Goal: Communication & Community: Answer question/provide support

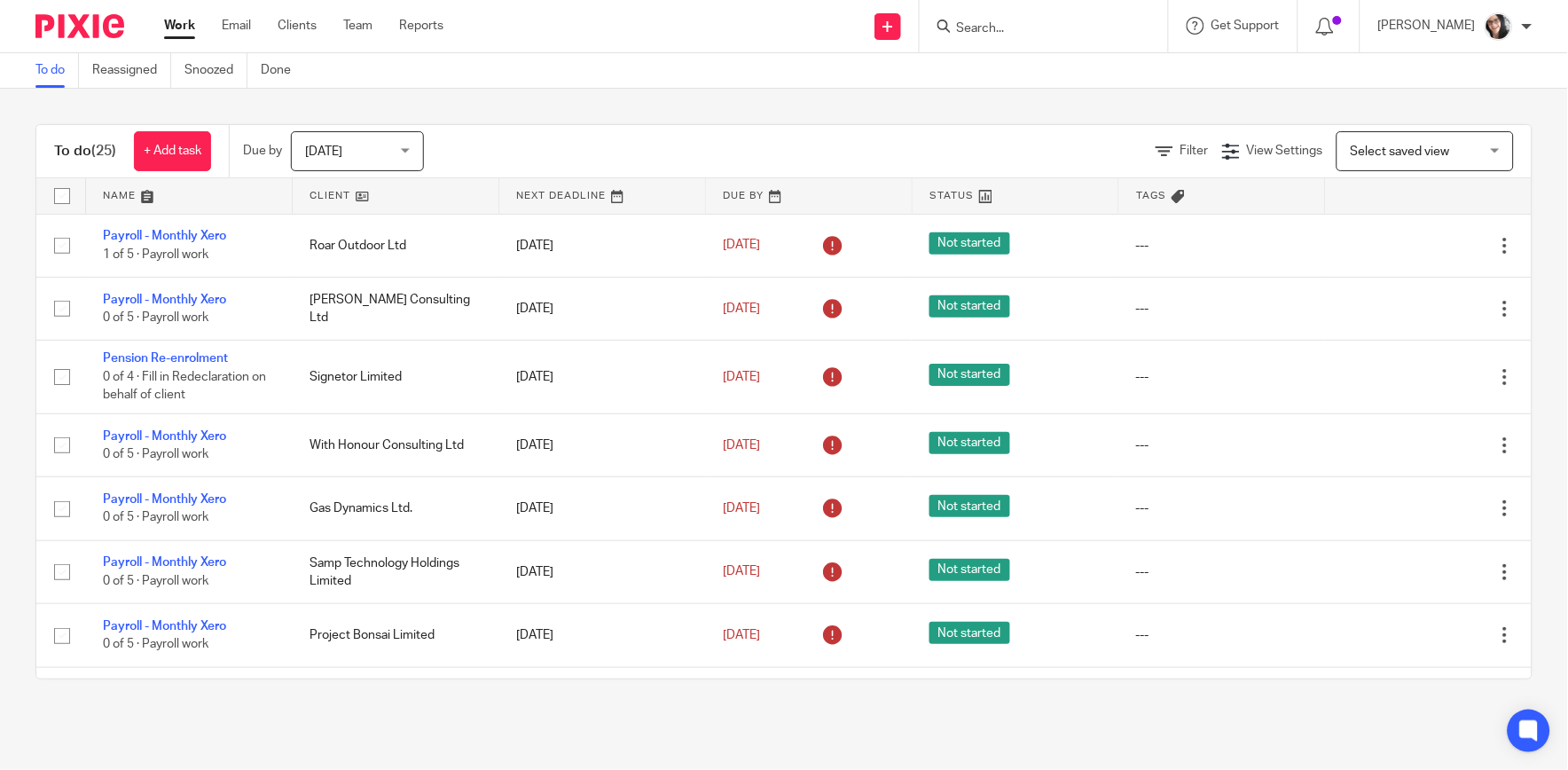
click at [312, 197] on link at bounding box center [395, 195] width 206 height 35
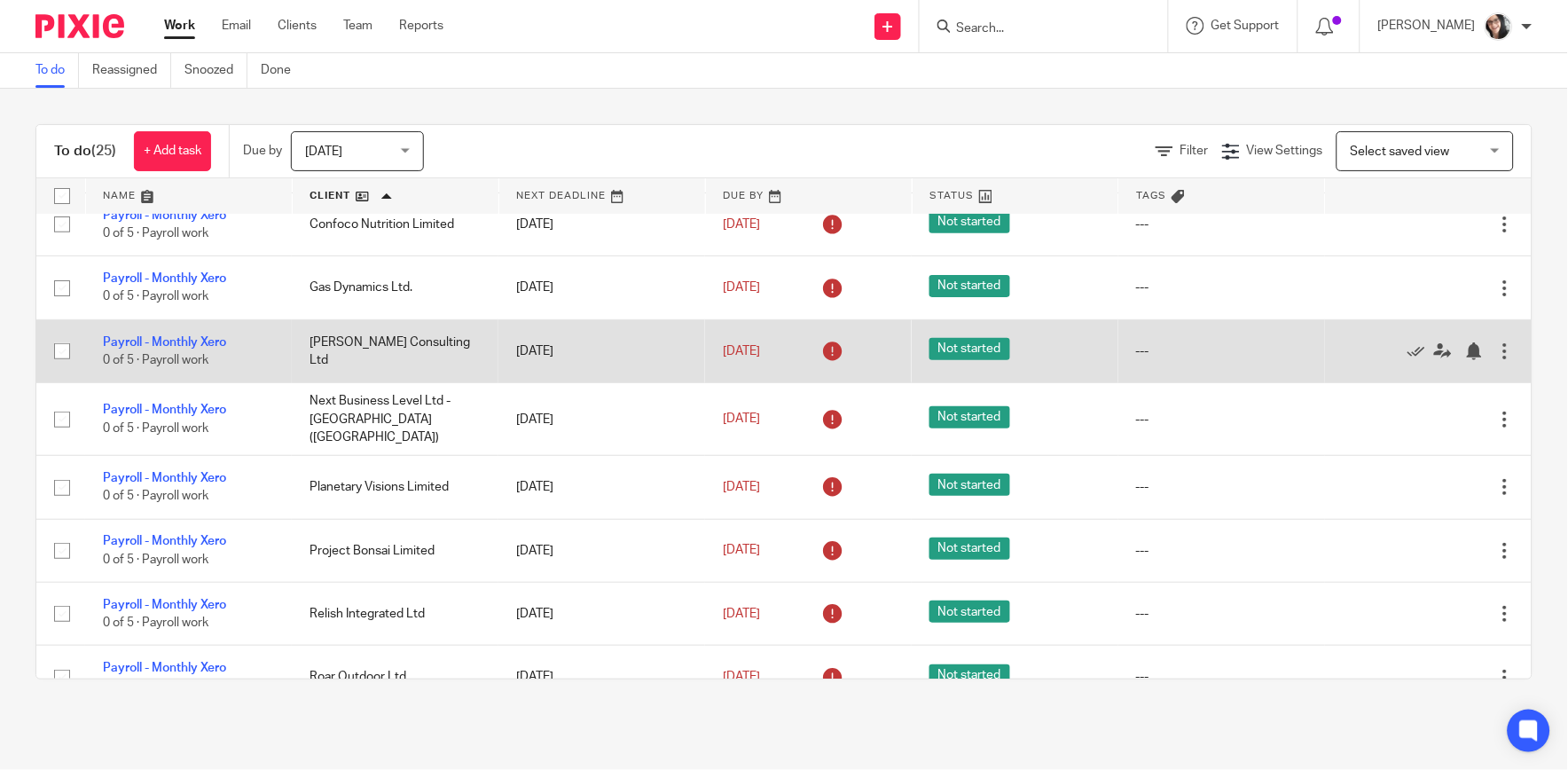
scroll to position [197, 0]
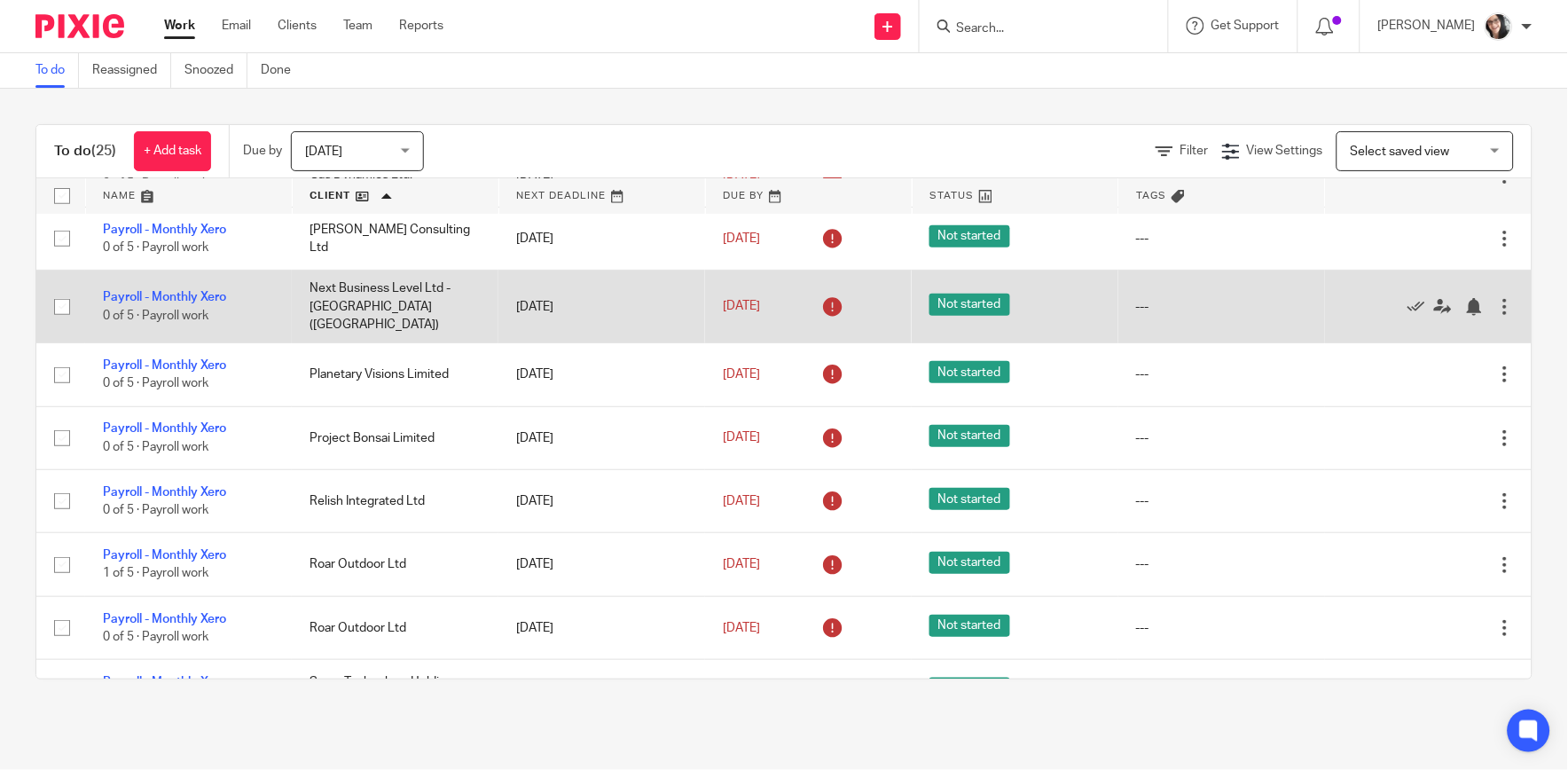
click at [367, 315] on td "Next Business Level Ltd - [GEOGRAPHIC_DATA] ([GEOGRAPHIC_DATA])" at bounding box center [394, 307] width 207 height 72
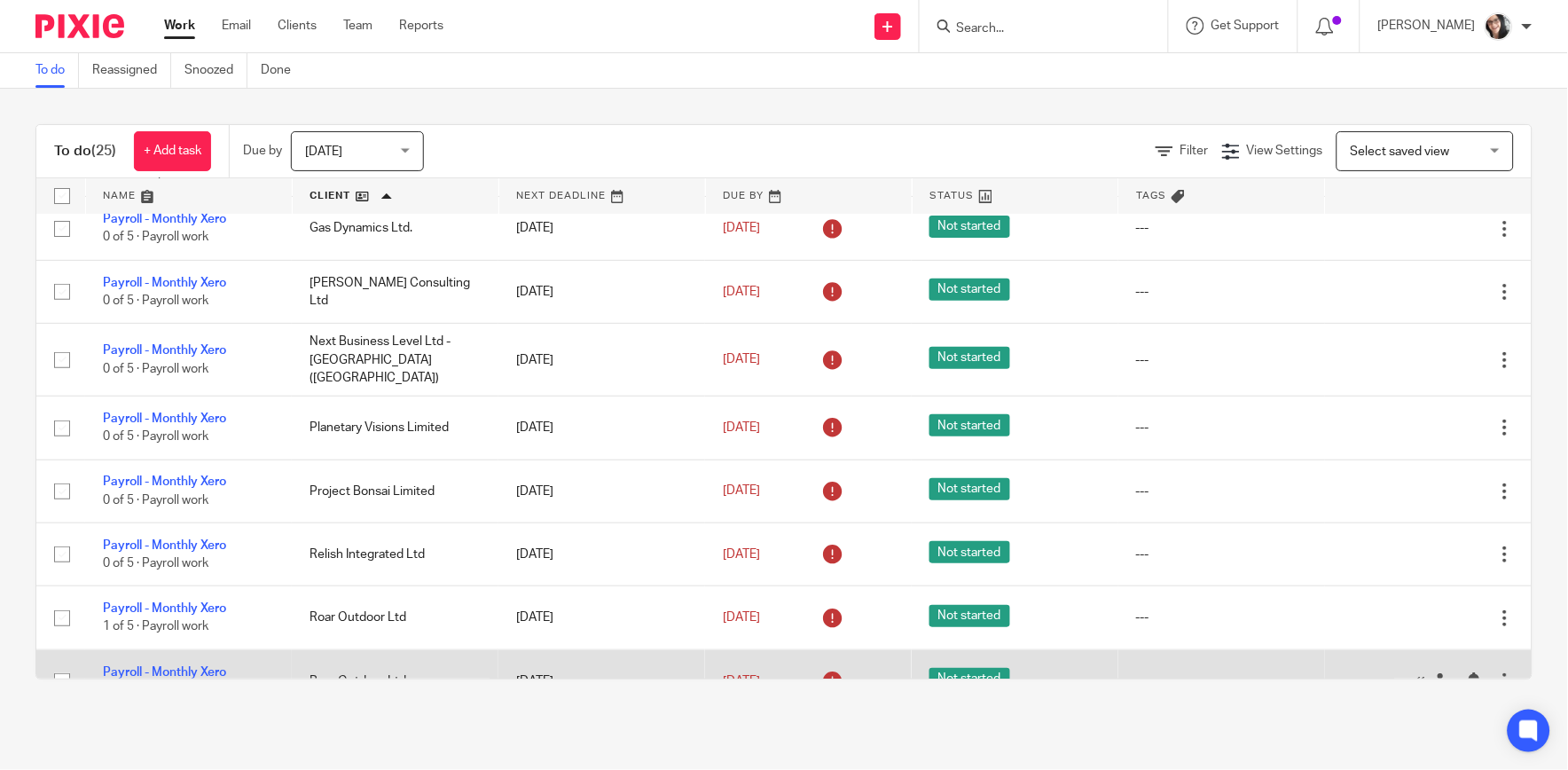
scroll to position [98, 0]
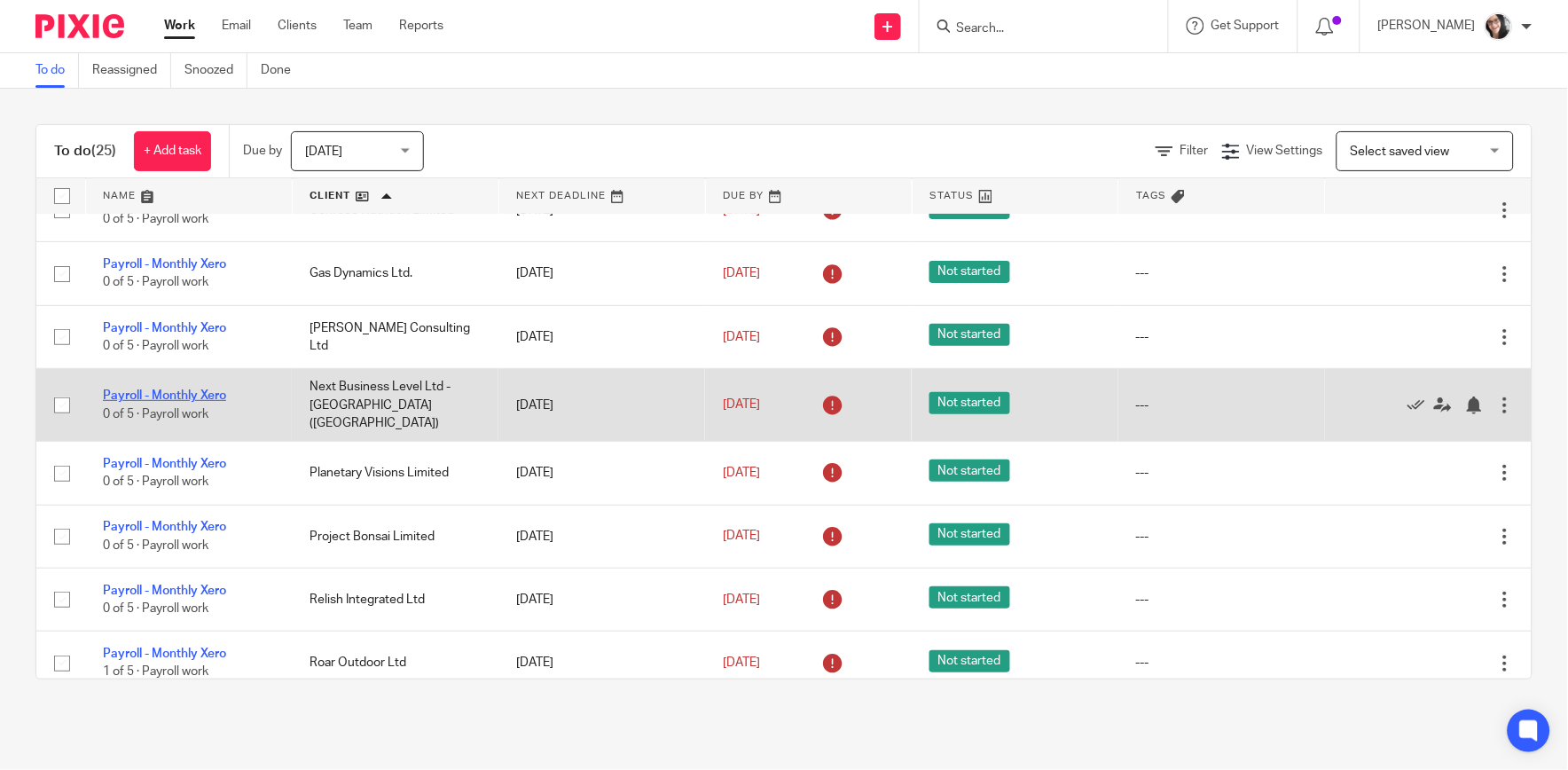
click at [166, 395] on link "Payroll - Monthly Xero" at bounding box center [164, 395] width 123 height 12
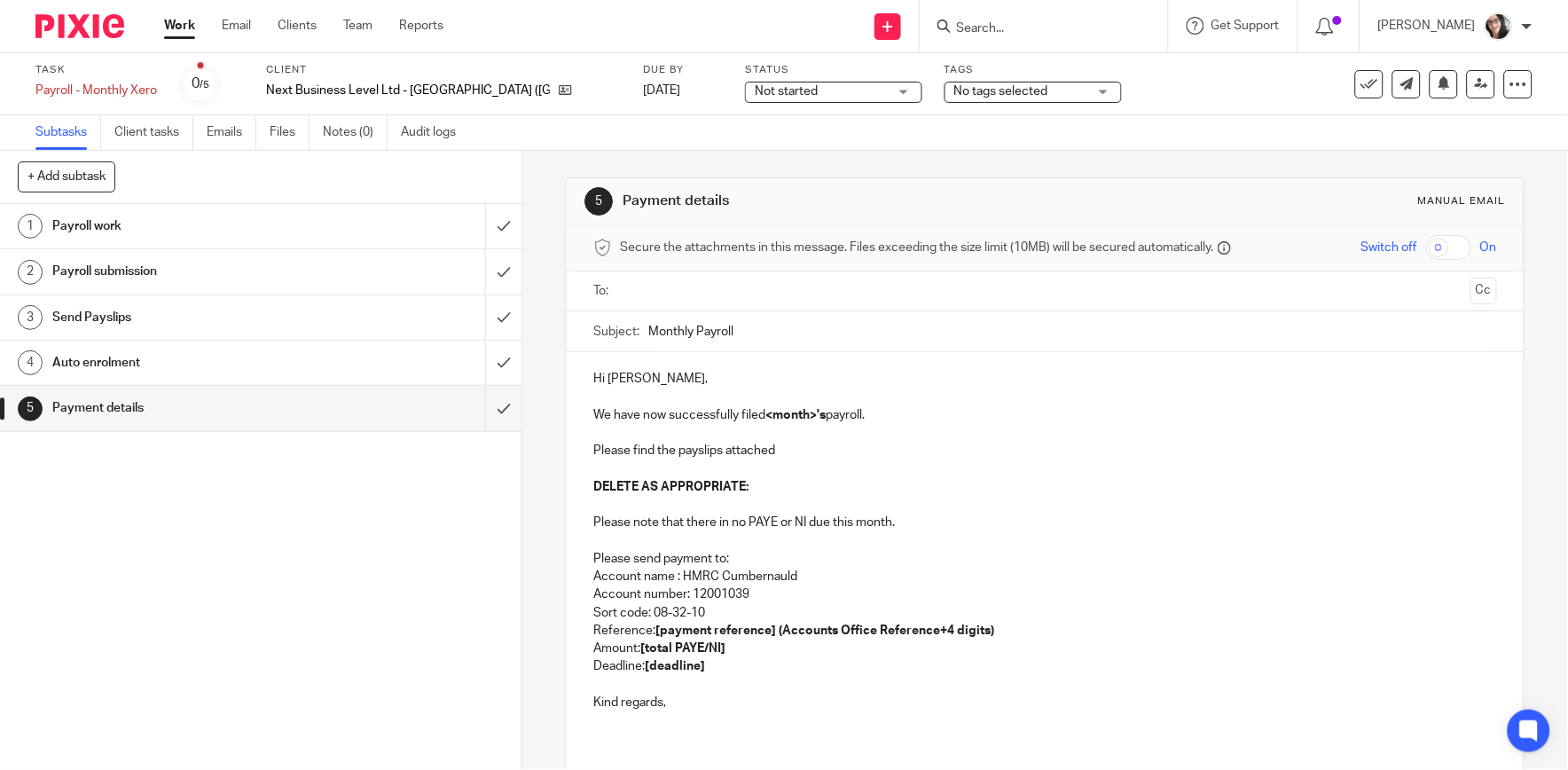
click at [676, 288] on input "text" at bounding box center [1044, 291] width 836 height 20
click at [667, 648] on strong "[total PAYE/NI]" at bounding box center [682, 652] width 85 height 12
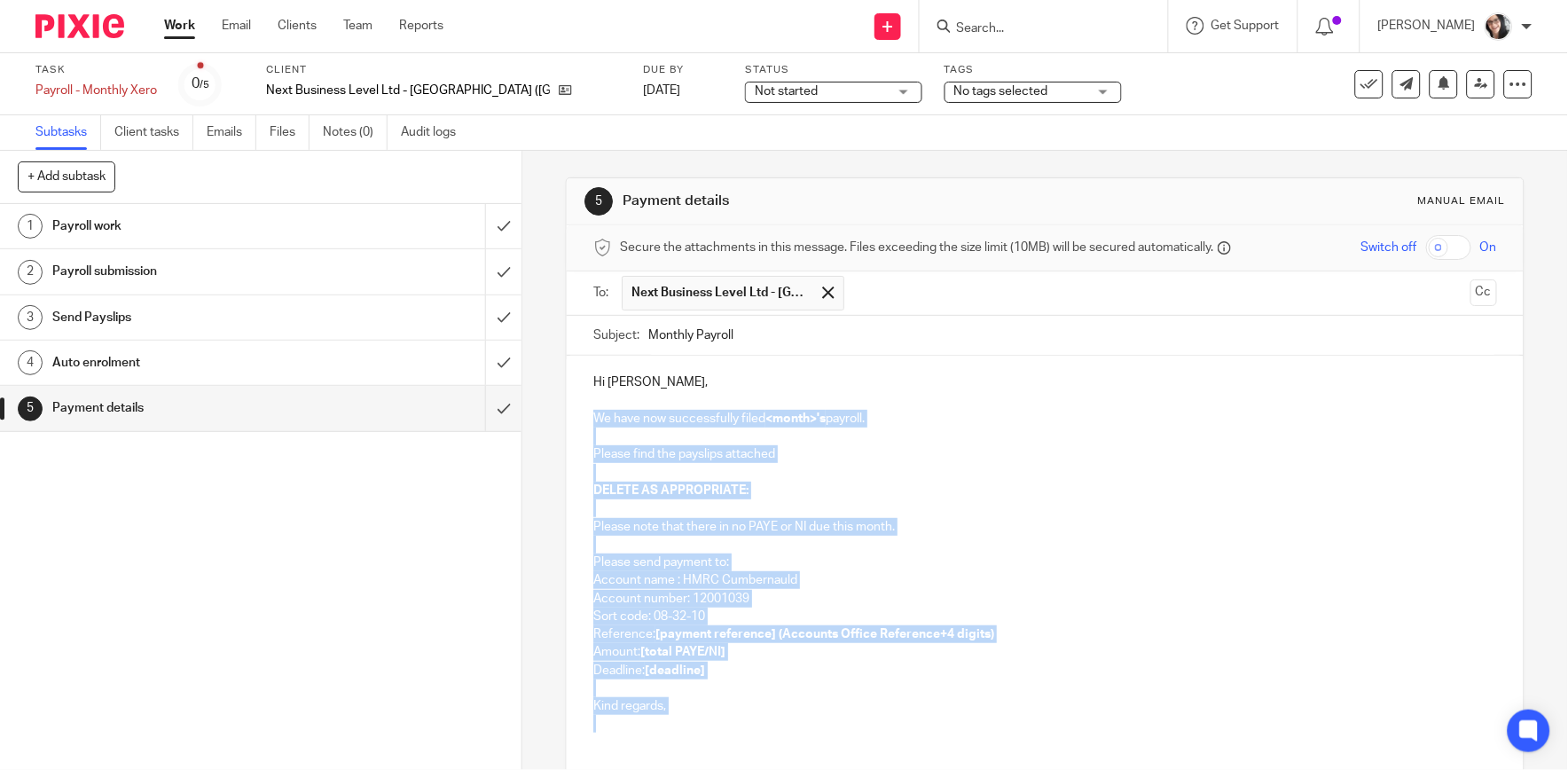
drag, startPoint x: 650, startPoint y: 716, endPoint x: 548, endPoint y: 417, distance: 315.9
click at [548, 417] on div "5 Payment details Manual email Secure the attachments in this message. Files ex…" at bounding box center [1045, 460] width 1046 height 619
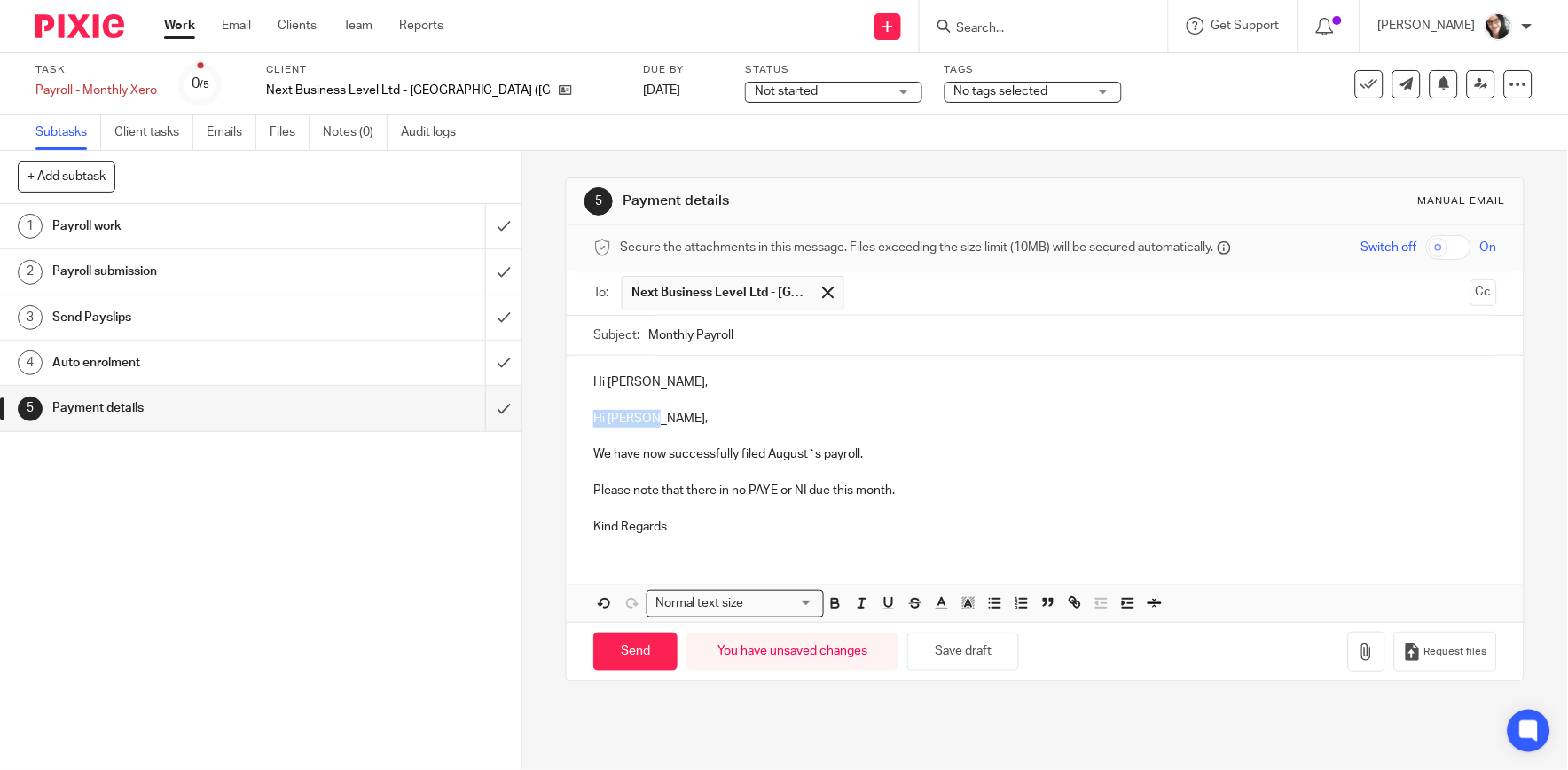
drag, startPoint x: 643, startPoint y: 418, endPoint x: 585, endPoint y: 422, distance: 58.1
click at [585, 422] on div "Hi Louise, Hi Curtis, We have now successfully filed August ` s payroll. Please…" at bounding box center [1045, 452] width 956 height 192
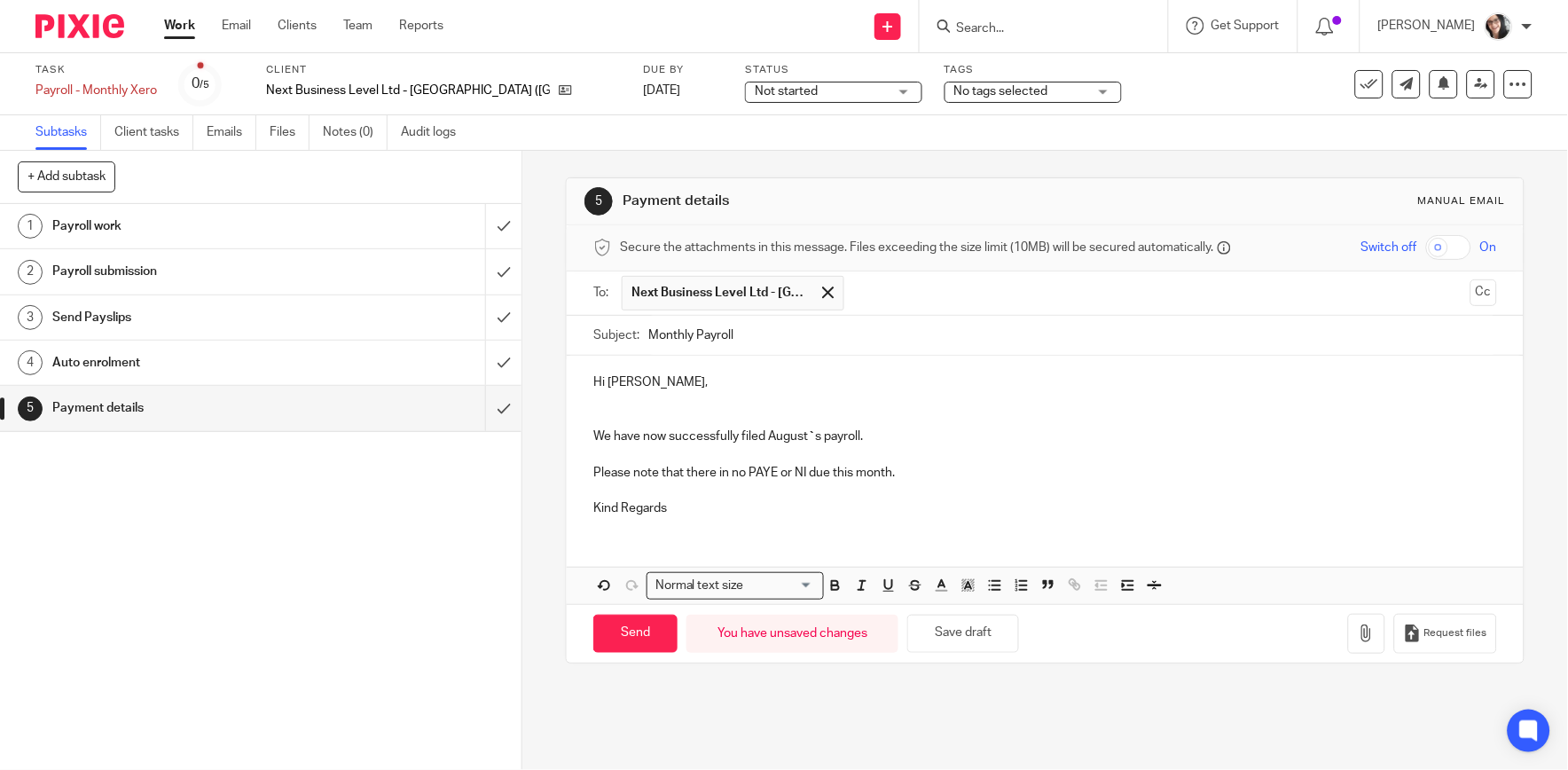
click at [793, 330] on input "Monthly Payroll" at bounding box center [1072, 335] width 848 height 40
click at [827, 334] on input "Monthly Payroll" at bounding box center [1072, 335] width 848 height 40
click at [892, 287] on input "text" at bounding box center [1158, 294] width 610 height 34
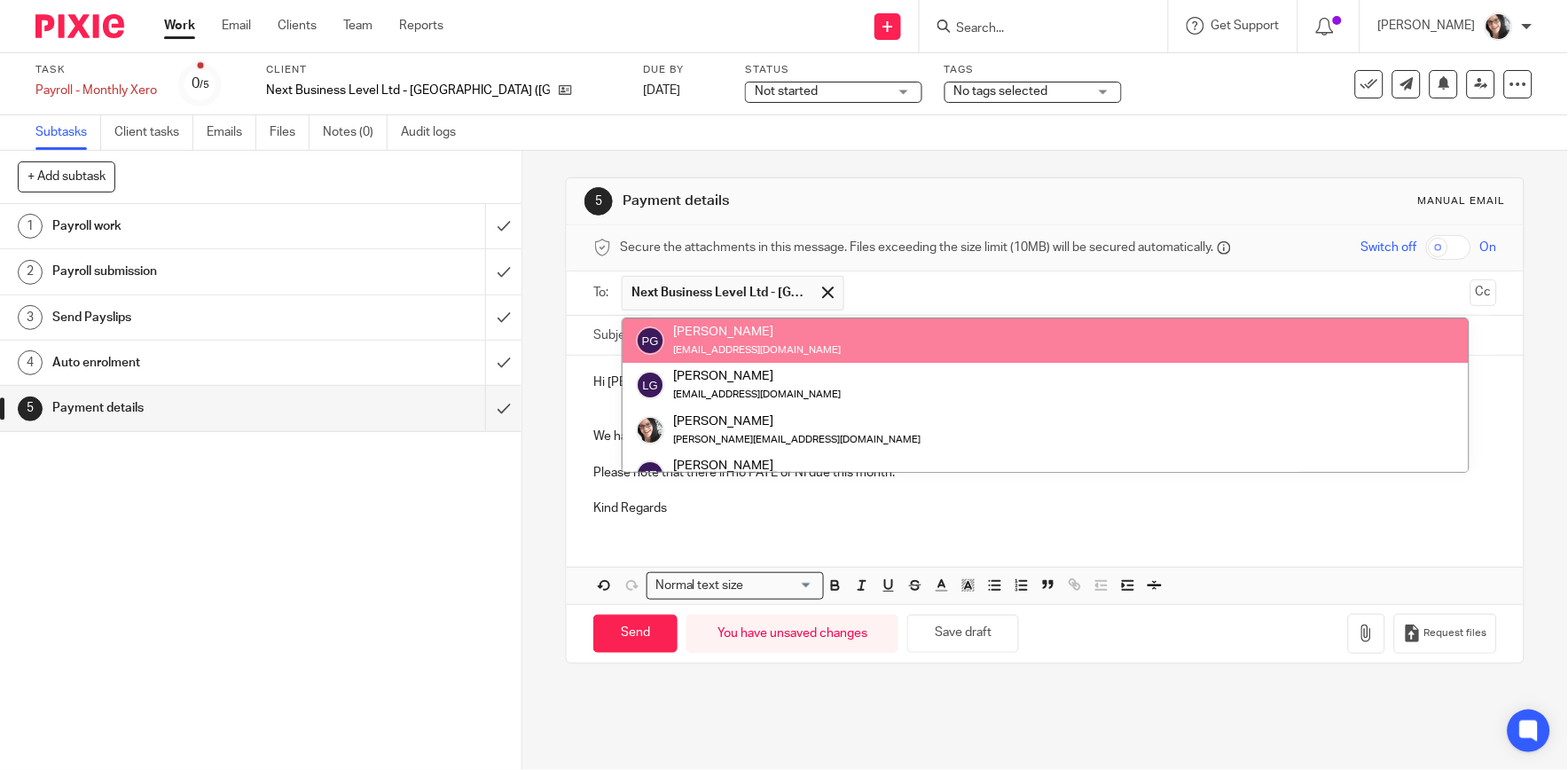
click at [750, 340] on div "pglynn@sandler.com" at bounding box center [757, 349] width 168 height 18
click at [723, 342] on div "pglynn@sandler.com" at bounding box center [757, 349] width 168 height 18
click at [710, 328] on div "[PERSON_NAME]" at bounding box center [757, 332] width 168 height 18
click at [678, 347] on small "pglynn@sandler.com" at bounding box center [757, 350] width 168 height 10
click at [677, 346] on small "pglynn@sandler.com" at bounding box center [757, 350] width 168 height 10
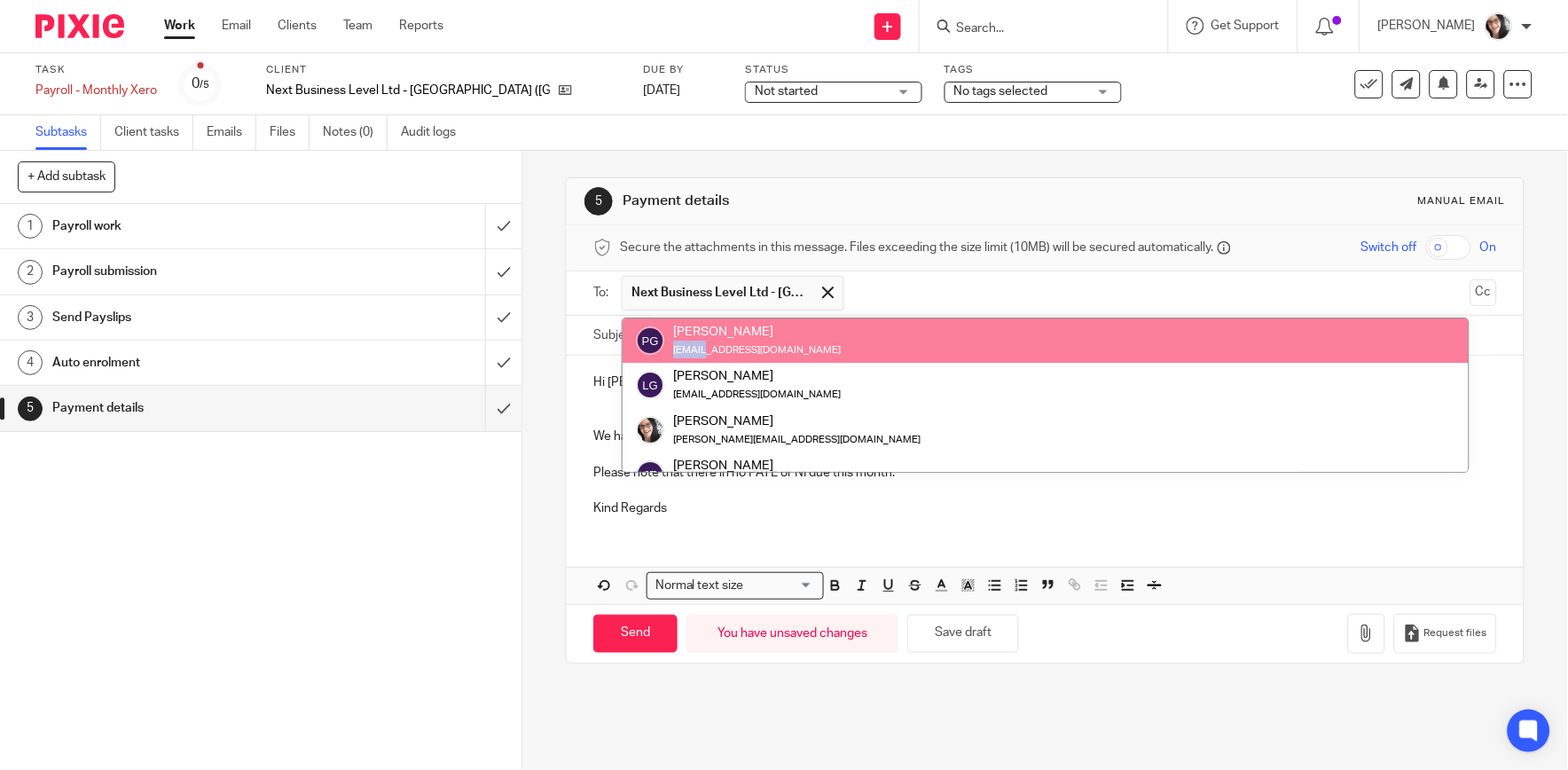
click at [677, 346] on small "pglynn@sandler.com" at bounding box center [757, 350] width 168 height 10
drag, startPoint x: 677, startPoint y: 346, endPoint x: 632, endPoint y: 343, distance: 45.1
click at [635, 343] on img at bounding box center [650, 341] width 29 height 29
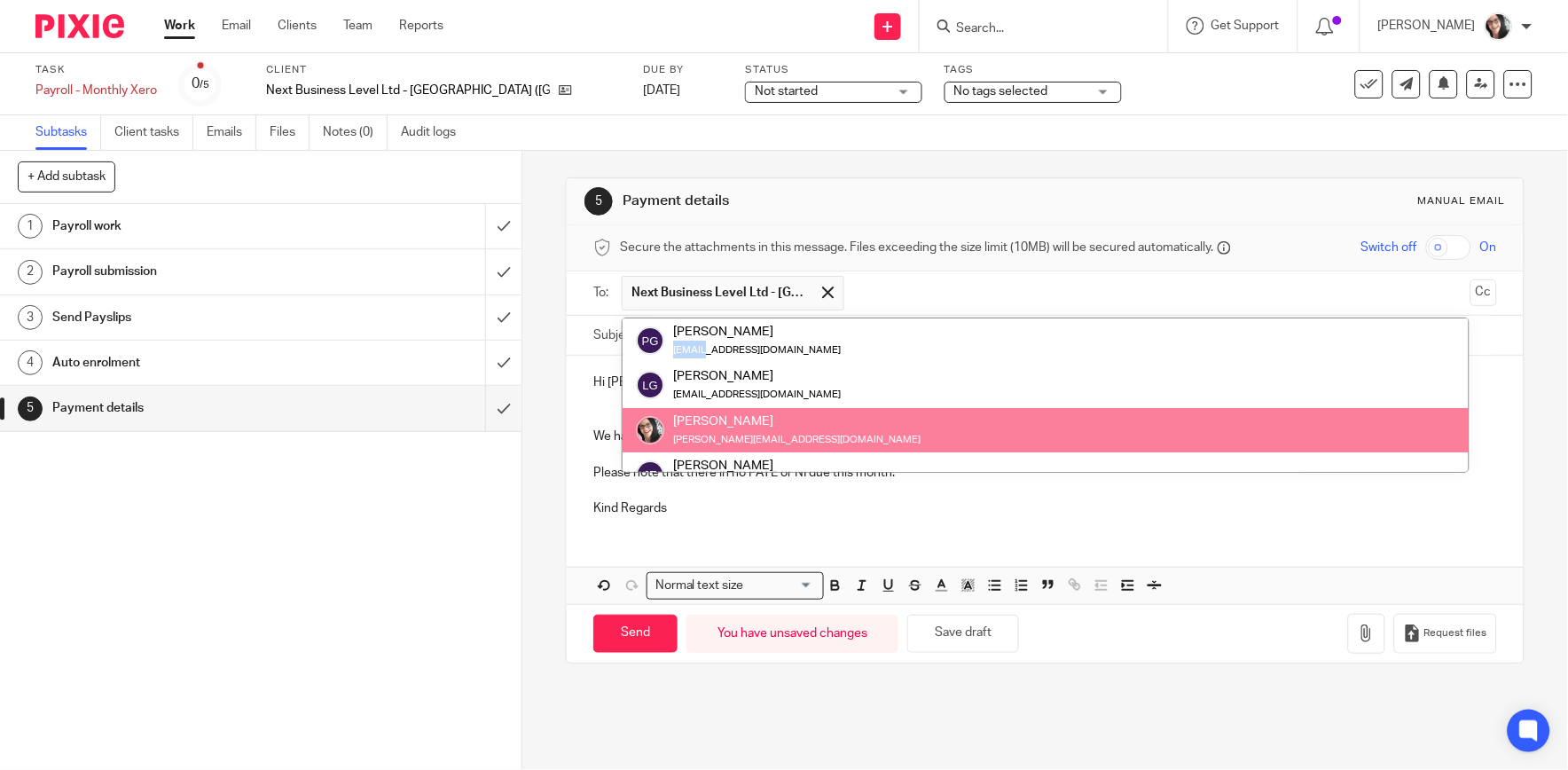
scroll to position [158, 0]
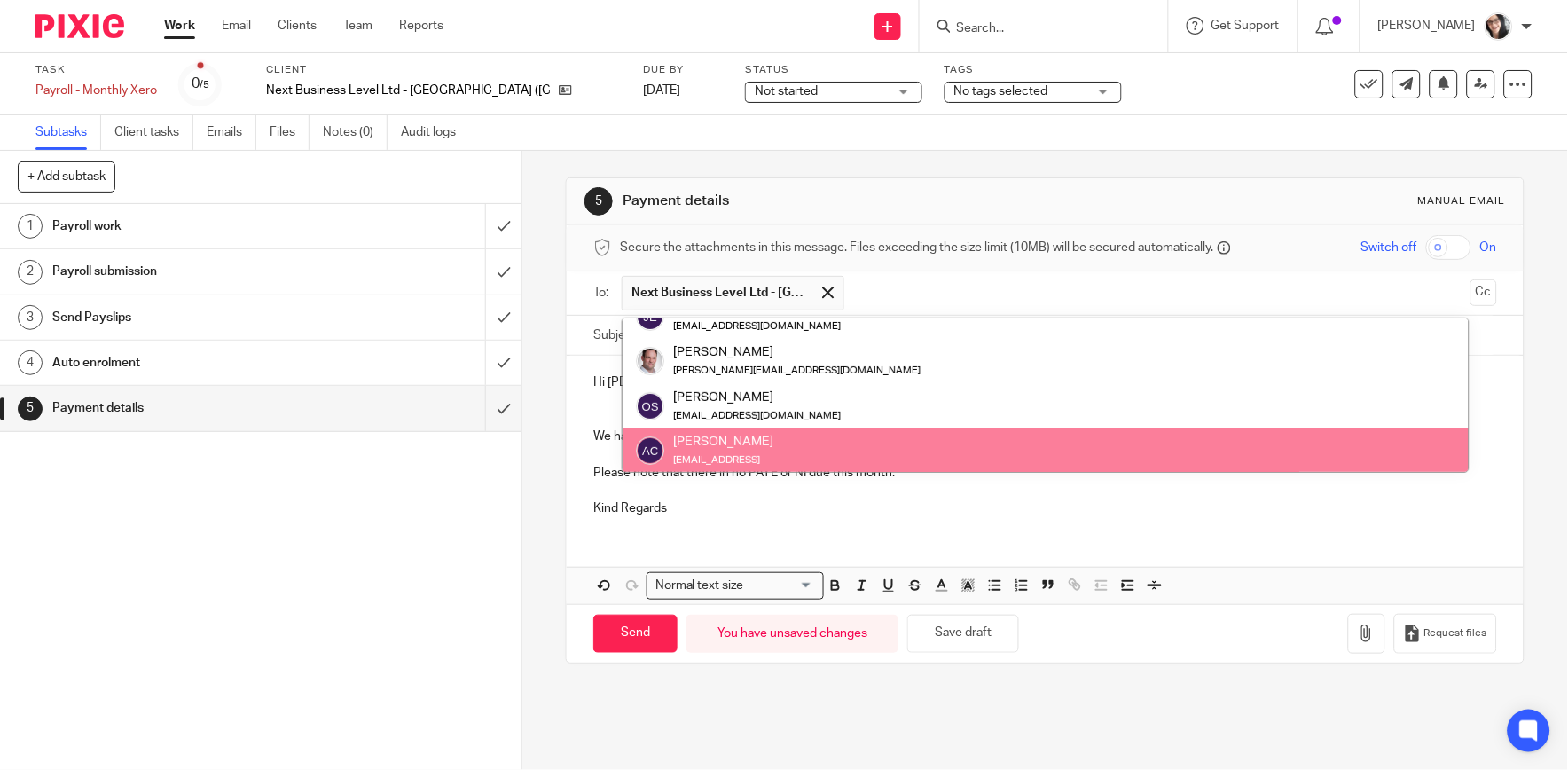
click at [743, 537] on div "Hi Louise, We have now successfully filed August ` s payroll. Please note that …" at bounding box center [1045, 479] width 956 height 249
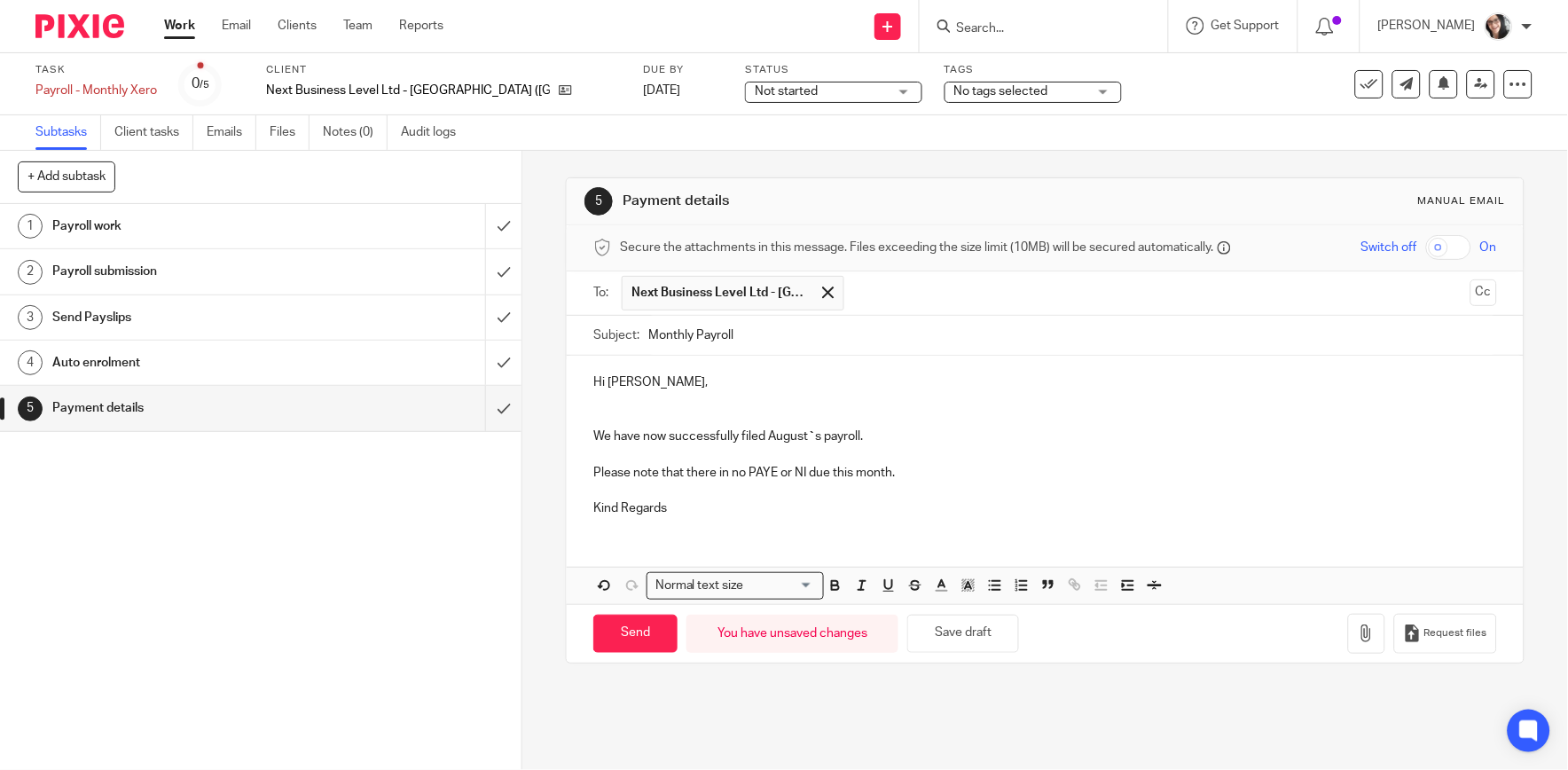
click at [740, 300] on span "Next Business Level Ltd - [GEOGRAPHIC_DATA] ([GEOGRAPHIC_DATA])" at bounding box center [720, 293] width 177 height 18
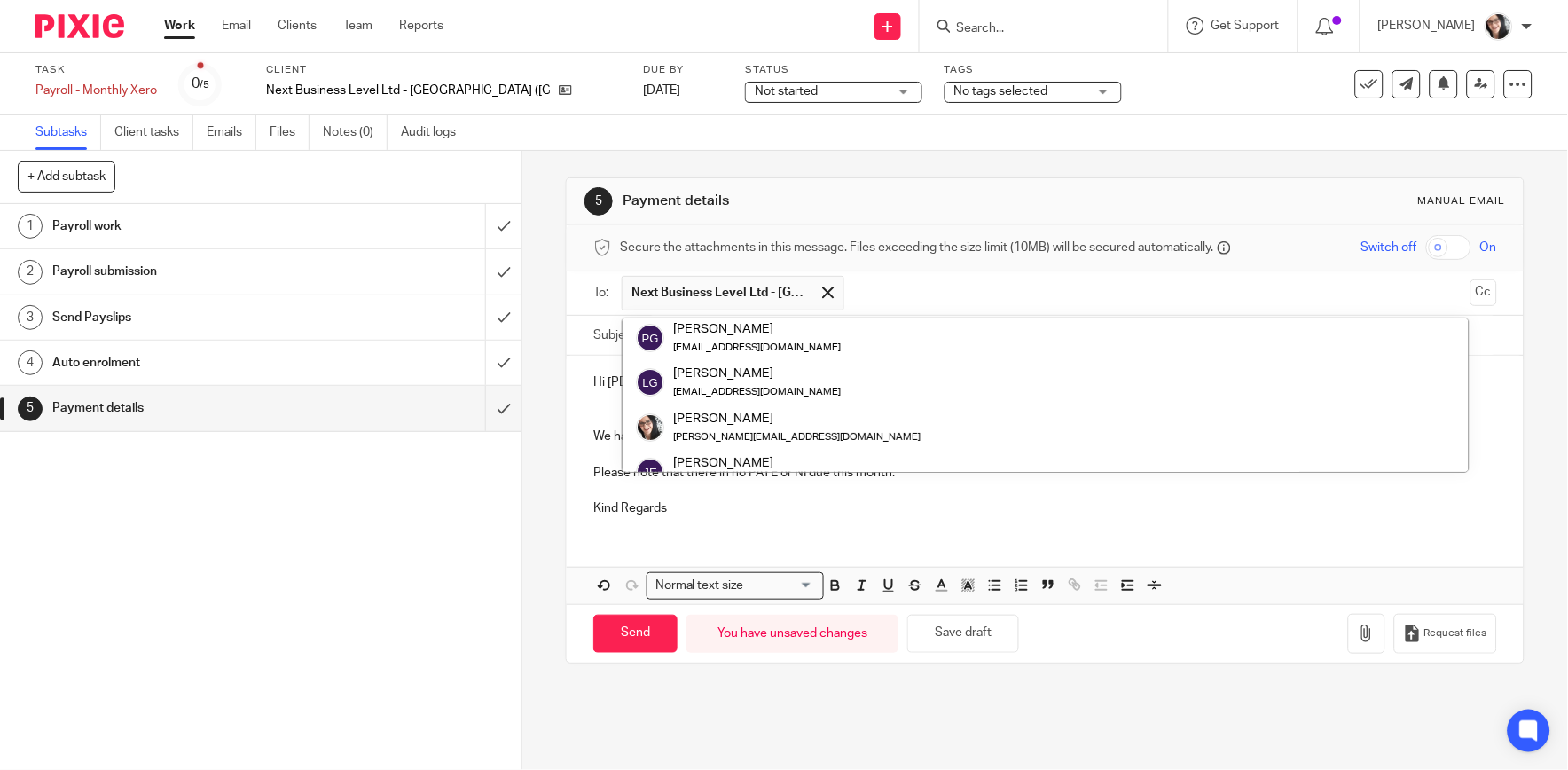
scroll to position [0, 0]
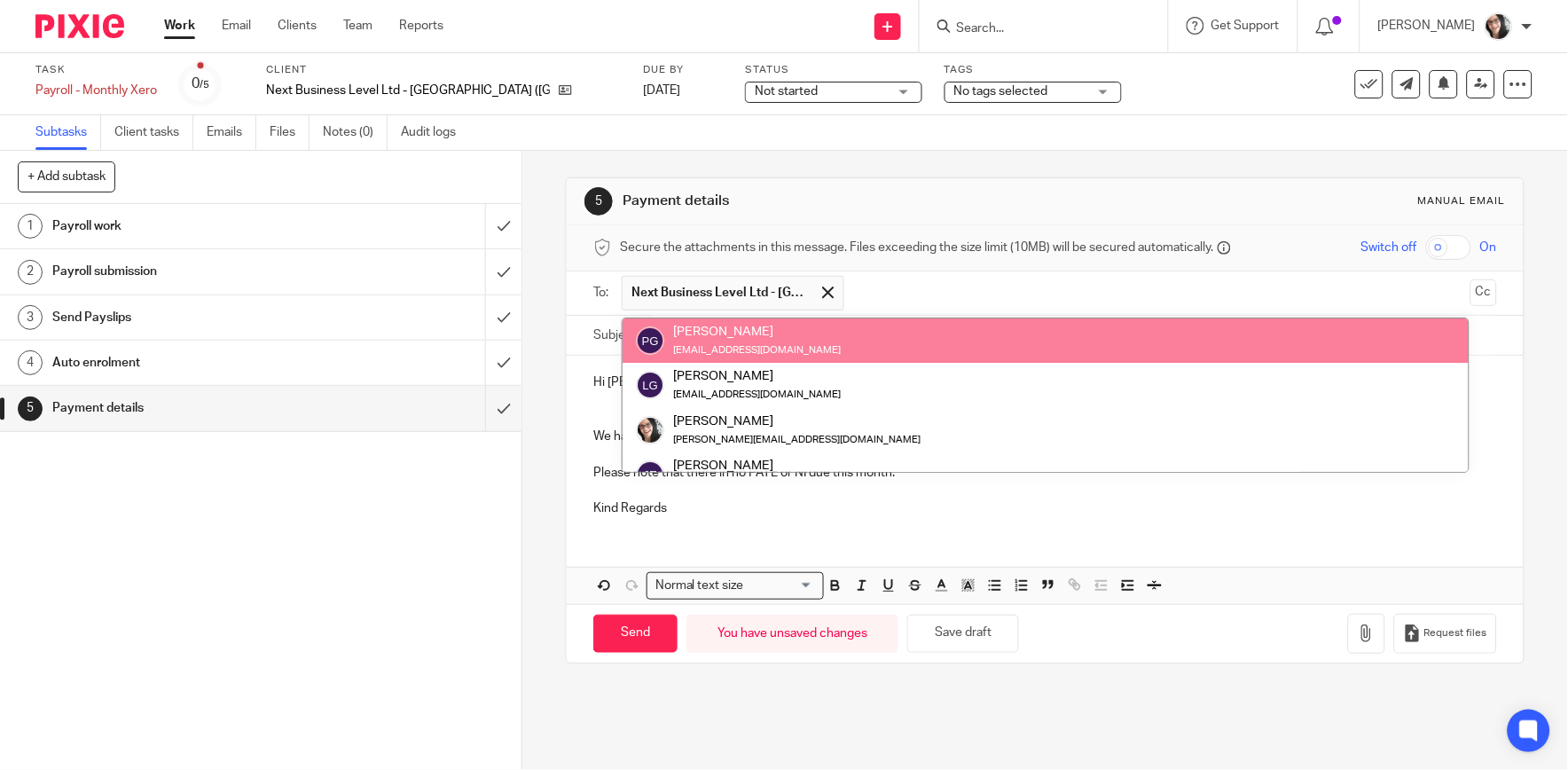
click at [737, 343] on div "pglynn@sandler.com" at bounding box center [757, 349] width 168 height 18
click at [969, 293] on input "text" at bounding box center [1158, 294] width 610 height 34
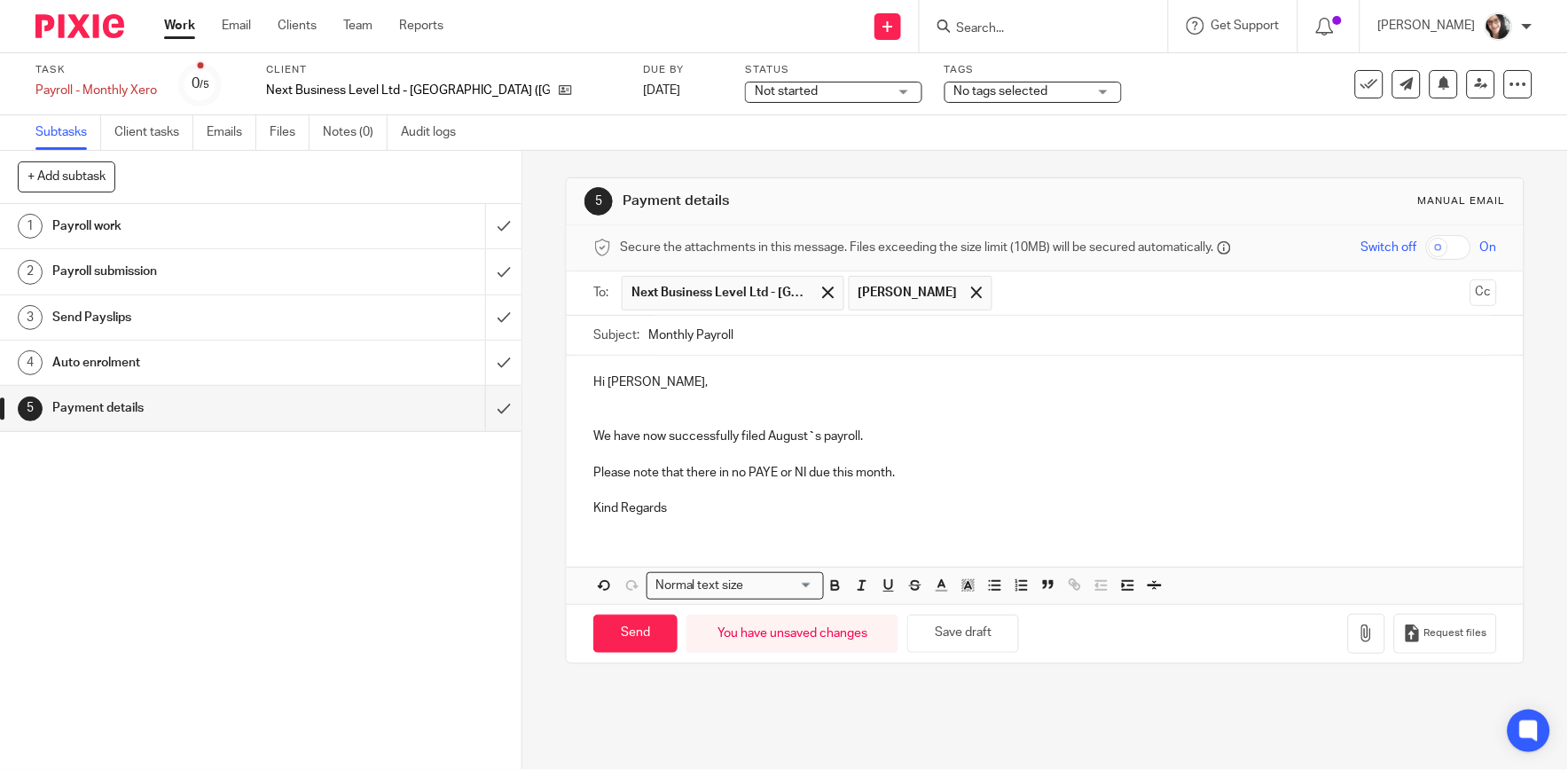
click at [676, 392] on p "Hi Louise," at bounding box center [1045, 382] width 903 height 18
click at [822, 337] on input "Monthly Payroll" at bounding box center [1072, 335] width 848 height 40
type input "Monthly Payroll August"
click at [1357, 641] on icon "button" at bounding box center [1366, 633] width 18 height 18
click at [1348, 623] on button "button" at bounding box center [1366, 634] width 37 height 40
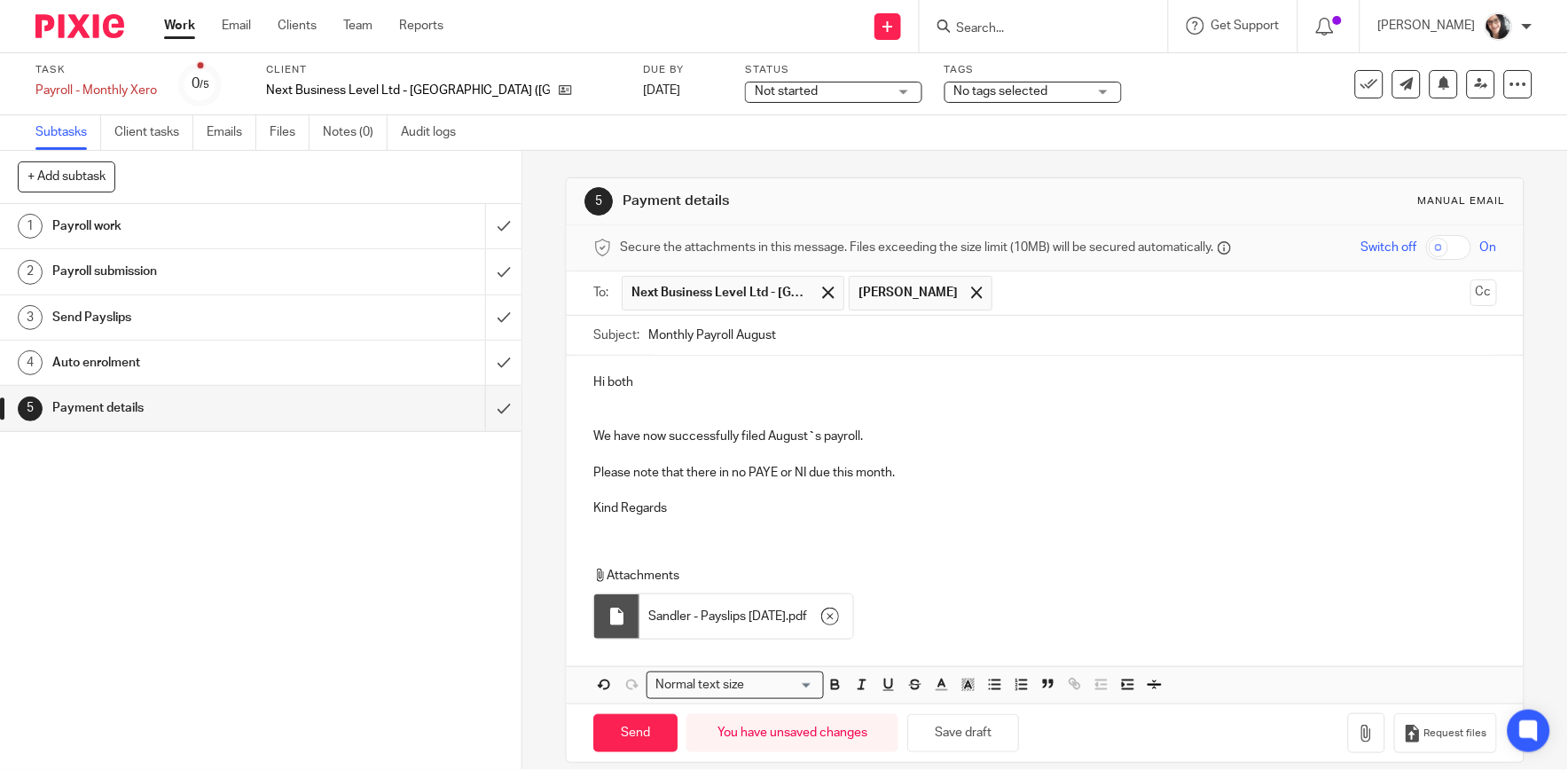
scroll to position [20, 0]
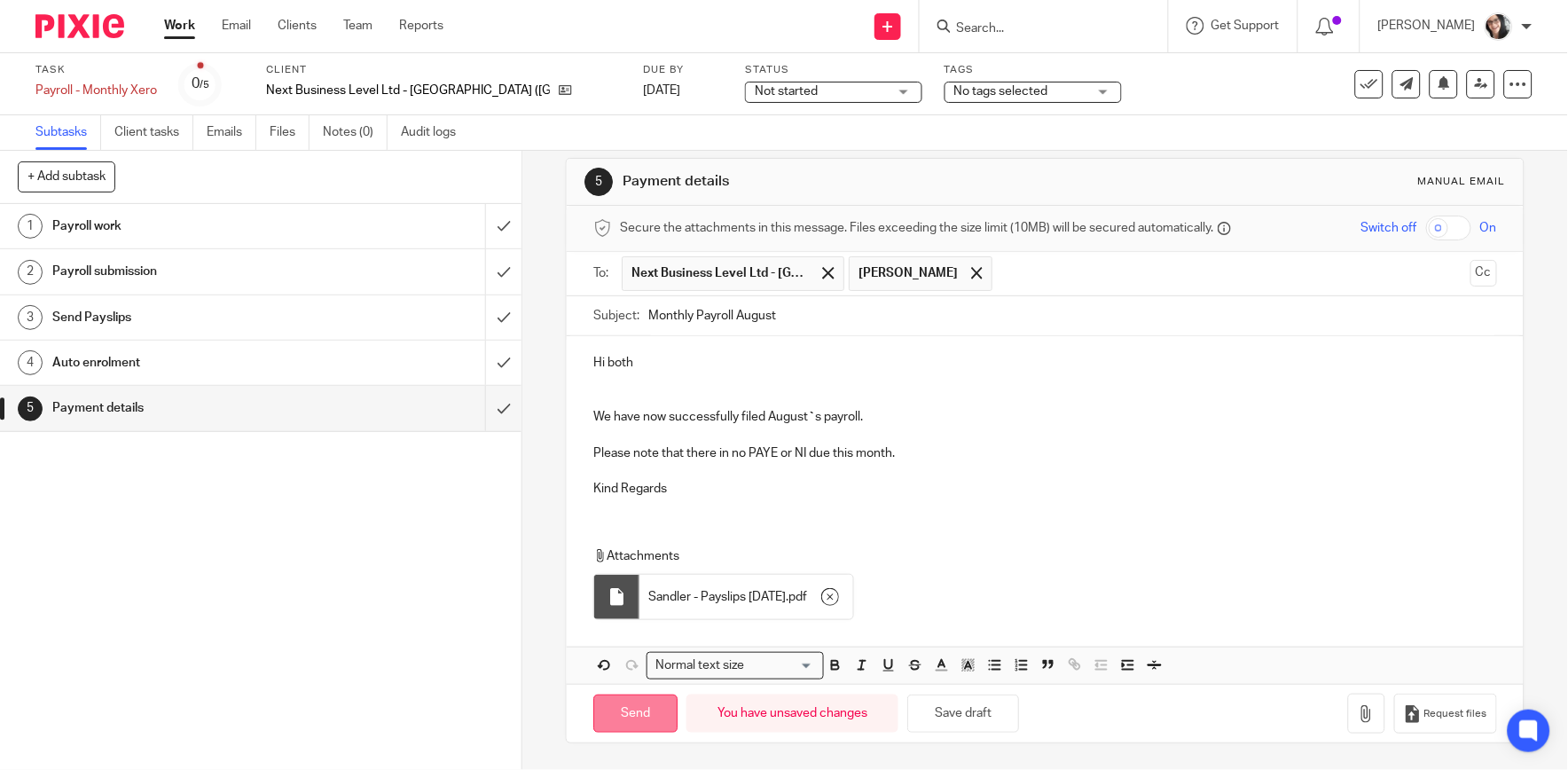
click at [636, 727] on input "Send" at bounding box center [635, 714] width 84 height 38
type input "Sent"
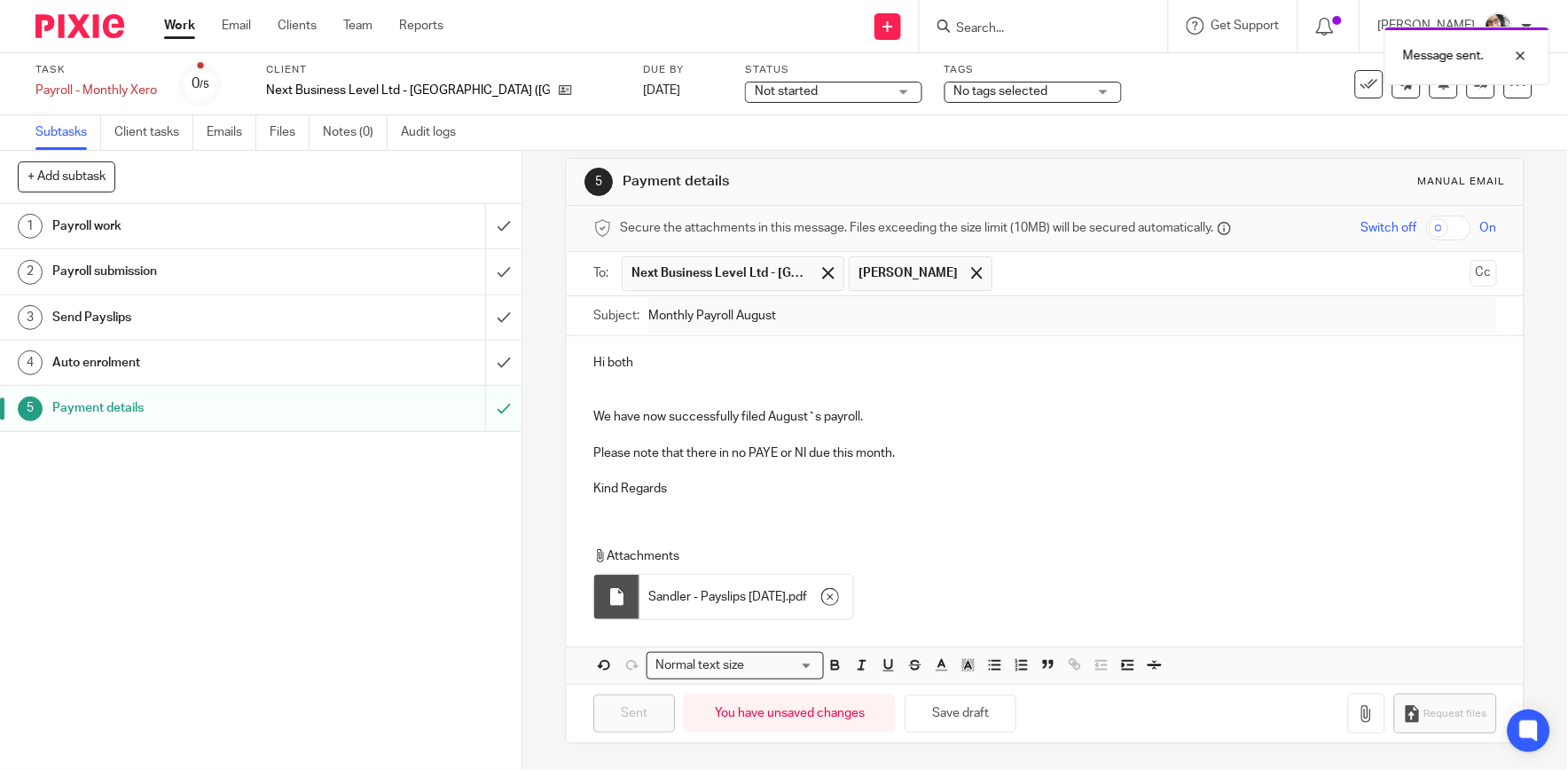
click at [1358, 83] on div "Message sent." at bounding box center [1167, 51] width 766 height 68
click at [1362, 84] on icon at bounding box center [1369, 84] width 18 height 18
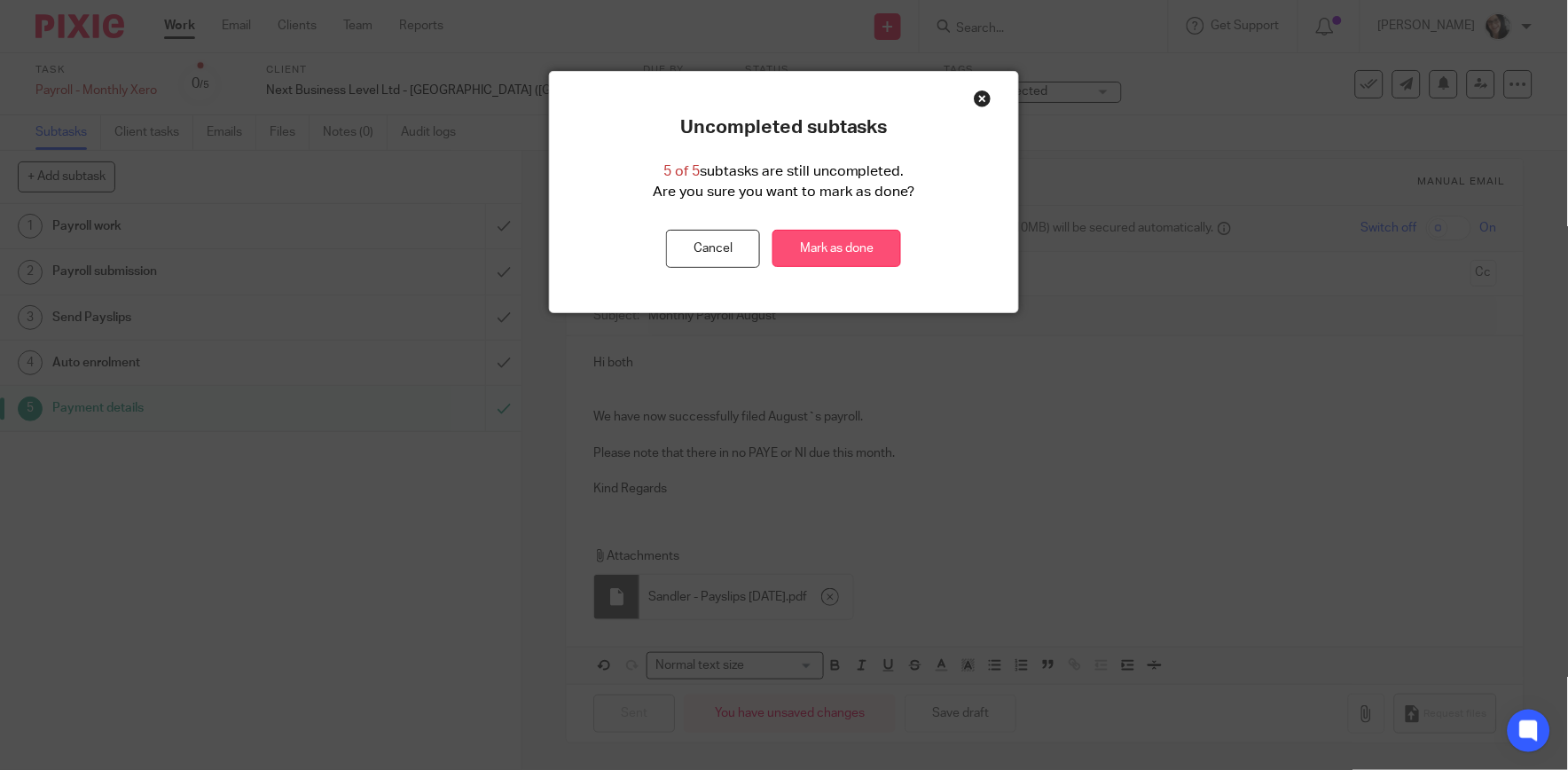
drag, startPoint x: 854, startPoint y: 222, endPoint x: 844, endPoint y: 245, distance: 25.1
click at [850, 228] on div "Uncompleted subtasks 5 of 5 subtasks are still uncompleted. Are you sure you wa…" at bounding box center [784, 192] width 469 height 152
click at [844, 246] on link "Mark as done" at bounding box center [836, 249] width 129 height 38
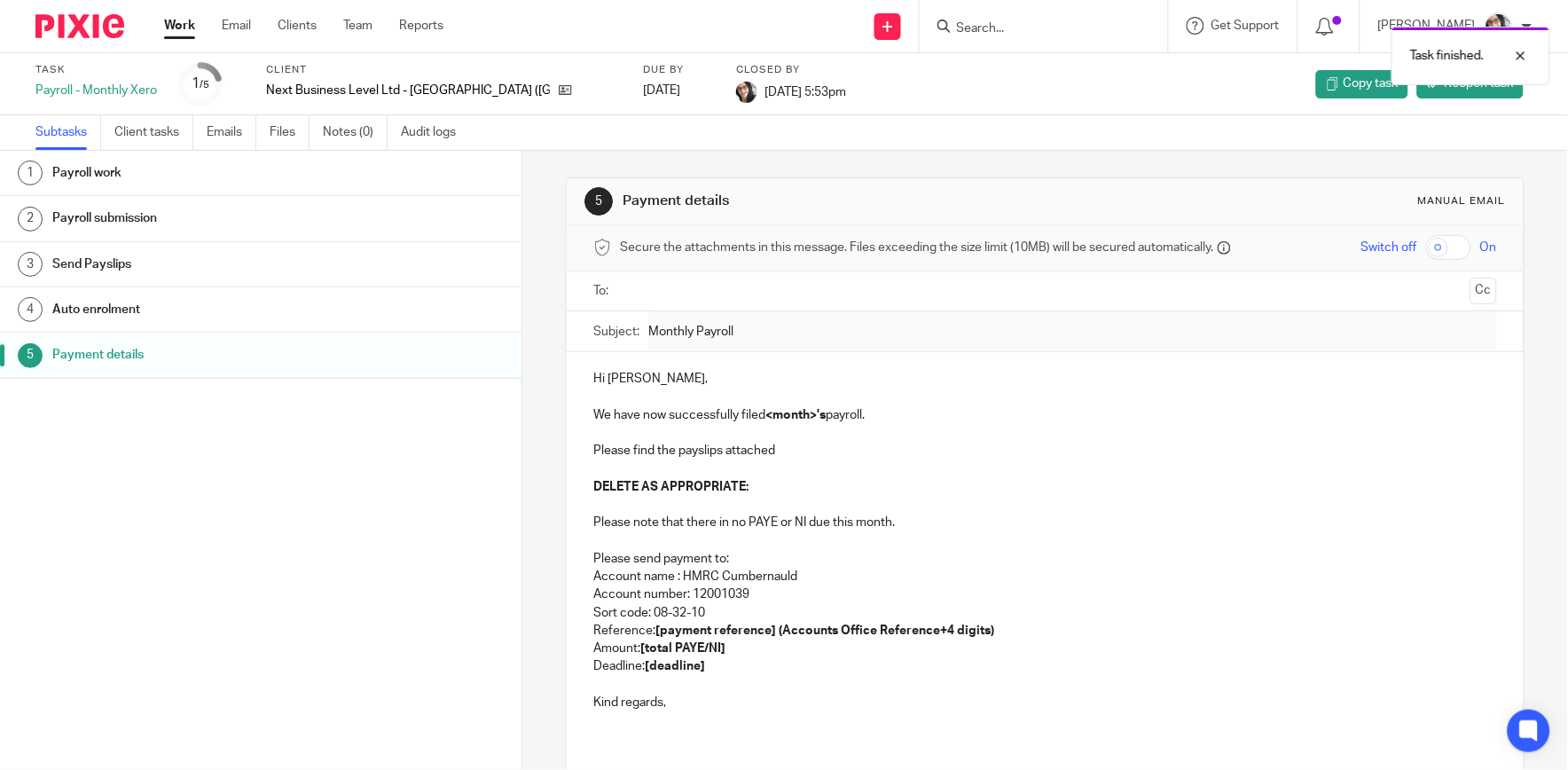
click at [185, 25] on link "Work" at bounding box center [179, 26] width 31 height 18
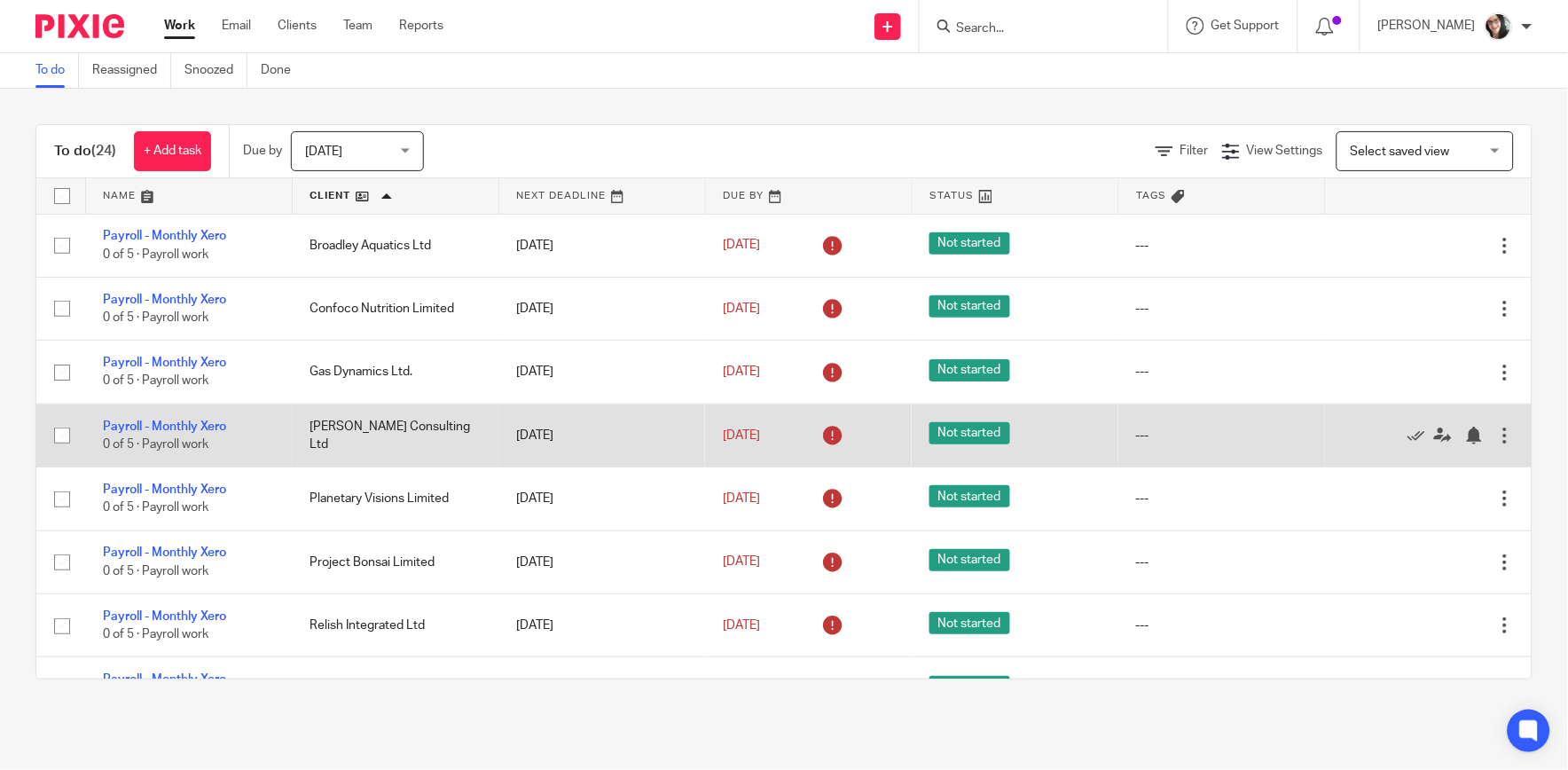
scroll to position [98, 0]
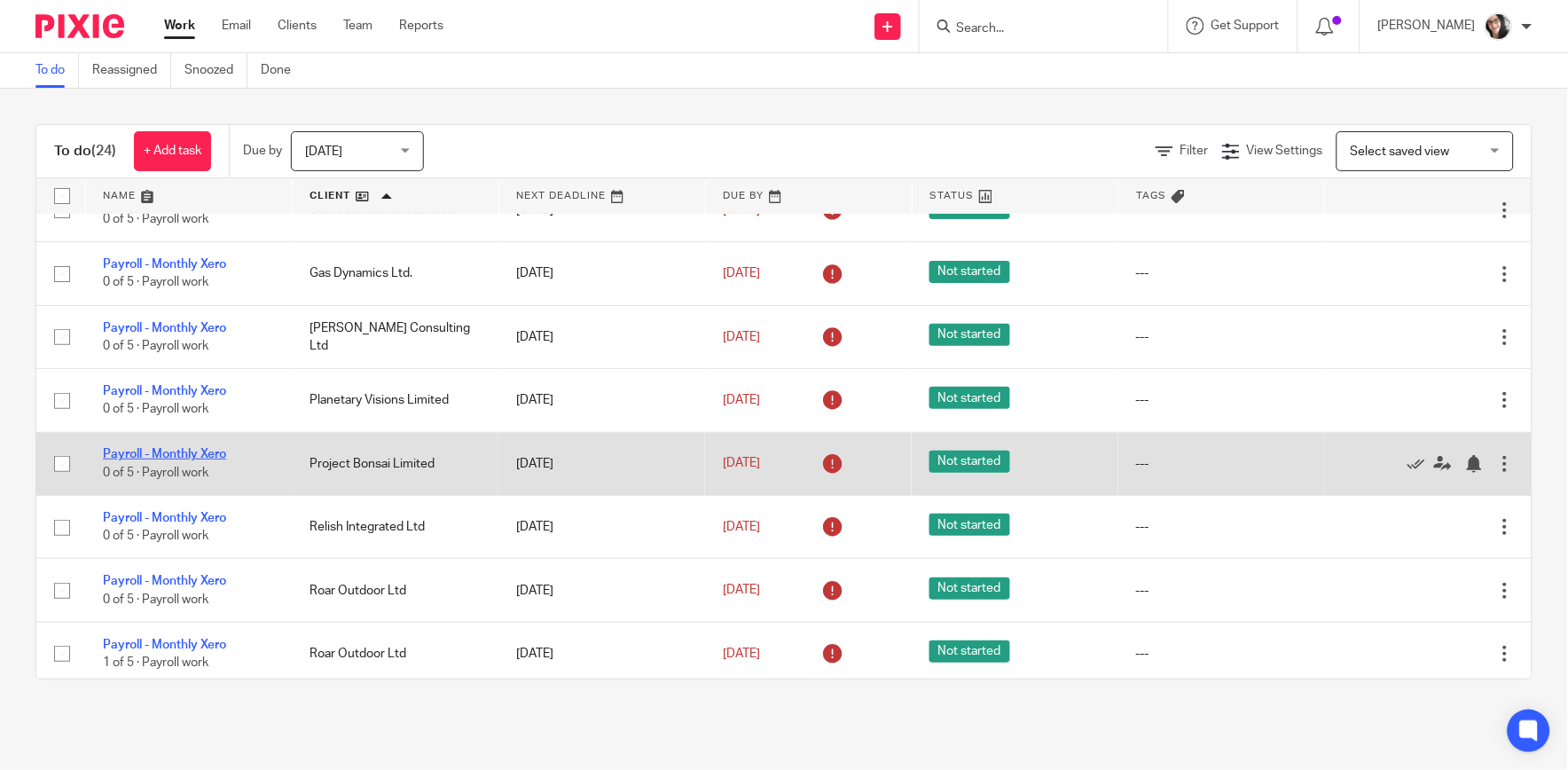
click at [192, 450] on link "Payroll - Monthly Xero" at bounding box center [164, 454] width 123 height 12
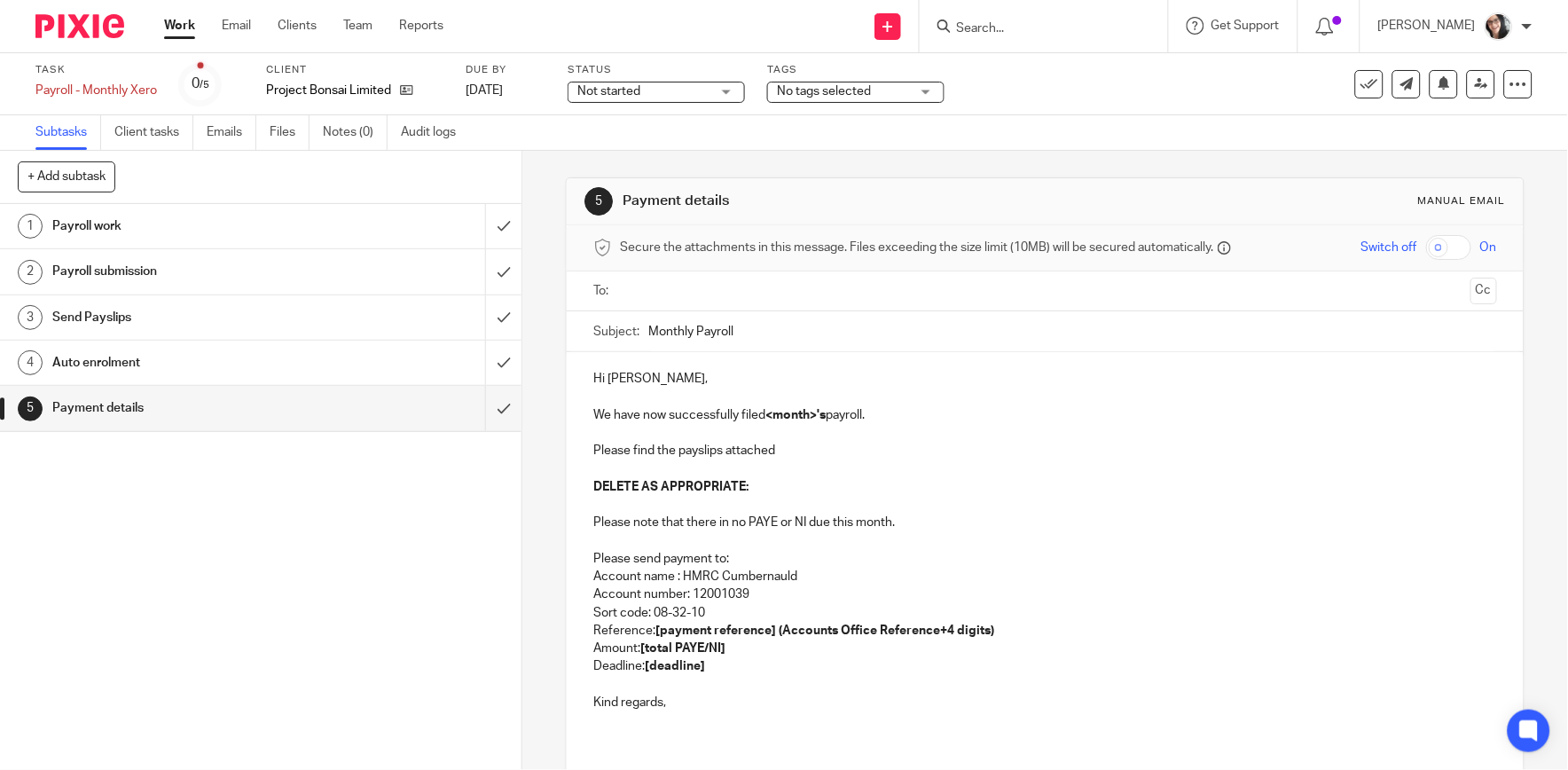
click at [683, 277] on ul at bounding box center [1046, 291] width 848 height 30
click at [685, 289] on input "text" at bounding box center [1044, 291] width 836 height 20
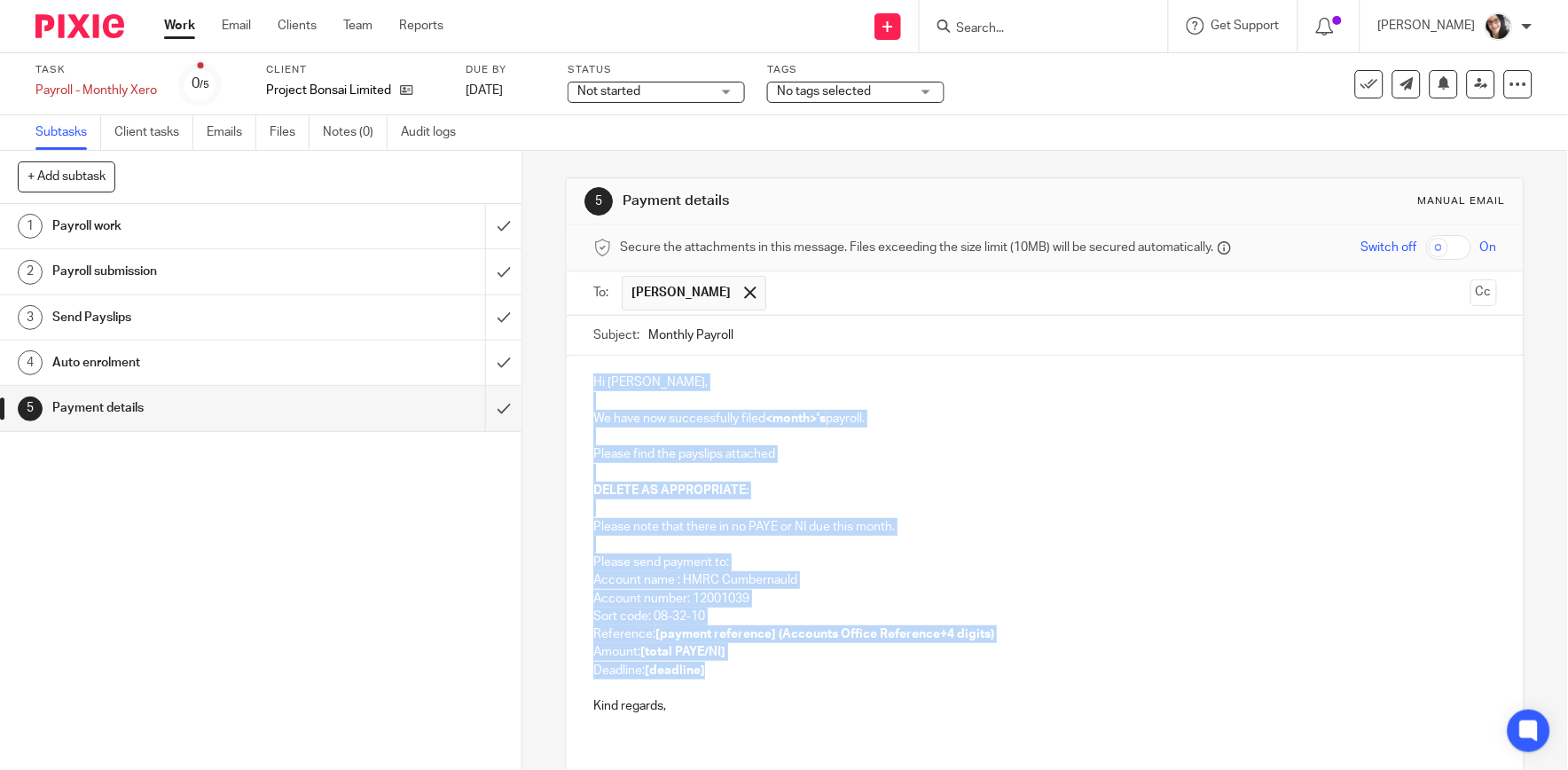
drag, startPoint x: 710, startPoint y: 672, endPoint x: 574, endPoint y: 388, distance: 314.9
click at [574, 388] on div "Hi James, We have now successfully filed <month>'s payroll. Please find the pay…" at bounding box center [1045, 551] width 956 height 391
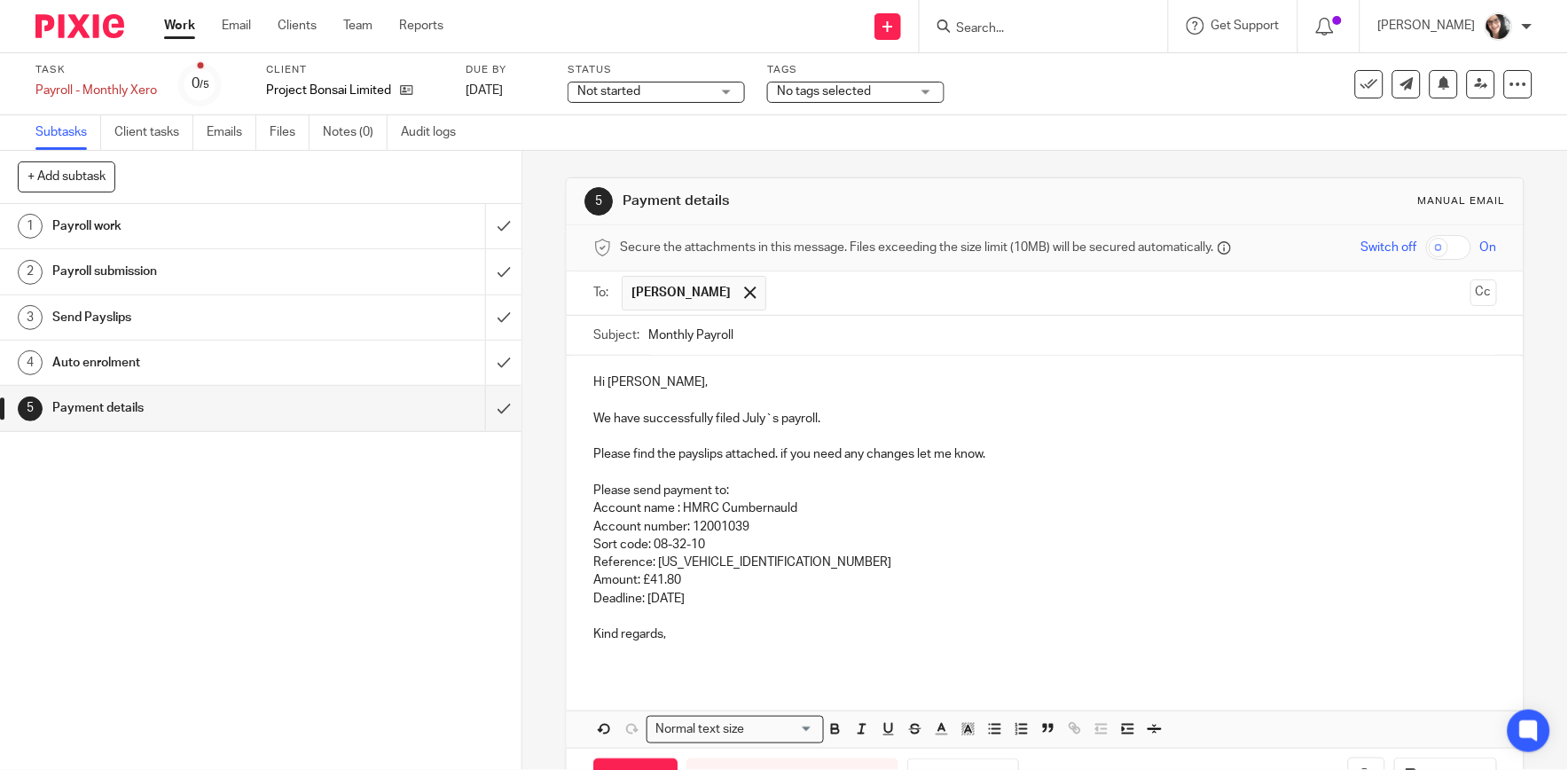
click at [702, 600] on p "Deadline: 21st August 2025" at bounding box center [1045, 598] width 903 height 18
click at [781, 562] on p "Reference: 120PK033227492604" at bounding box center [1045, 562] width 903 height 18
click at [754, 419] on p "We have successfully filed July`s payroll." at bounding box center [1045, 418] width 903 height 18
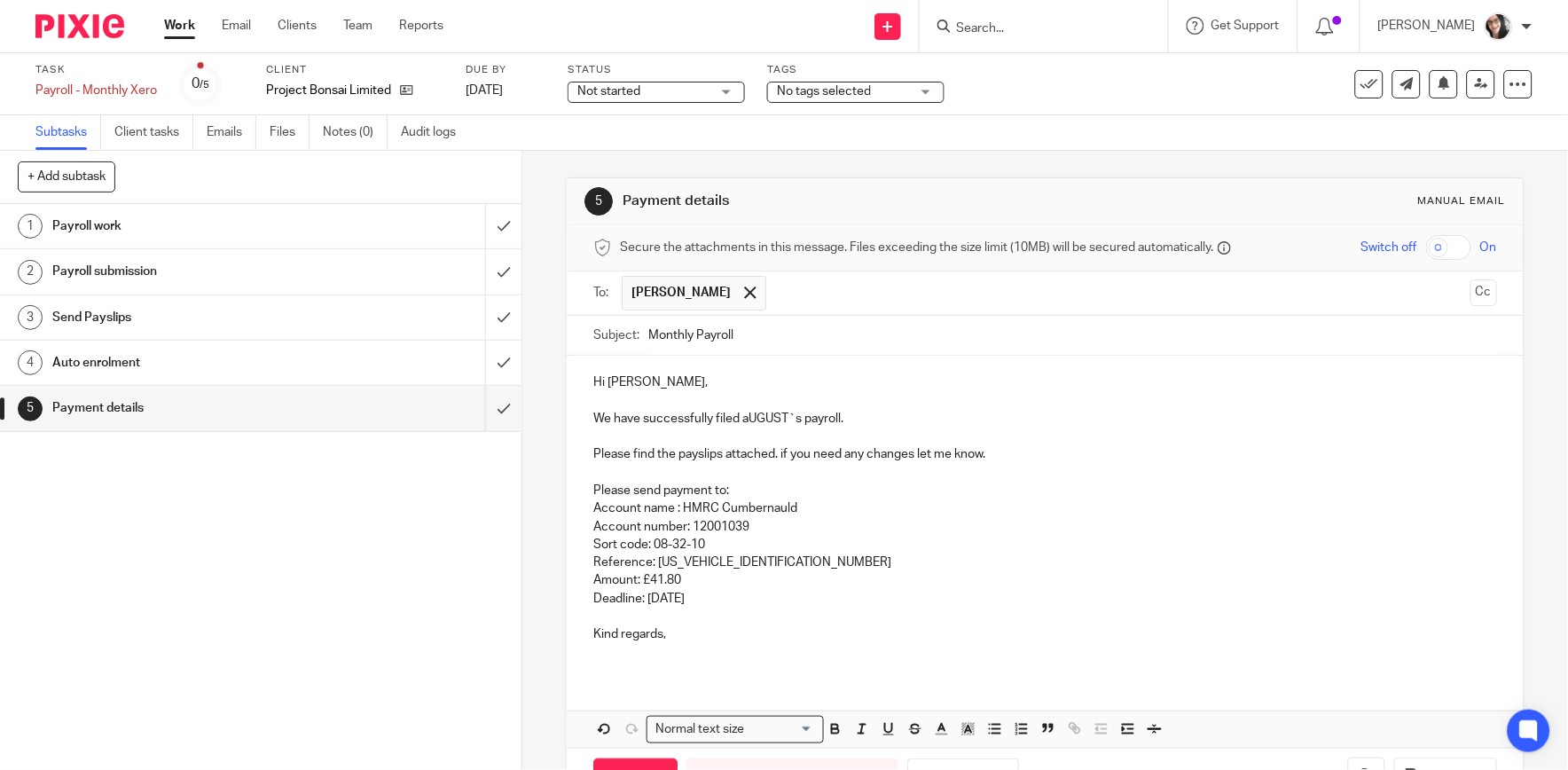
click at [786, 326] on input "Monthly Payroll" at bounding box center [1072, 335] width 848 height 40
click at [802, 337] on input "Monthly Payroll aUGUST" at bounding box center [1072, 335] width 848 height 40
drag, startPoint x: 738, startPoint y: 338, endPoint x: 740, endPoint y: 364, distance: 26.1
click at [738, 338] on input "Monthly Payroll august" at bounding box center [1072, 335] width 848 height 40
type input "Monthly Payroll August"
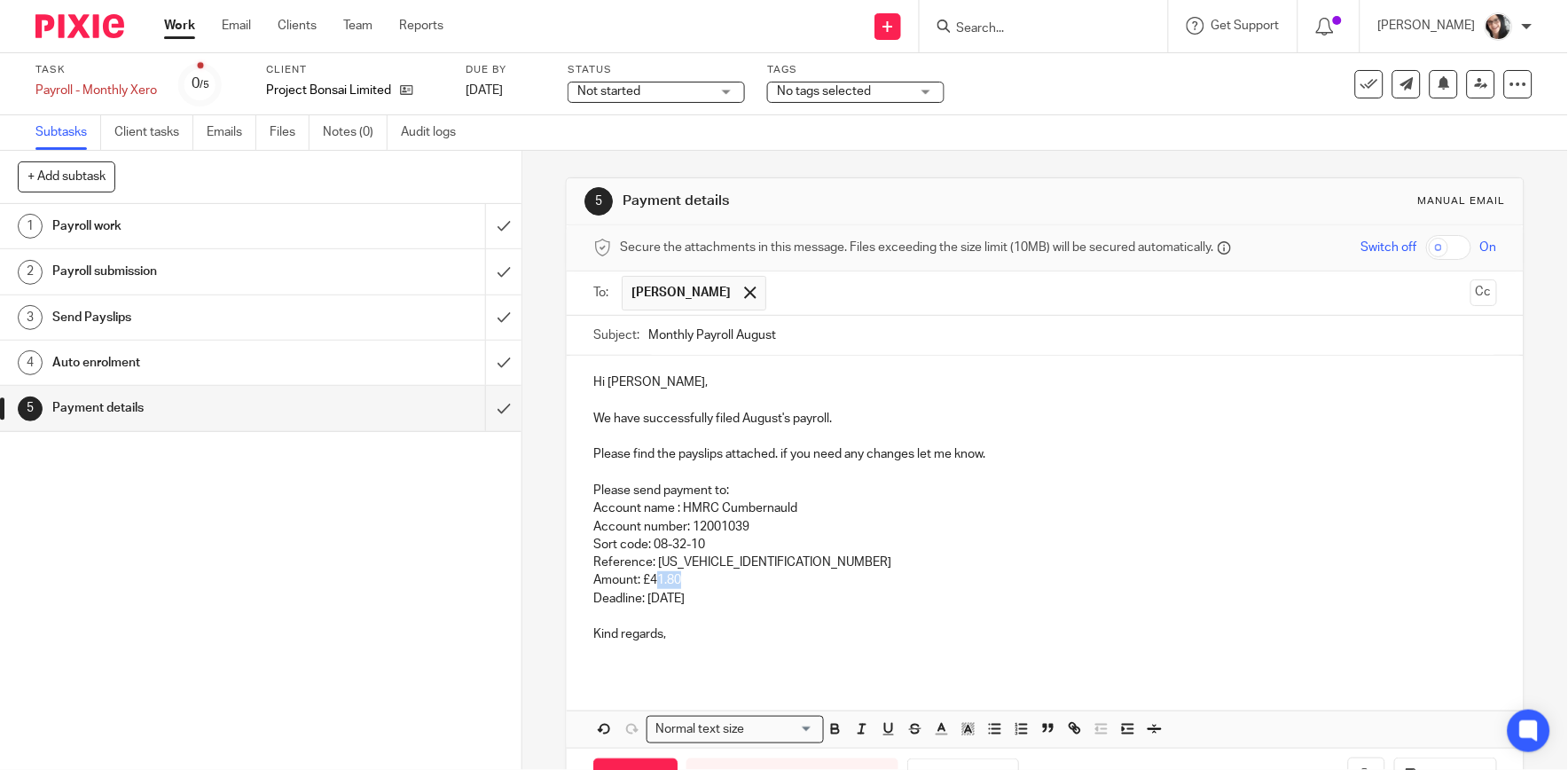
drag, startPoint x: 677, startPoint y: 583, endPoint x: 650, endPoint y: 579, distance: 27.3
click at [650, 579] on p "Amount: £41.80" at bounding box center [1045, 580] width 903 height 18
drag, startPoint x: 648, startPoint y: 582, endPoint x: 679, endPoint y: 584, distance: 31.1
click at [679, 584] on p "Amount: £41.80" at bounding box center [1045, 580] width 903 height 18
click at [703, 599] on p "Deadline: 21st sEPTEMBER2025" at bounding box center [1045, 598] width 903 height 18
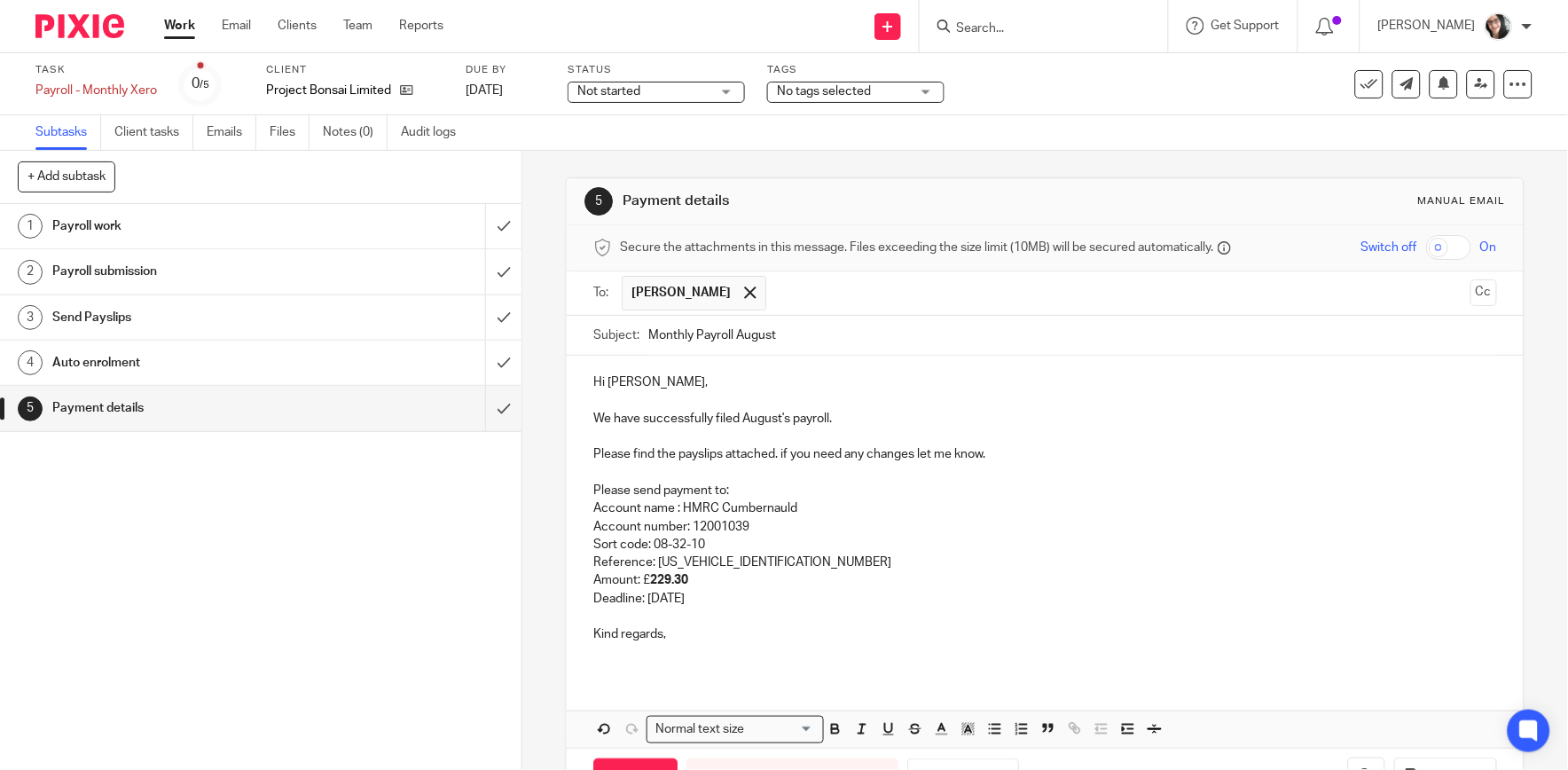
click at [738, 605] on p "Deadline: 21st sEPTEMBER2025" at bounding box center [1045, 598] width 903 height 18
click at [790, 603] on p "Deadline: 21st September 2025" at bounding box center [1045, 598] width 903 height 18
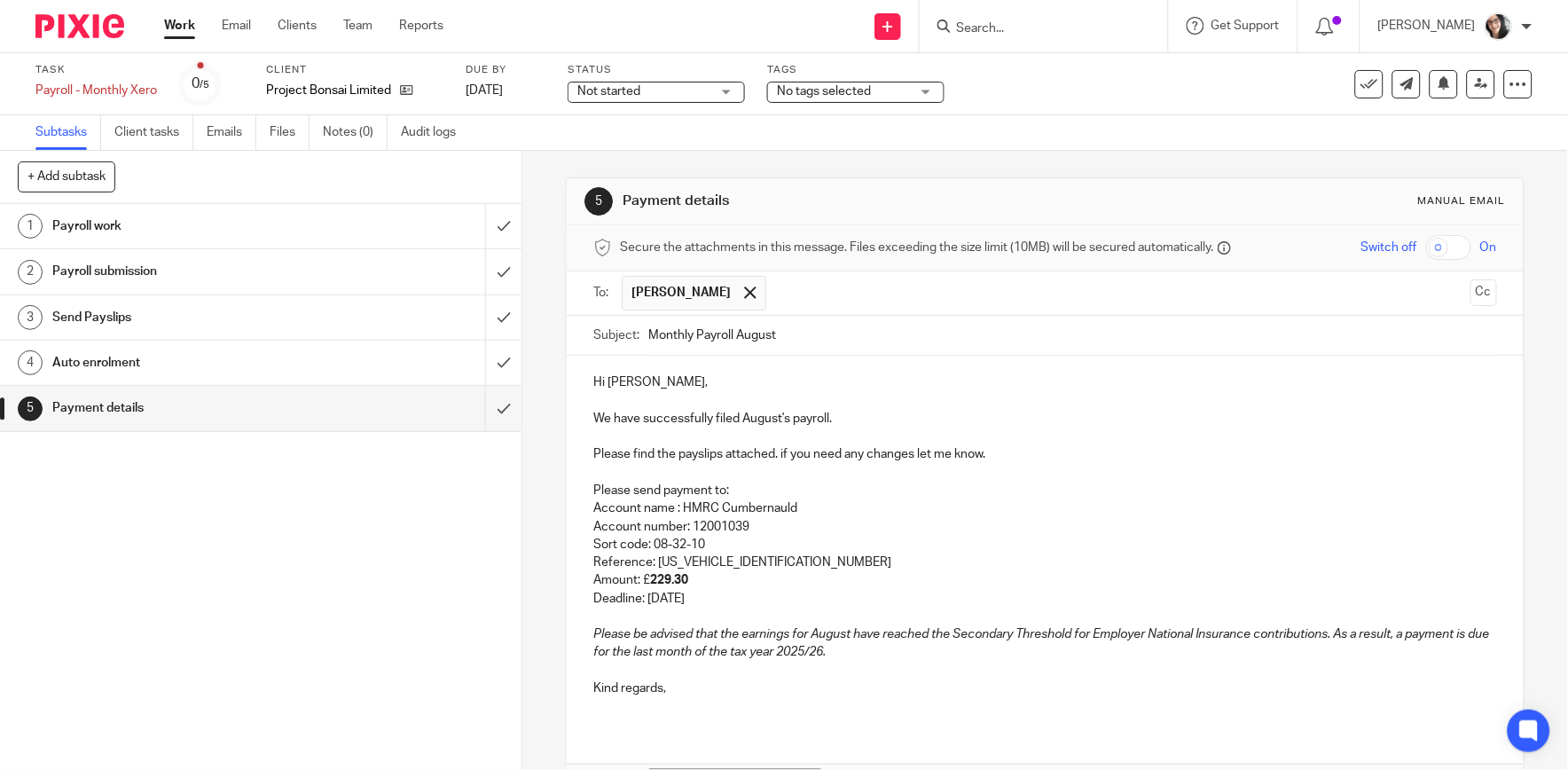
click at [720, 654] on em "Please be advised that the earnings for August have reached the Secondary Thres…" at bounding box center [1042, 643] width 898 height 30
drag, startPoint x: 866, startPoint y: 651, endPoint x: 613, endPoint y: 657, distance: 253.1
click at [613, 657] on p "Please be advised that the earnings for August have reached the Secondary Thres…" at bounding box center [1045, 643] width 903 height 36
click at [1030, 638] on em "Please be advised that the earnings for August have reached the Secondary Thres…" at bounding box center [1042, 643] width 898 height 30
drag, startPoint x: 1073, startPoint y: 636, endPoint x: 1075, endPoint y: 645, distance: 9.2
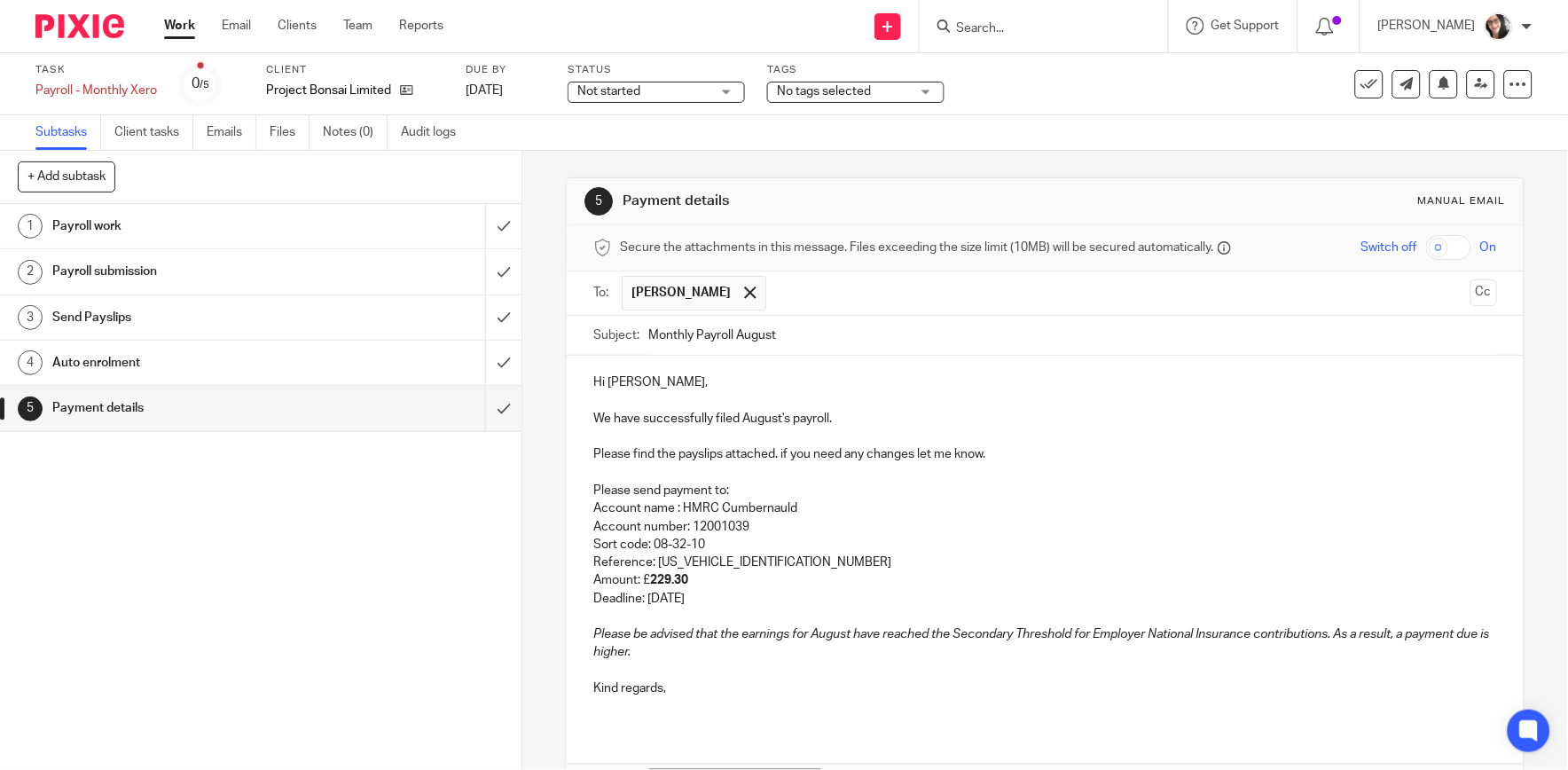
click at [1075, 636] on em "Please be advised that the earnings for August have reached the Secondary Thres…" at bounding box center [1042, 643] width 898 height 30
click at [1073, 668] on p at bounding box center [1045, 670] width 903 height 18
click at [1072, 637] on em "Please be advised that the earnings for August have reached the Secondary Thres…" at bounding box center [1042, 643] width 898 height 30
click at [1076, 636] on em "Please be advised that the earnings for August have reached the Secondary Thres…" at bounding box center [1044, 643] width 901 height 30
click at [1370, 641] on p "Please be advised that the earnings for August have reached the Secondary Thres…" at bounding box center [1045, 643] width 903 height 36
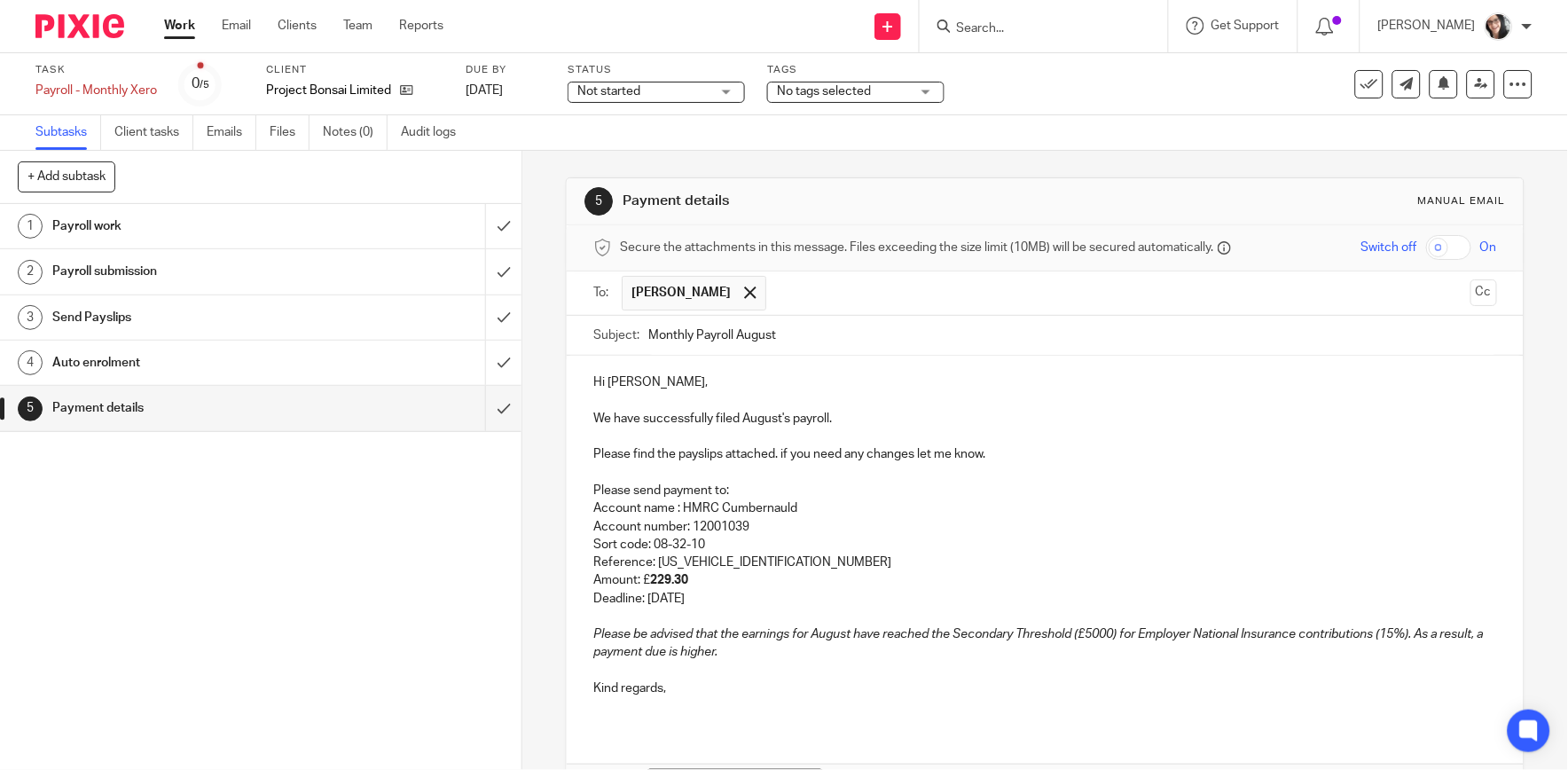
click at [742, 655] on em "Please be advised that the earnings for August have reached the Secondary Thres…" at bounding box center [1039, 643] width 892 height 30
click at [759, 648] on em "Please be advised that the earnings for August have reached the Secondary Thres…" at bounding box center [1039, 643] width 892 height 30
click at [794, 658] on p "Please be advised that the earnings for August have reached the Secondary Thres…" at bounding box center [1045, 643] width 903 height 36
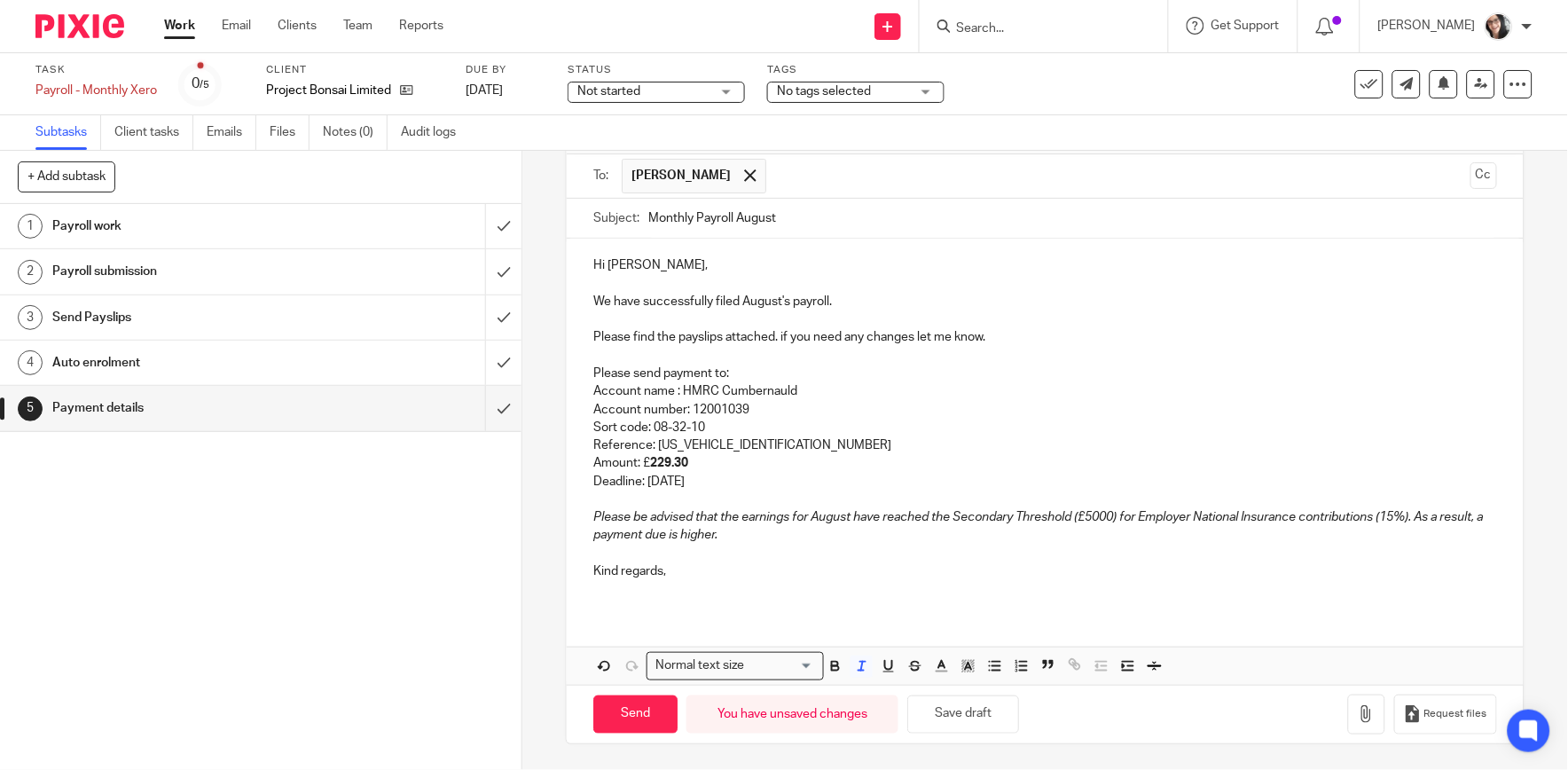
scroll to position [118, 0]
click at [1348, 700] on button "button" at bounding box center [1366, 714] width 37 height 40
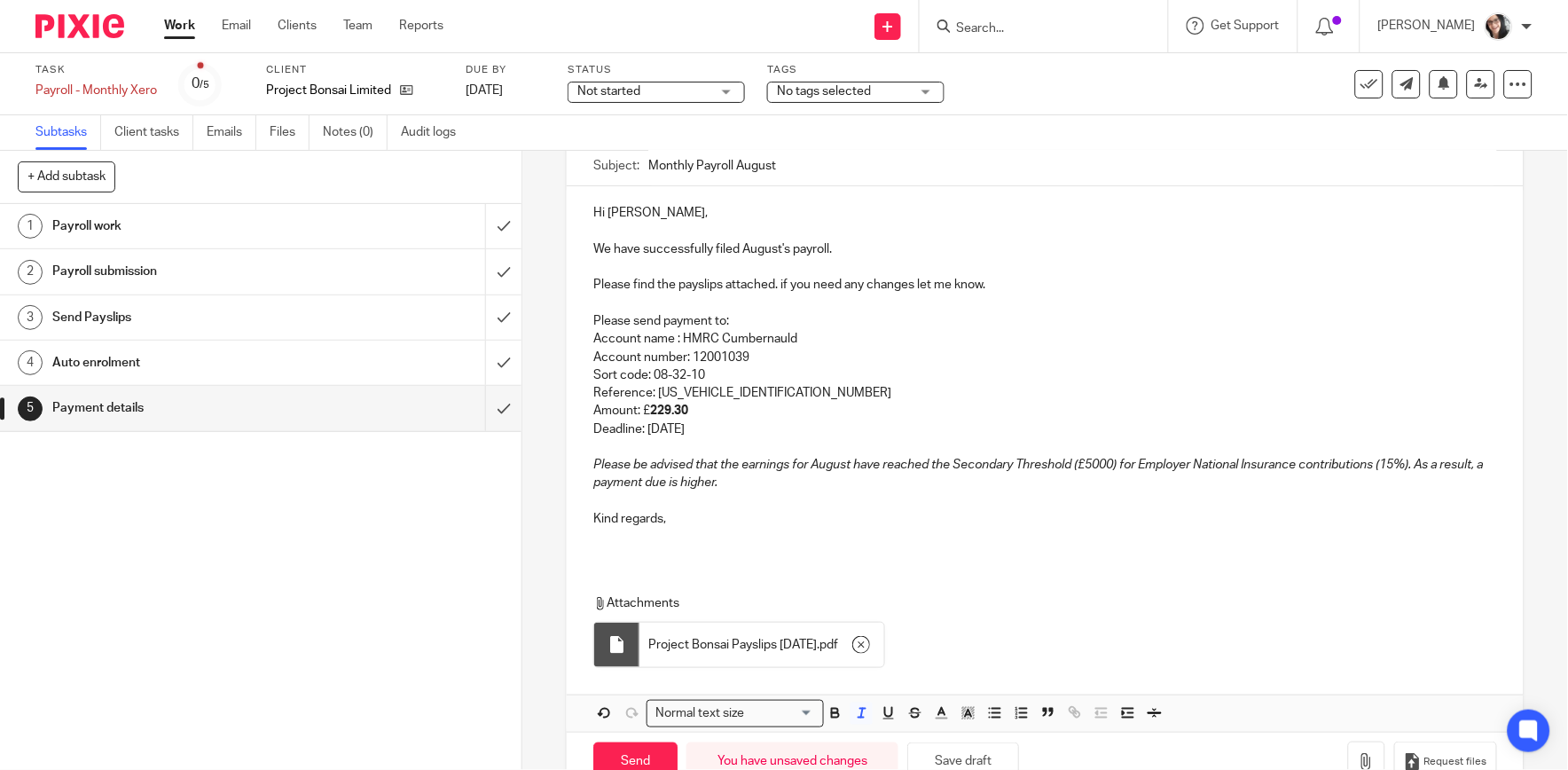
scroll to position [216, 0]
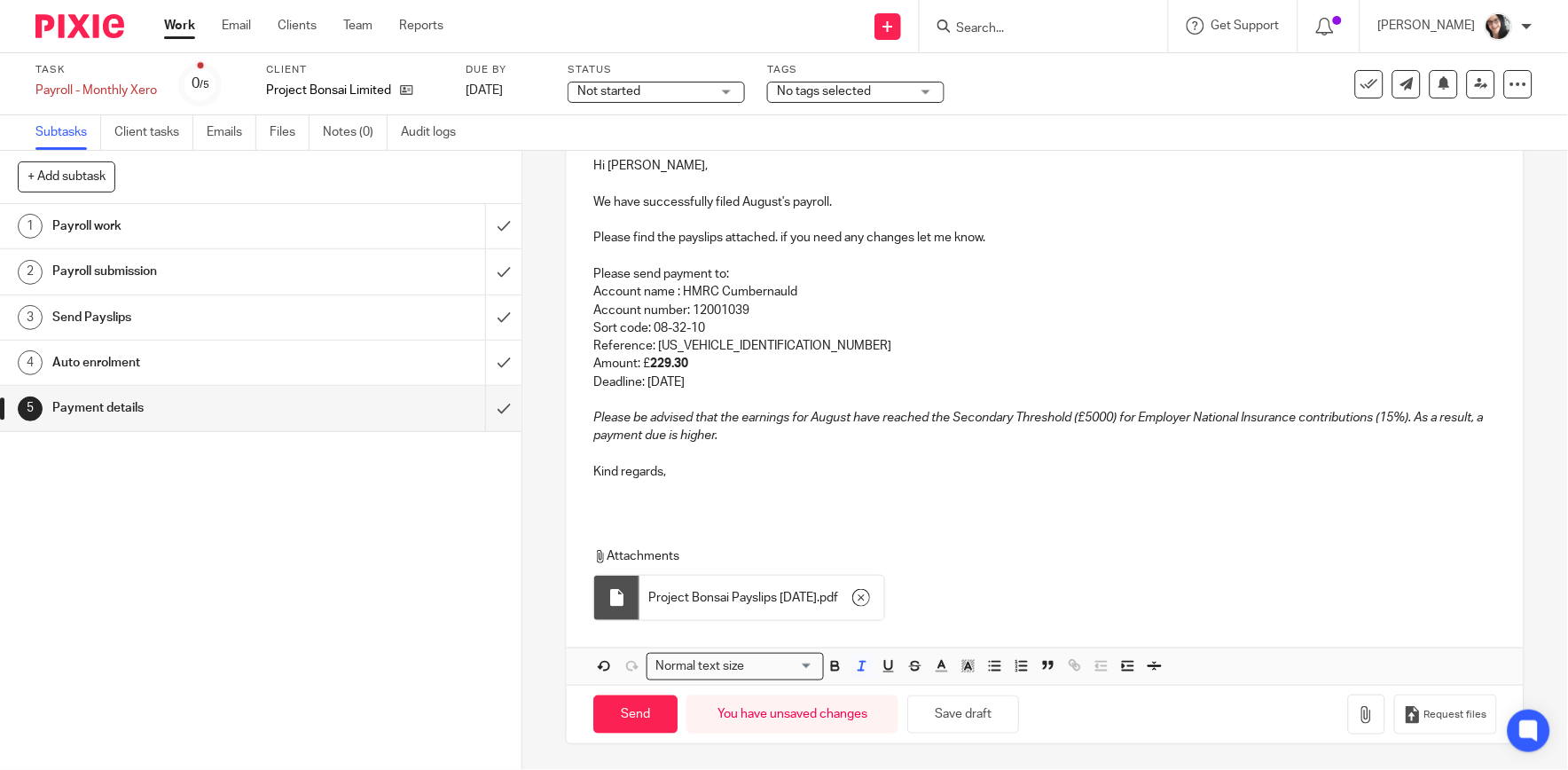
click at [850, 444] on p "Please be advised that the earnings for August have reached the Secondary Thres…" at bounding box center [1045, 427] width 903 height 36
click at [639, 705] on input "Send" at bounding box center [635, 715] width 84 height 38
click at [1360, 84] on icon at bounding box center [1369, 84] width 18 height 18
type input "Sent"
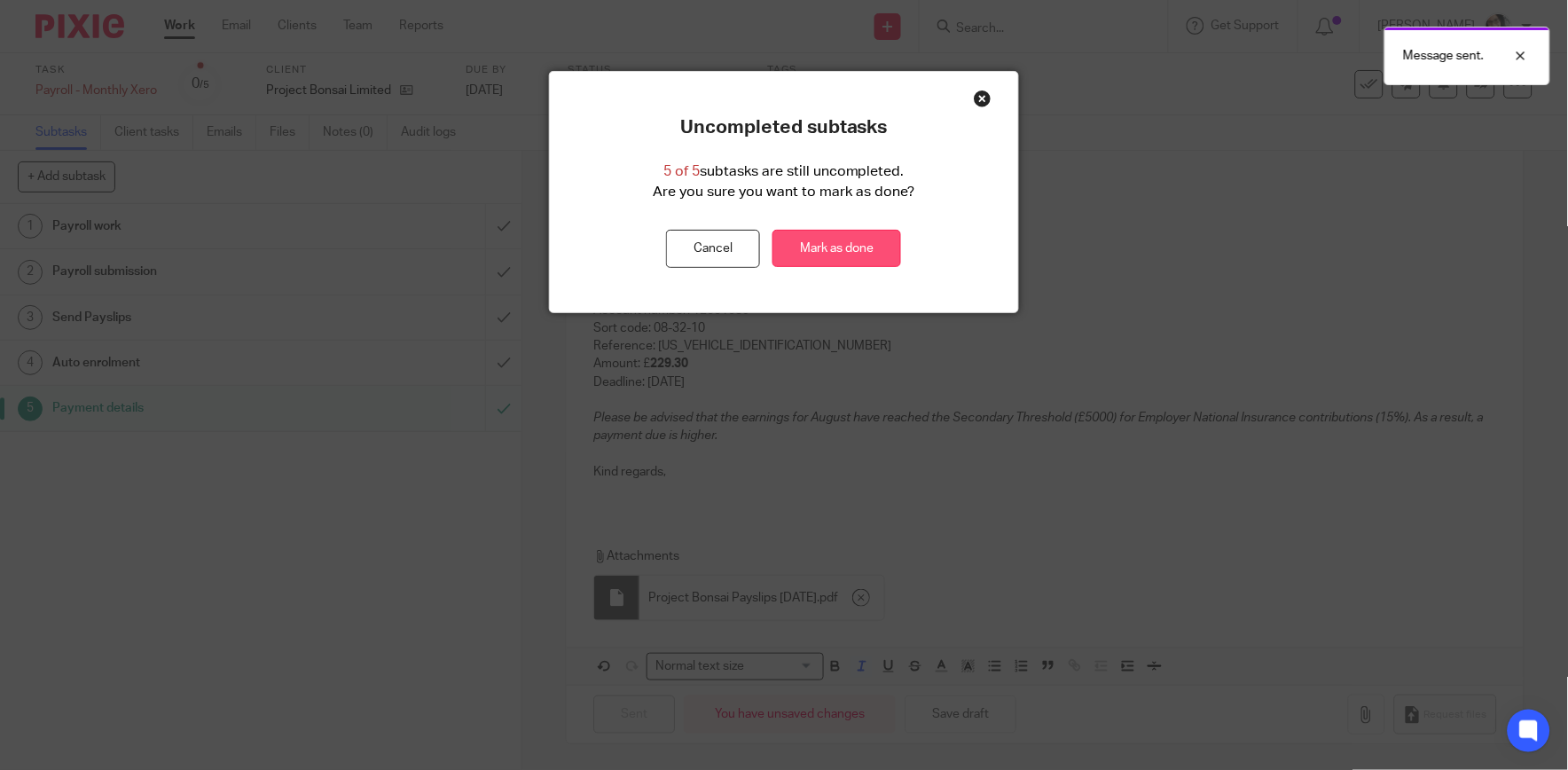
click at [879, 244] on link "Mark as done" at bounding box center [836, 249] width 129 height 38
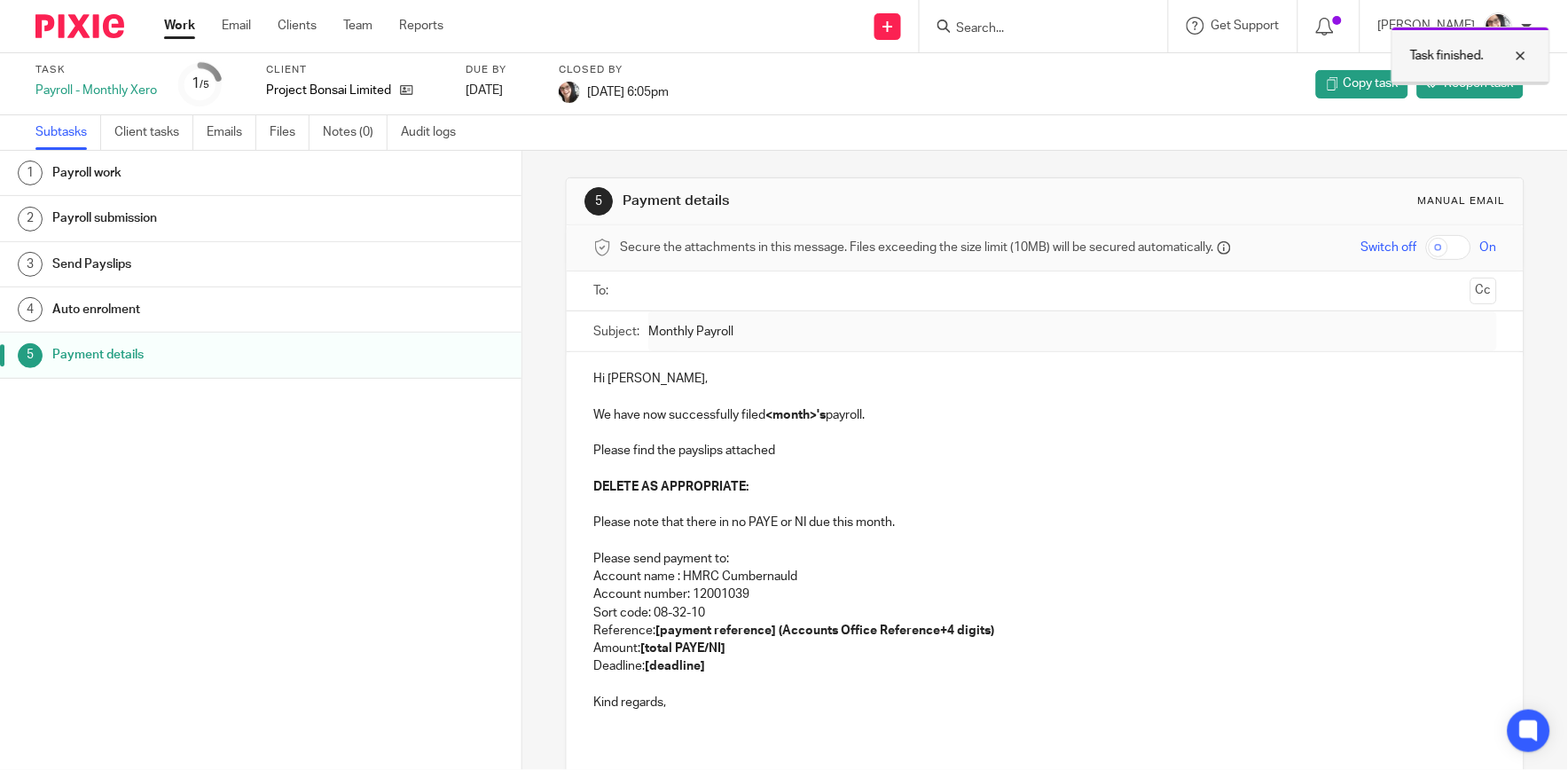
click at [1522, 57] on div at bounding box center [1507, 55] width 48 height 21
click at [173, 23] on link "Work" at bounding box center [179, 26] width 31 height 18
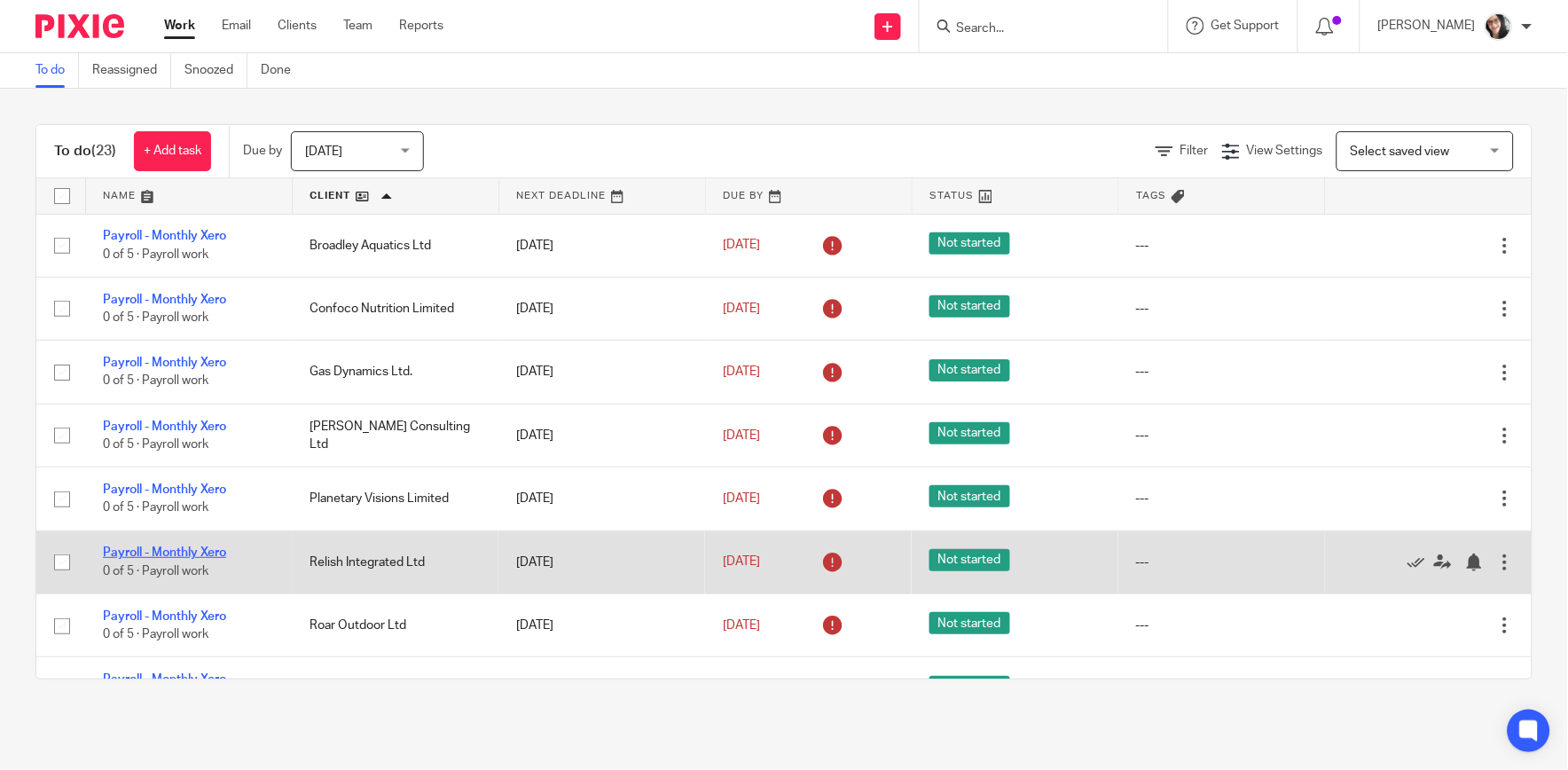
click at [186, 557] on link "Payroll - Monthly Xero" at bounding box center [164, 552] width 123 height 12
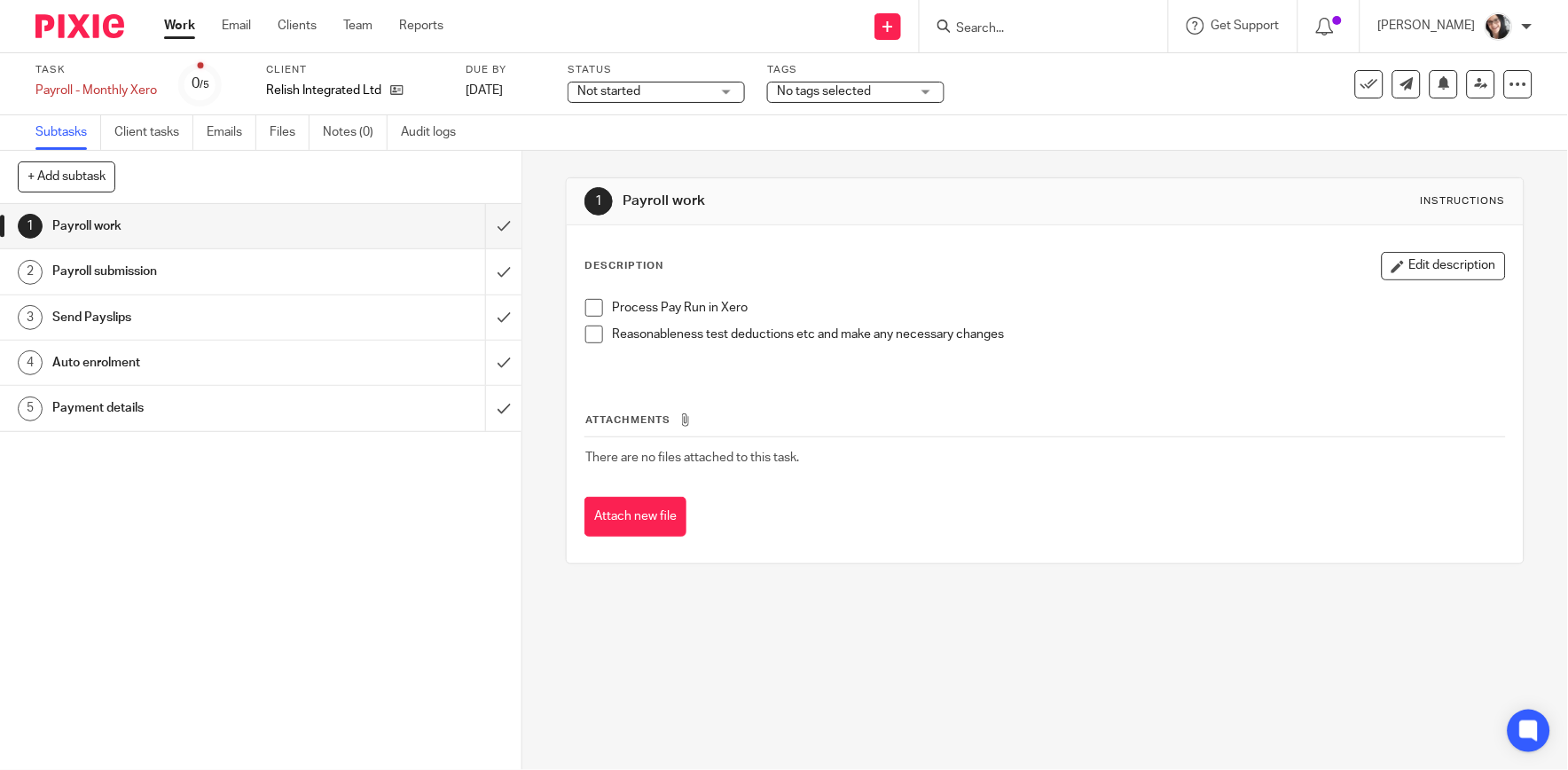
click at [85, 410] on h1 "Payment details" at bounding box center [191, 408] width 276 height 27
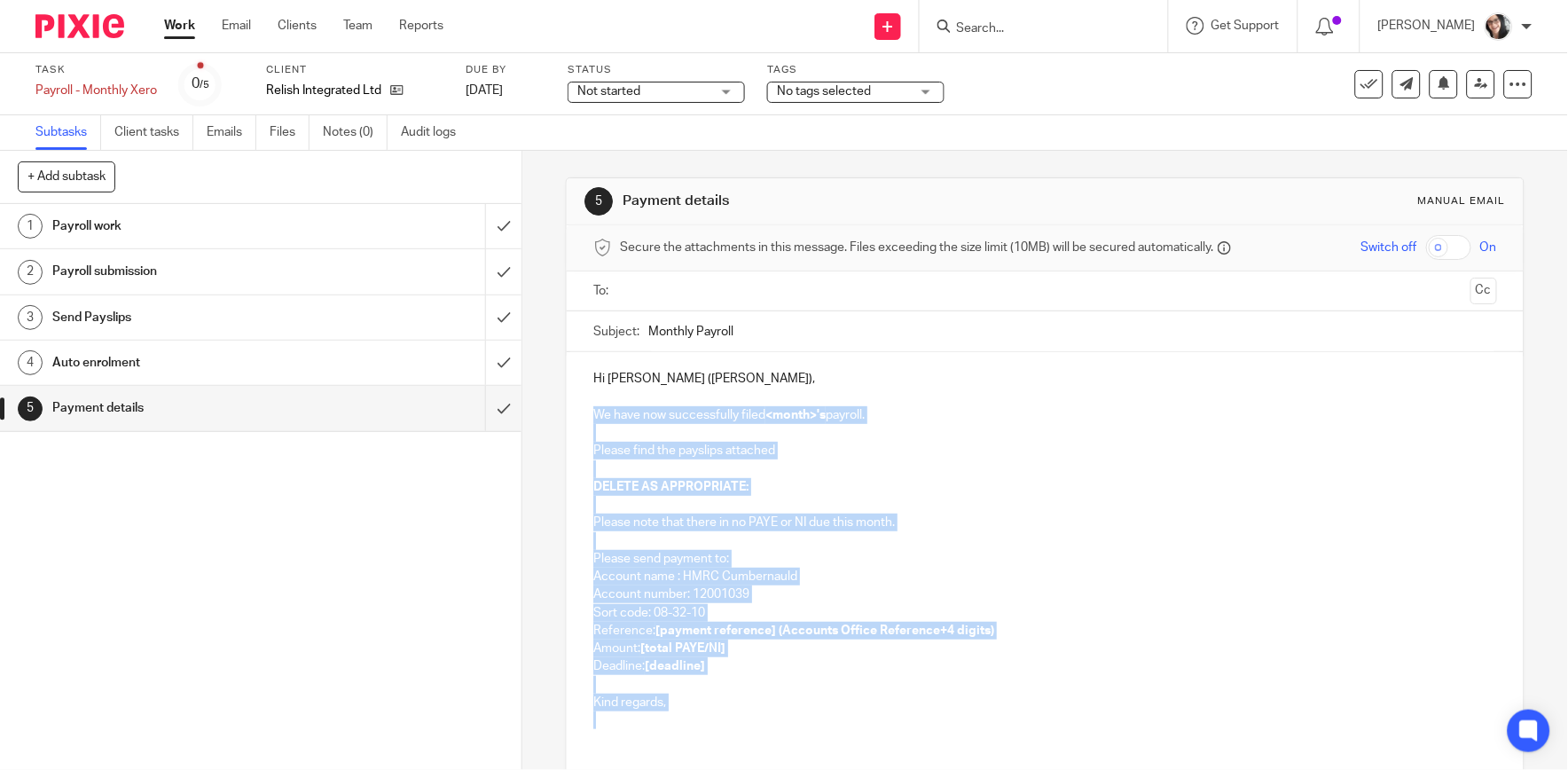
click at [583, 409] on div "Hi [PERSON_NAME] ([PERSON_NAME]), We have now successfully filed <month>'s payr…" at bounding box center [1045, 548] width 956 height 391
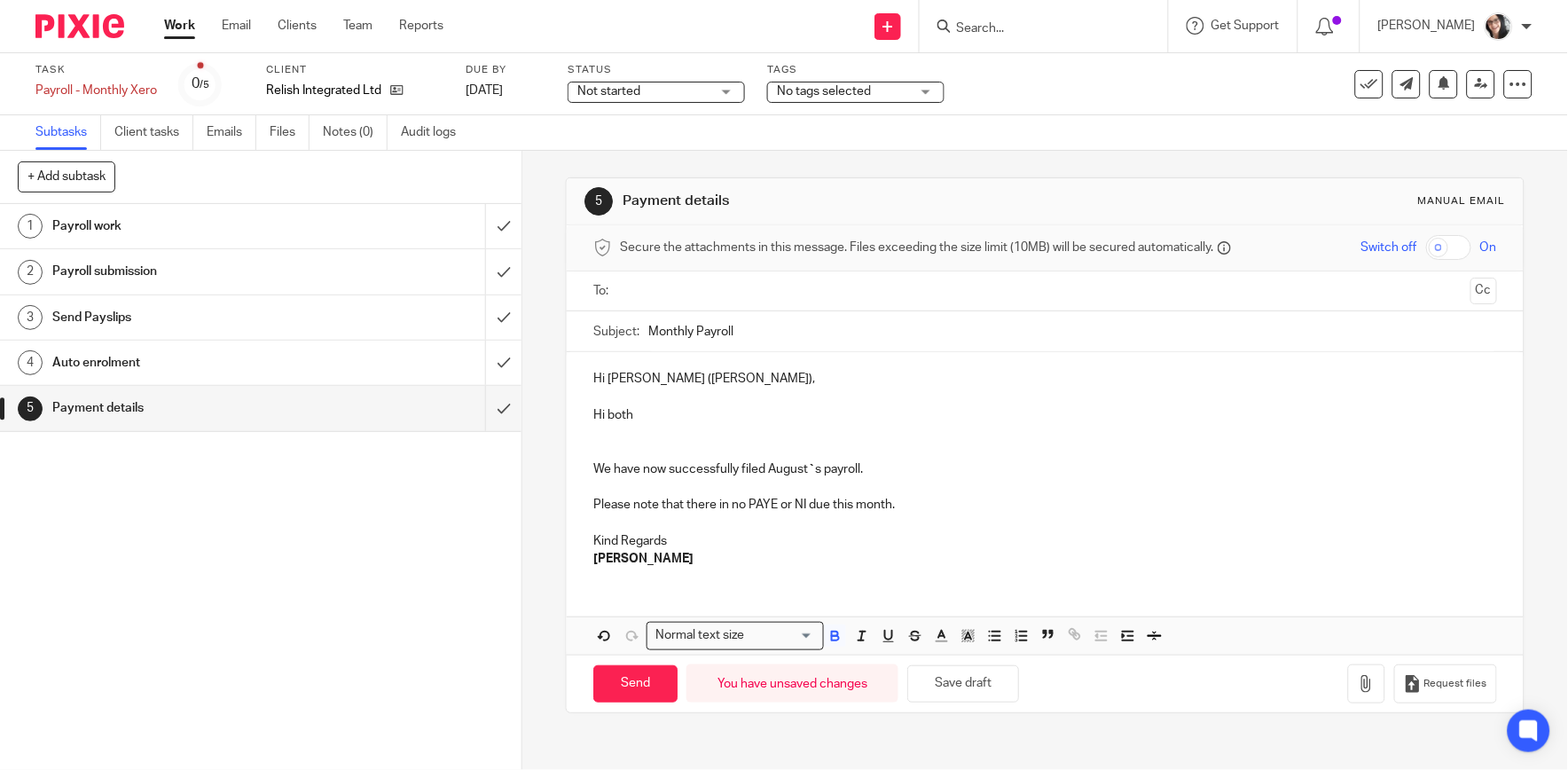
click at [686, 296] on input "text" at bounding box center [1044, 291] width 836 height 20
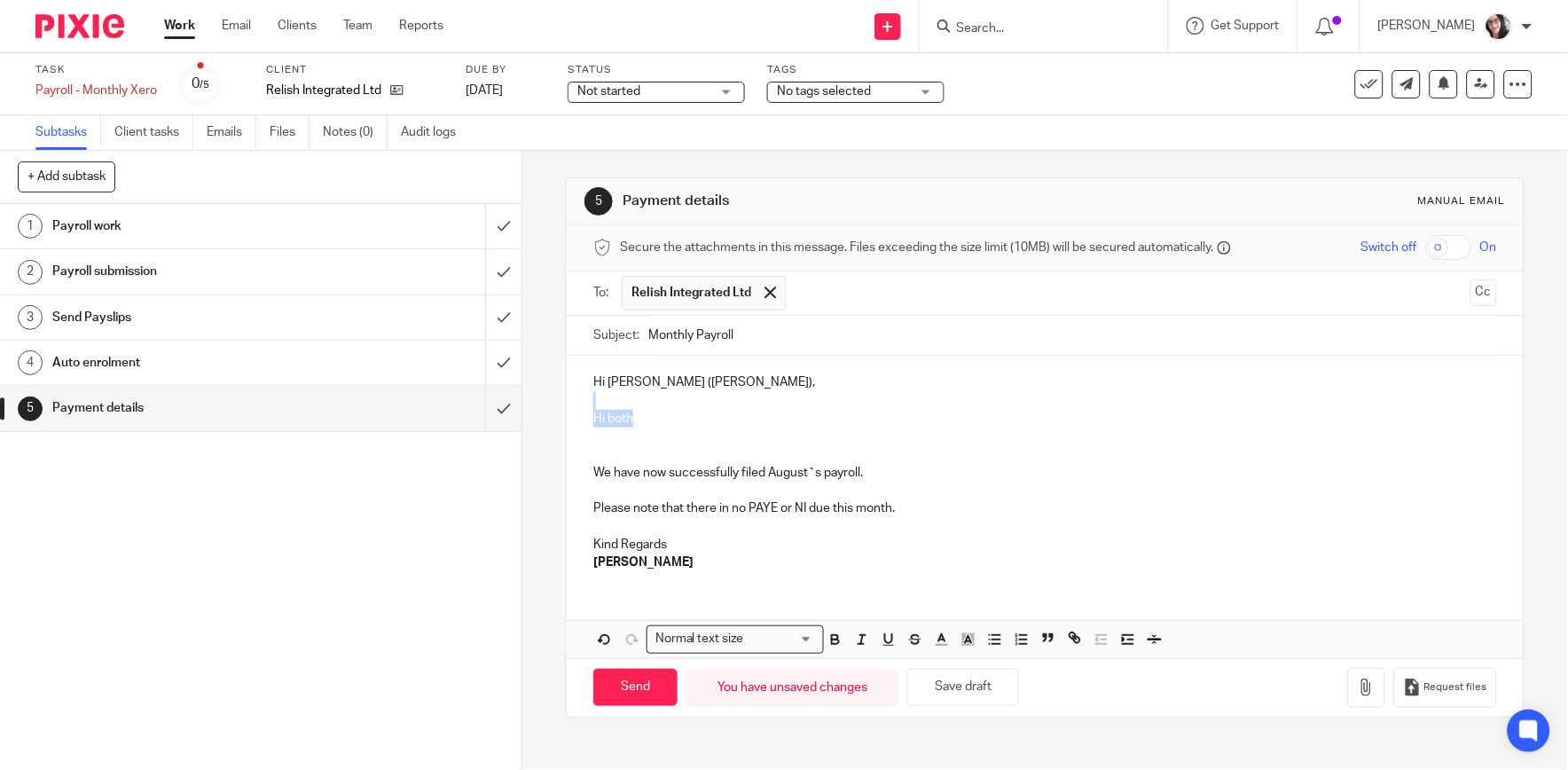
drag, startPoint x: 640, startPoint y: 415, endPoint x: 572, endPoint y: 410, distance: 68.2
click at [572, 410] on div "Hi Del (Derek), Hi both We have now successfully filed August ` s payroll. Plea…" at bounding box center [1045, 470] width 956 height 229
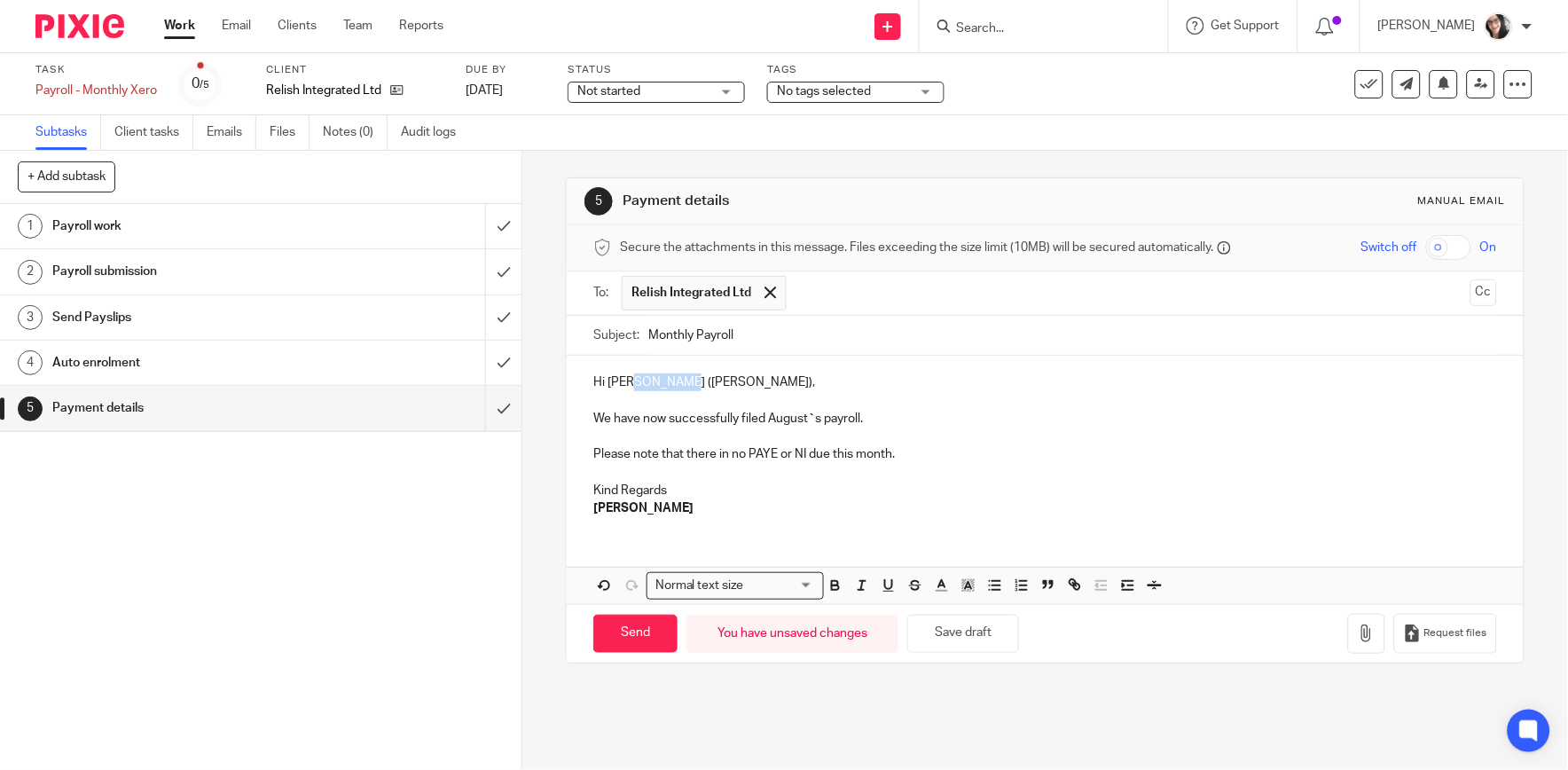
drag, startPoint x: 673, startPoint y: 383, endPoint x: 623, endPoint y: 386, distance: 50.1
click at [623, 386] on p "Hi [PERSON_NAME] ([PERSON_NAME])," at bounding box center [1045, 382] width 903 height 18
drag, startPoint x: 671, startPoint y: 517, endPoint x: 580, endPoint y: 509, distance: 91.4
click at [580, 509] on div "Hi Del We have now successfully filed August ` s payroll. Please note that ther…" at bounding box center [1045, 442] width 956 height 174
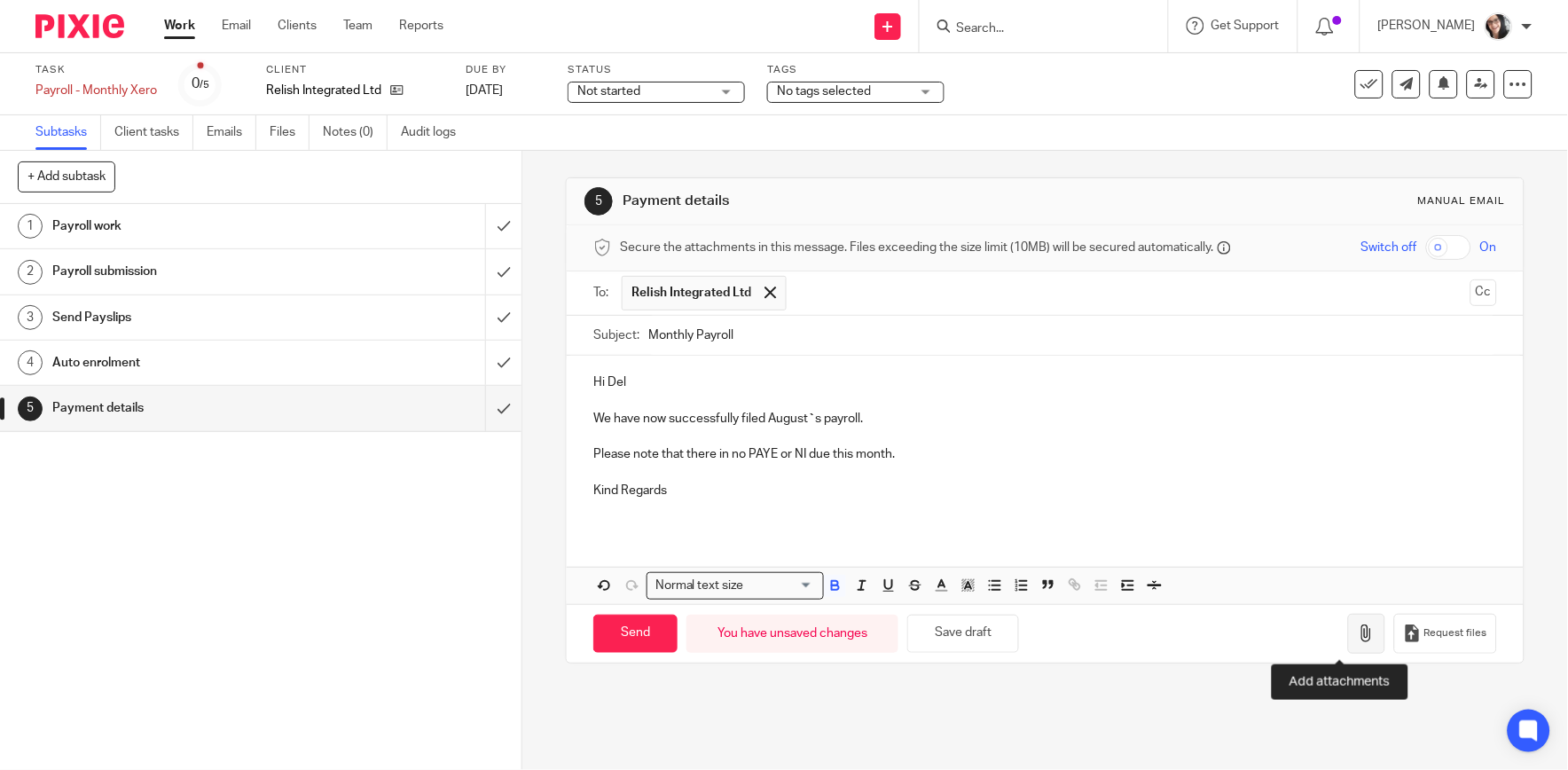
click at [1357, 637] on icon "button" at bounding box center [1366, 633] width 18 height 18
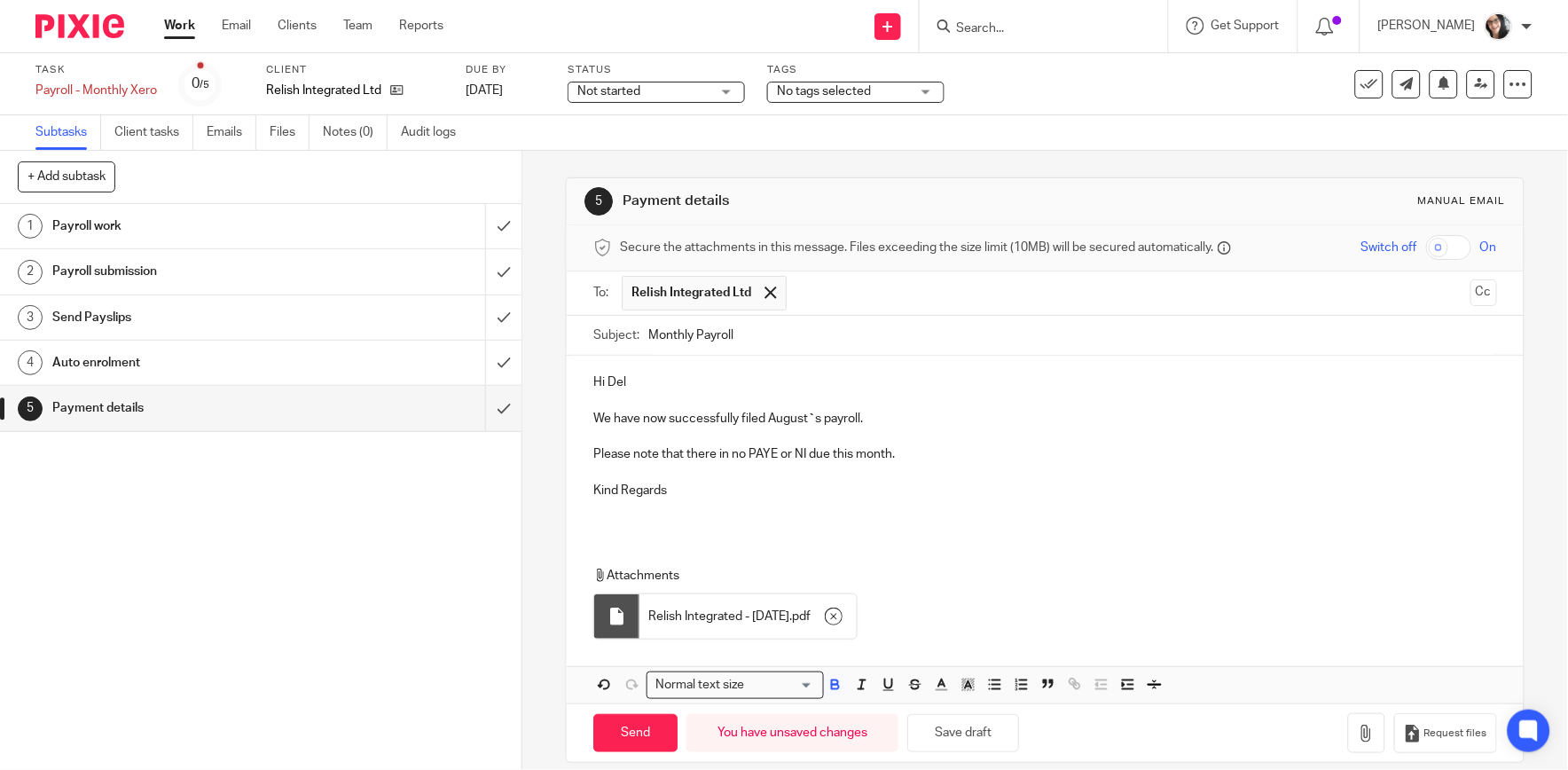
click at [767, 332] on input "Monthly Payroll" at bounding box center [1072, 335] width 848 height 40
click at [787, 415] on p "We have now successfully filed August ` s payroll." at bounding box center [1045, 418] width 903 height 18
copy p "August"
click at [776, 330] on input "Monthly Payroll" at bounding box center [1072, 335] width 848 height 40
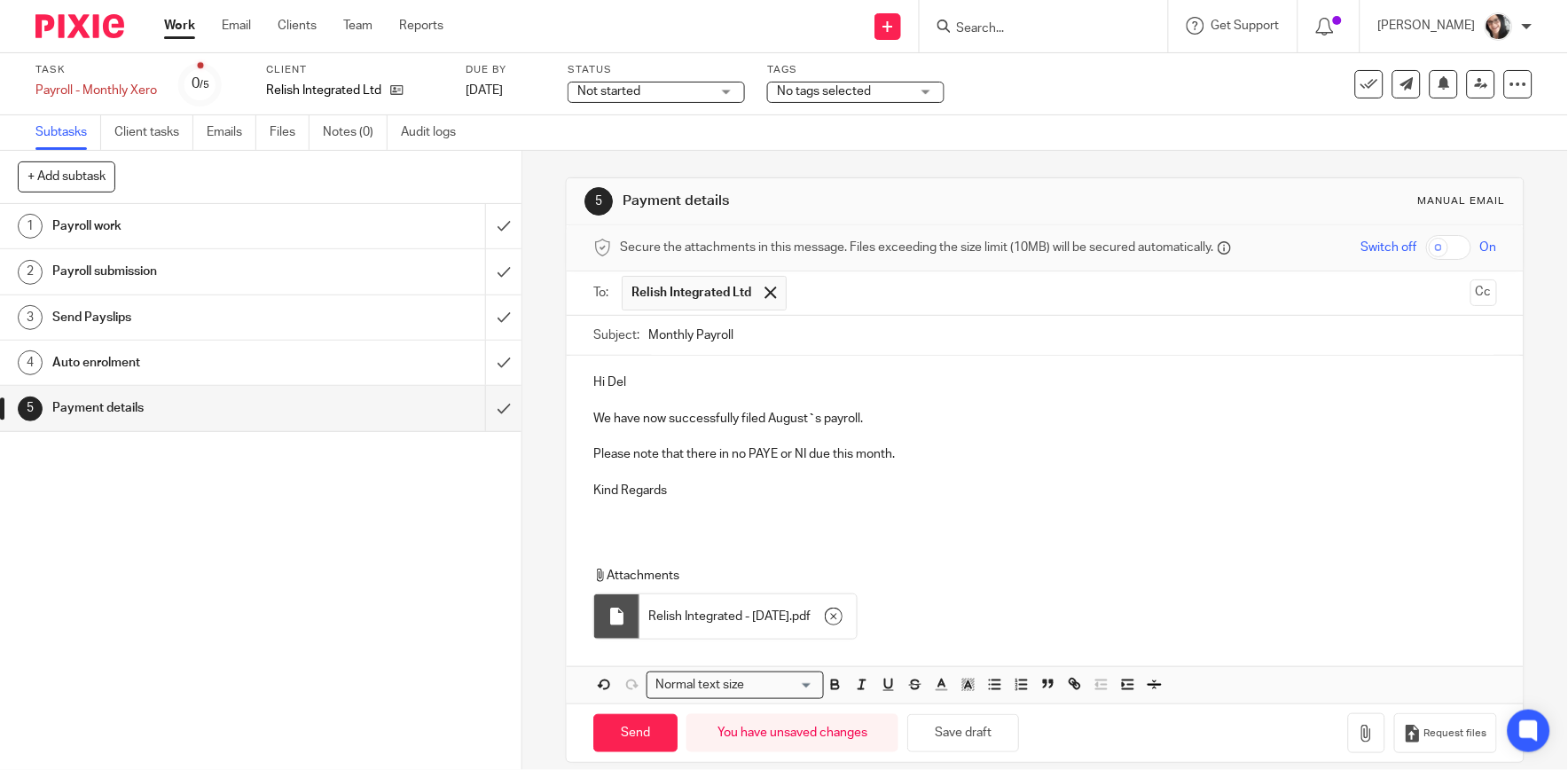
paste input "August"
type input "Monthly Payroll August"
click at [649, 732] on input "Send" at bounding box center [635, 733] width 84 height 38
type input "Sent"
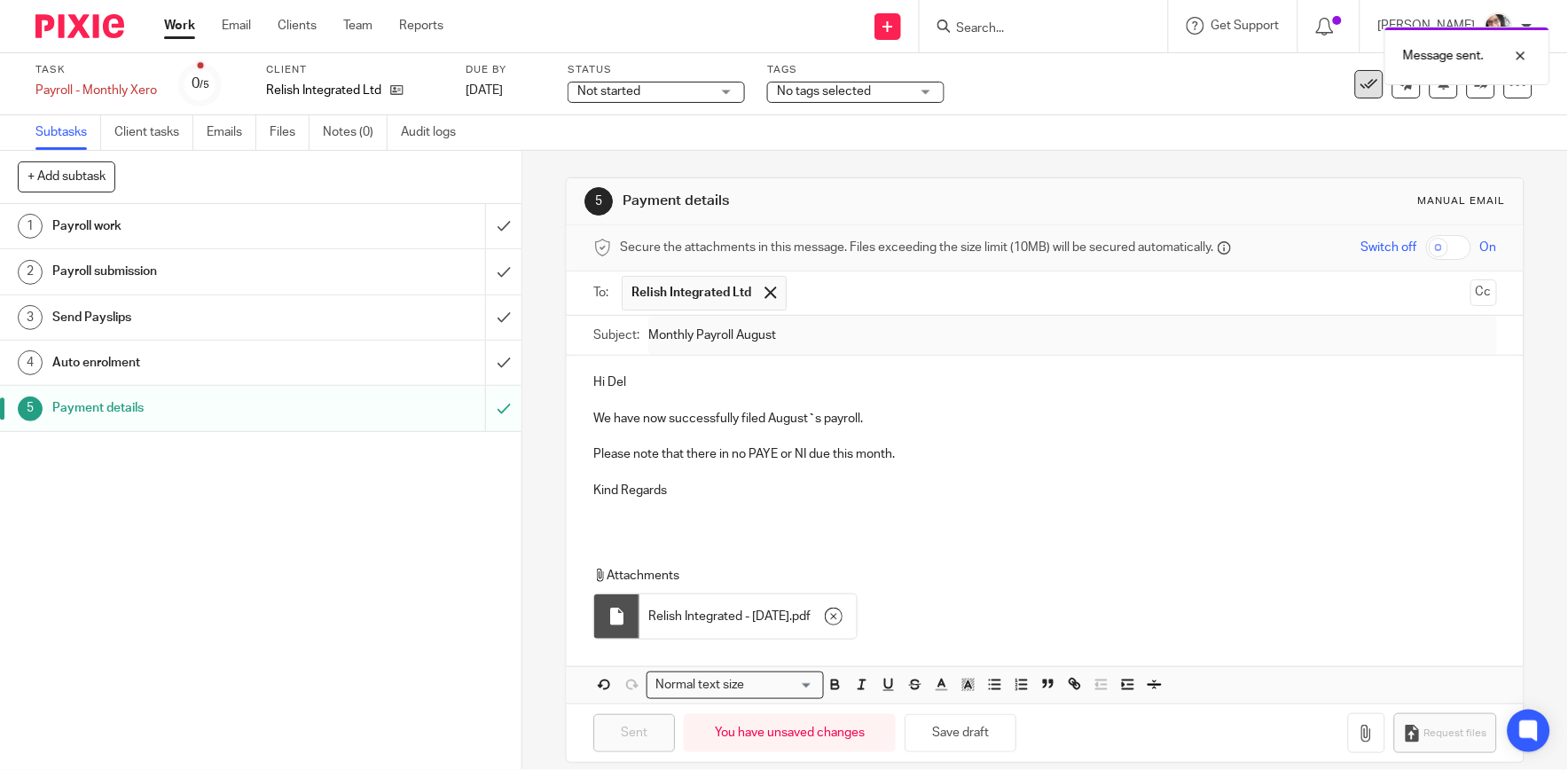
click at [1360, 90] on icon at bounding box center [1369, 84] width 18 height 18
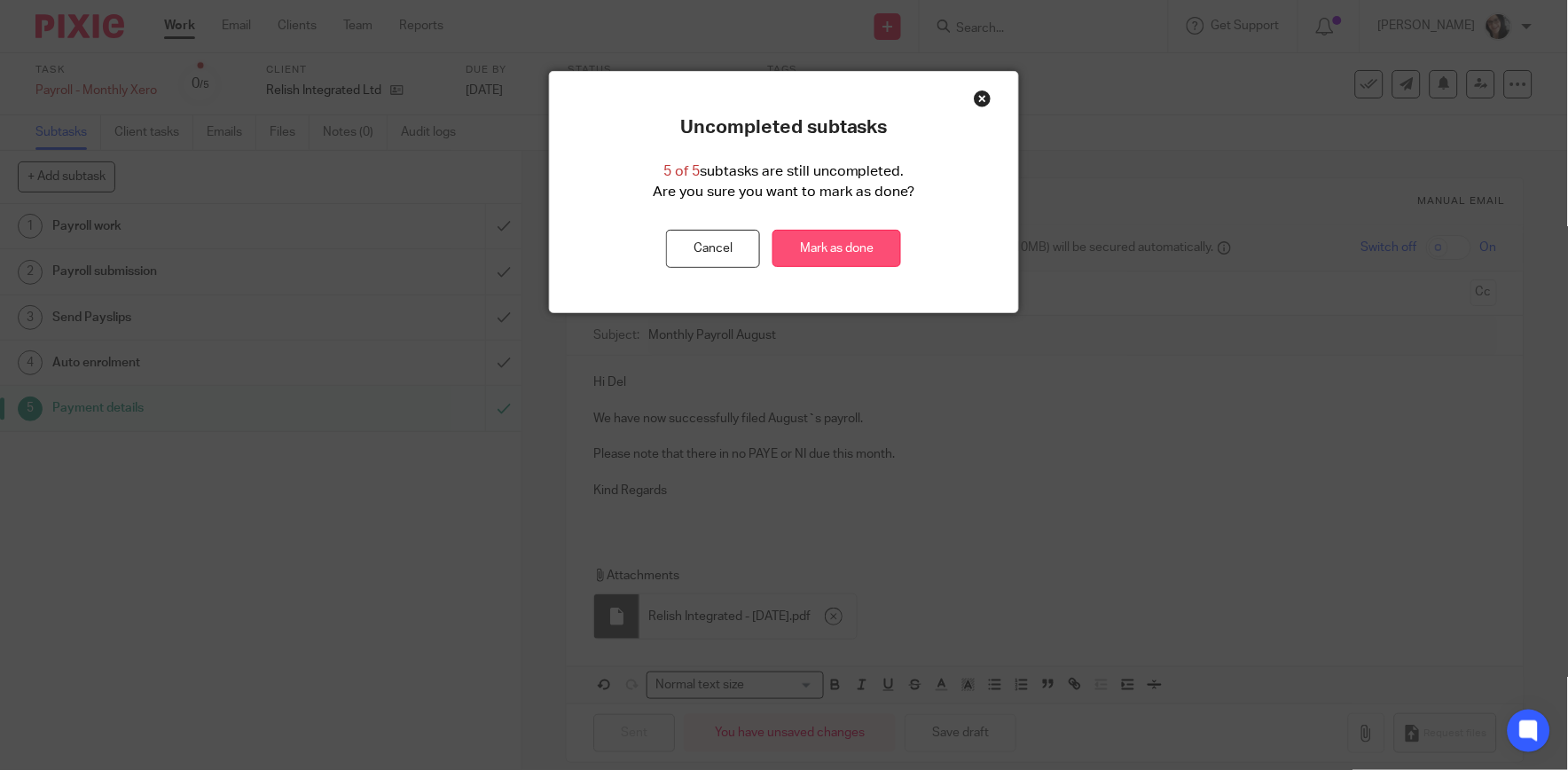
click at [835, 231] on link "Mark as done" at bounding box center [836, 249] width 129 height 38
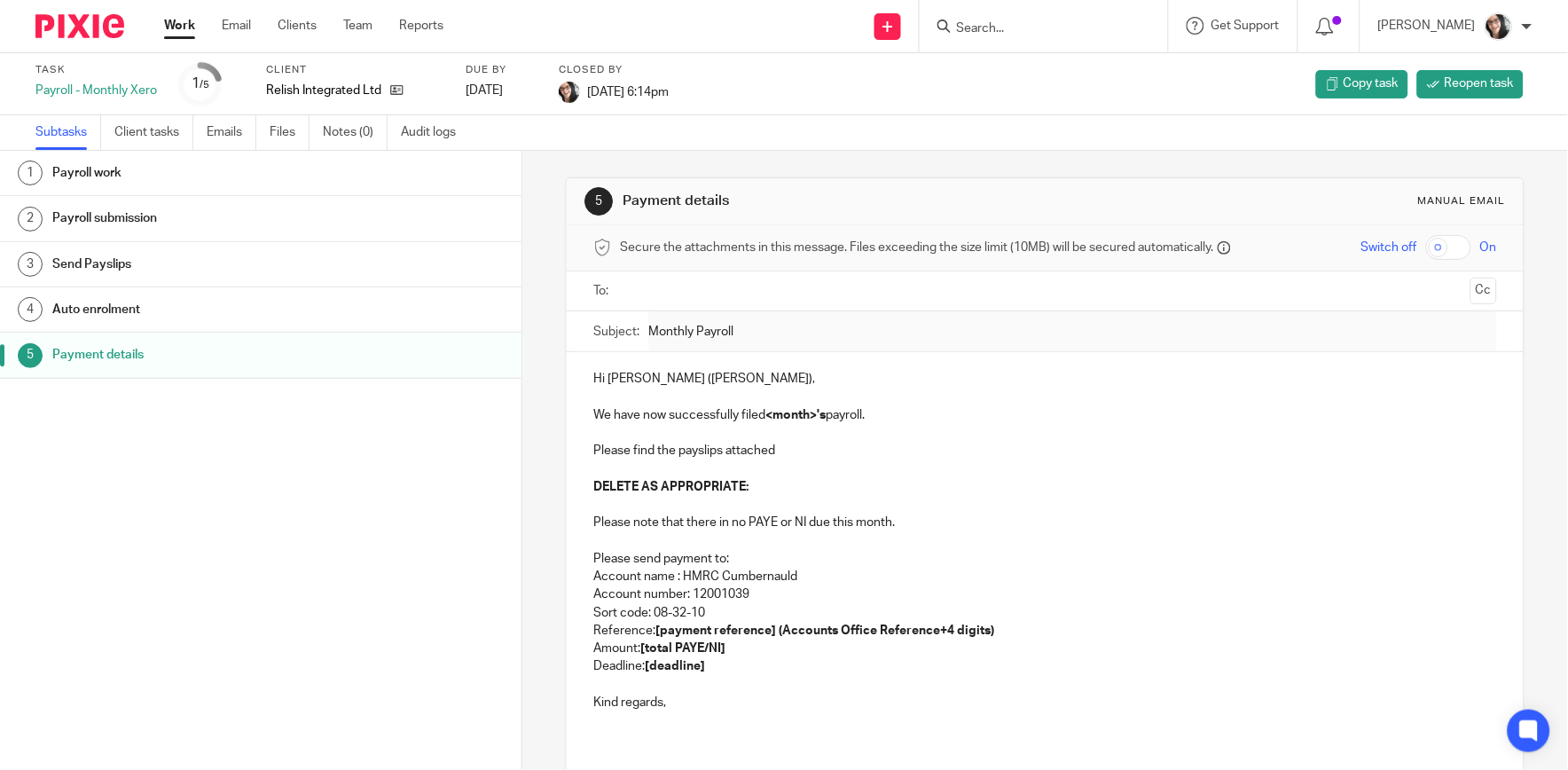
click at [189, 24] on link "Work" at bounding box center [179, 26] width 31 height 18
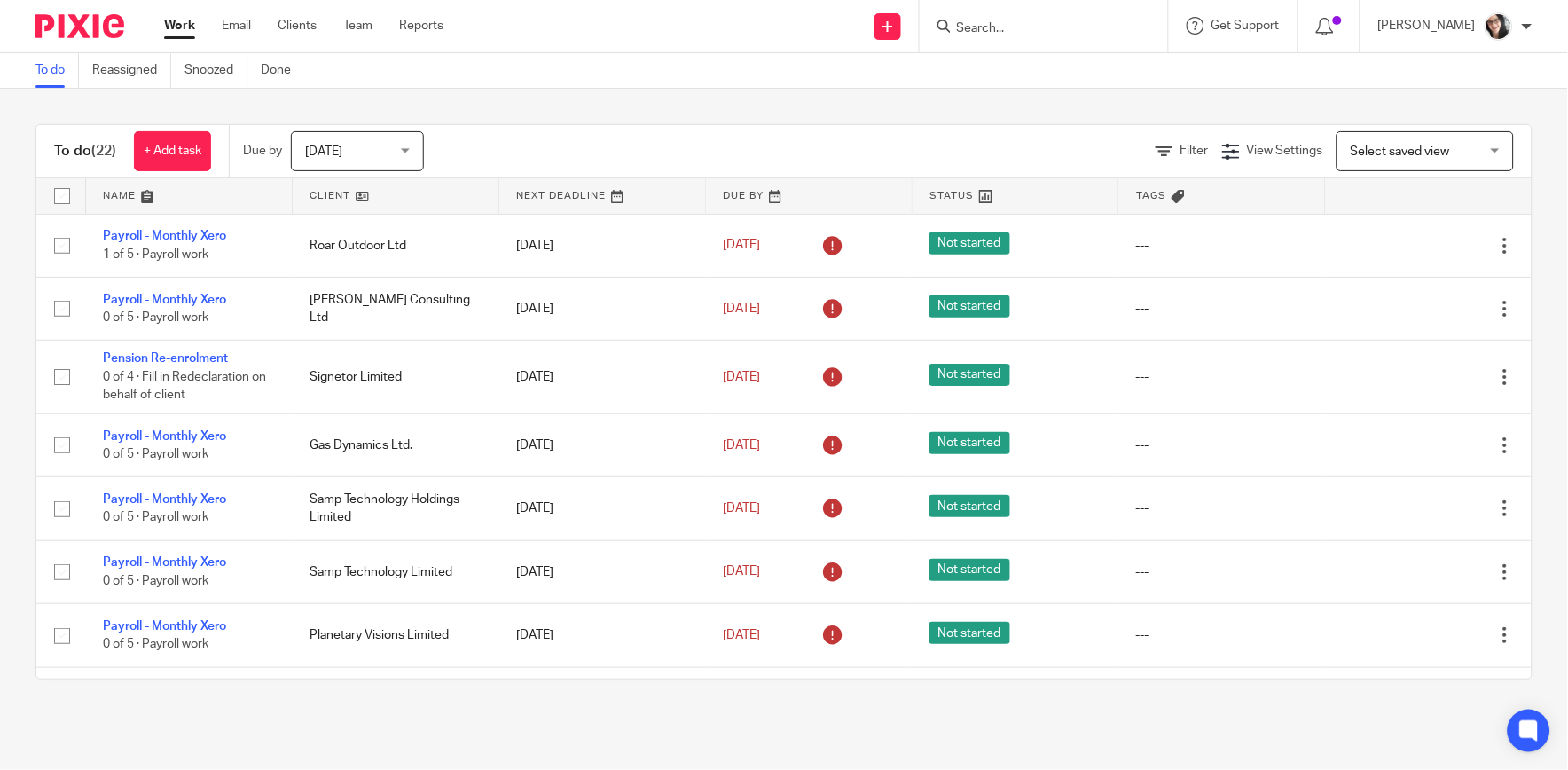
click at [342, 195] on link at bounding box center [395, 195] width 206 height 35
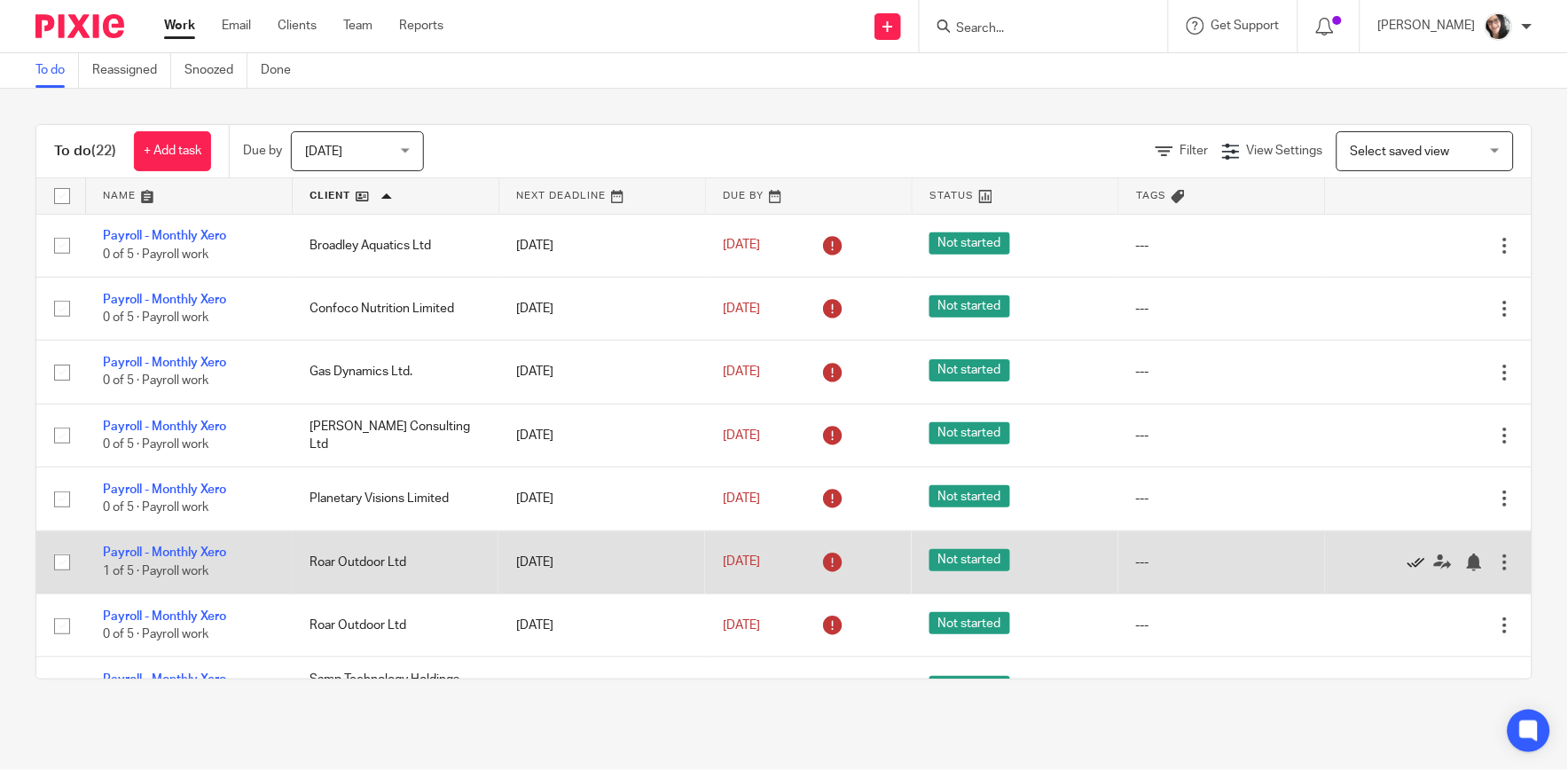
click at [1407, 564] on icon at bounding box center [1416, 562] width 18 height 18
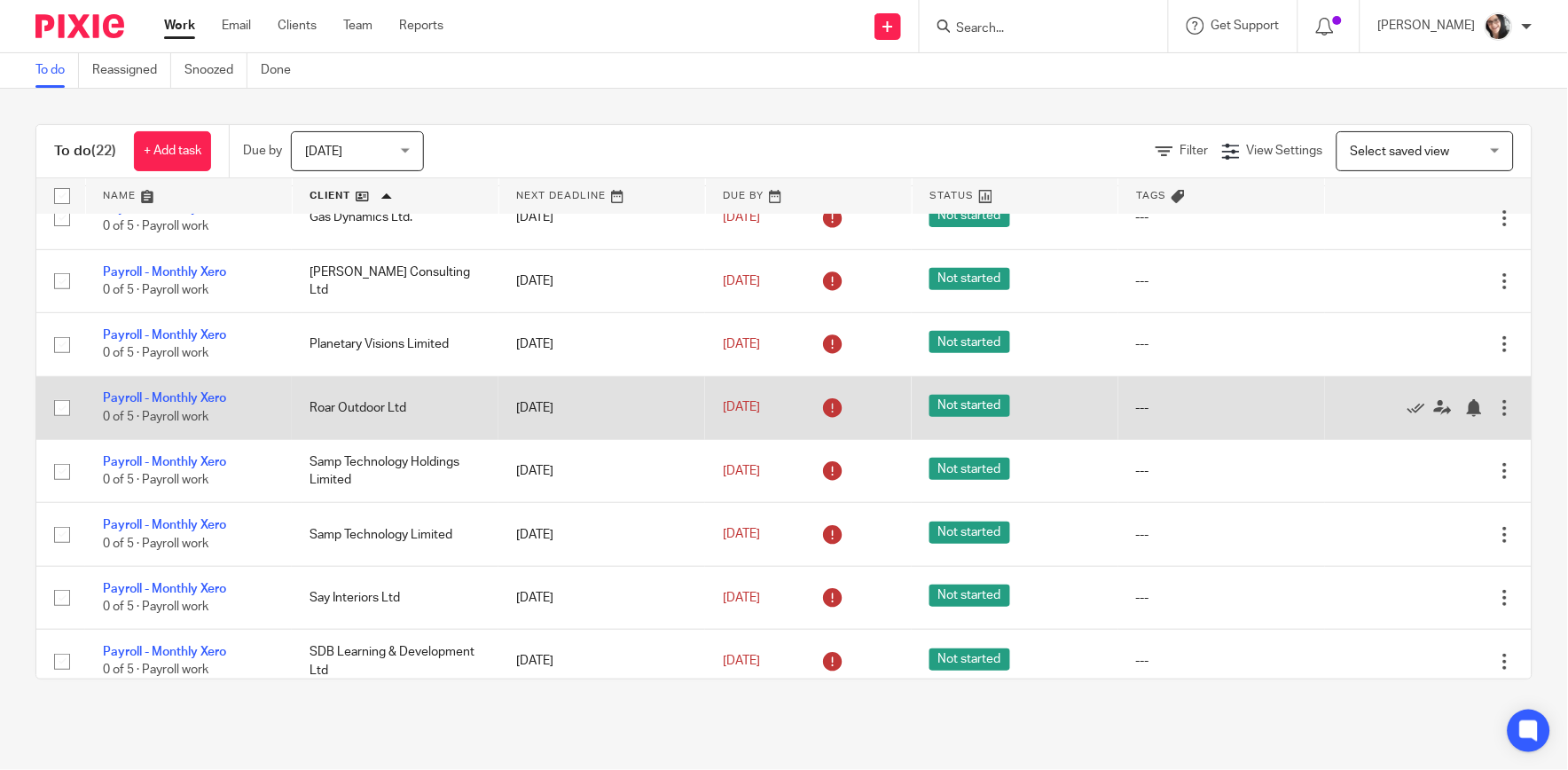
scroll to position [197, 0]
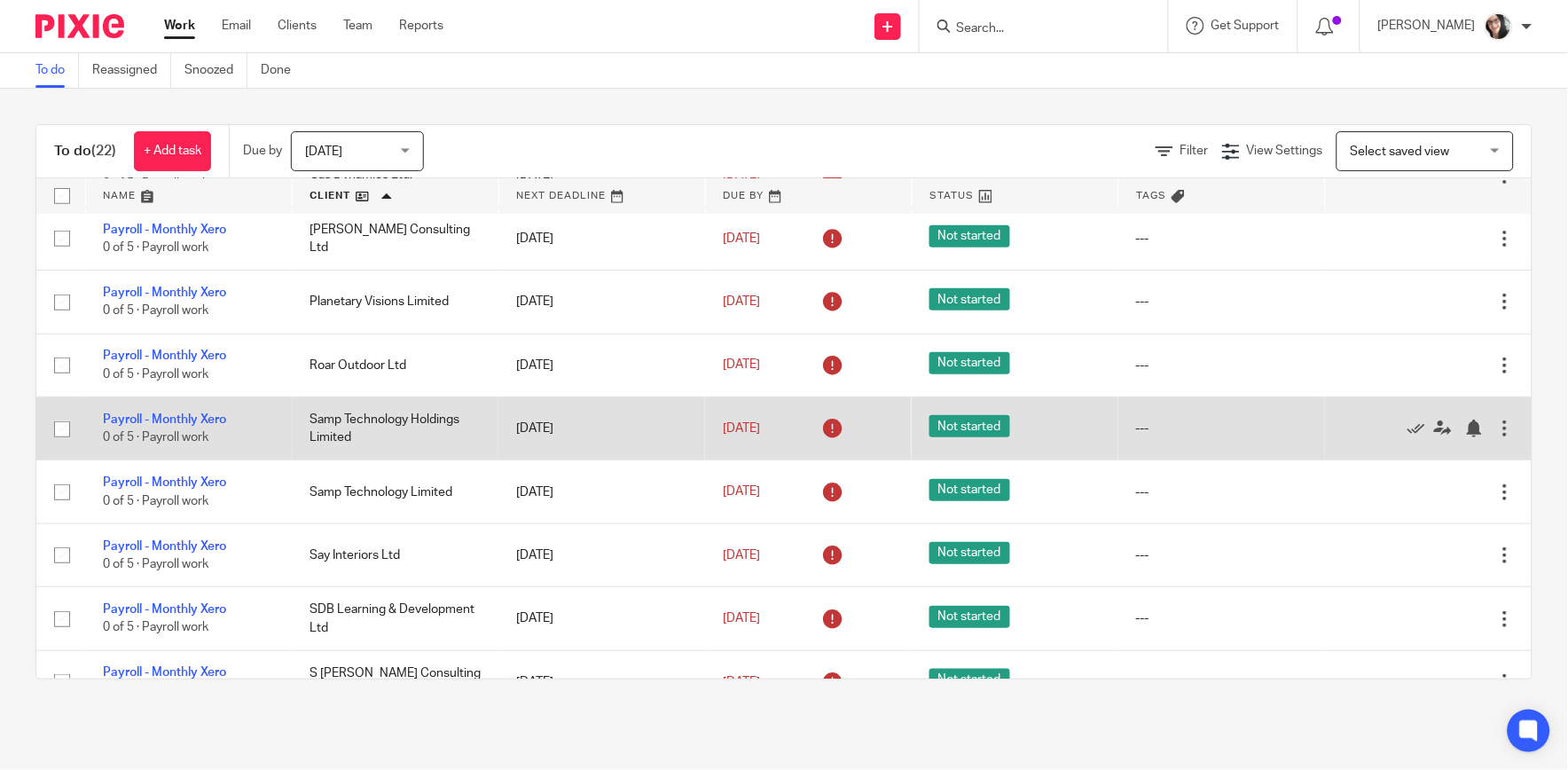
click at [1496, 430] on div at bounding box center [1504, 428] width 18 height 18
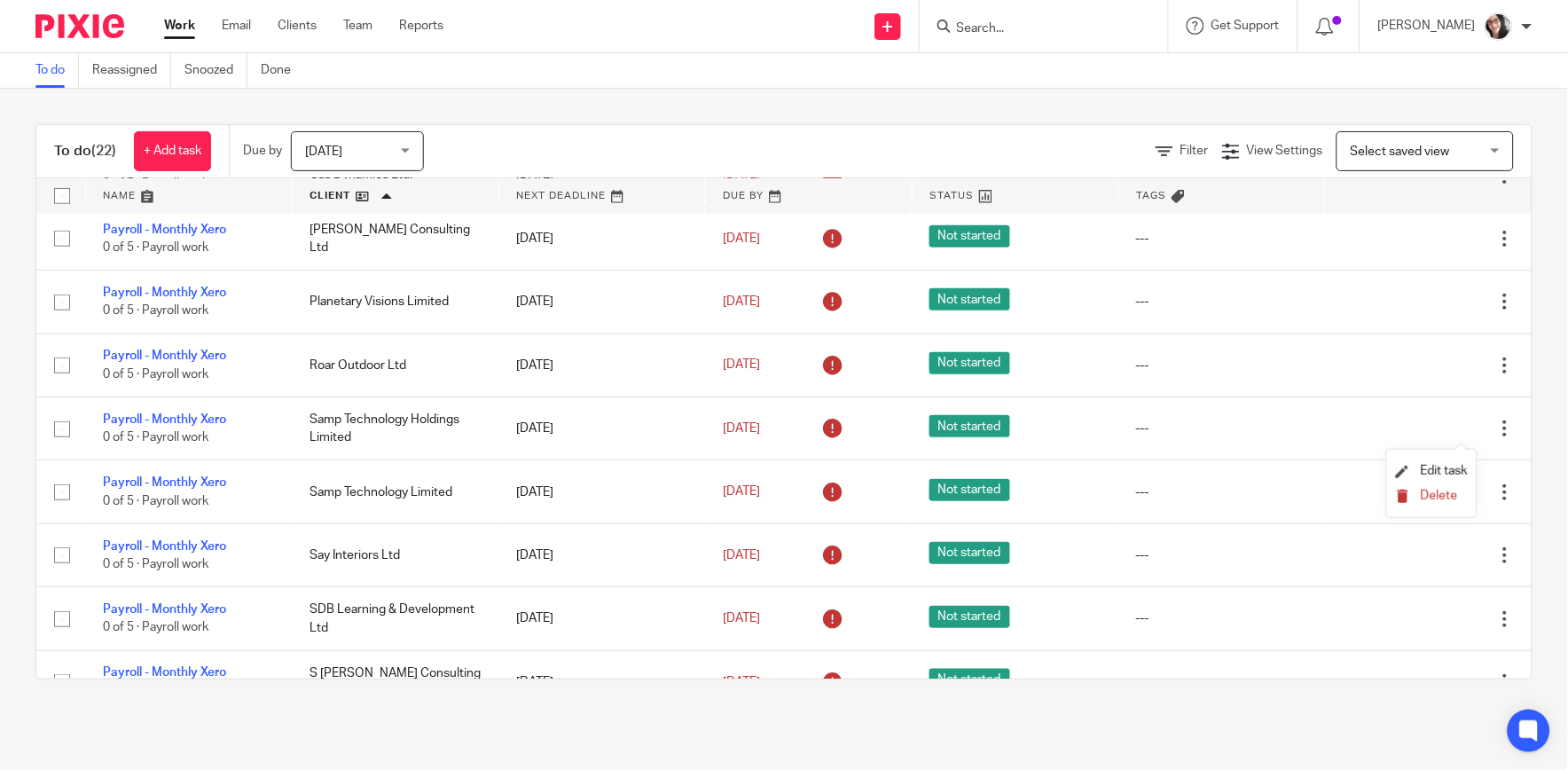
click at [1452, 490] on button "Delete" at bounding box center [1431, 496] width 71 height 14
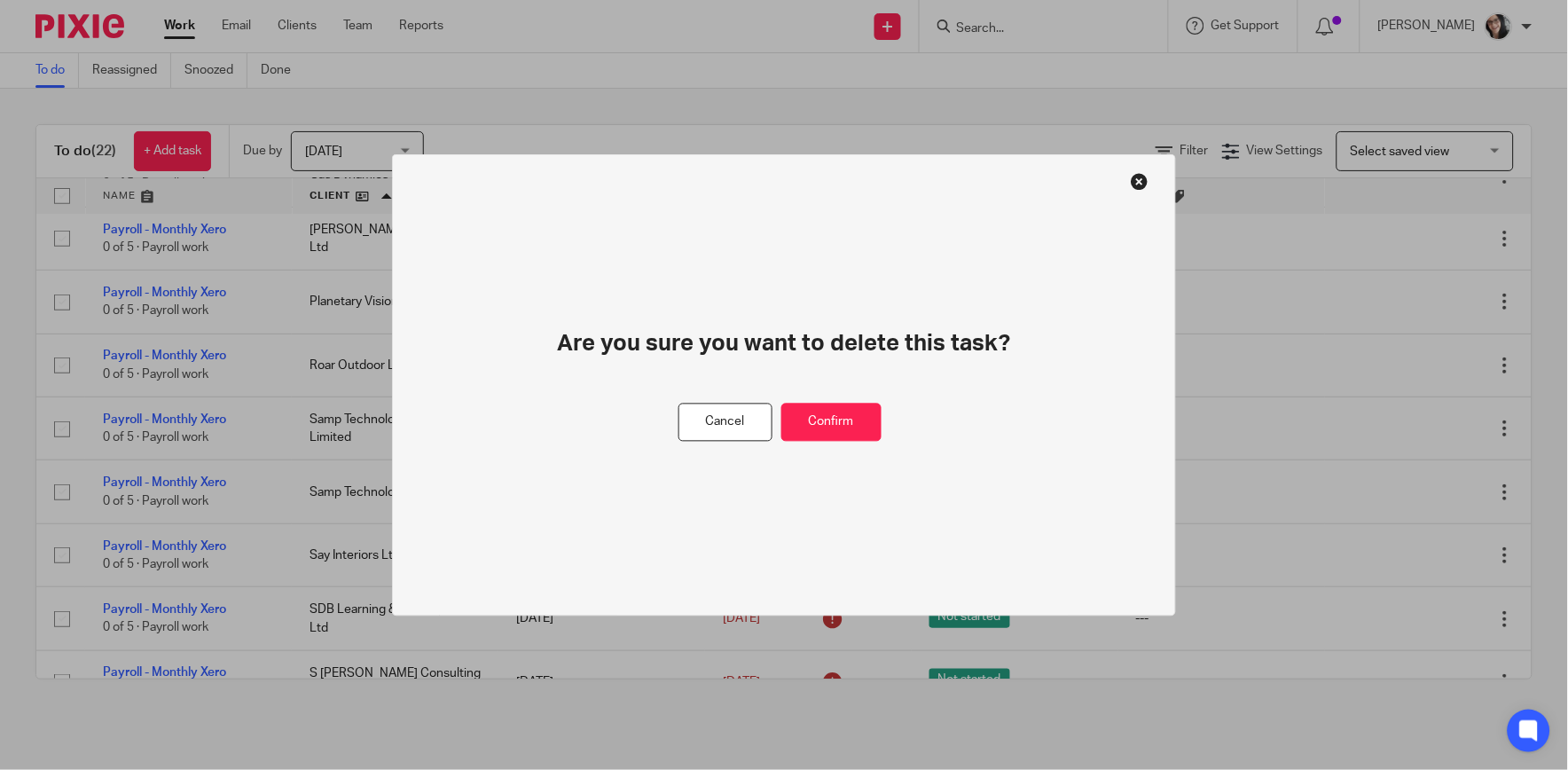
click at [881, 428] on div "Cancel Confirm" at bounding box center [784, 423] width 211 height 38
click at [854, 411] on button "Confirm" at bounding box center [831, 423] width 100 height 38
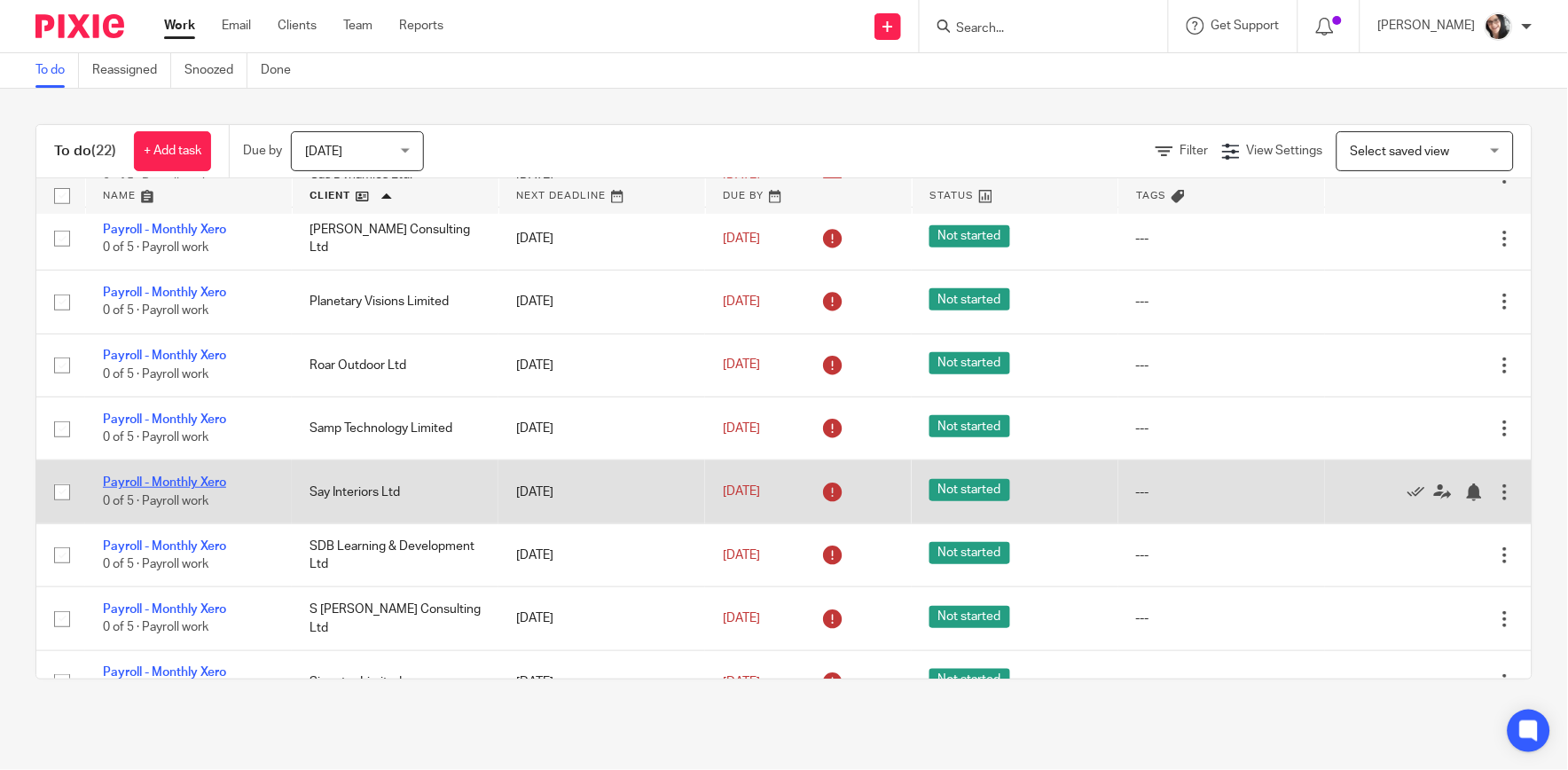
click at [191, 485] on link "Payroll - Monthly Xero" at bounding box center [164, 482] width 123 height 12
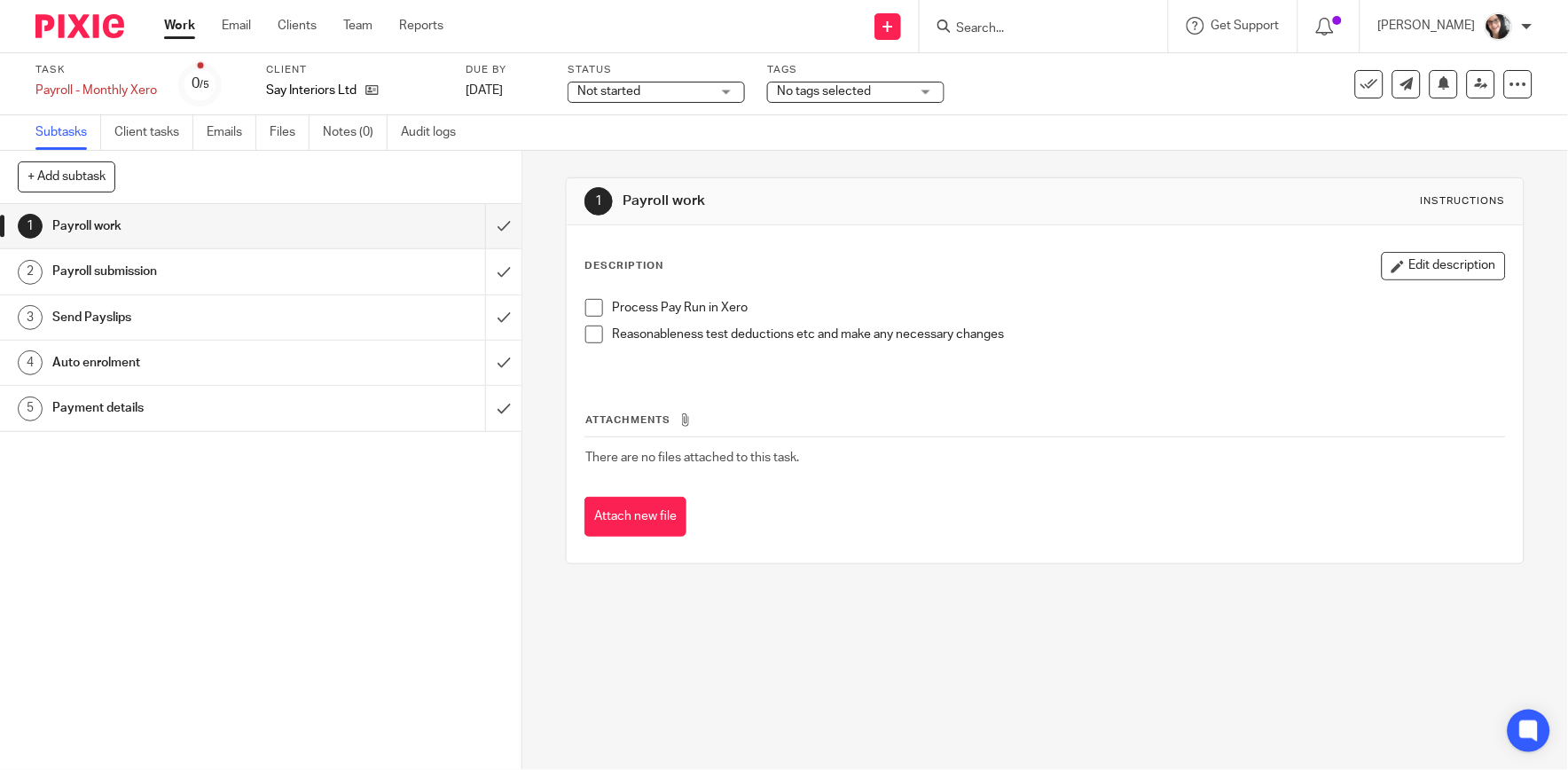
click at [128, 404] on h1 "Payment details" at bounding box center [191, 408] width 276 height 27
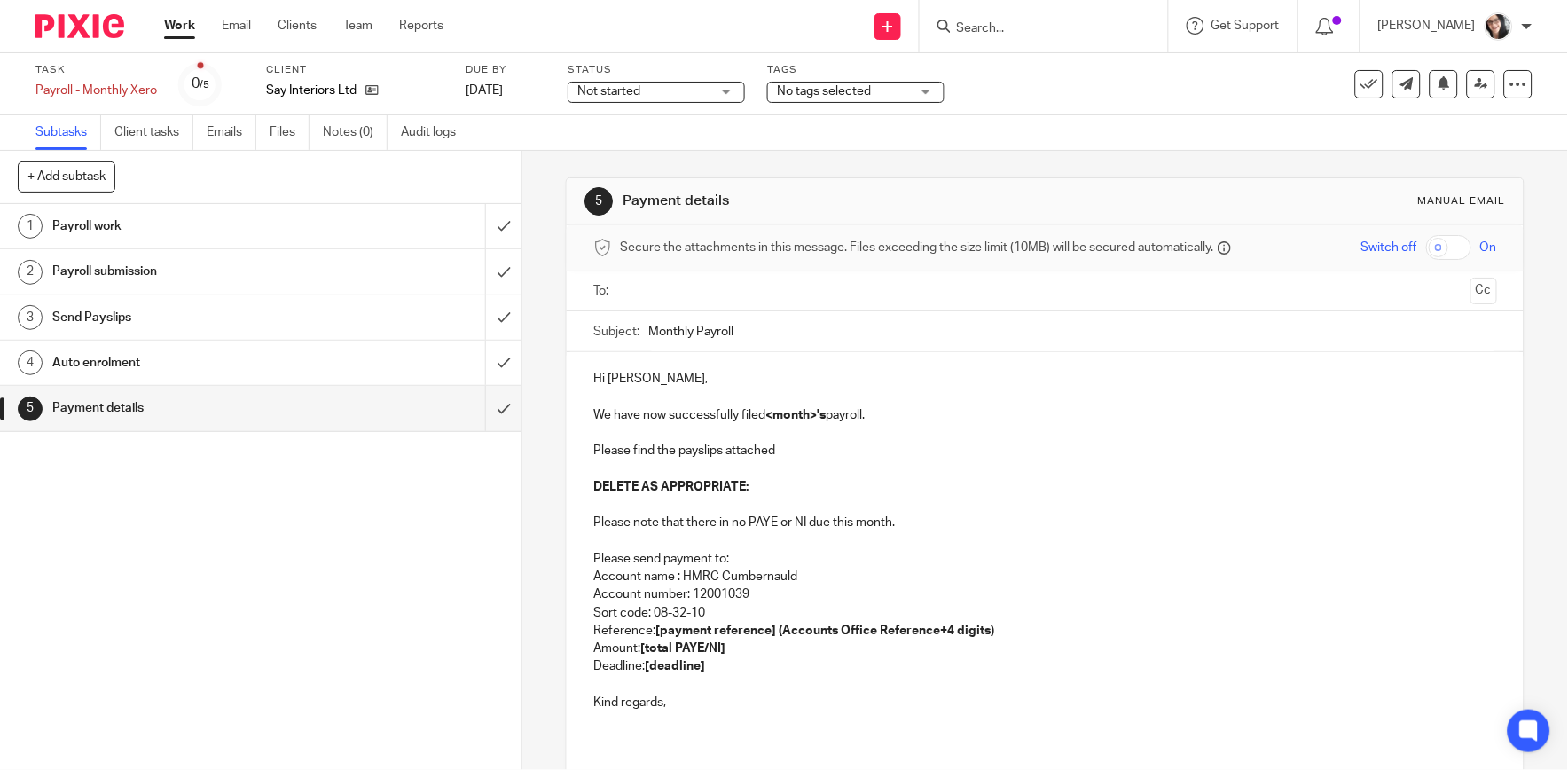
click at [699, 285] on input "text" at bounding box center [1044, 291] width 836 height 20
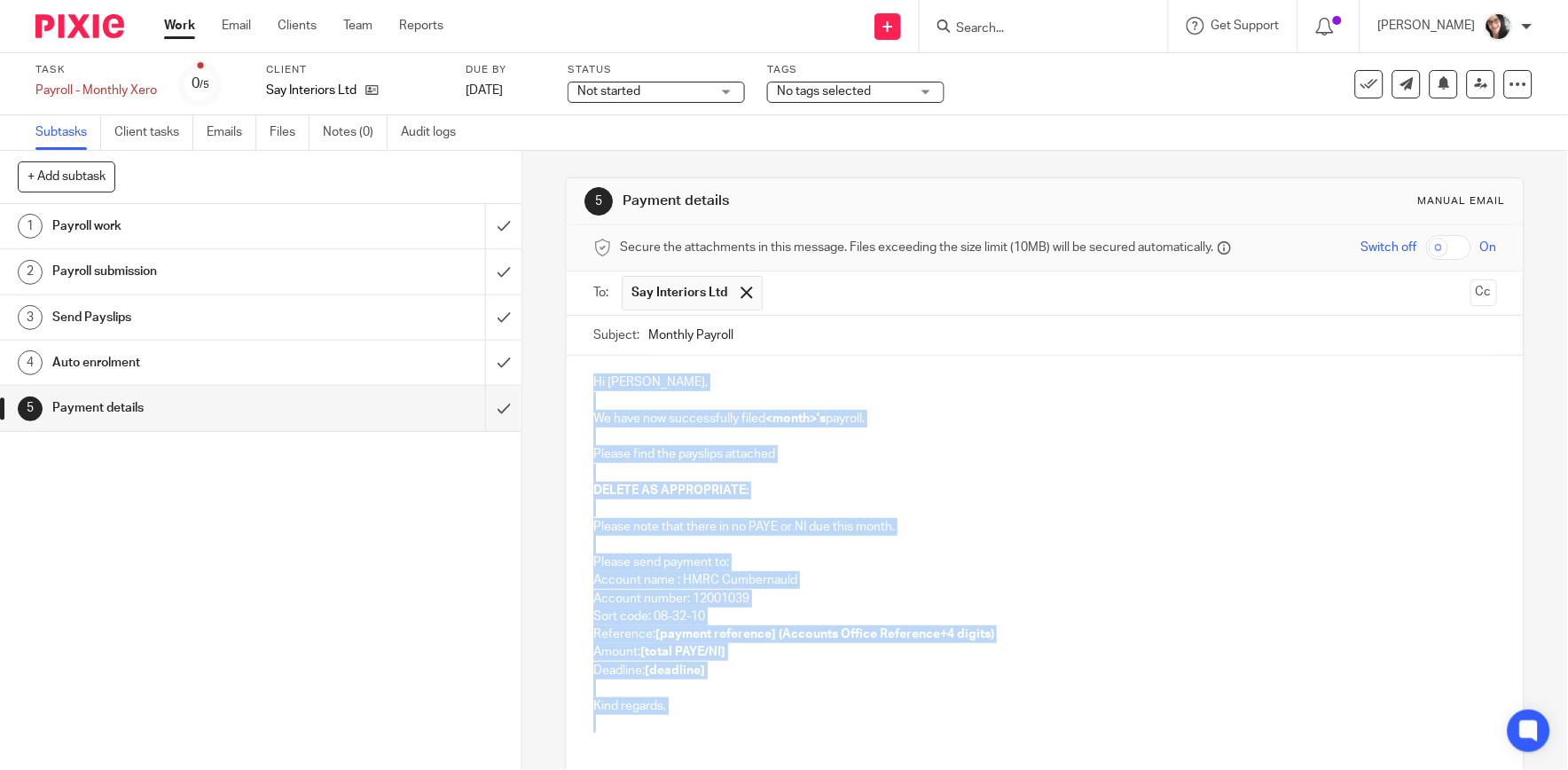
drag, startPoint x: 681, startPoint y: 739, endPoint x: 584, endPoint y: 384, distance: 368.0
click at [584, 384] on div "Hi Sarah, We have now successfully filed <month>'s payroll. Please find the pay…" at bounding box center [1045, 551] width 956 height 391
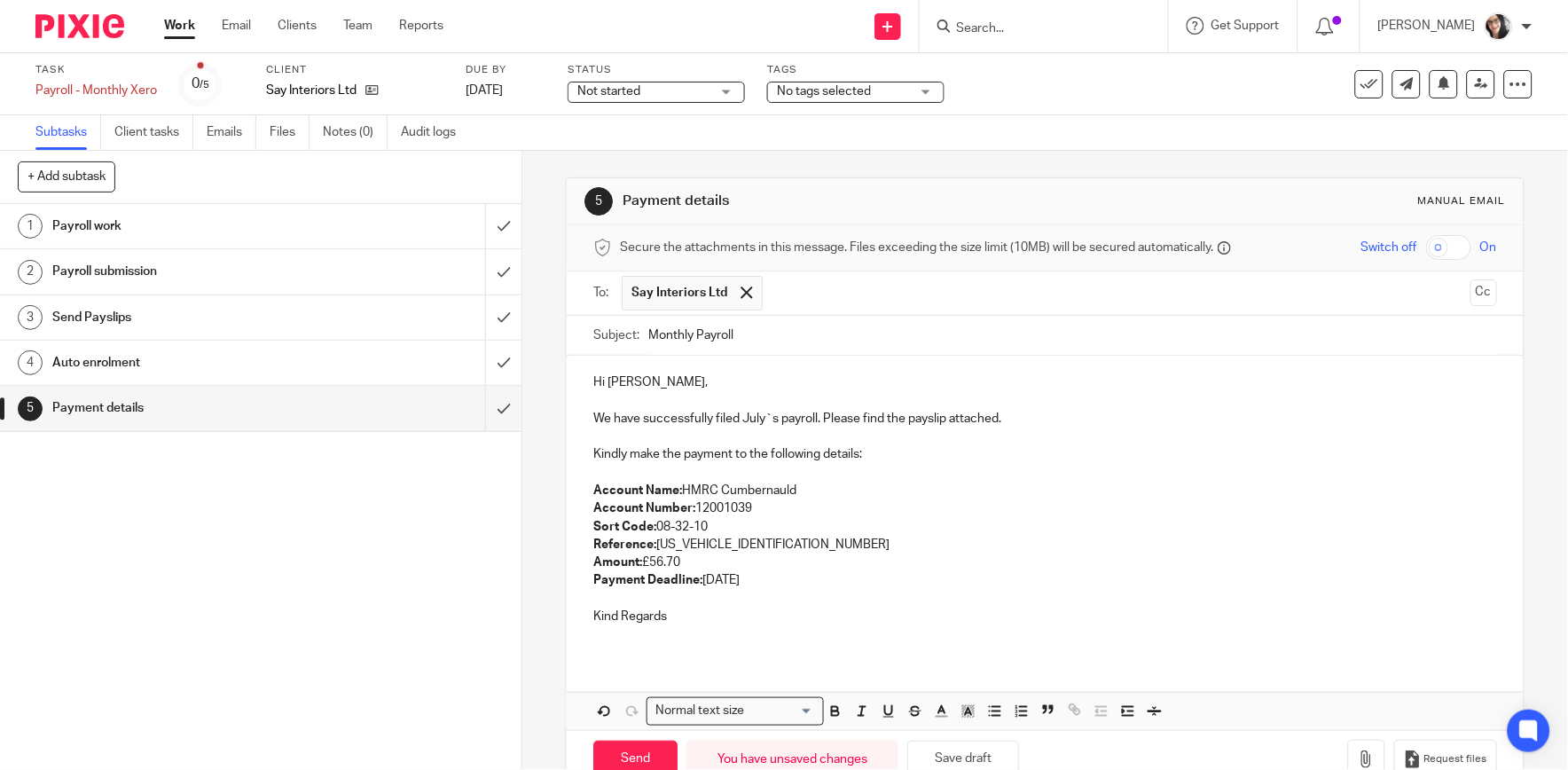
click at [754, 421] on p "We have successfully filed July`s payroll. Please find the payslip attached." at bounding box center [1045, 418] width 903 height 18
click at [754, 420] on p "We have successfully filed July`s payroll. Please find the payslip attached." at bounding box center [1045, 418] width 903 height 18
click at [804, 335] on input "Monthly Payroll" at bounding box center [1072, 335] width 848 height 40
type input "Monthly Payroll August"
click at [757, 584] on p "Account Name: HMRC Cumbernauld Account Number: 12001039 Sort Code: 08-32-10 Ref…" at bounding box center [1045, 536] width 903 height 109
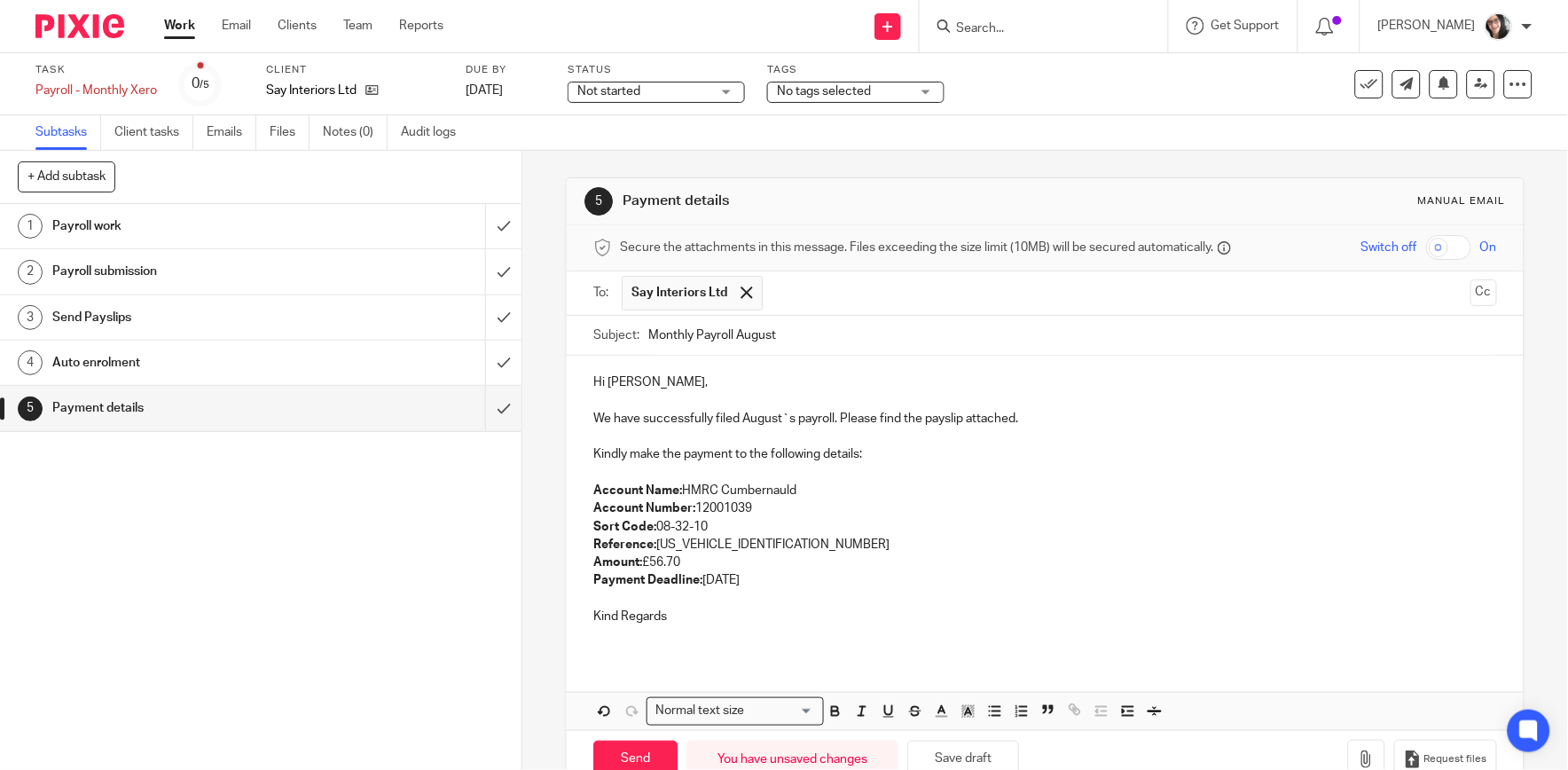
click at [757, 584] on p "Account Name: HMRC Cumbernauld Account Number: 12001039 Sort Code: 08-32-10 Ref…" at bounding box center [1045, 536] width 903 height 109
click at [776, 544] on p "Account Name: HMRC Cumbernauld Account Number: 12001039 Sort Code: 08-32-10 Ref…" at bounding box center [1045, 536] width 903 height 109
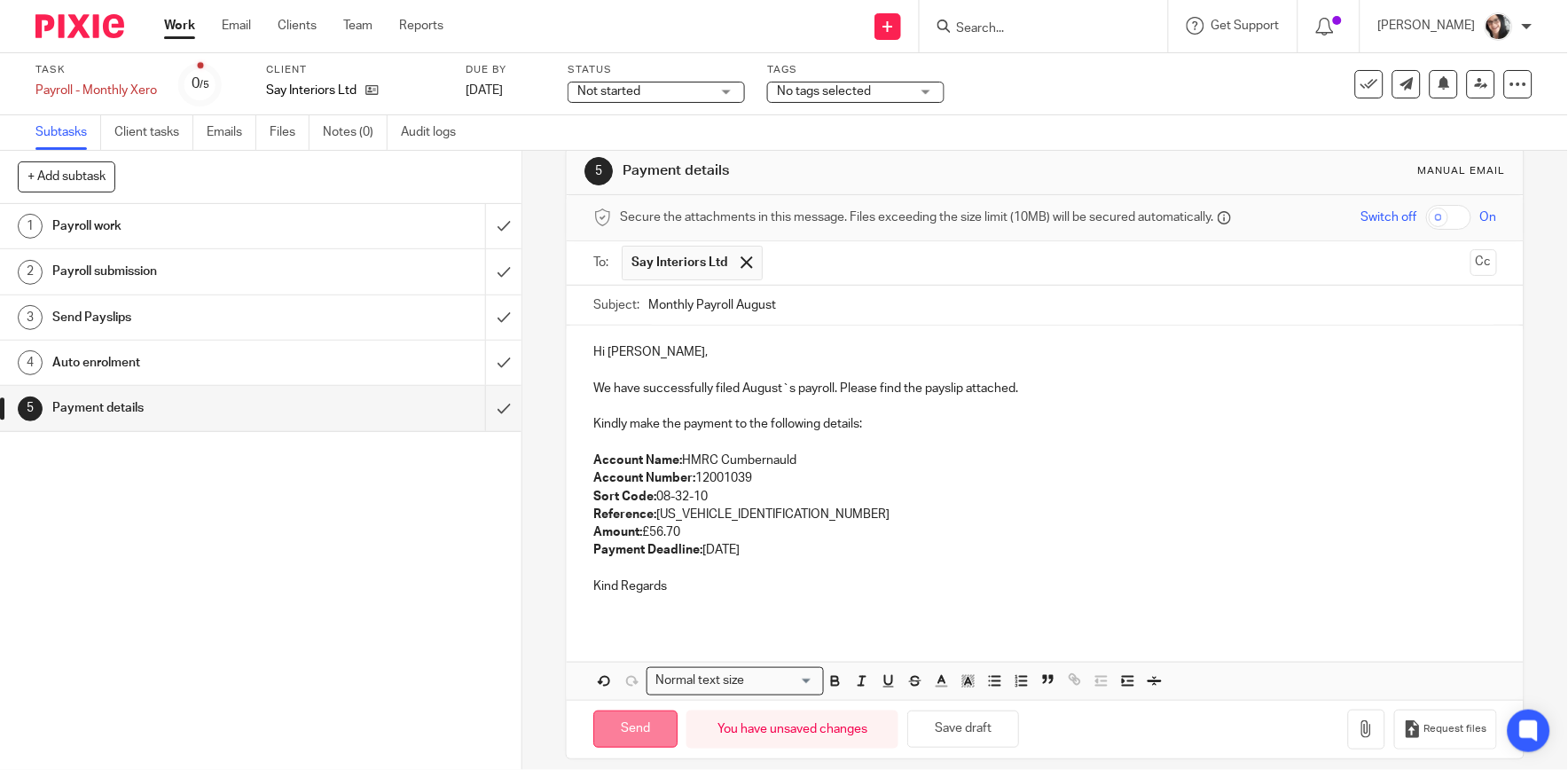
scroll to position [46, 0]
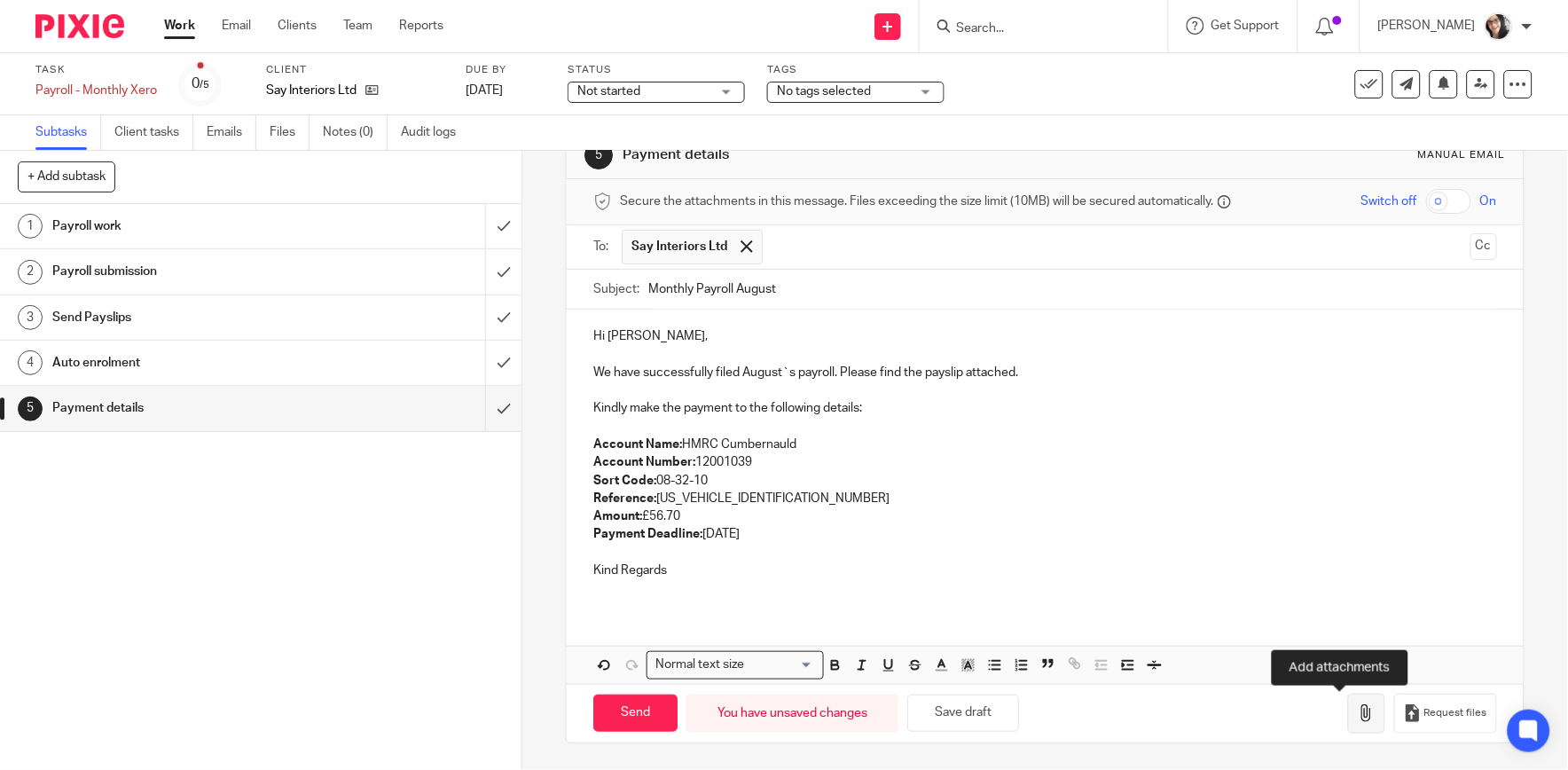
click at [1357, 710] on icon "button" at bounding box center [1366, 713] width 18 height 18
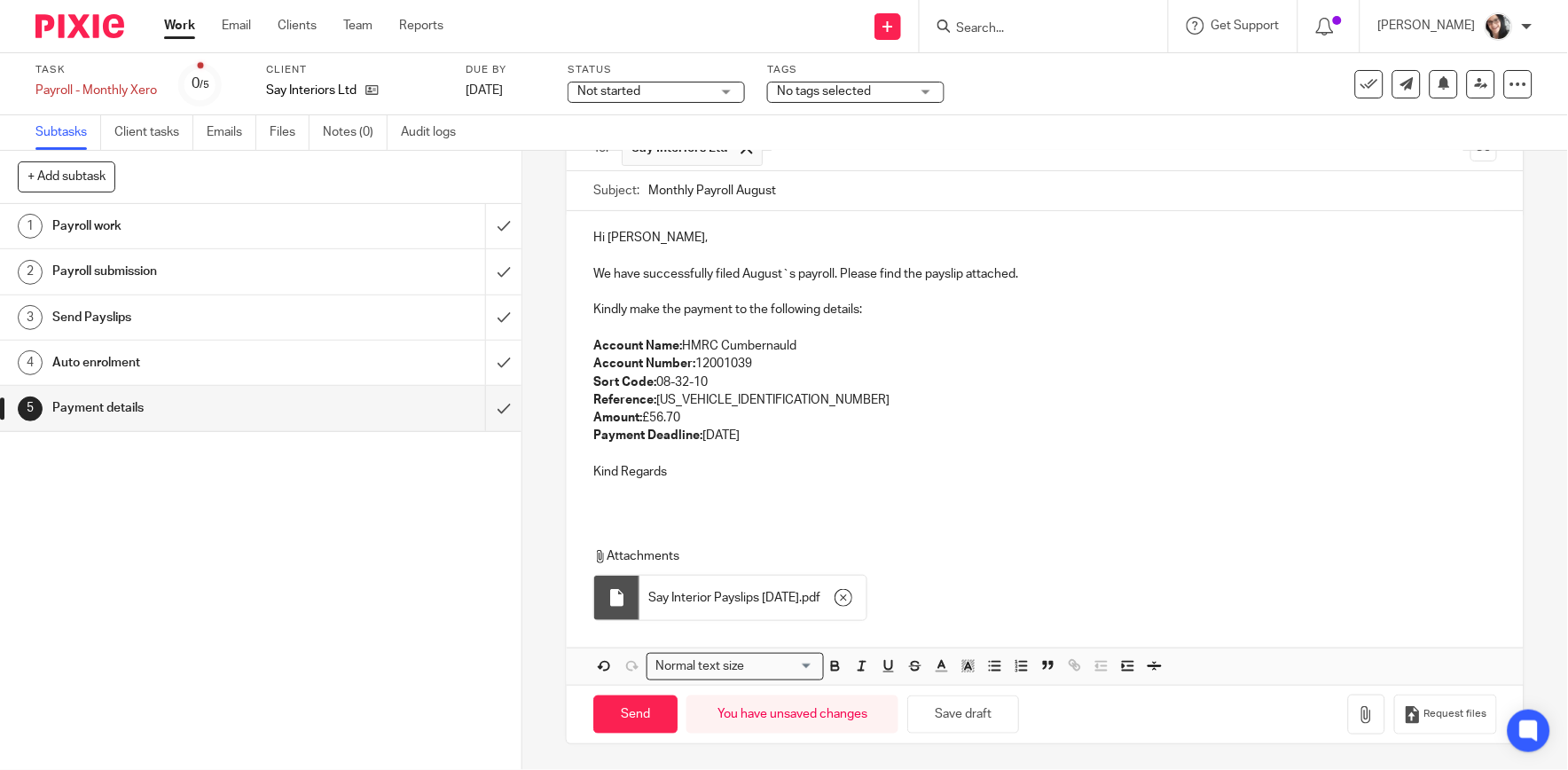
scroll to position [147, 0]
click at [648, 719] on input "Send" at bounding box center [635, 714] width 84 height 38
type input "Sent"
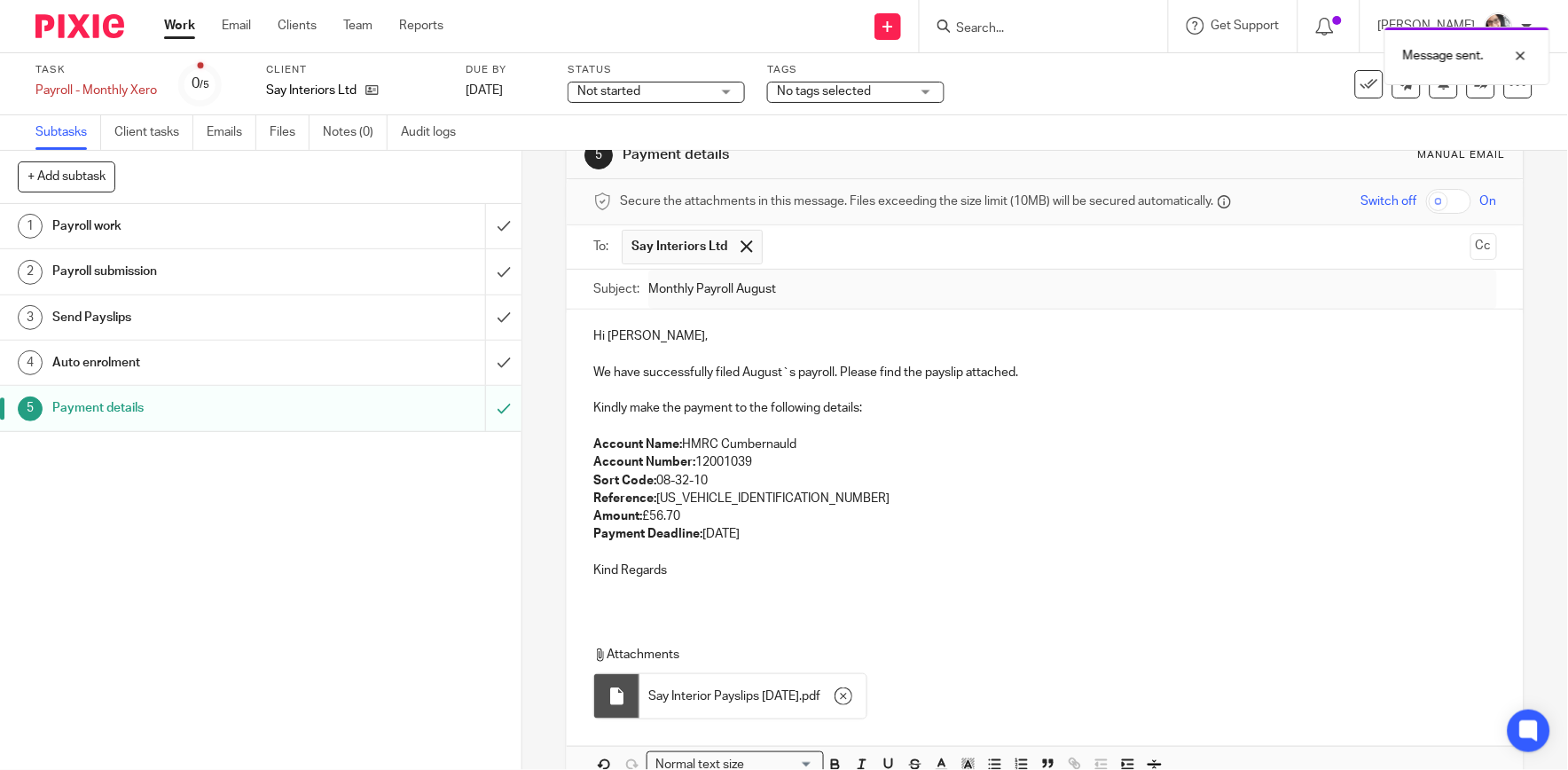
scroll to position [0, 0]
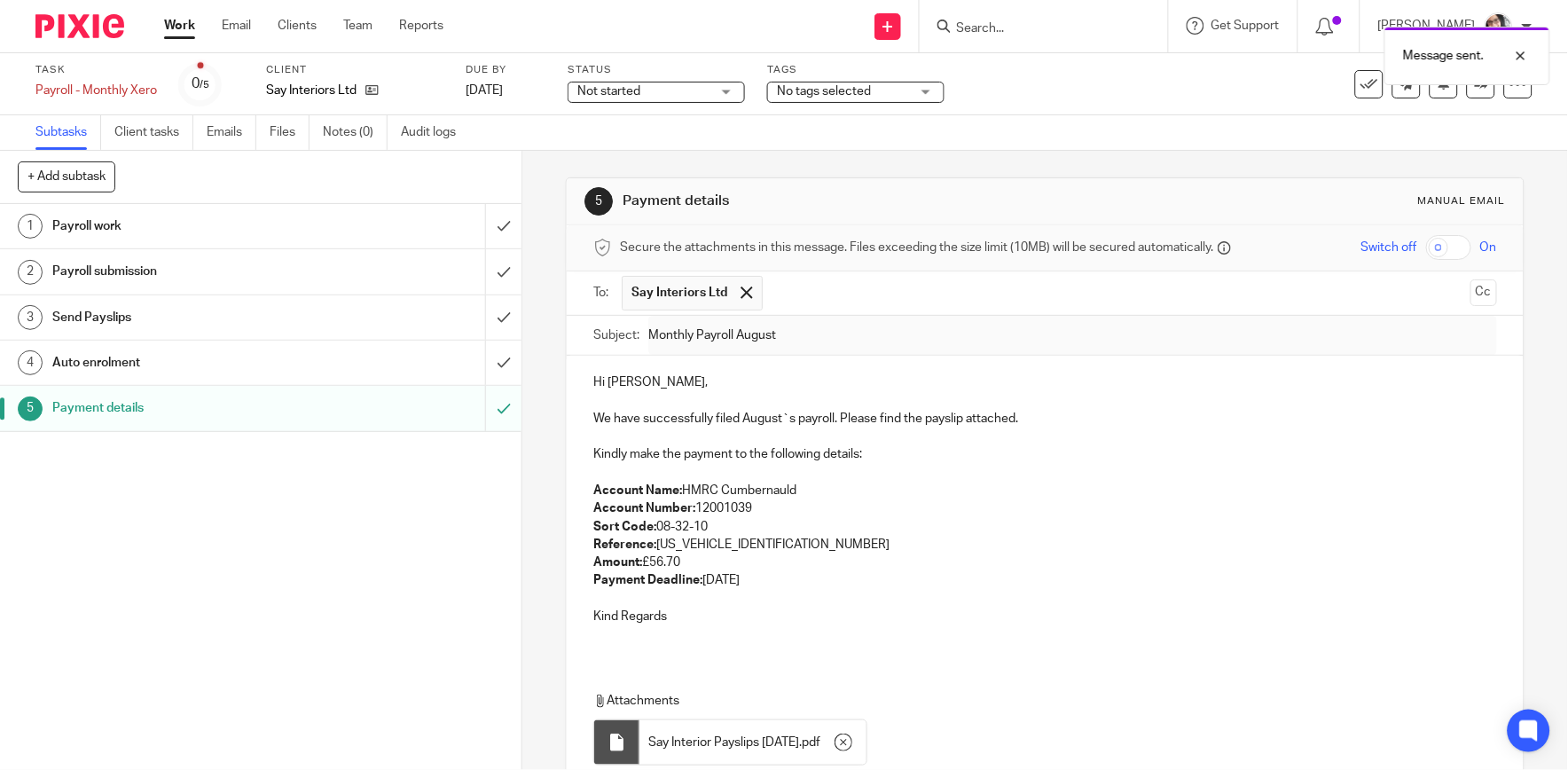
click at [1355, 77] on div "Message sent." at bounding box center [1167, 51] width 766 height 68
click at [1358, 80] on div "Message sent." at bounding box center [1167, 51] width 766 height 68
click at [1360, 86] on icon at bounding box center [1369, 84] width 18 height 18
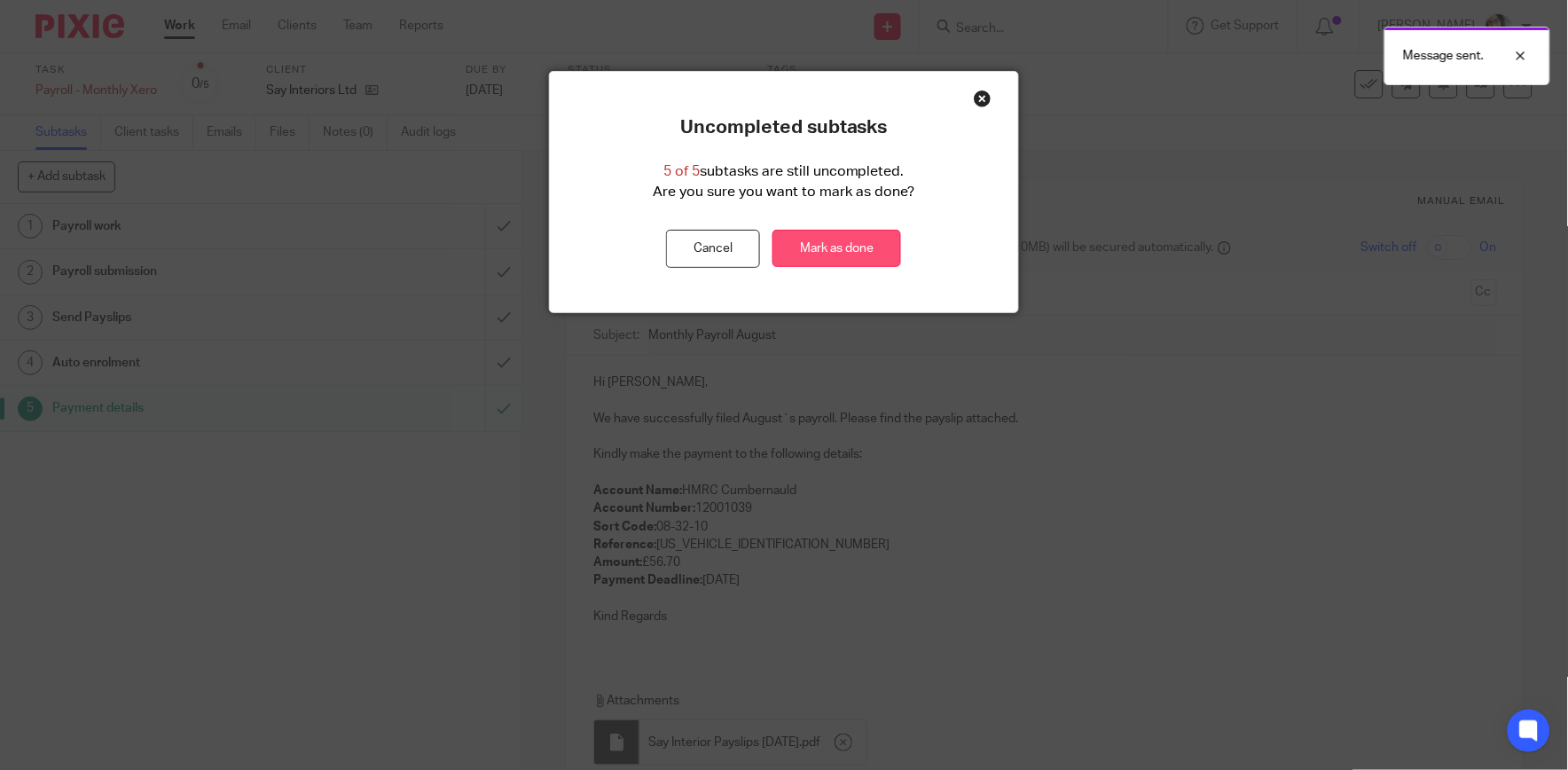
click at [863, 241] on link "Mark as done" at bounding box center [836, 249] width 129 height 38
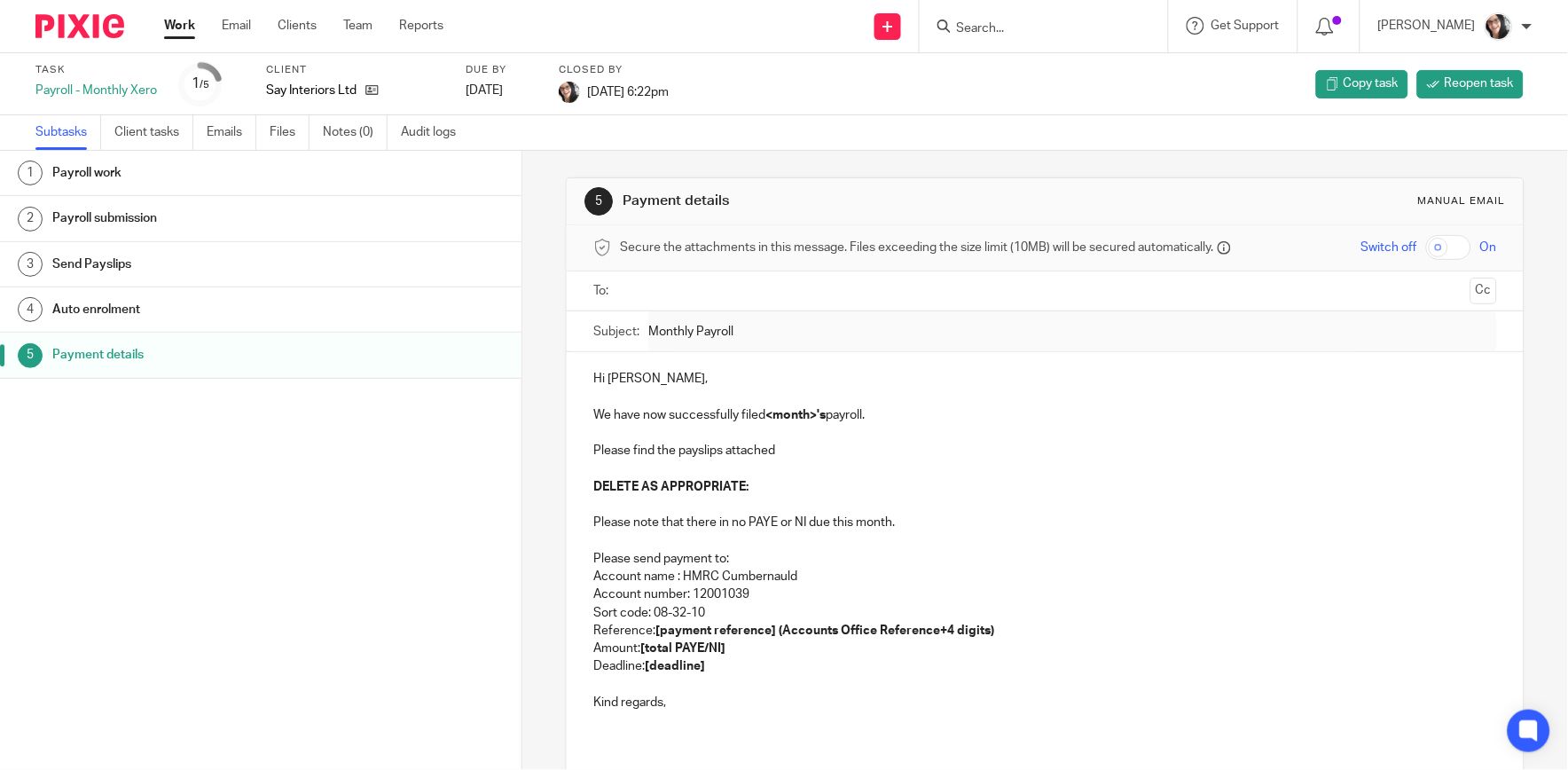
click at [189, 25] on link "Work" at bounding box center [179, 26] width 31 height 18
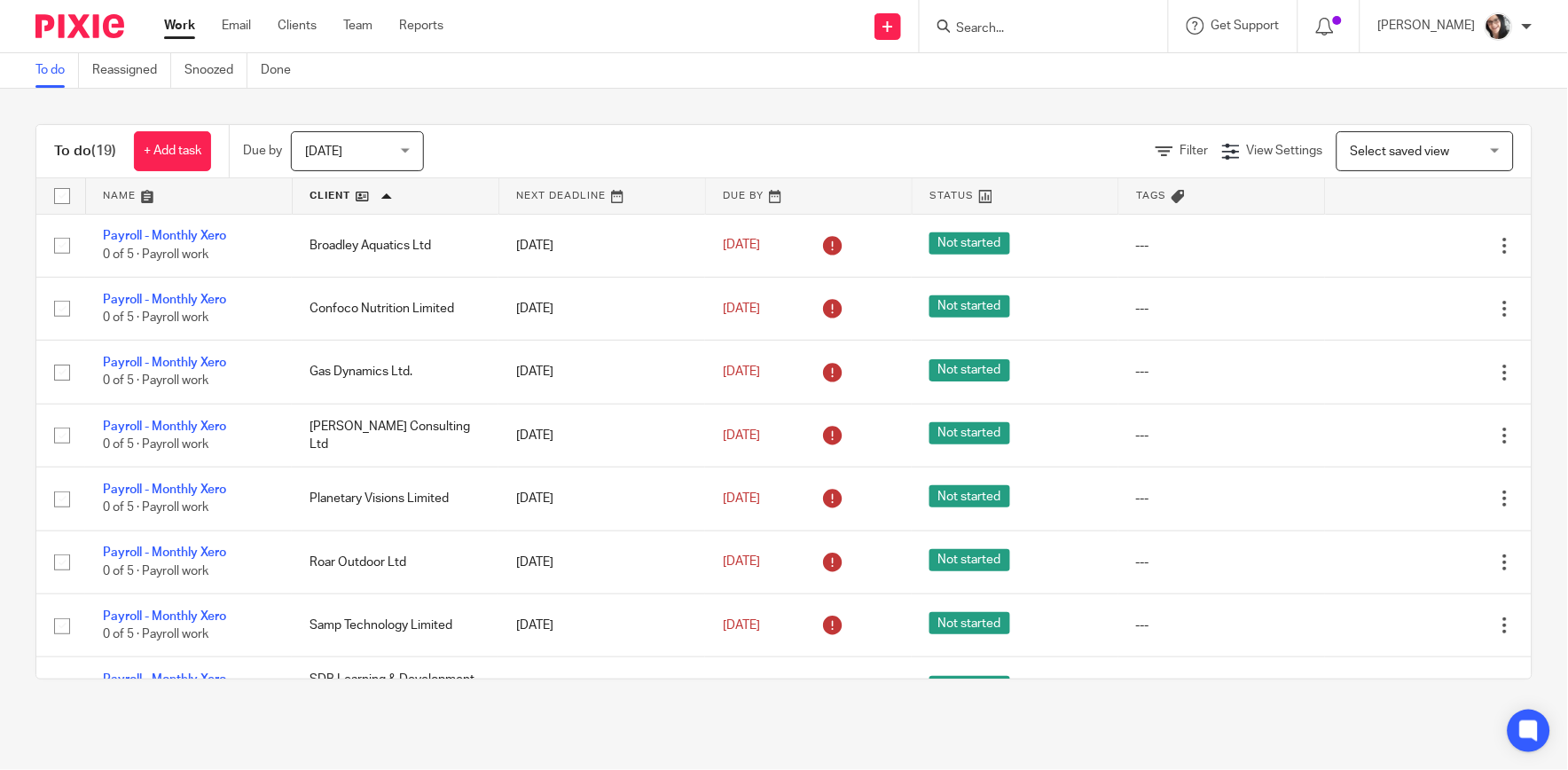
click at [327, 192] on link at bounding box center [395, 195] width 206 height 35
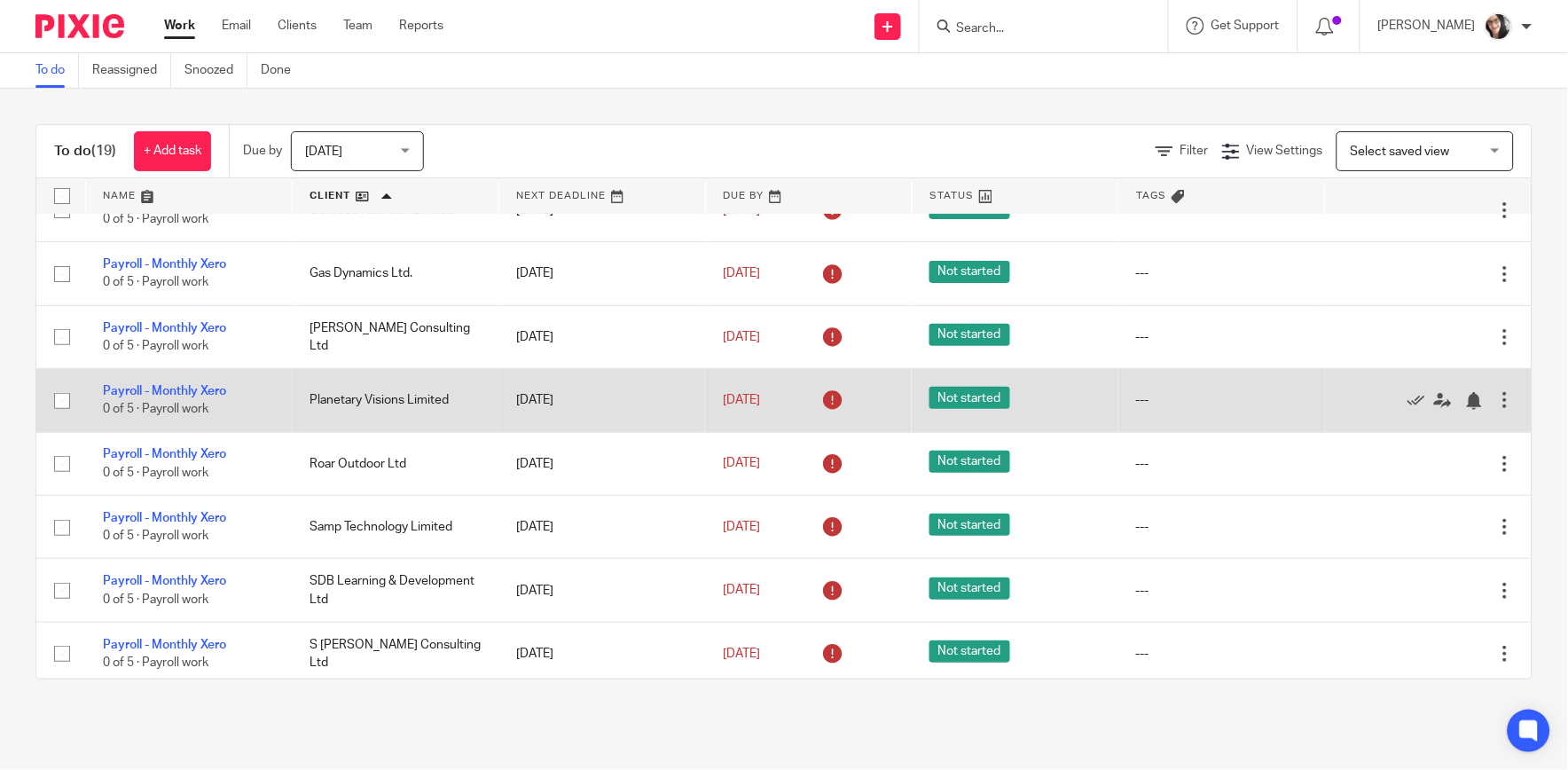
scroll to position [197, 0]
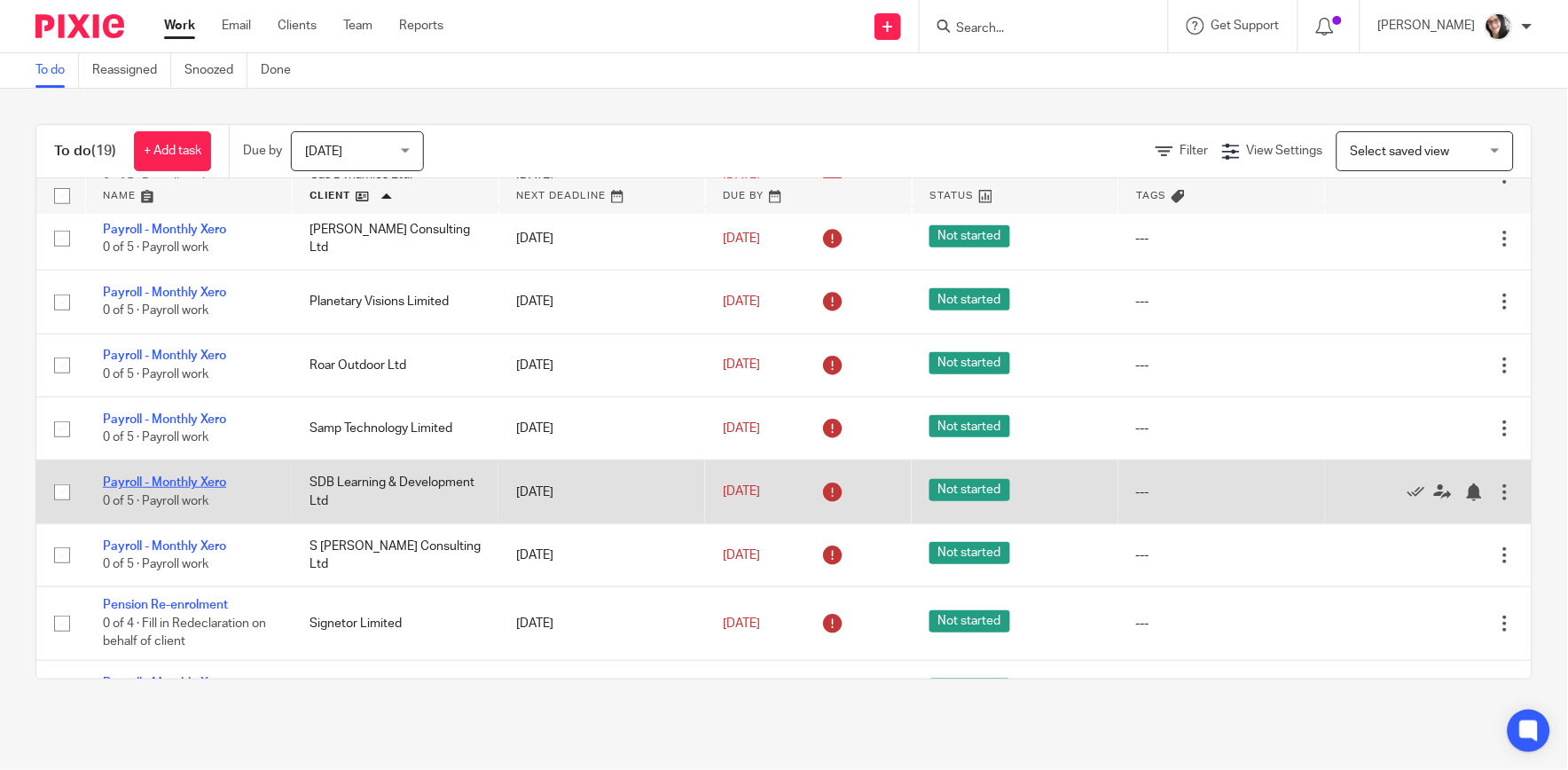
click at [215, 486] on link "Payroll - Monthly Xero" at bounding box center [164, 482] width 123 height 12
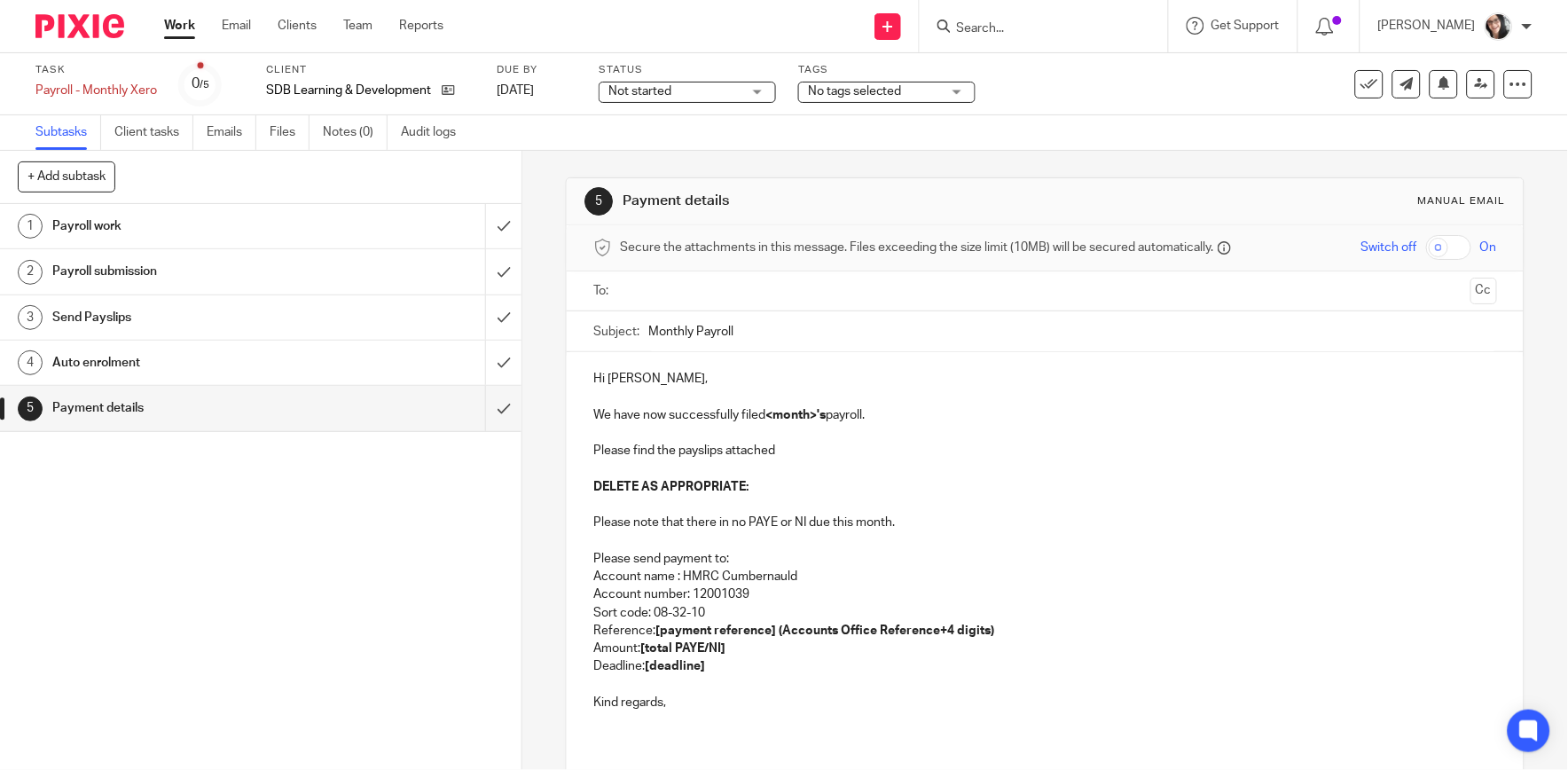
click at [653, 289] on input "text" at bounding box center [1044, 291] width 836 height 20
click at [774, 340] on input "Monthly Payroll" at bounding box center [1072, 335] width 848 height 40
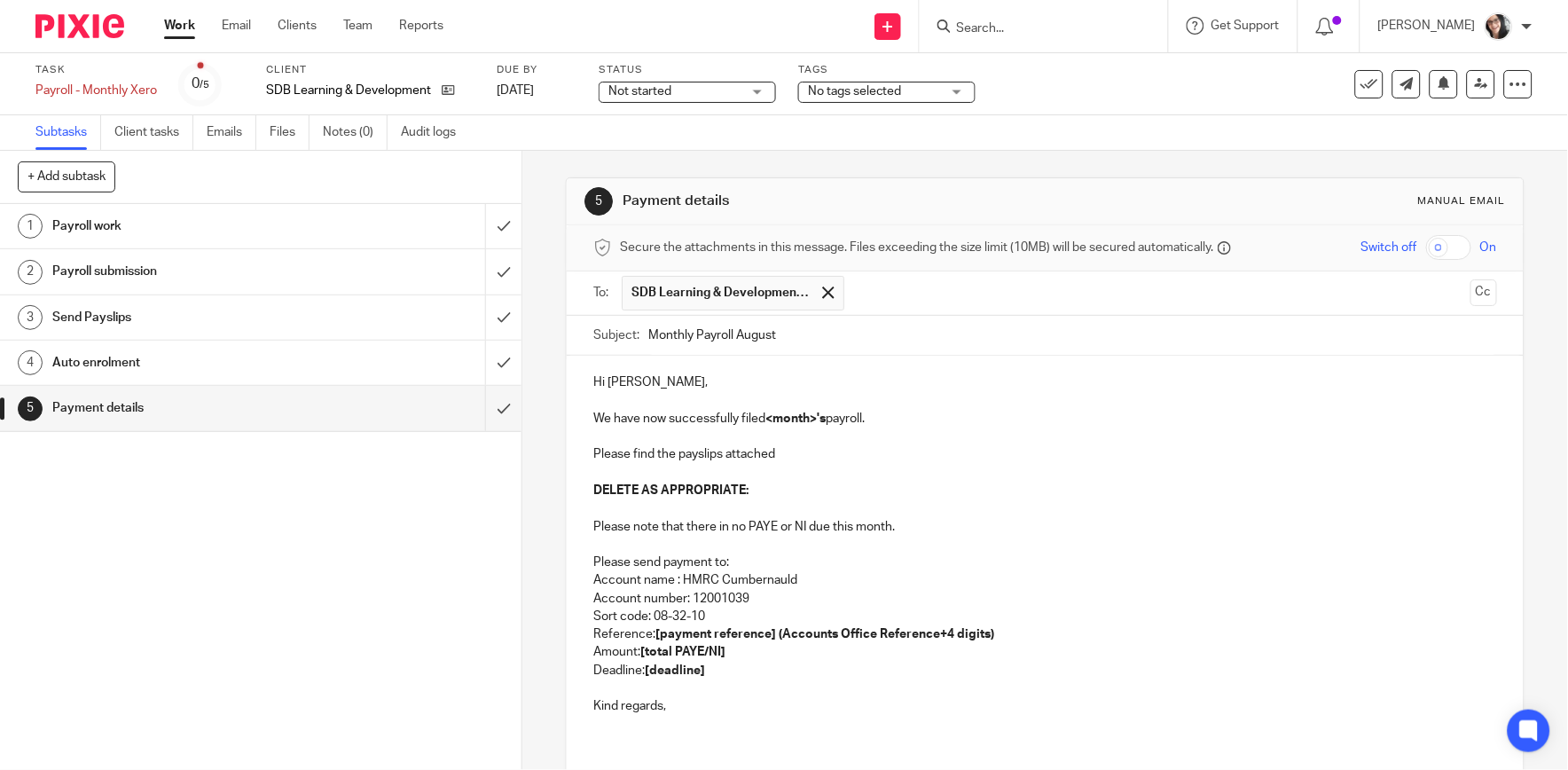
type input "Monthly Payroll August"
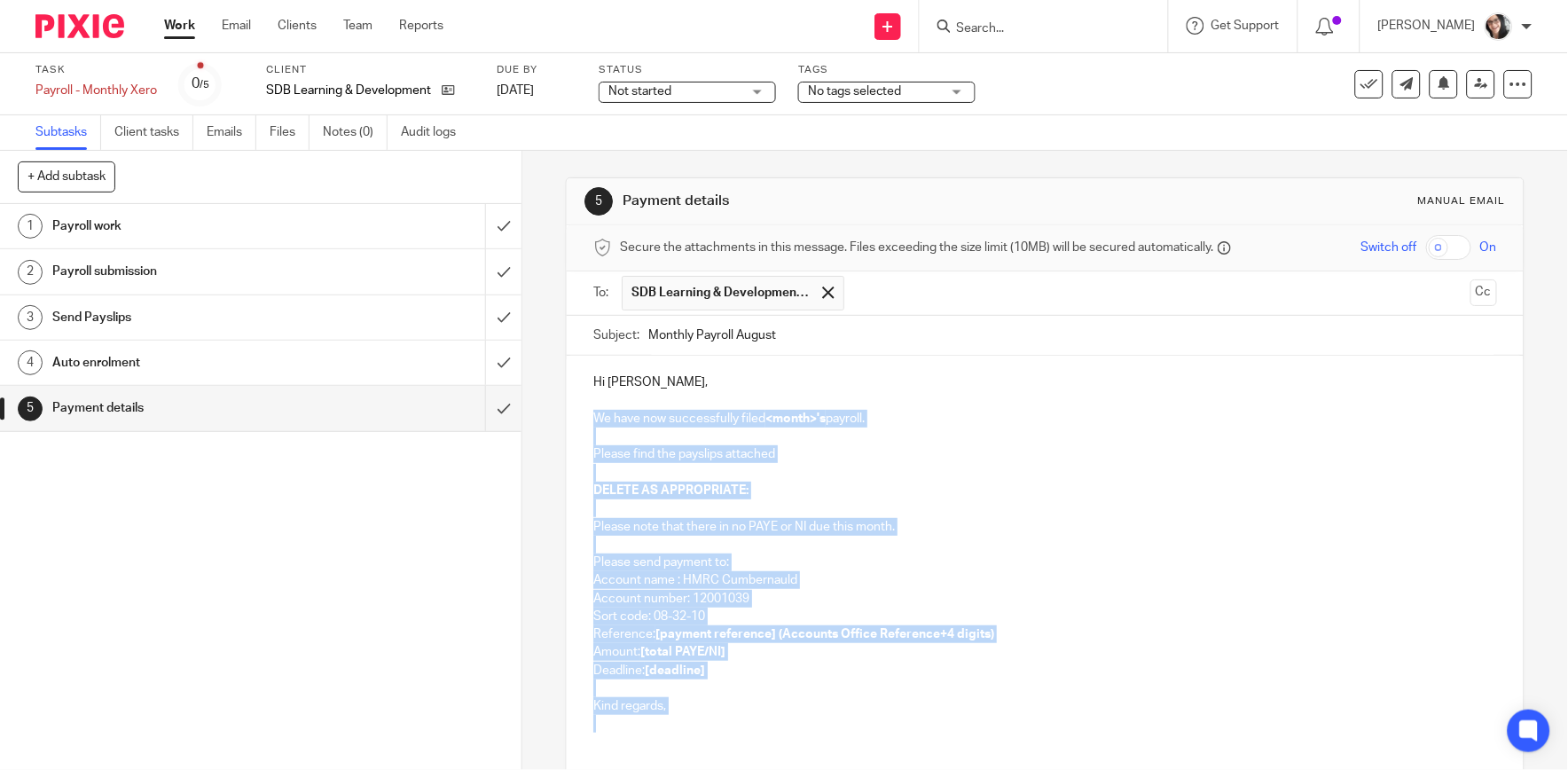
drag, startPoint x: 672, startPoint y: 722, endPoint x: 574, endPoint y: 421, distance: 316.6
click at [574, 421] on div "Hi [PERSON_NAME], We have now successfully filed <month>'s payroll. Please find…" at bounding box center [1045, 551] width 956 height 391
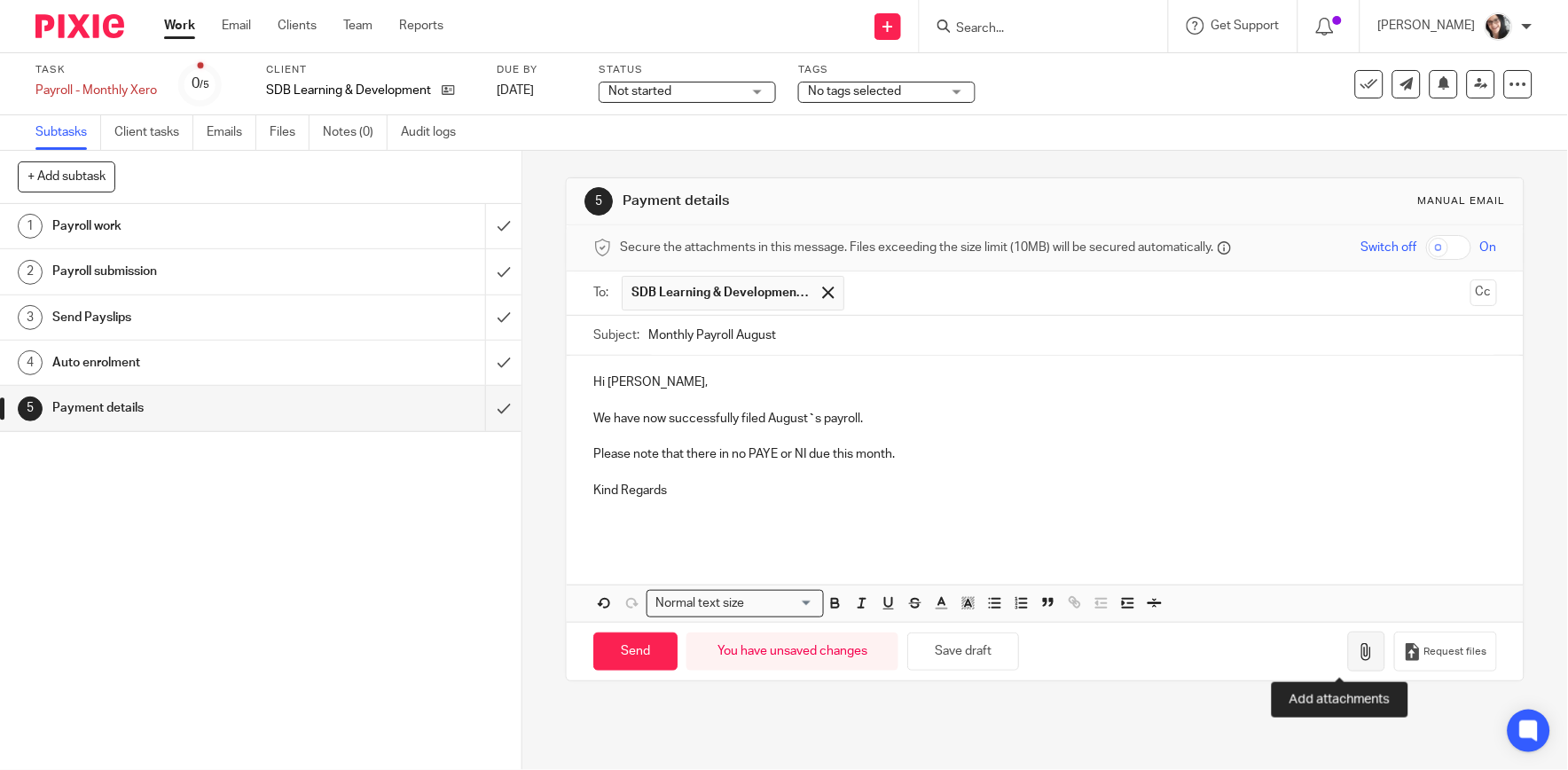
click at [1357, 650] on icon "button" at bounding box center [1366, 652] width 18 height 18
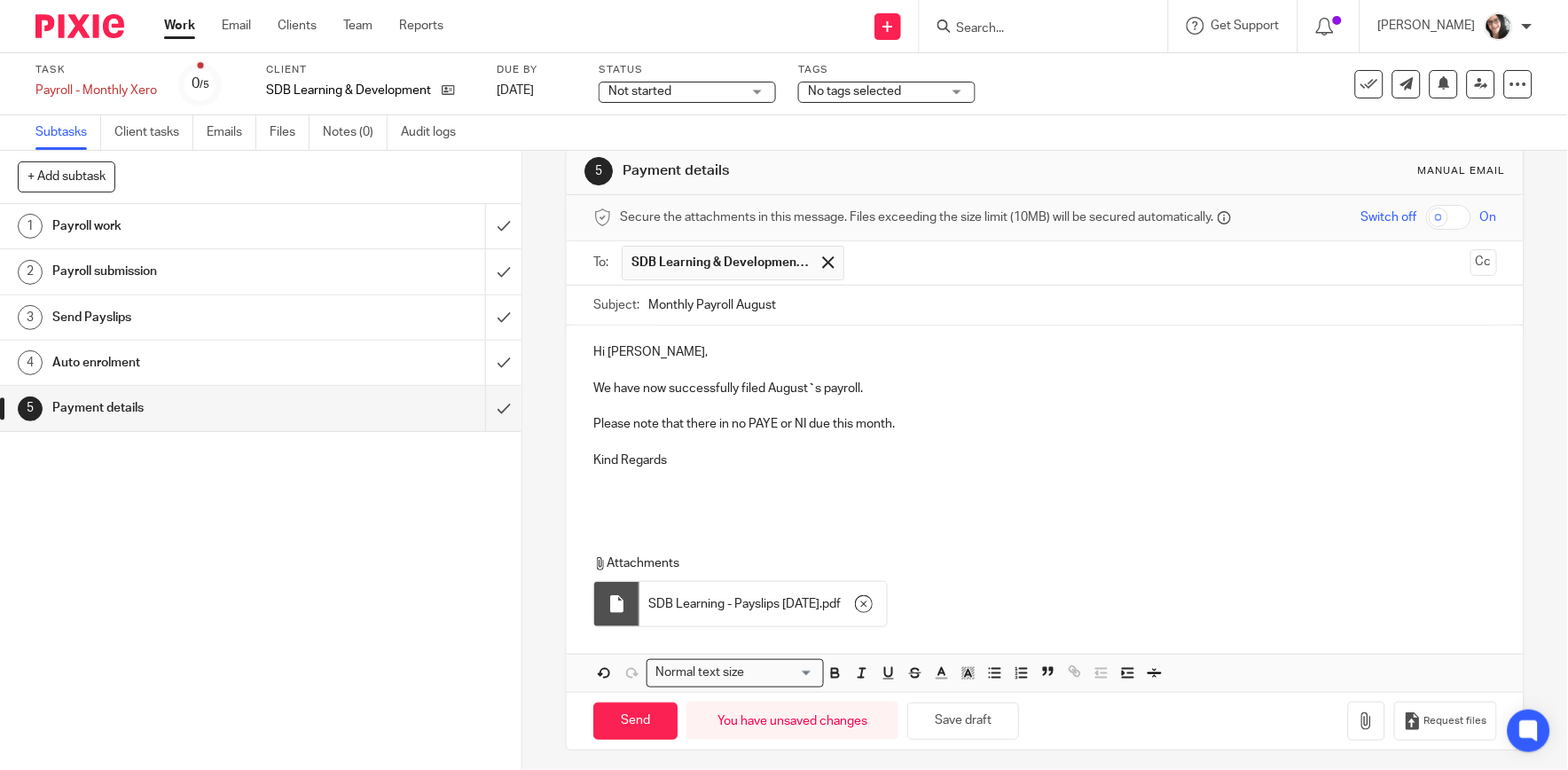
scroll to position [38, 0]
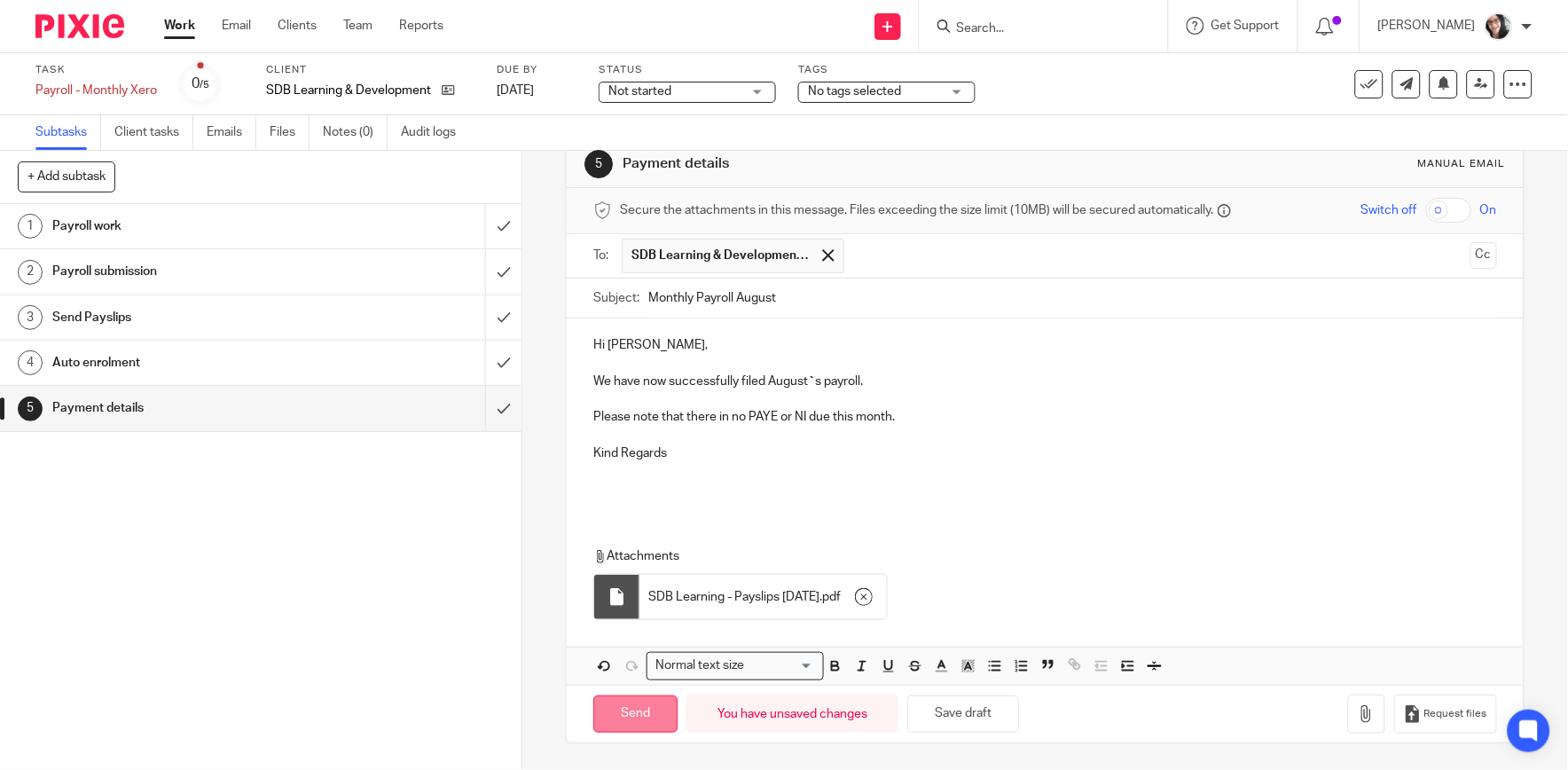
click at [638, 702] on input "Send" at bounding box center [635, 715] width 84 height 38
type input "Sent"
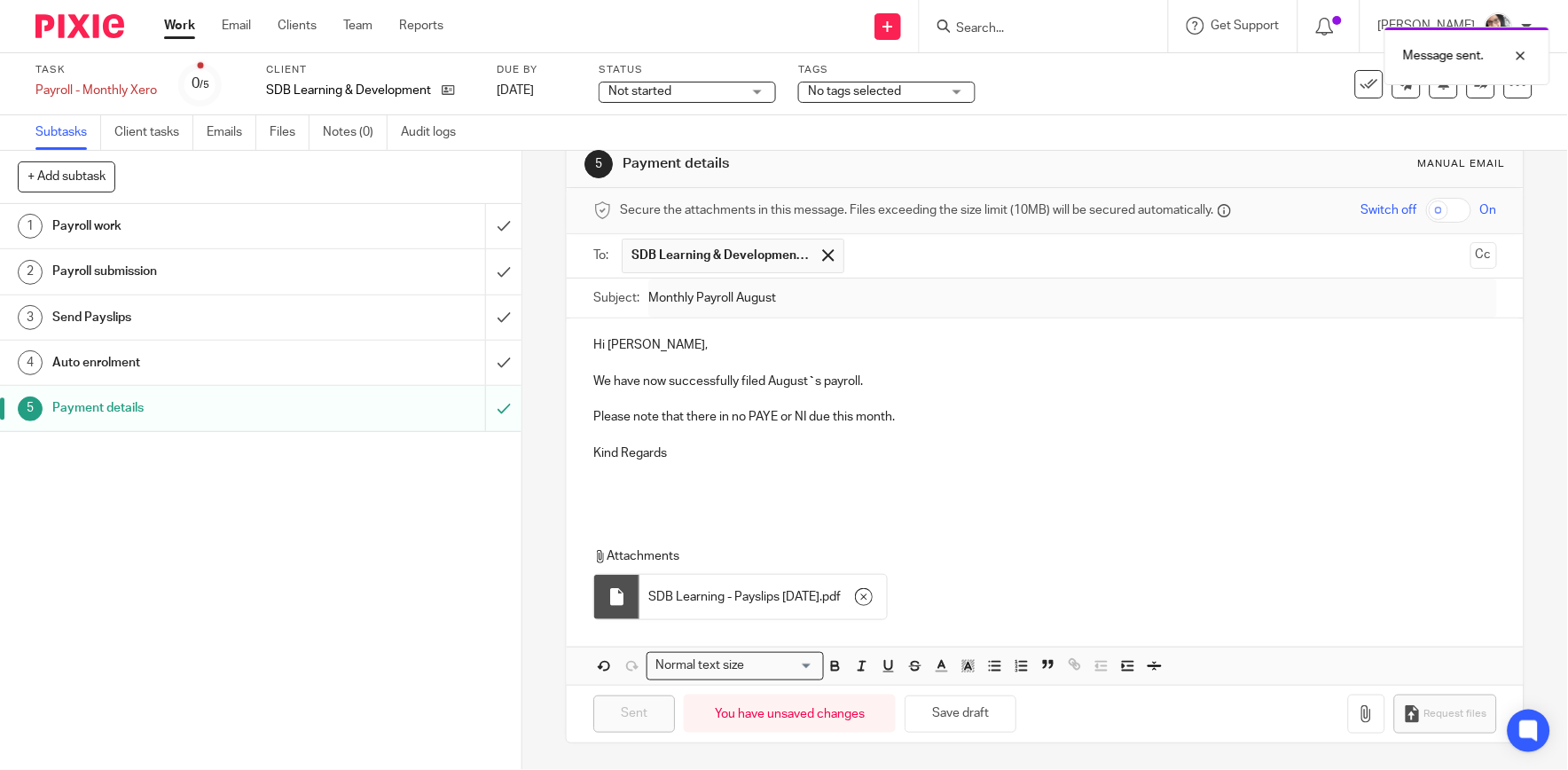
click at [1362, 83] on div "Message sent." at bounding box center [1167, 51] width 766 height 68
click at [1366, 84] on button at bounding box center [1369, 85] width 29 height 29
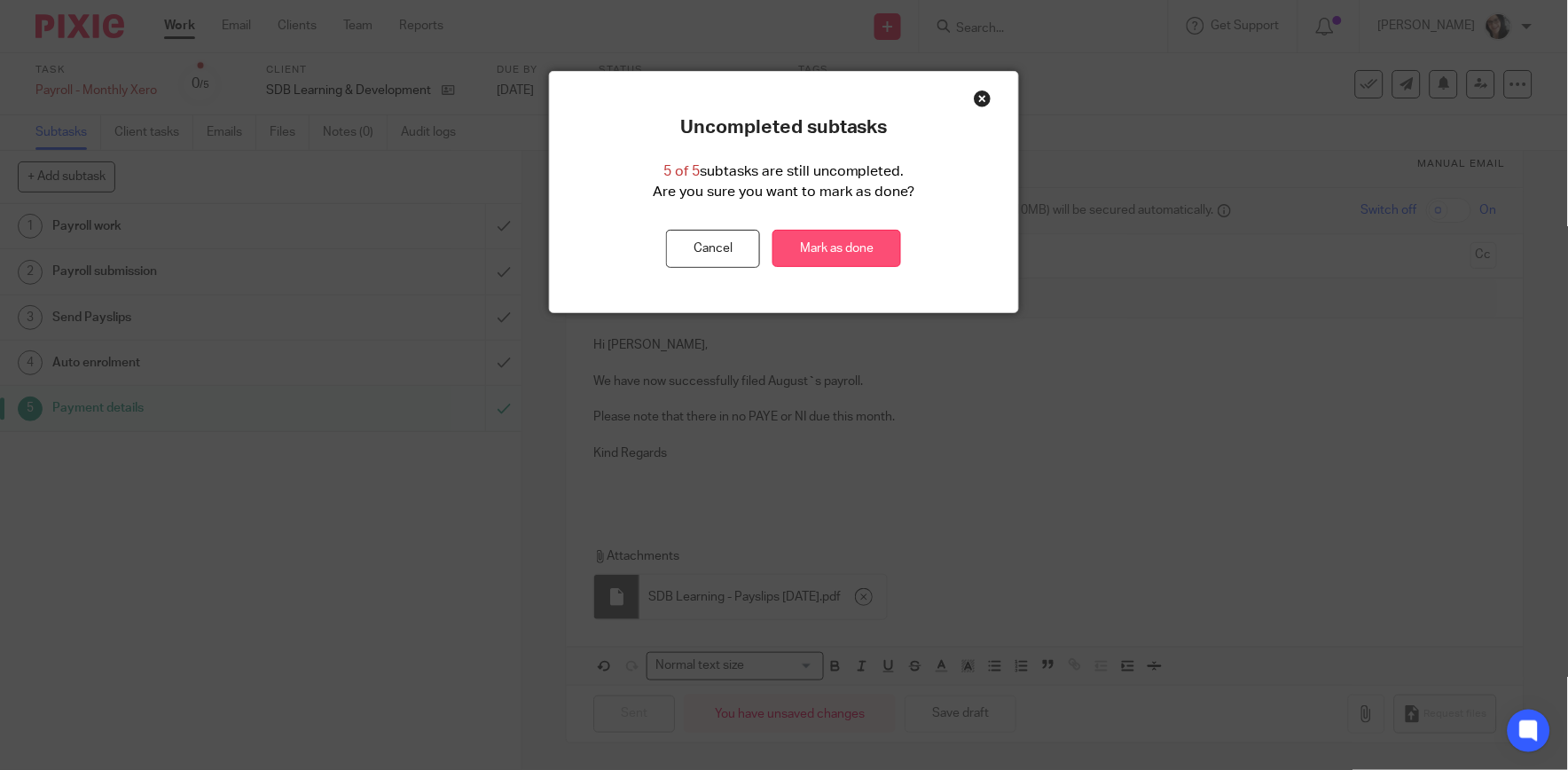
click at [834, 255] on link "Mark as done" at bounding box center [836, 249] width 129 height 38
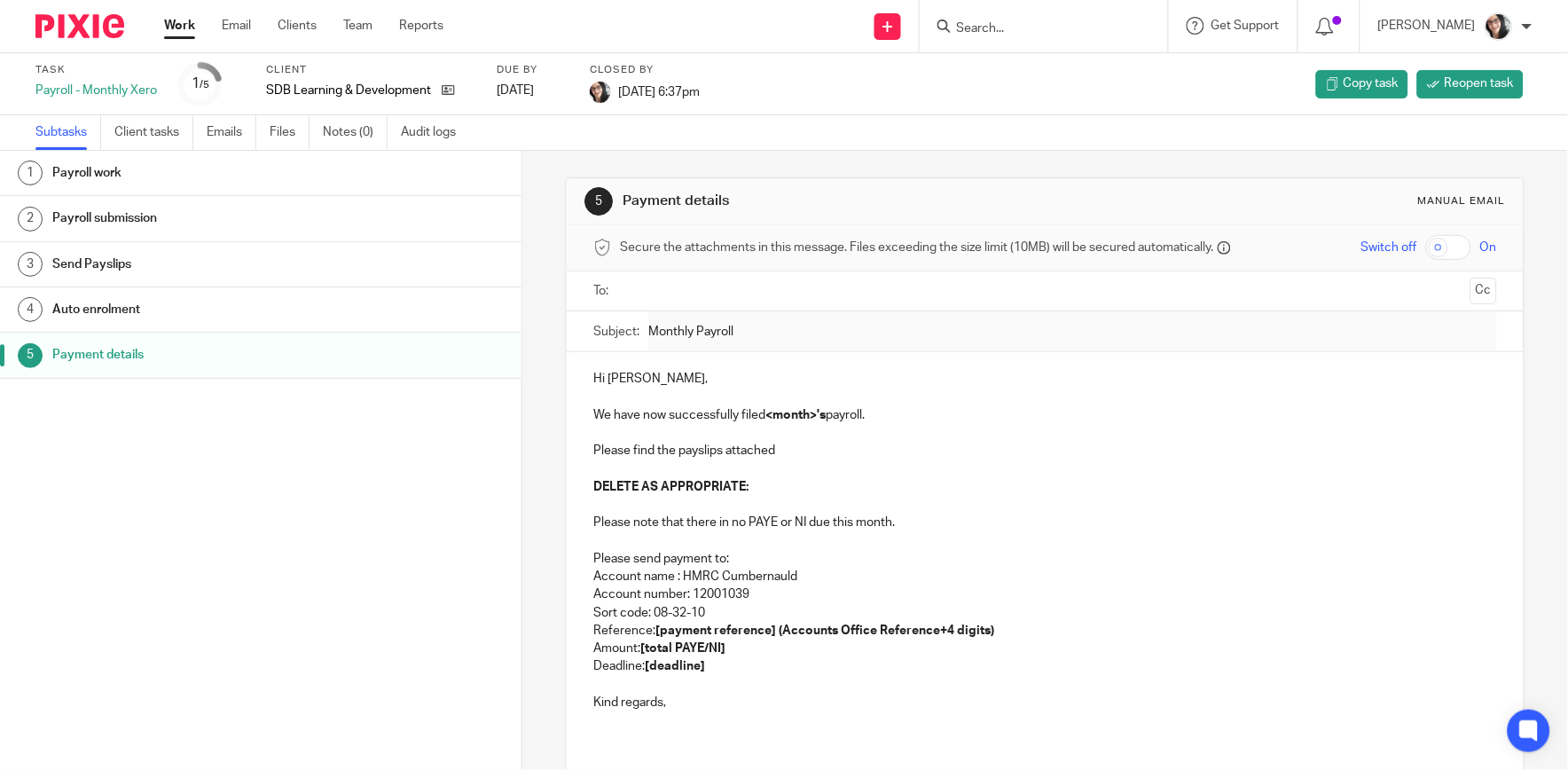
click at [184, 22] on link "Work" at bounding box center [179, 26] width 31 height 18
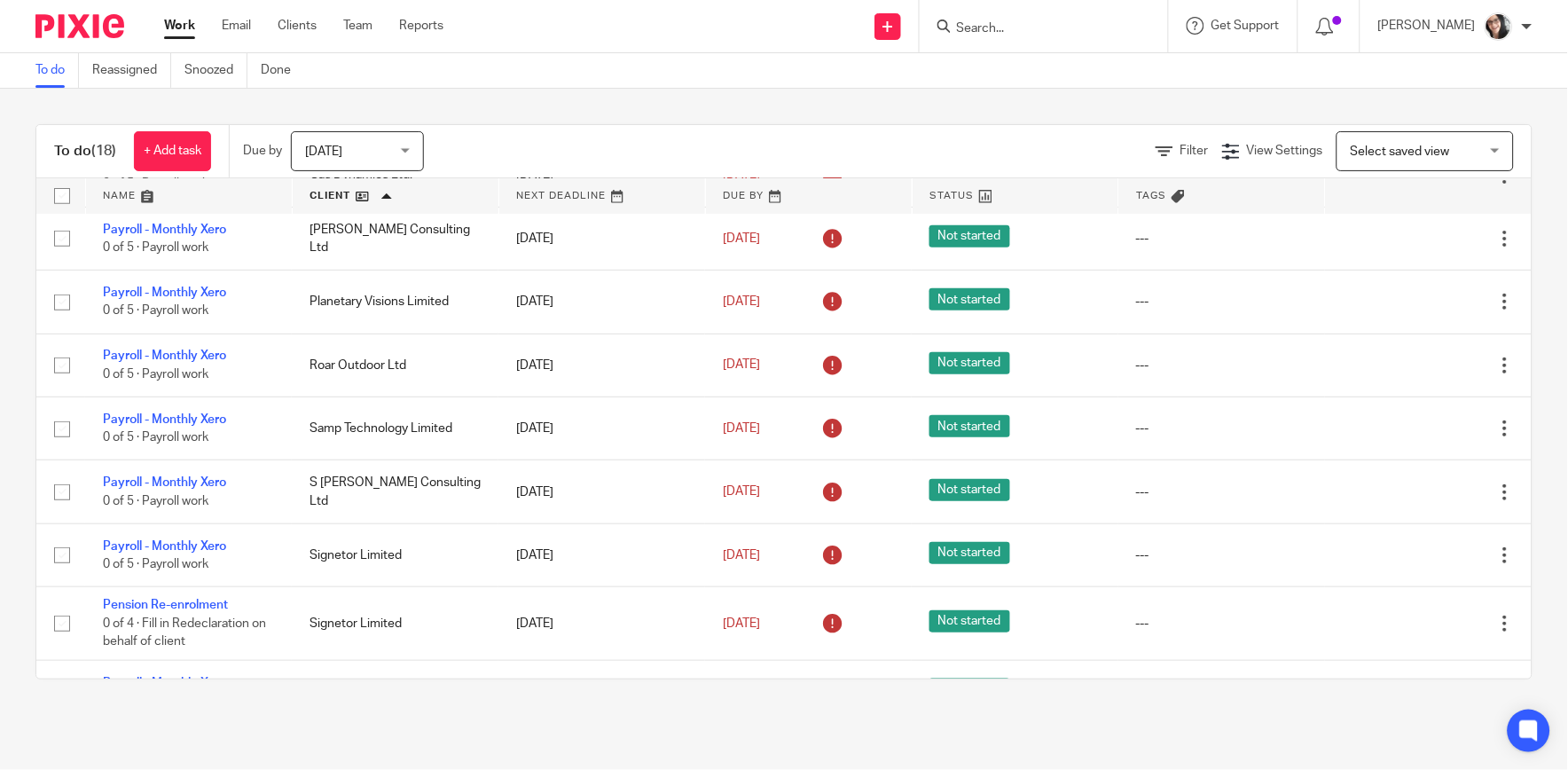
scroll to position [295, 0]
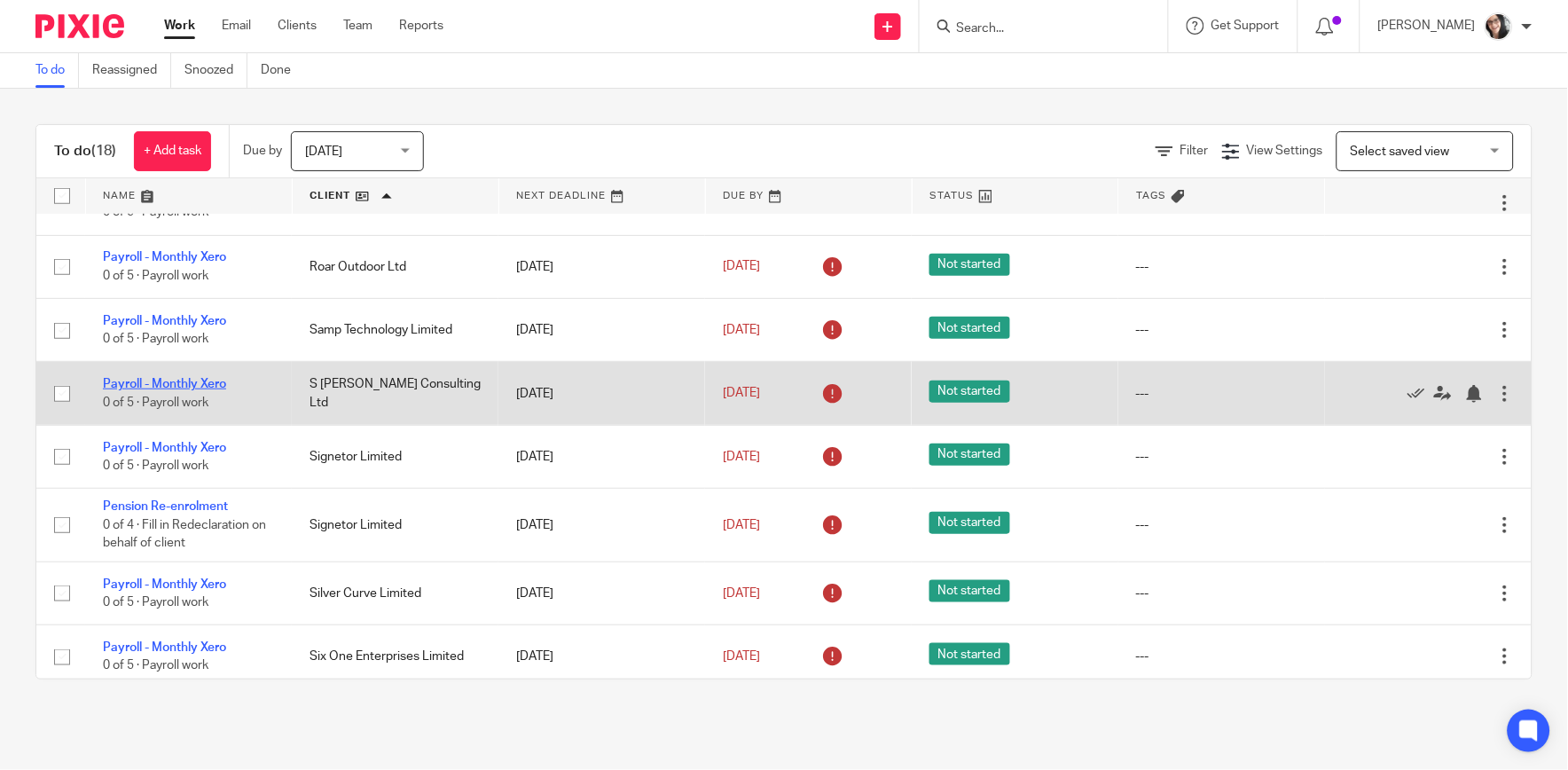
click at [204, 383] on link "Payroll - Monthly Xero" at bounding box center [164, 384] width 123 height 12
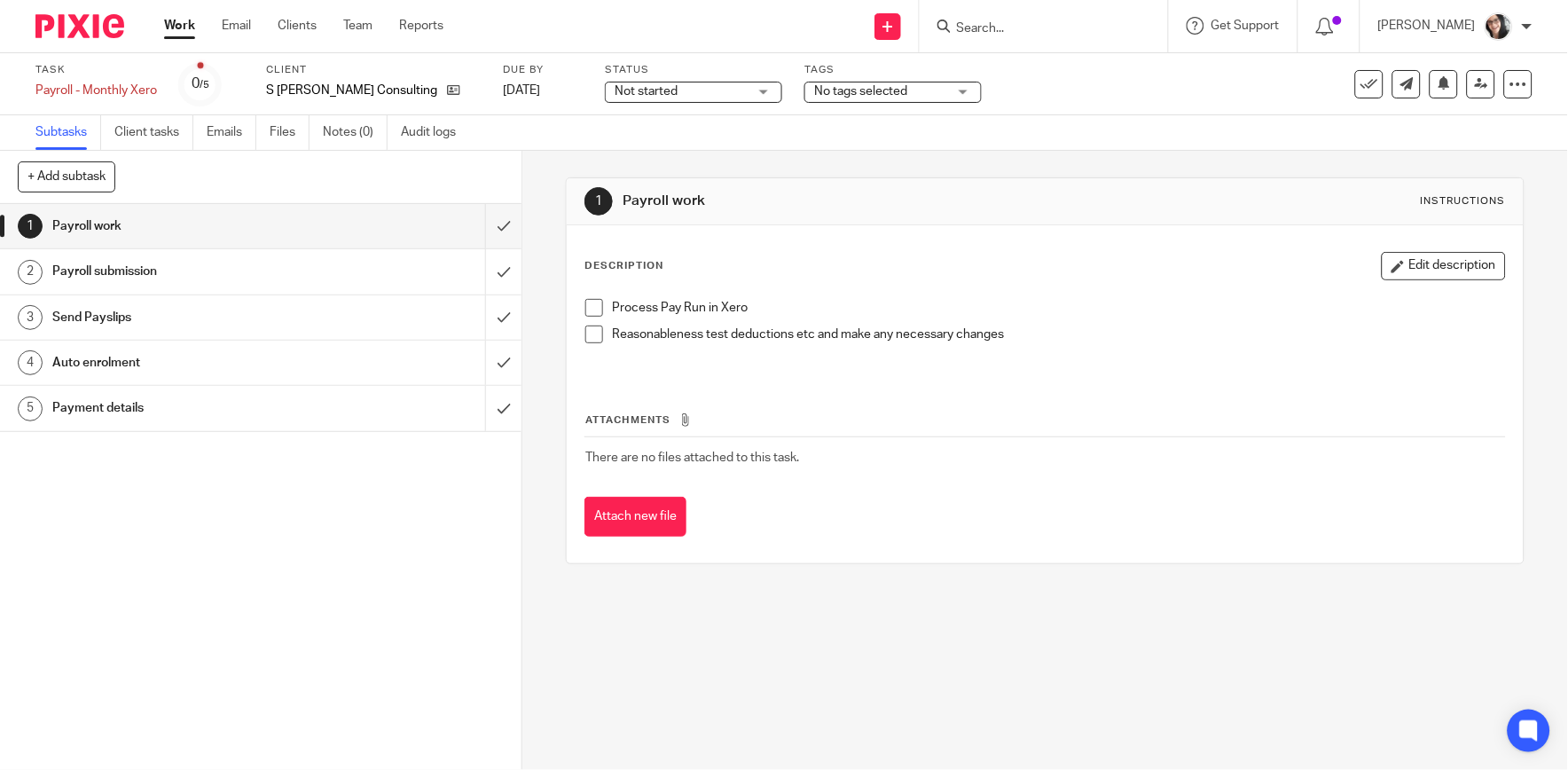
click at [140, 404] on h1 "Payment details" at bounding box center [191, 408] width 276 height 27
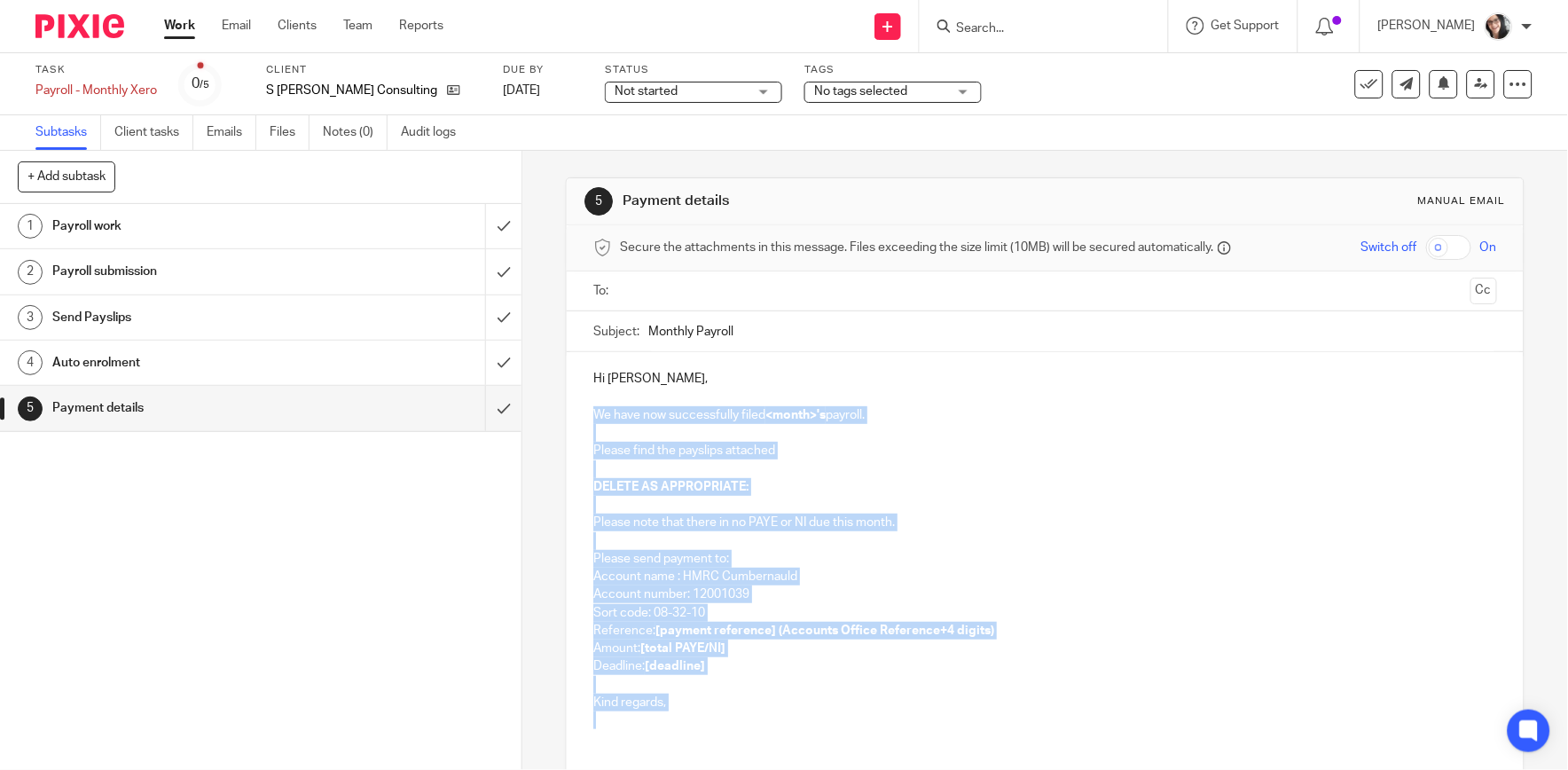
drag, startPoint x: 665, startPoint y: 728, endPoint x: 558, endPoint y: 409, distance: 336.5
click at [558, 409] on div "5 Payment details Manual email Secure the attachments in this message. Files ex…" at bounding box center [1045, 460] width 1046 height 619
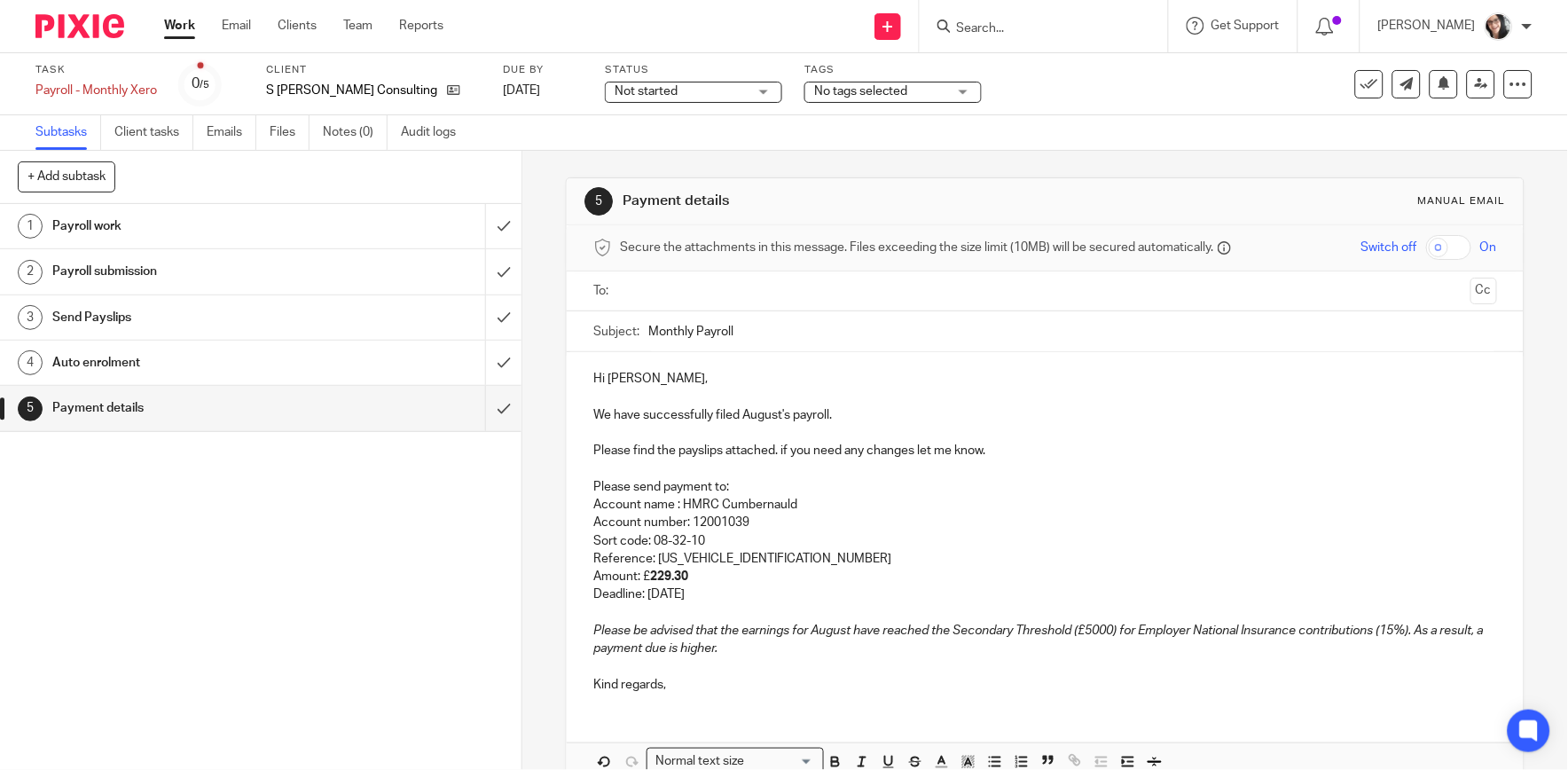
click at [774, 334] on input "Monthly Payroll" at bounding box center [1072, 332] width 848 height 40
type input "Monthly Payroll August HMRC payment due"
drag, startPoint x: 689, startPoint y: 578, endPoint x: 646, endPoint y: 582, distance: 43.2
click at [646, 582] on p "Amount: £ 229.30" at bounding box center [1045, 577] width 903 height 18
click at [813, 499] on p "Account name : HMRC Cumbernauld" at bounding box center [1045, 504] width 903 height 18
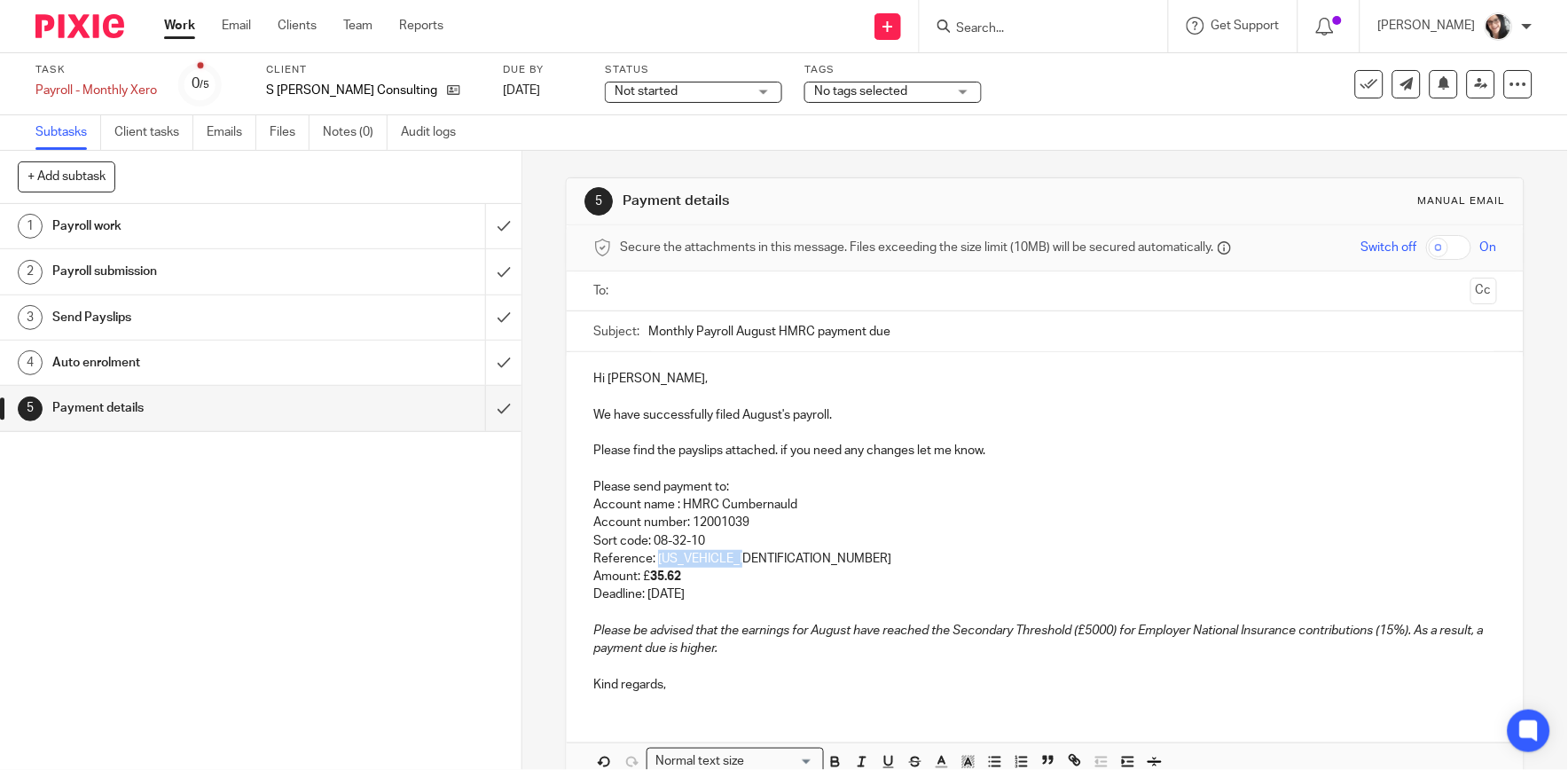
drag, startPoint x: 743, startPoint y: 563, endPoint x: 653, endPoint y: 557, distance: 90.2
click at [653, 557] on p "Reference: 120PK033227492605" at bounding box center [1045, 558] width 903 height 18
click at [810, 557] on p "Reference: 120PB030145302605" at bounding box center [1045, 558] width 903 height 18
click at [743, 650] on em "Please be advised that the earnings for August have reached the Secondary Thres…" at bounding box center [1039, 639] width 892 height 30
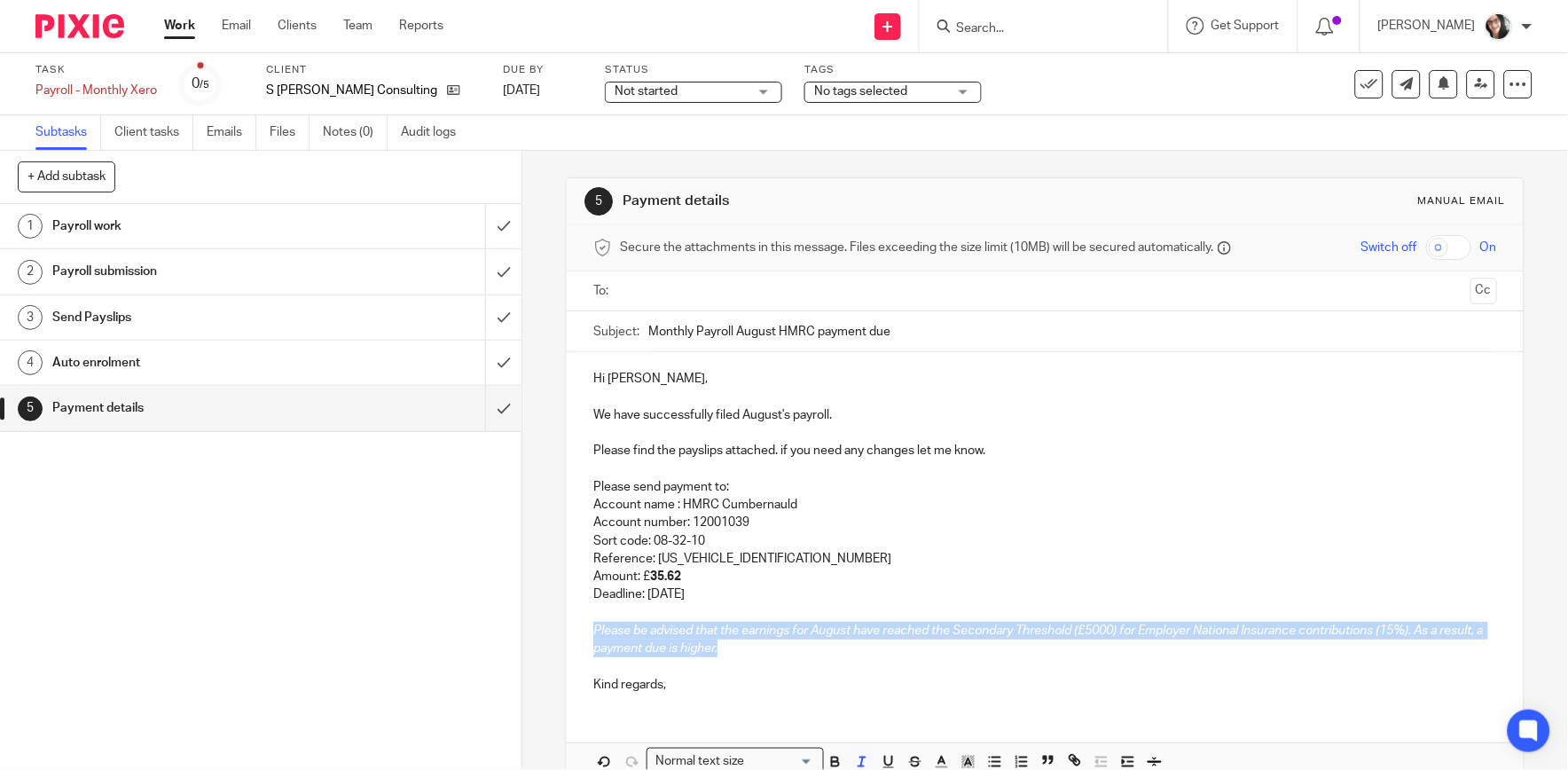
click at [743, 650] on em "Please be advised that the earnings for August have reached the Secondary Thres…" at bounding box center [1039, 639] width 892 height 30
click at [752, 648] on em "Please be advised that the earnings for August have reached the Secondary Thres…" at bounding box center [1039, 639] width 892 height 30
click at [741, 649] on em "Please be advised that the earnings for August have reached the Secondary Thres…" at bounding box center [1039, 639] width 892 height 30
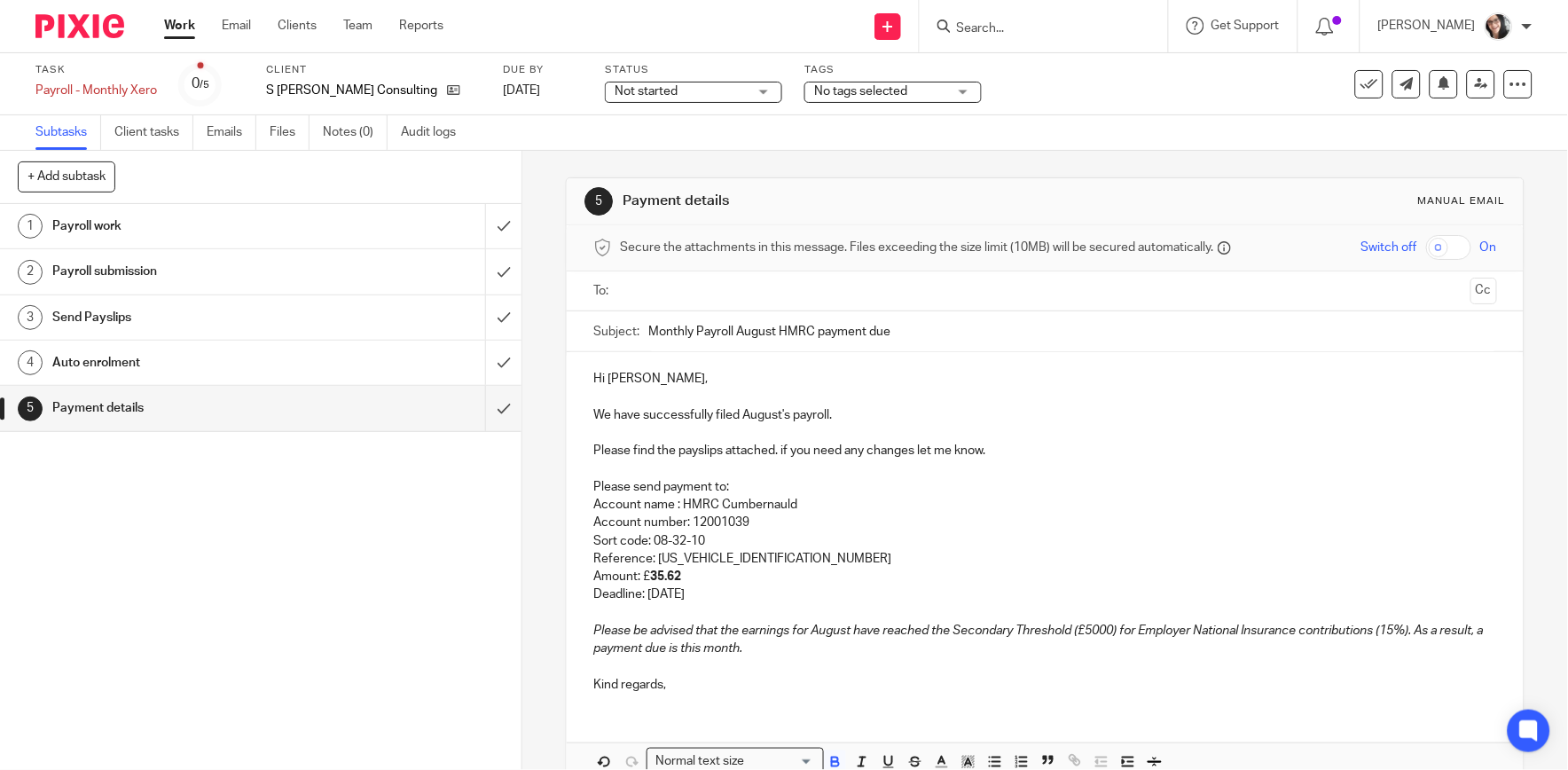
click at [879, 574] on p "Amount: £ 35.62" at bounding box center [1045, 577] width 903 height 18
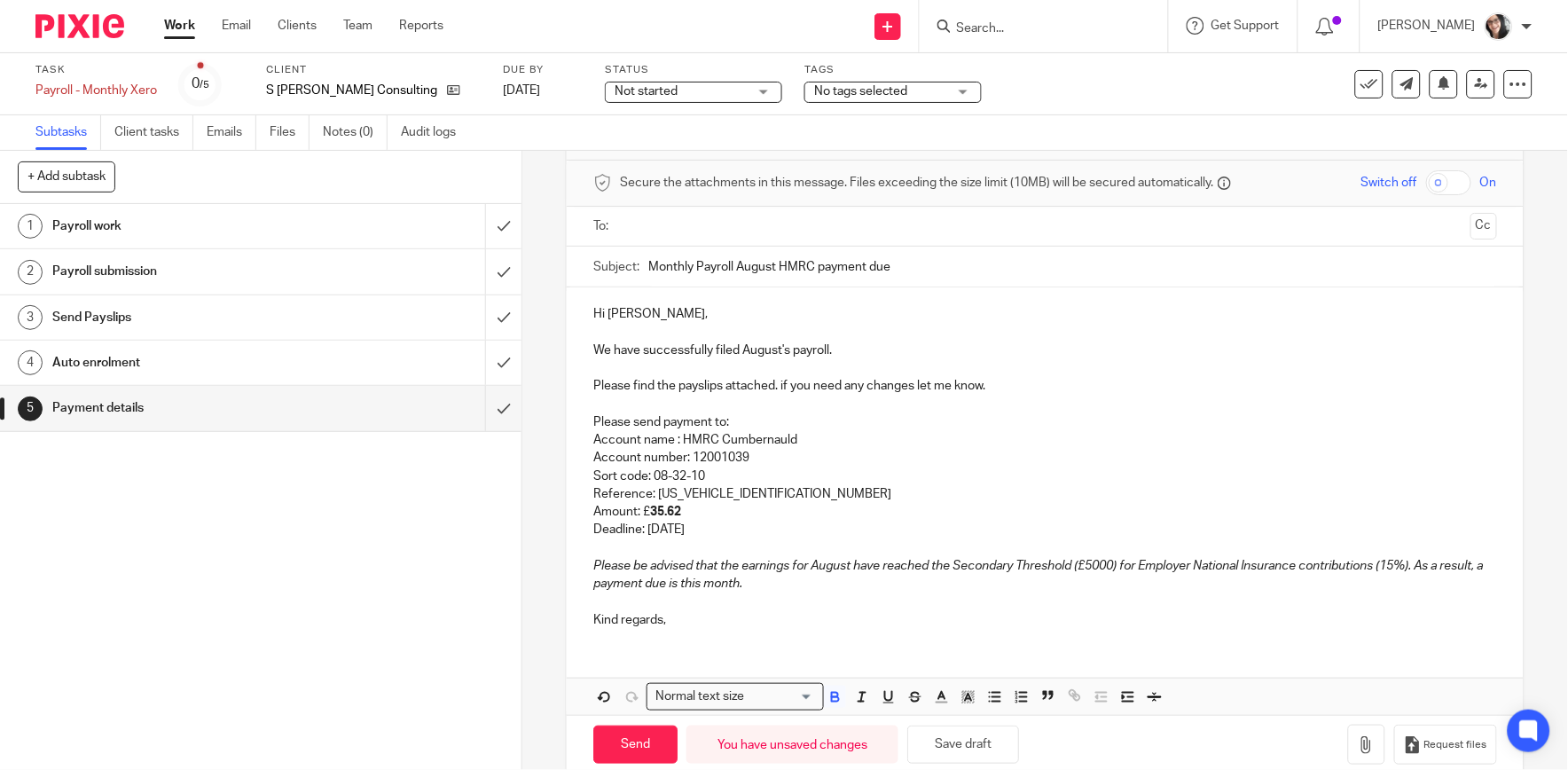
scroll to position [96, 0]
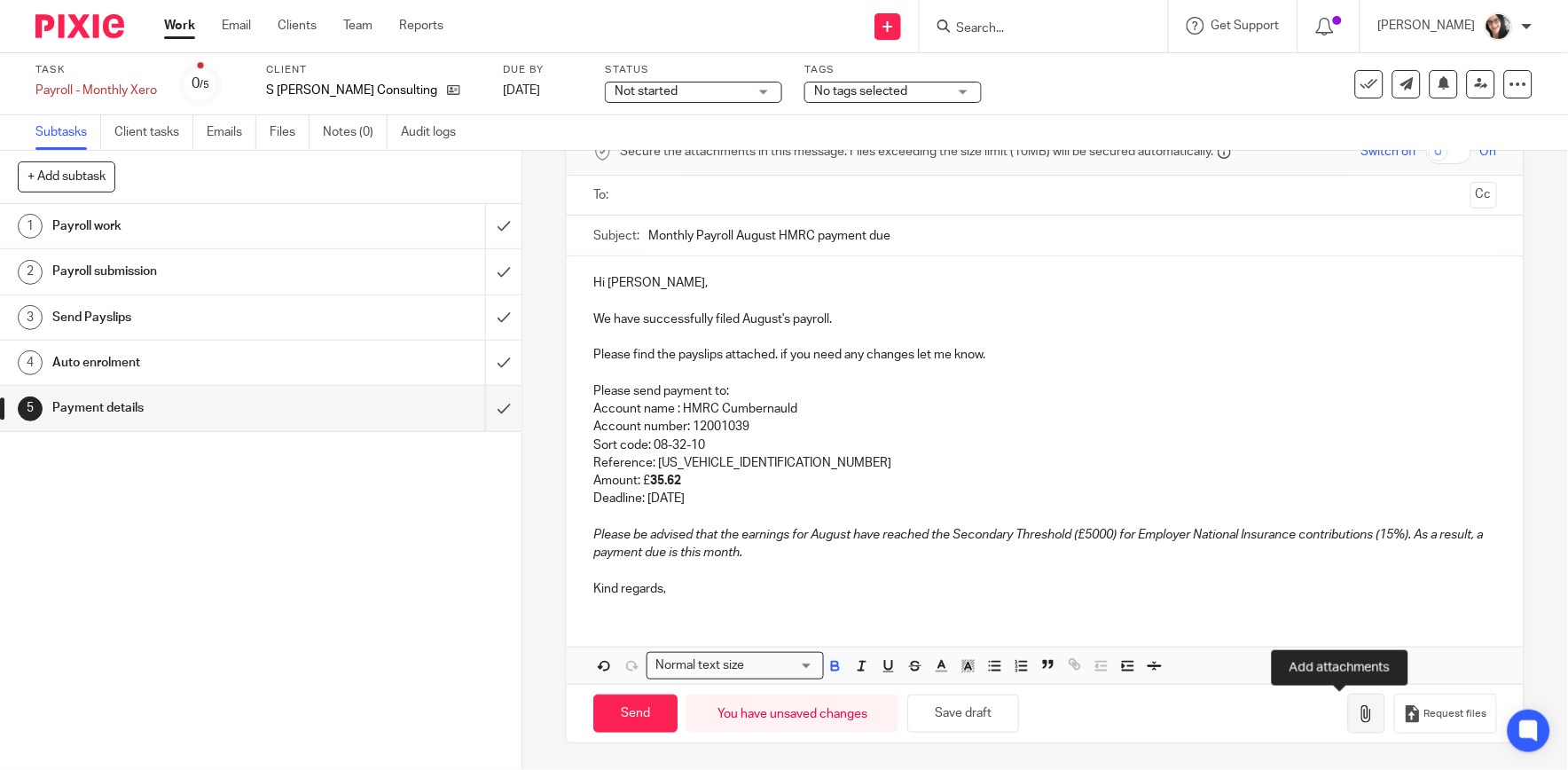
click at [1357, 713] on icon "button" at bounding box center [1366, 714] width 18 height 18
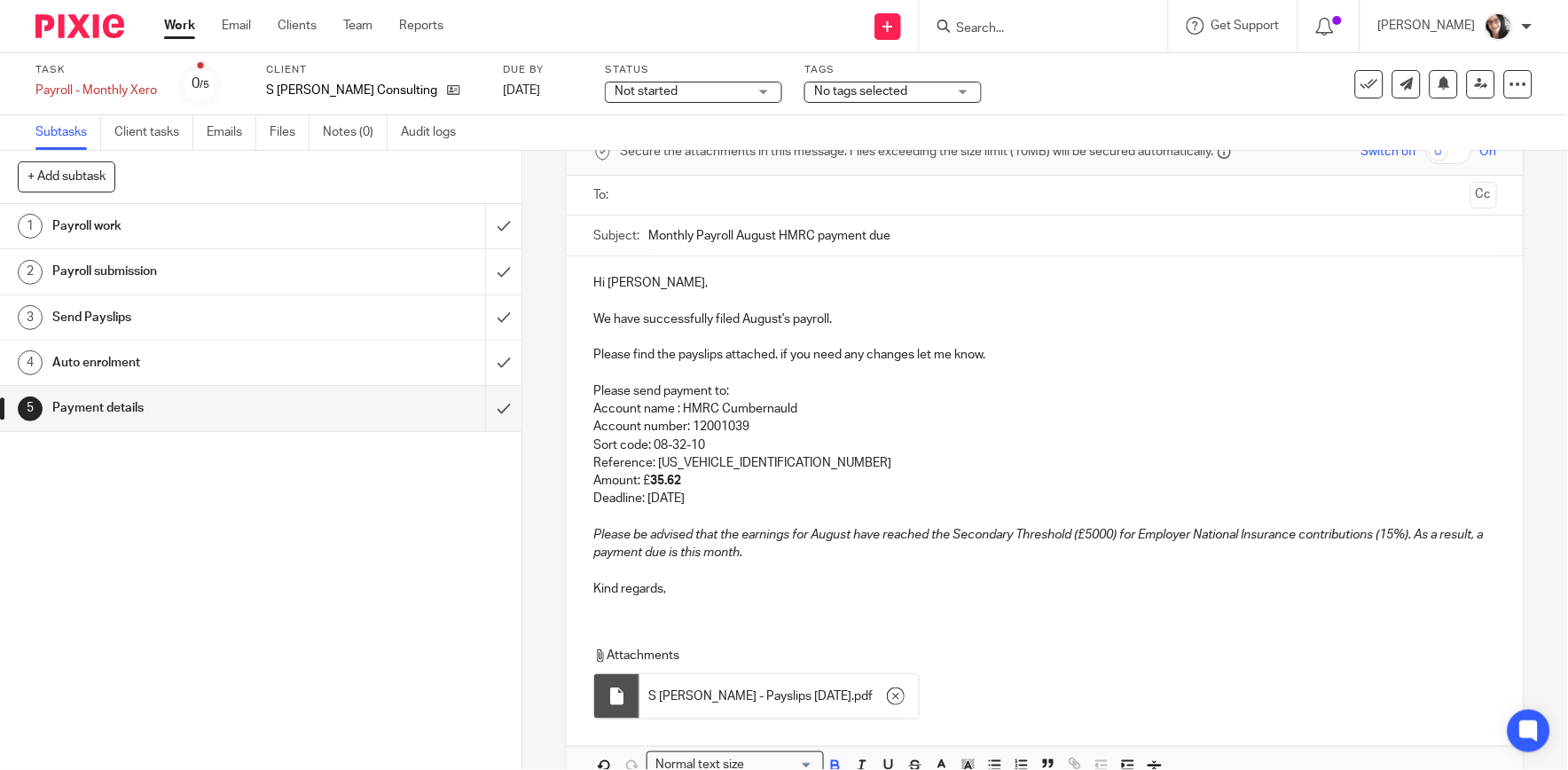
click at [698, 190] on input "text" at bounding box center [1044, 195] width 836 height 20
click at [814, 199] on input "text" at bounding box center [1119, 197] width 688 height 34
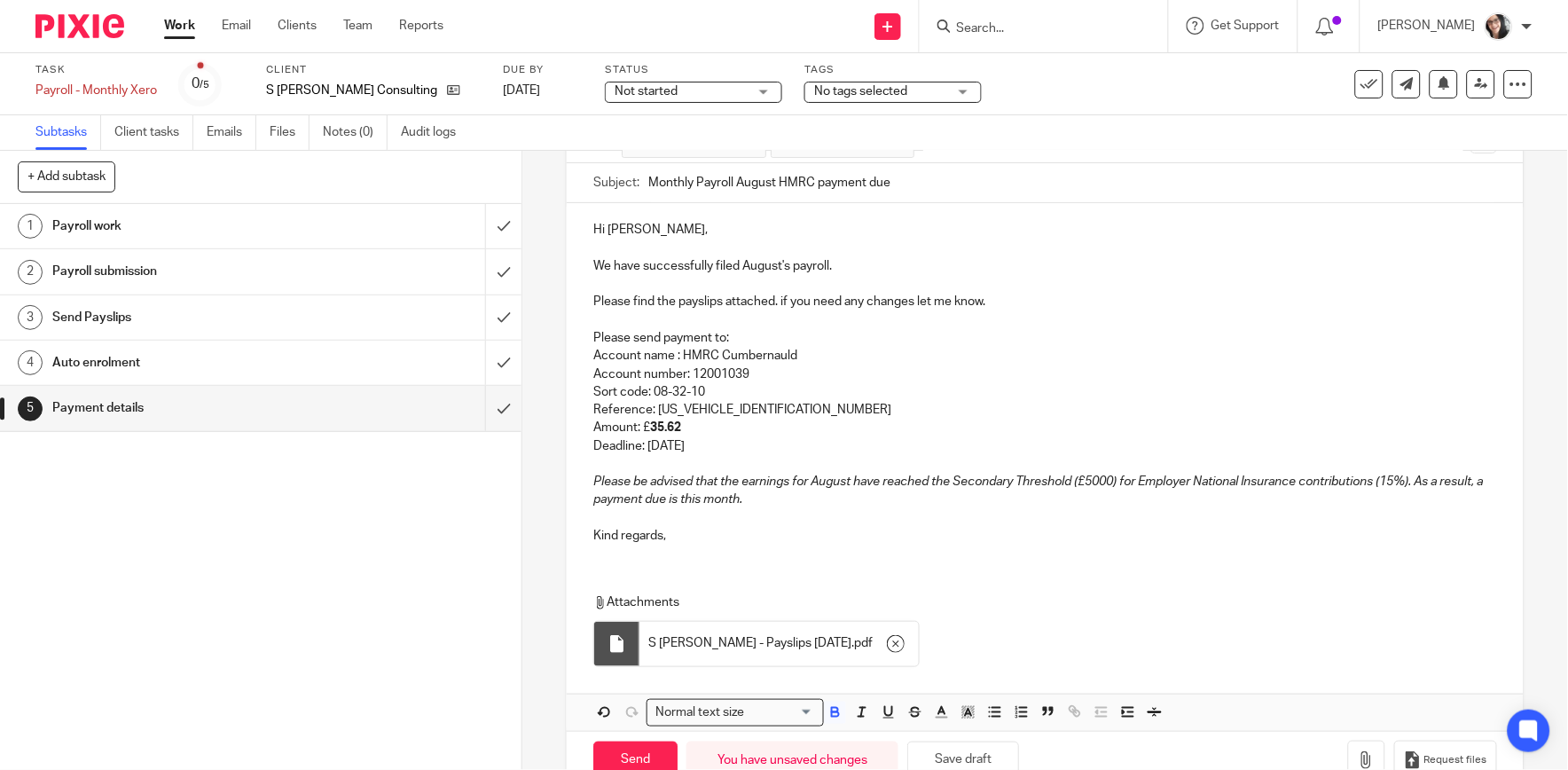
scroll to position [199, 0]
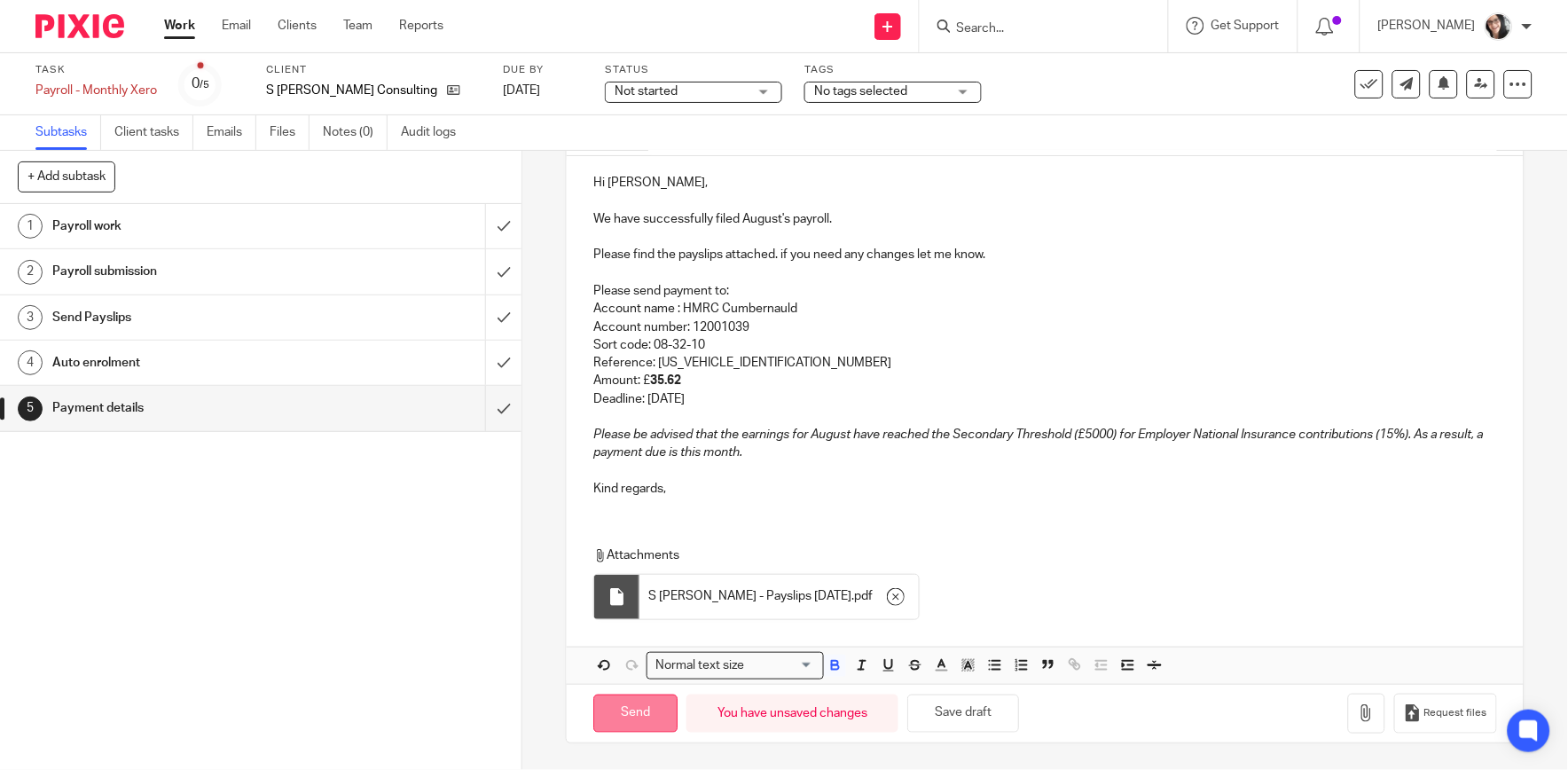
click at [636, 717] on input "Send" at bounding box center [635, 714] width 84 height 38
type input "Sent"
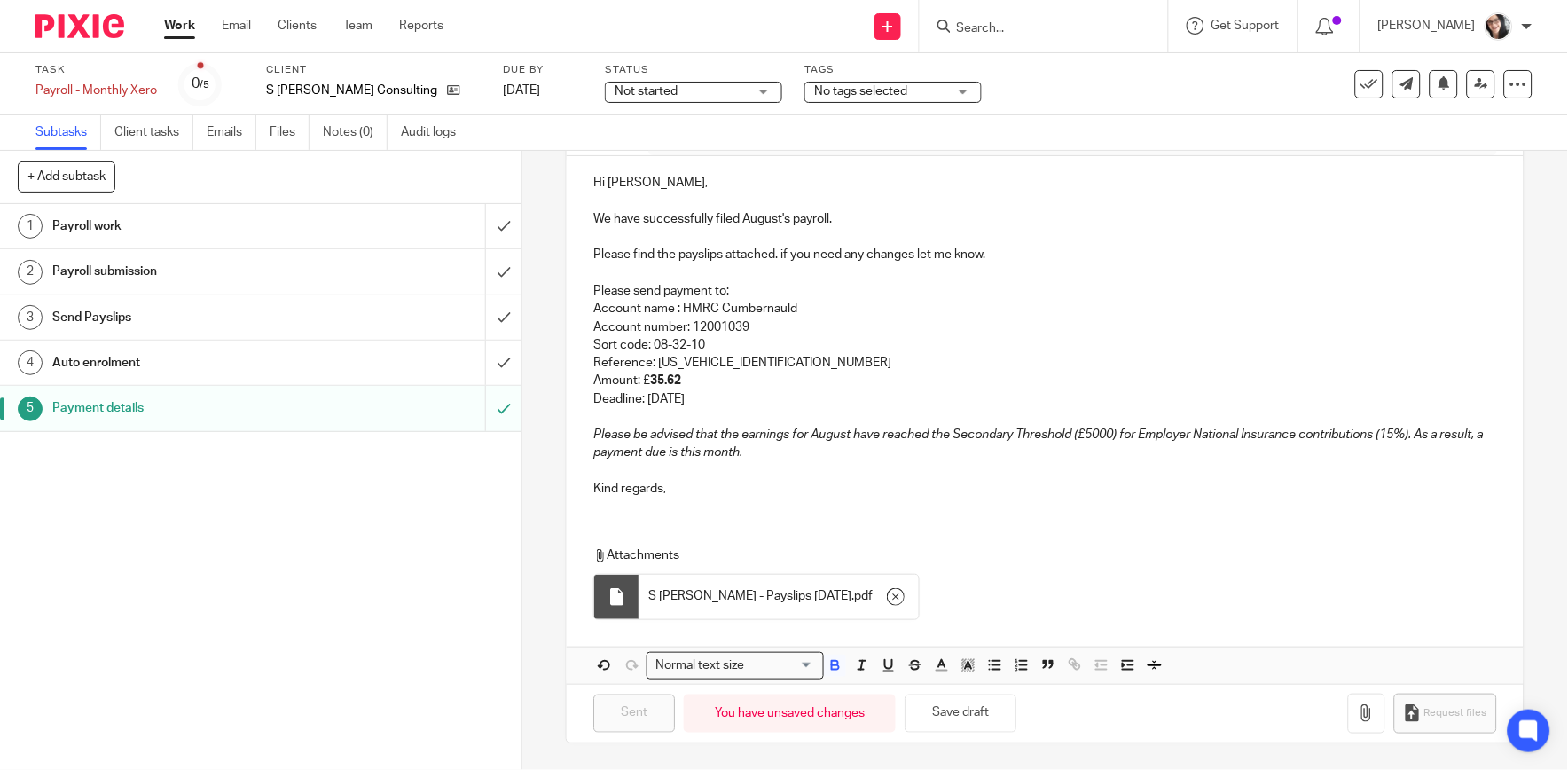
scroll to position [0, 0]
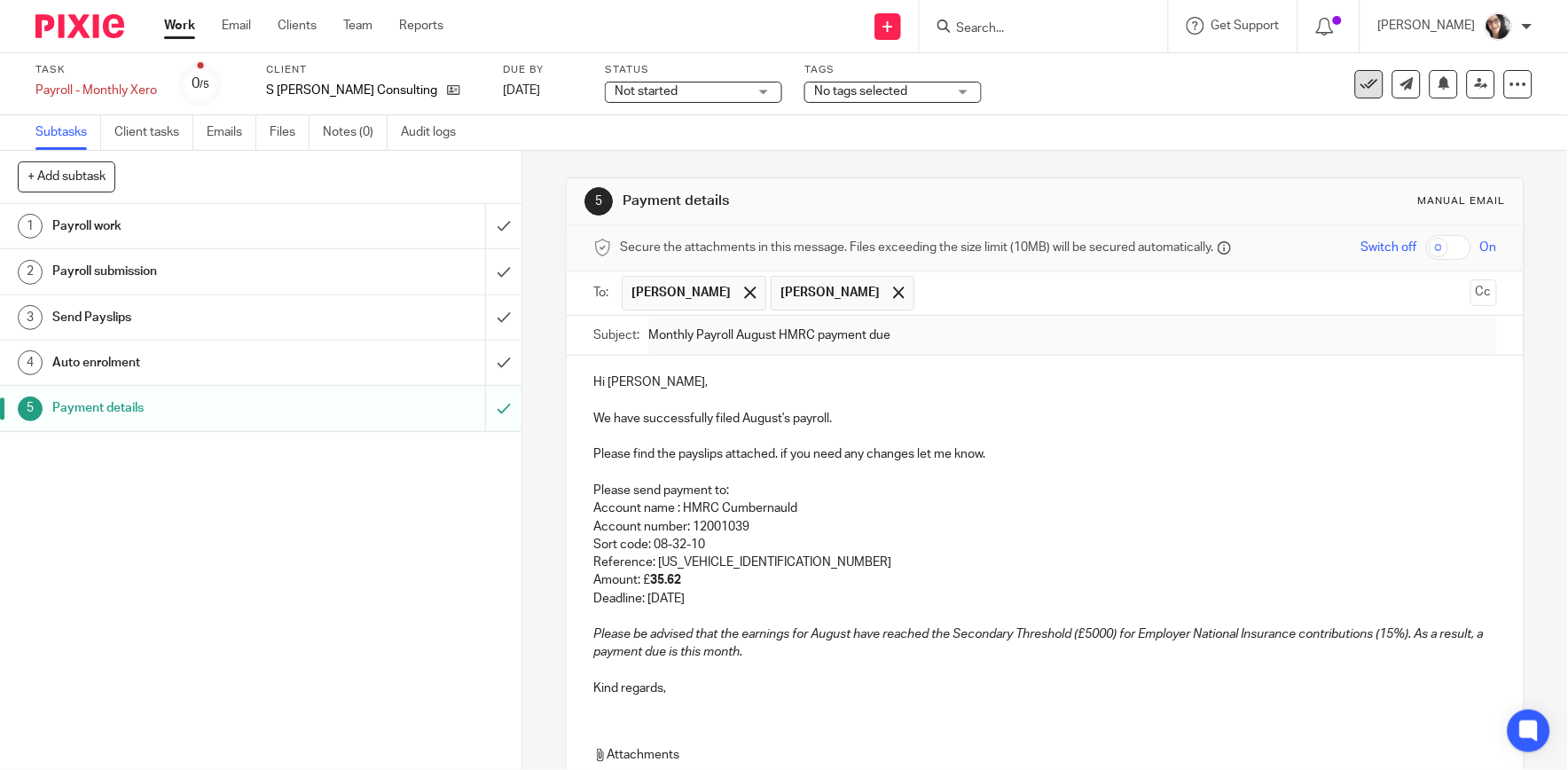
click at [1362, 81] on icon at bounding box center [1369, 84] width 18 height 18
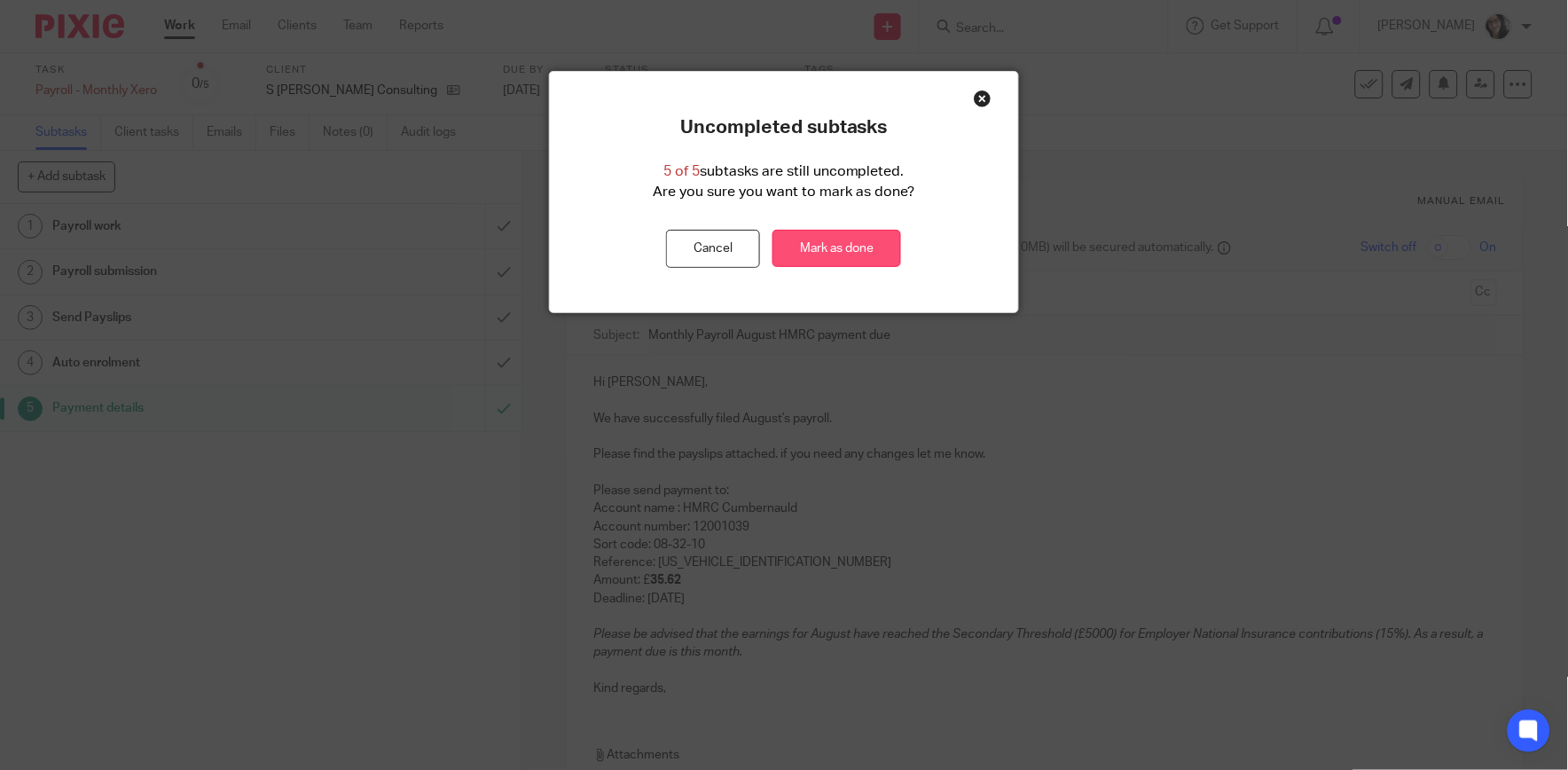
click at [863, 253] on link "Mark as done" at bounding box center [836, 249] width 129 height 38
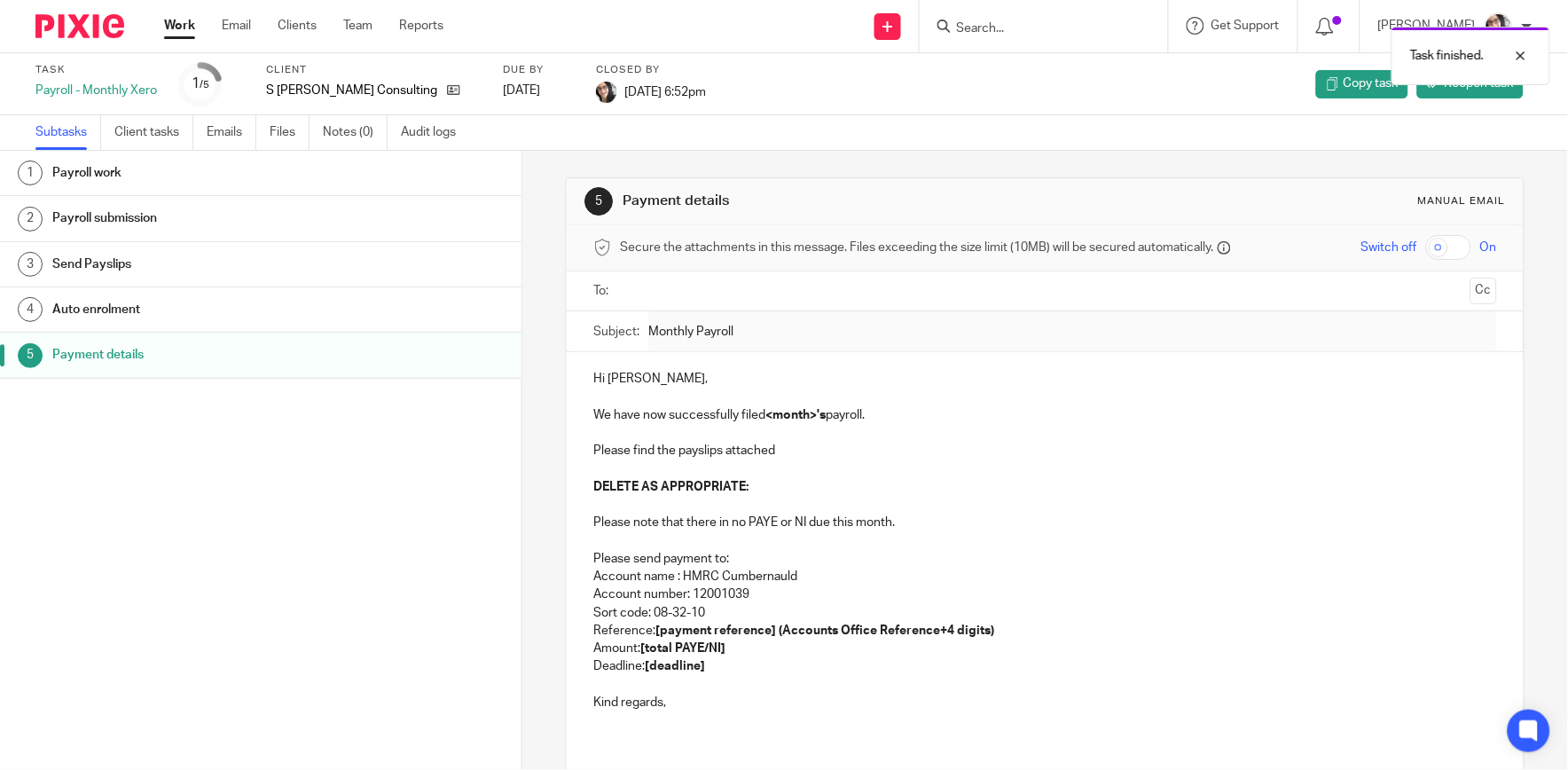
click at [189, 27] on link "Work" at bounding box center [179, 26] width 31 height 18
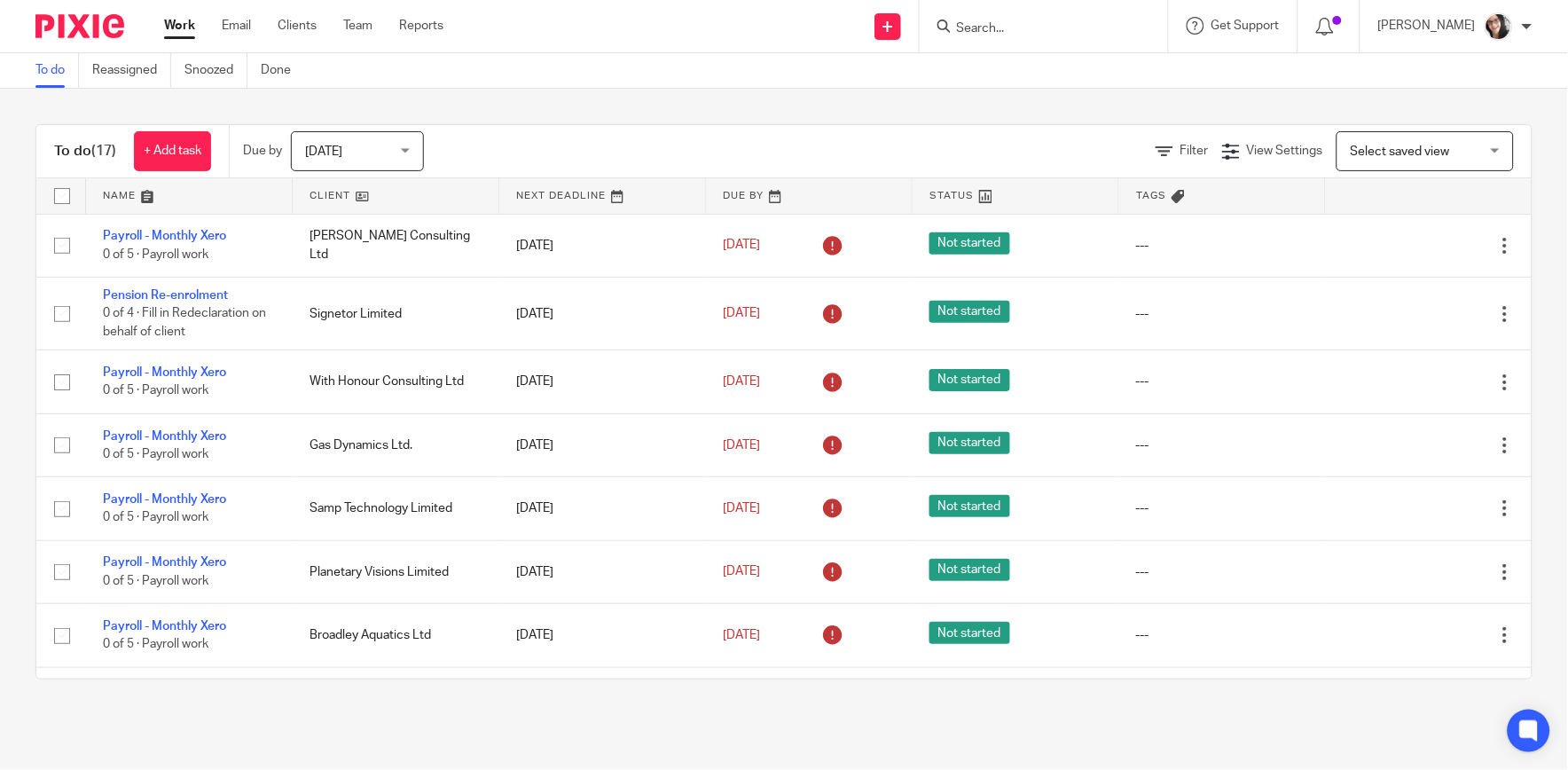
click at [327, 193] on link at bounding box center [395, 195] width 206 height 35
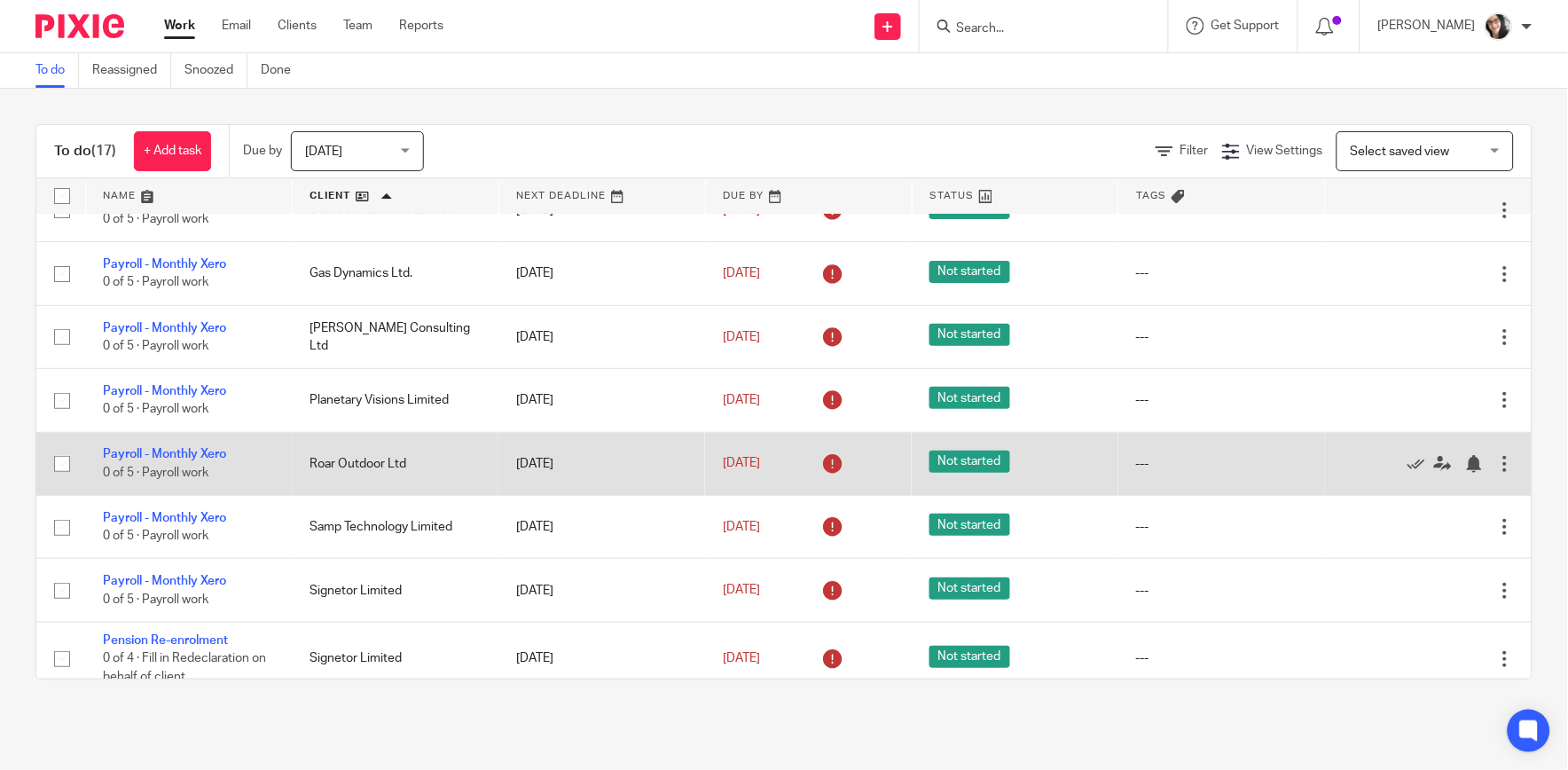
scroll to position [197, 0]
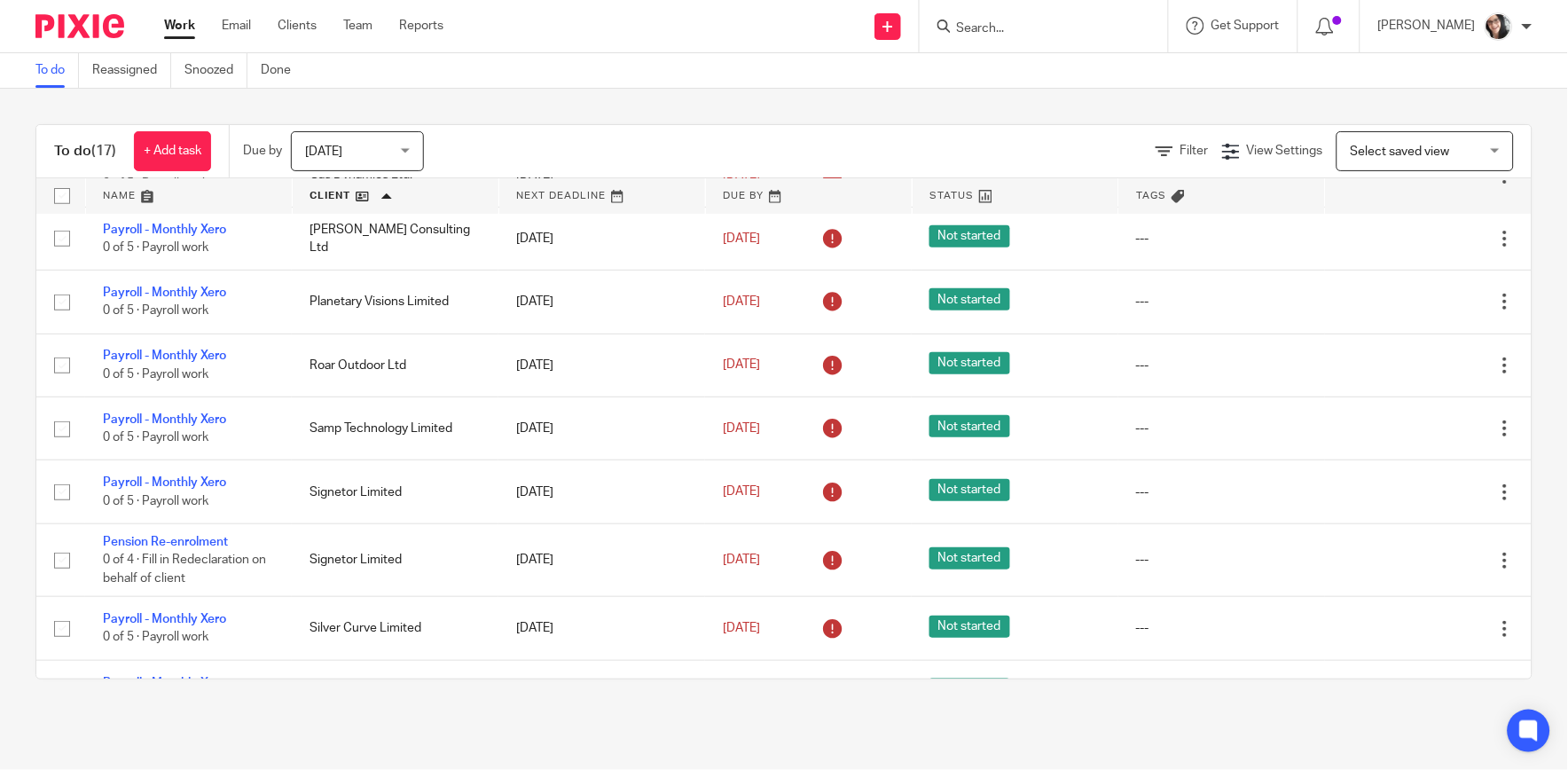
click at [316, 199] on link at bounding box center [395, 195] width 206 height 35
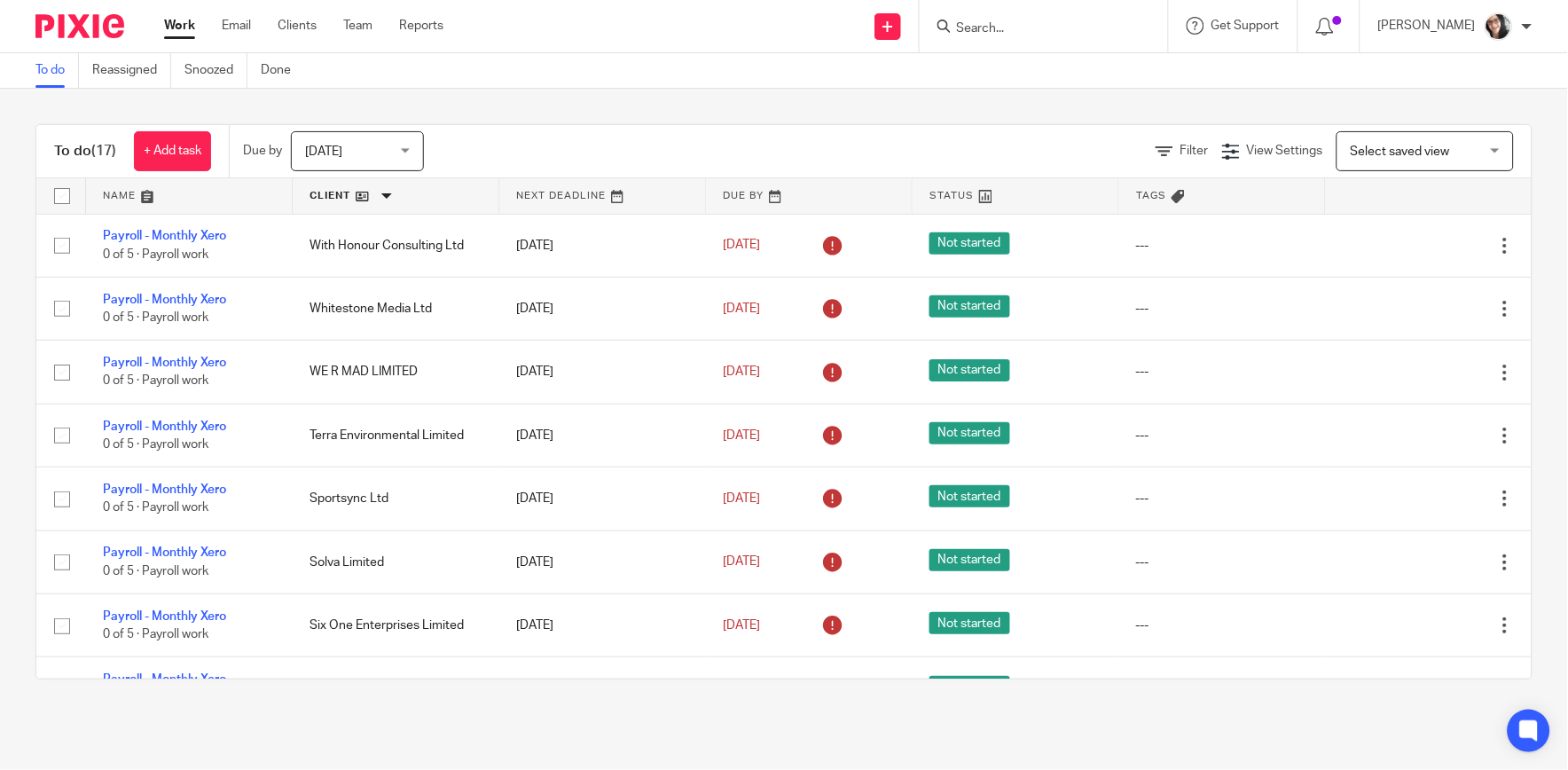
click at [333, 196] on link at bounding box center [395, 195] width 206 height 35
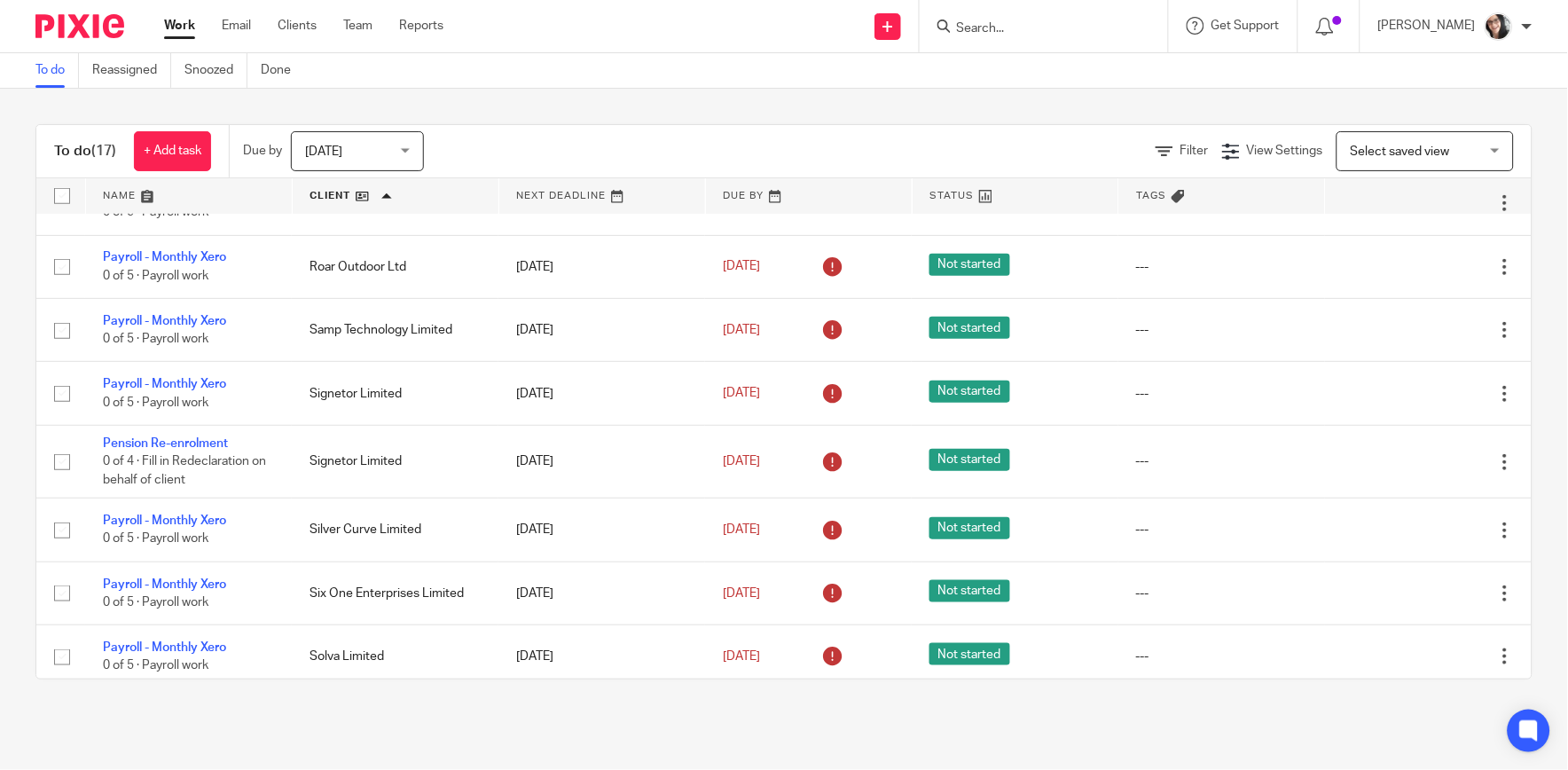
scroll to position [394, 0]
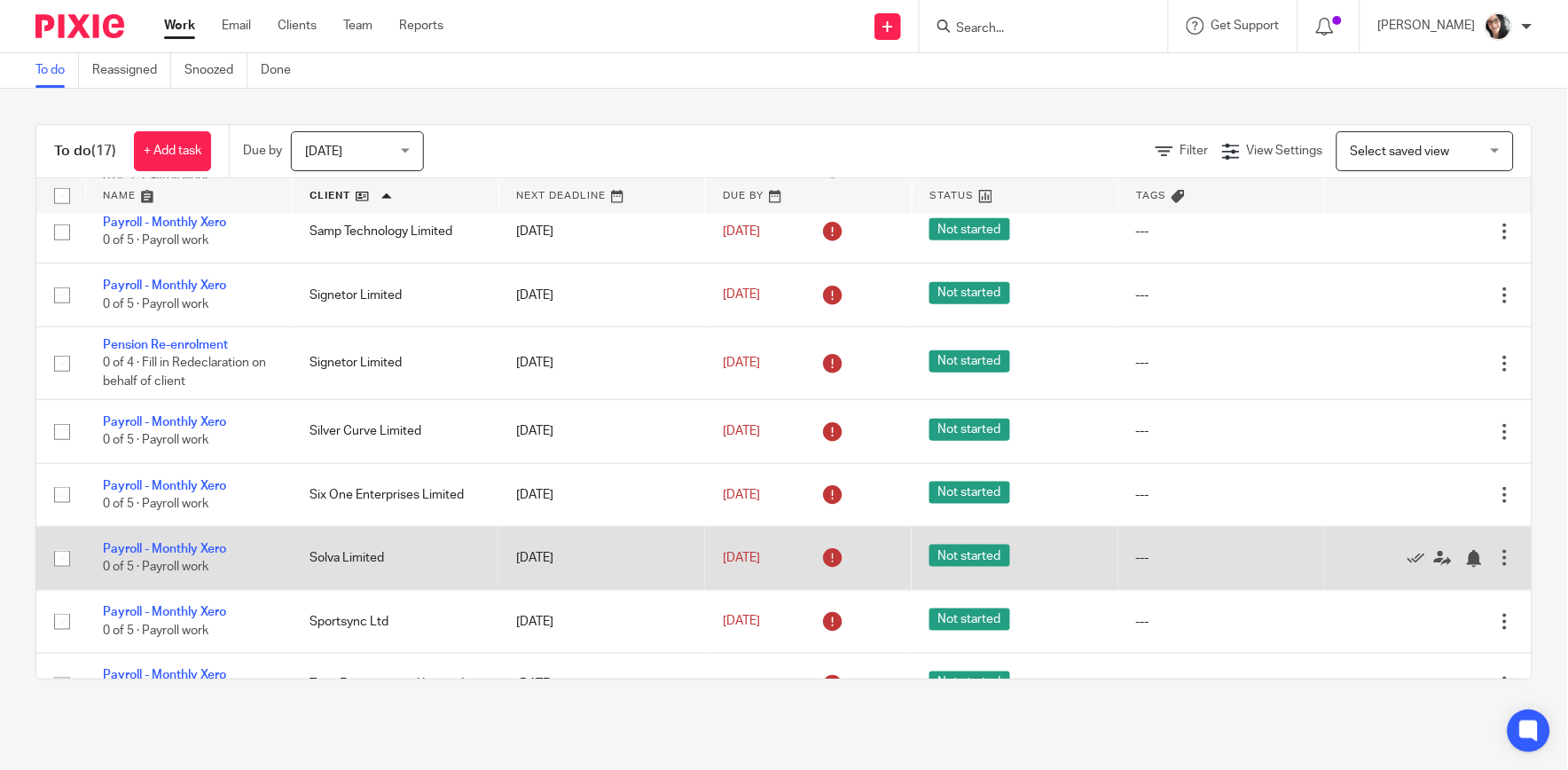
click at [1496, 565] on div at bounding box center [1504, 557] width 18 height 18
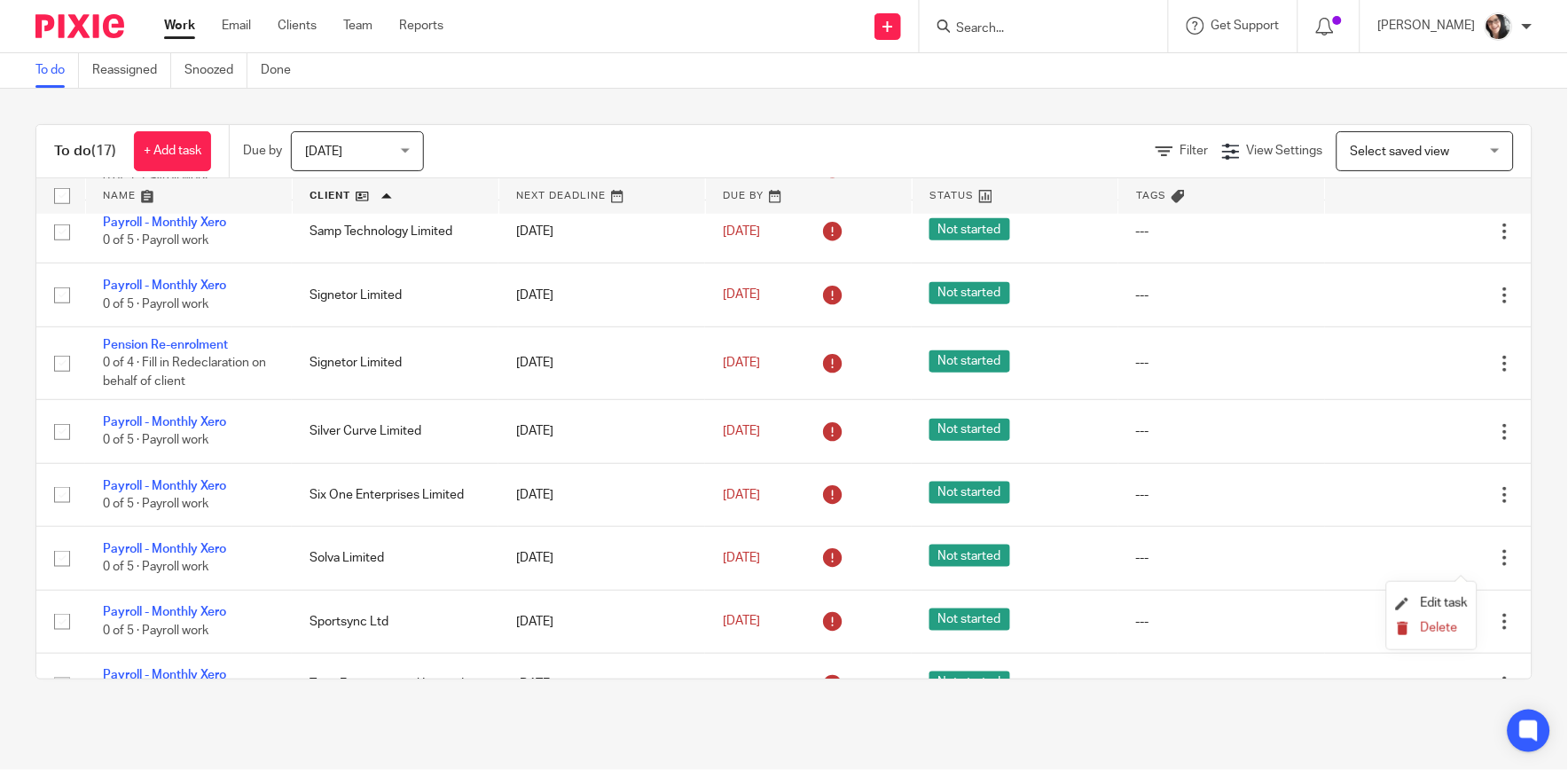
click at [1457, 633] on span "Delete" at bounding box center [1438, 628] width 37 height 12
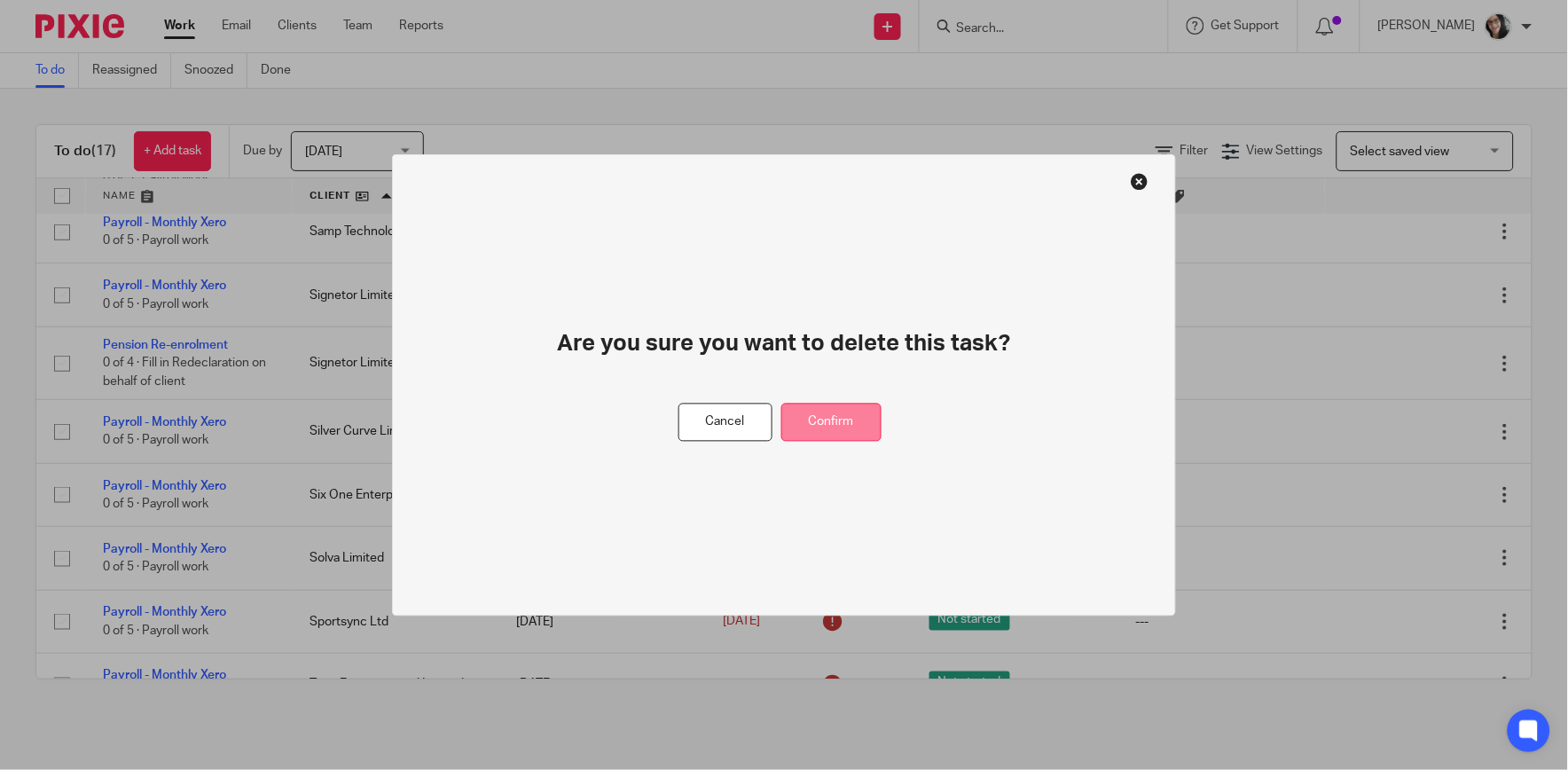
click at [842, 427] on button "Confirm" at bounding box center [831, 423] width 100 height 38
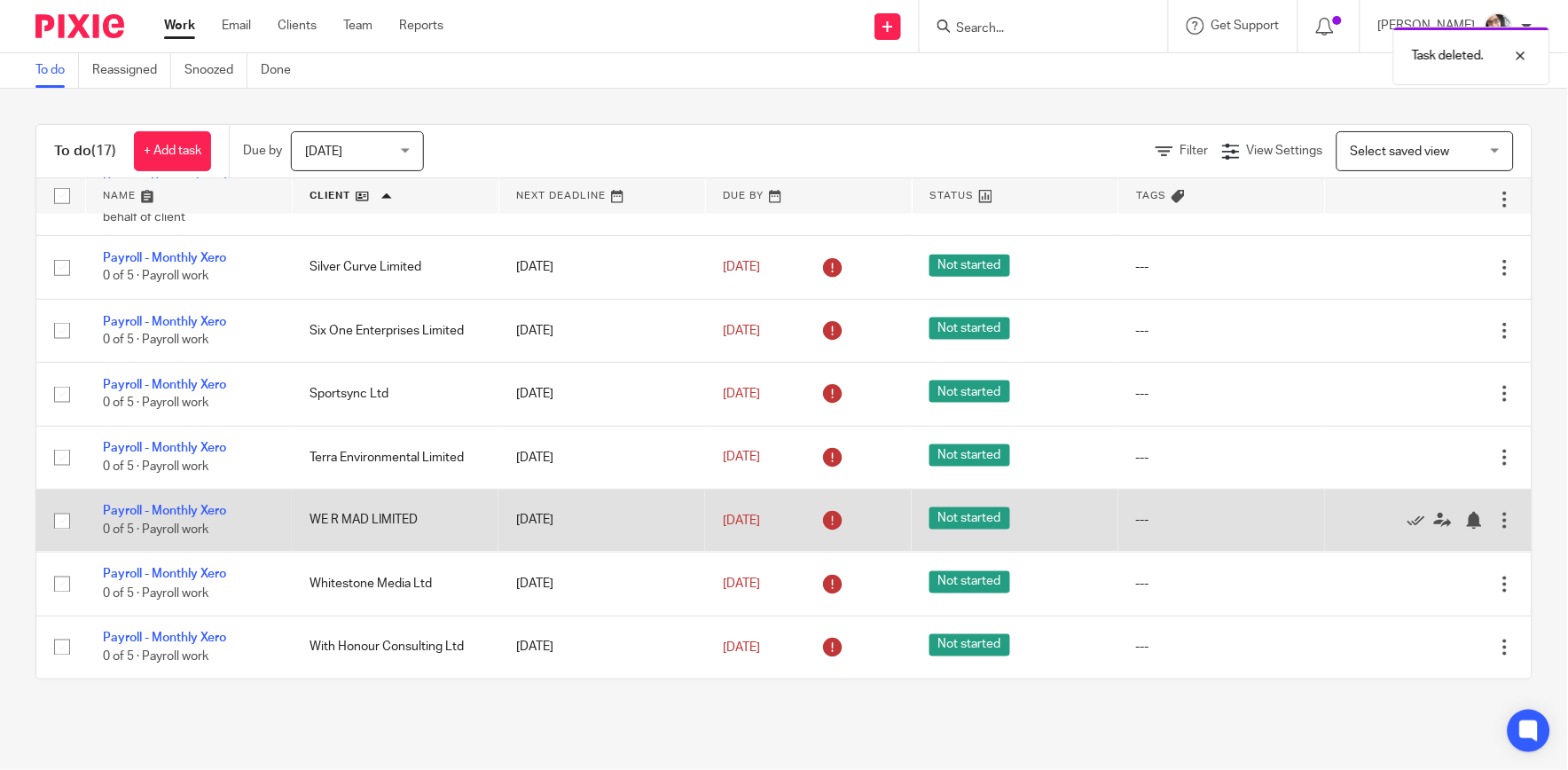
scroll to position [565, 0]
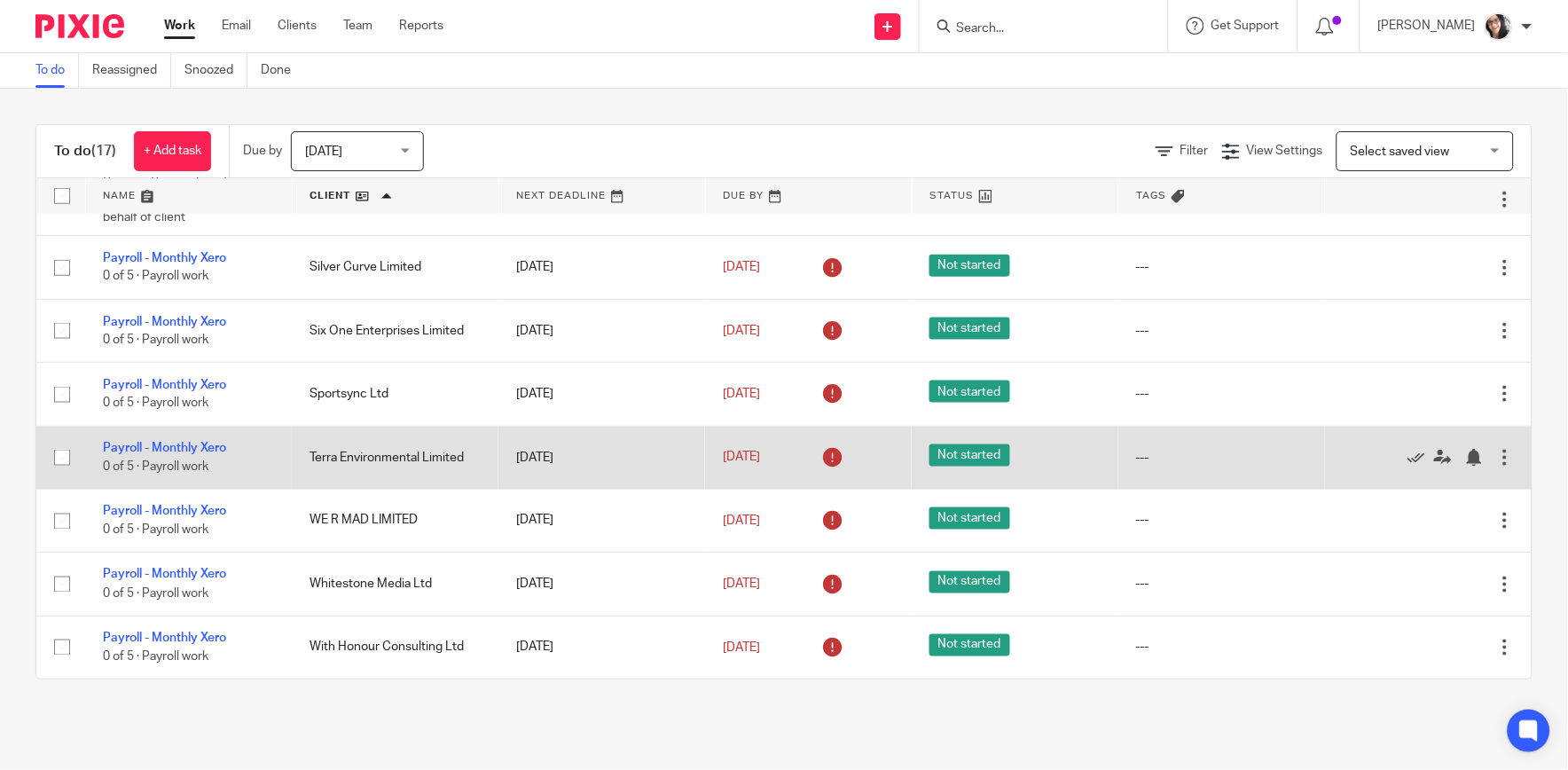
click at [375, 455] on td "Terra Environmental Limited" at bounding box center [394, 457] width 207 height 63
click at [198, 445] on link "Payroll - Monthly Xero" at bounding box center [164, 448] width 123 height 12
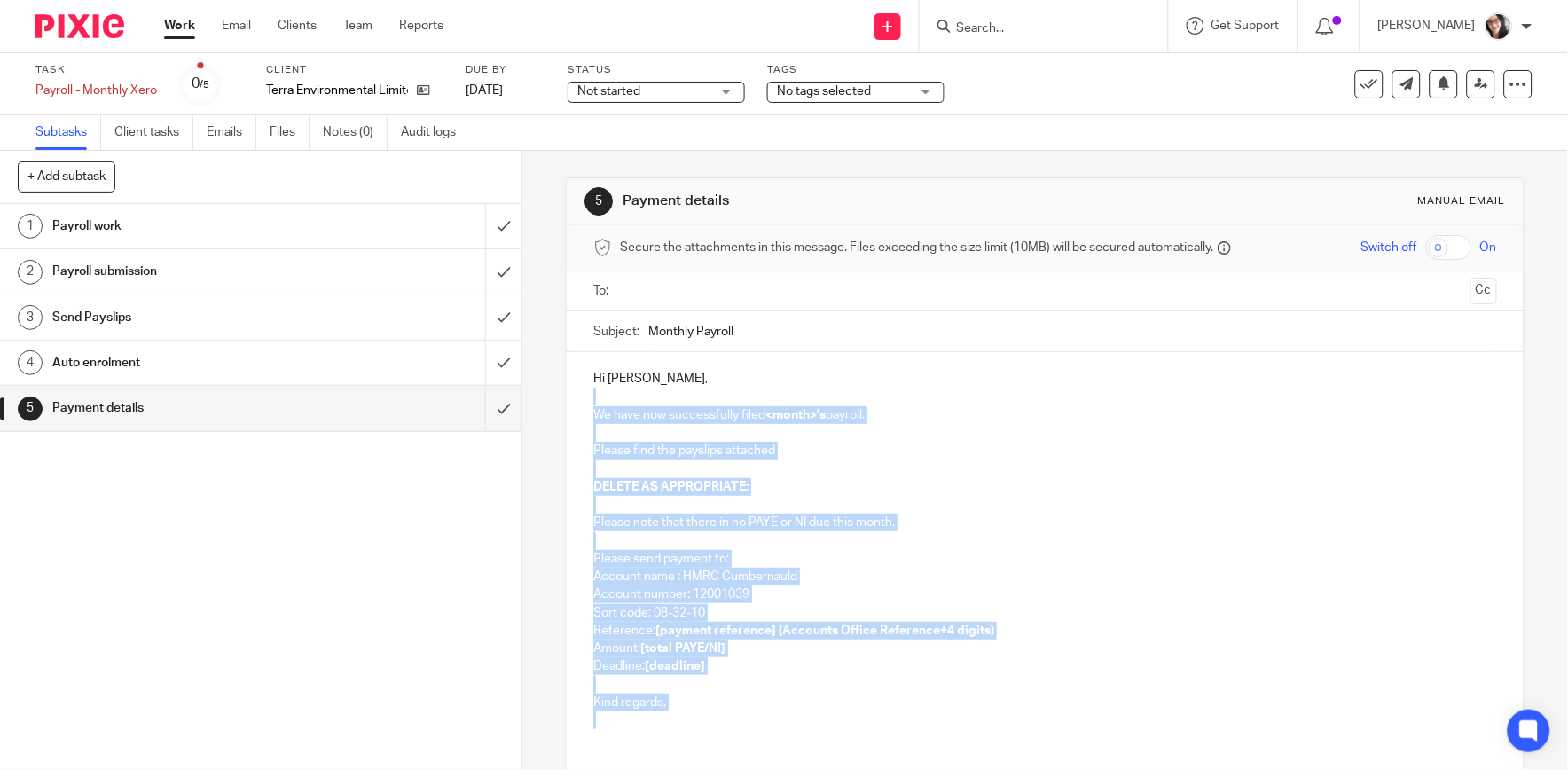
drag, startPoint x: 622, startPoint y: 735, endPoint x: 568, endPoint y: 392, distance: 347.2
click at [568, 392] on div "Hi Paul, We have now successfully filed <month>'s payroll. Please find the pays…" at bounding box center [1045, 548] width 956 height 391
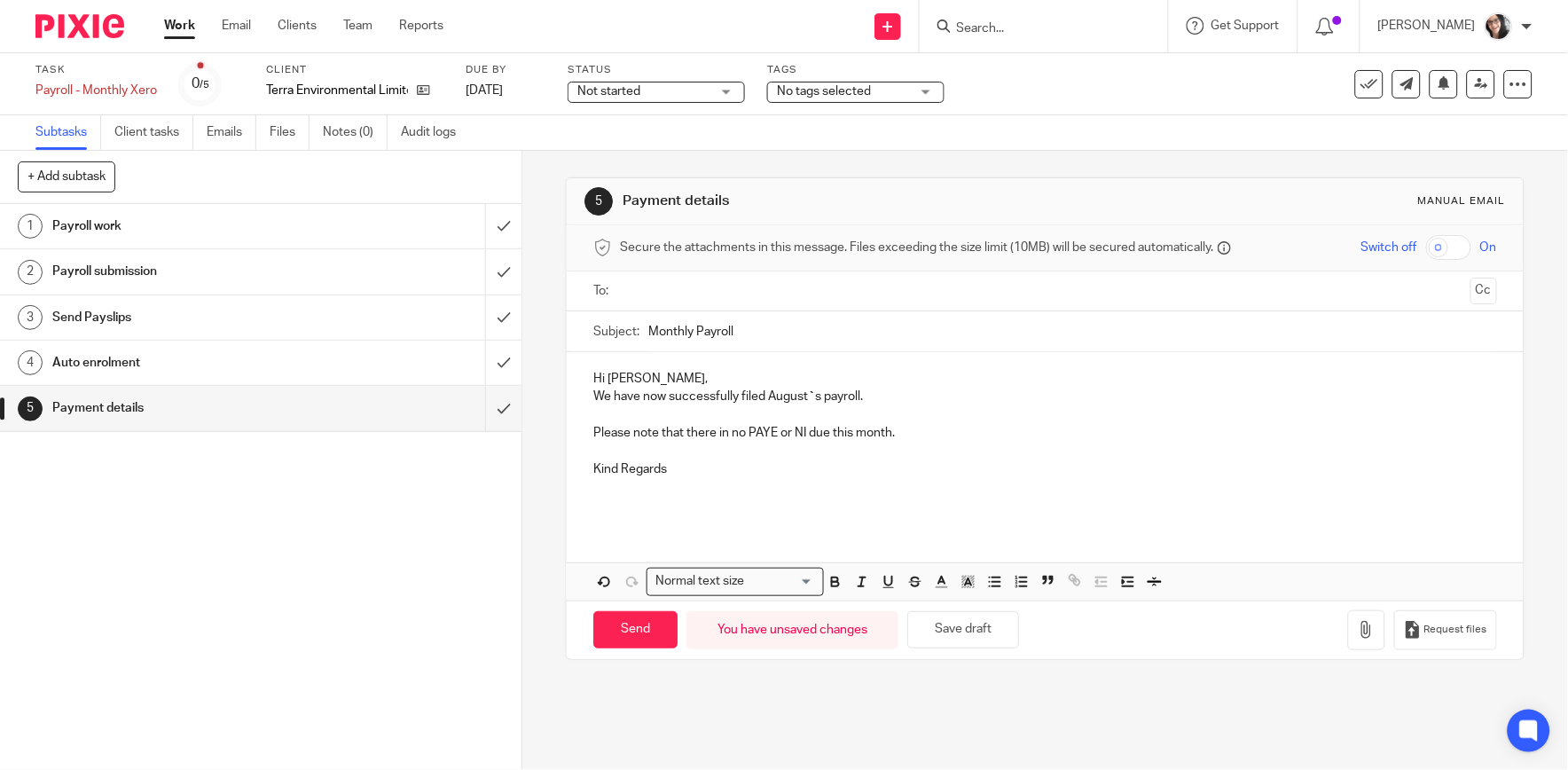
click at [667, 291] on input "text" at bounding box center [1044, 291] width 836 height 20
click at [799, 329] on input "Monthly Payroll" at bounding box center [1072, 335] width 848 height 40
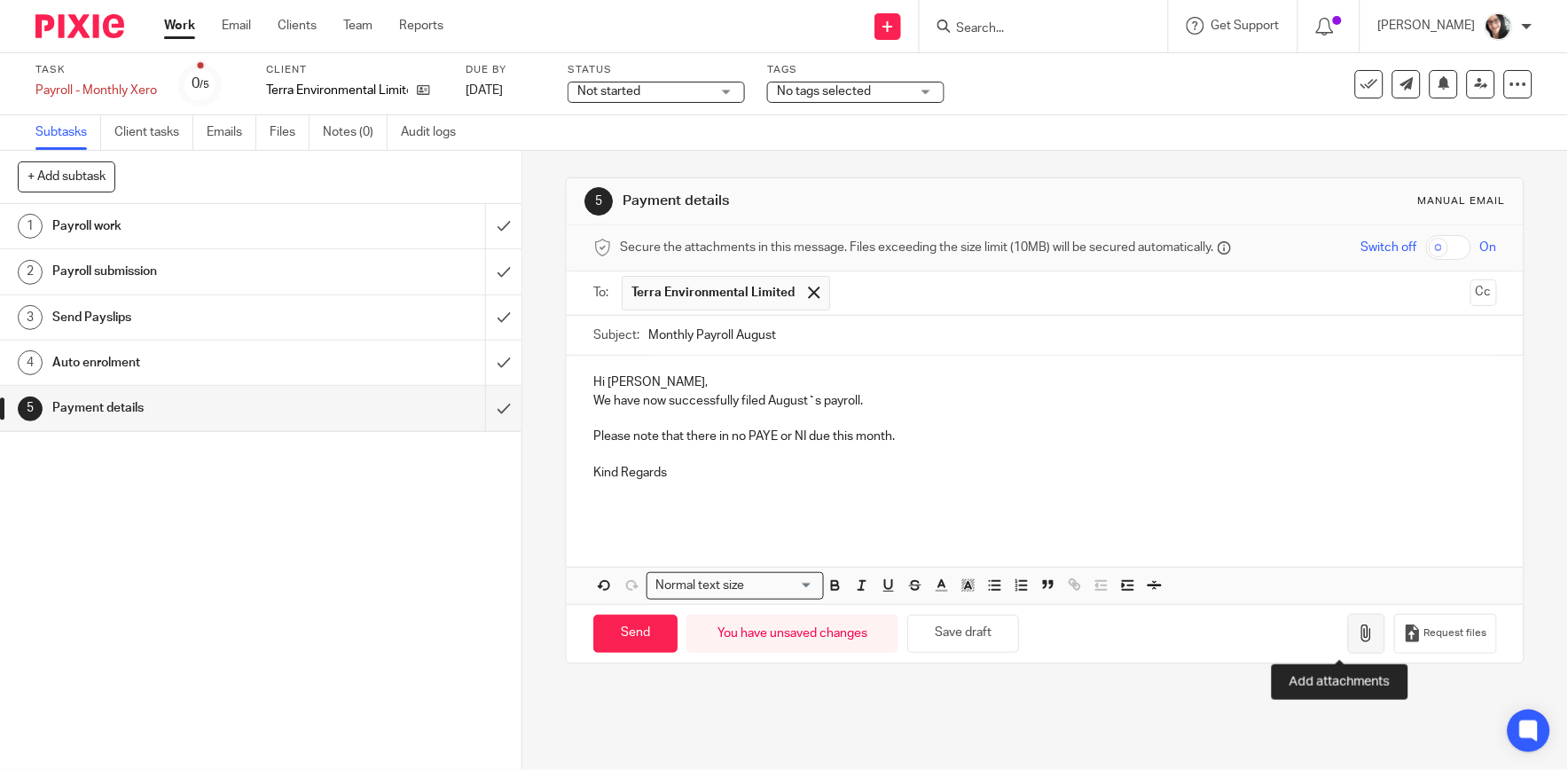
type input "Monthly Payroll August"
click at [1349, 644] on button "button" at bounding box center [1366, 634] width 37 height 40
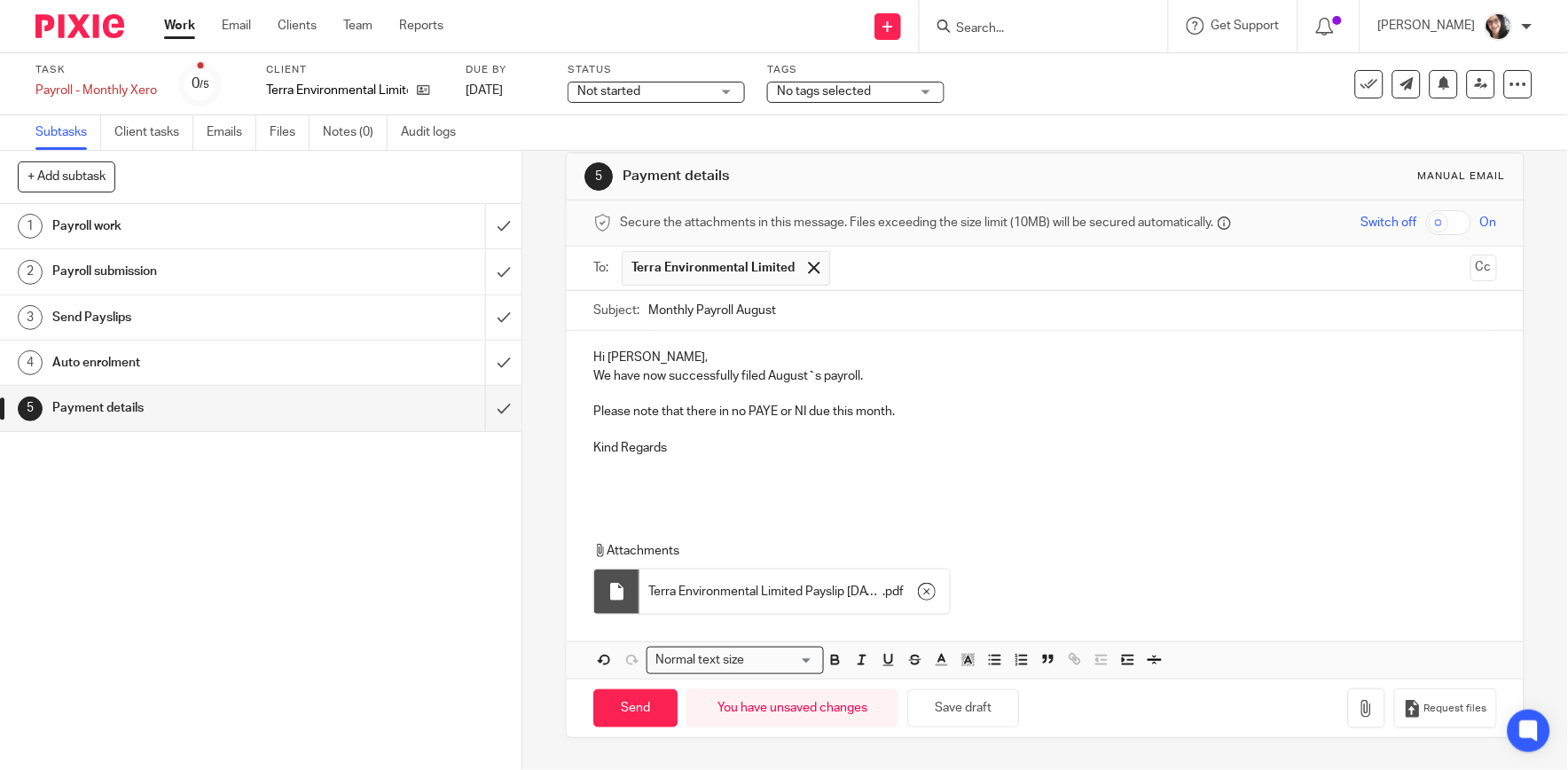
scroll to position [30, 0]
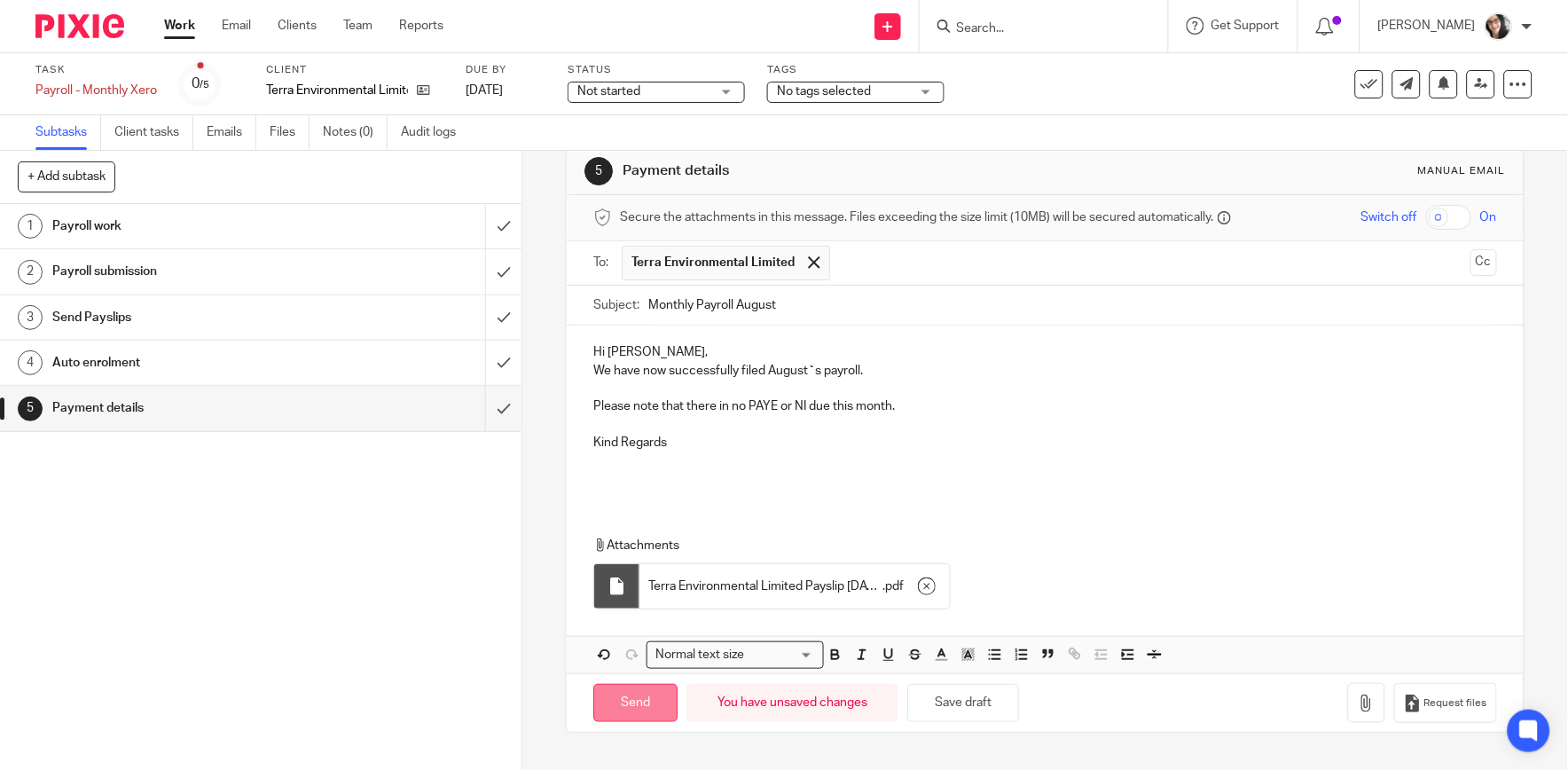
click at [624, 700] on input "Send" at bounding box center [635, 703] width 84 height 38
type input "Sent"
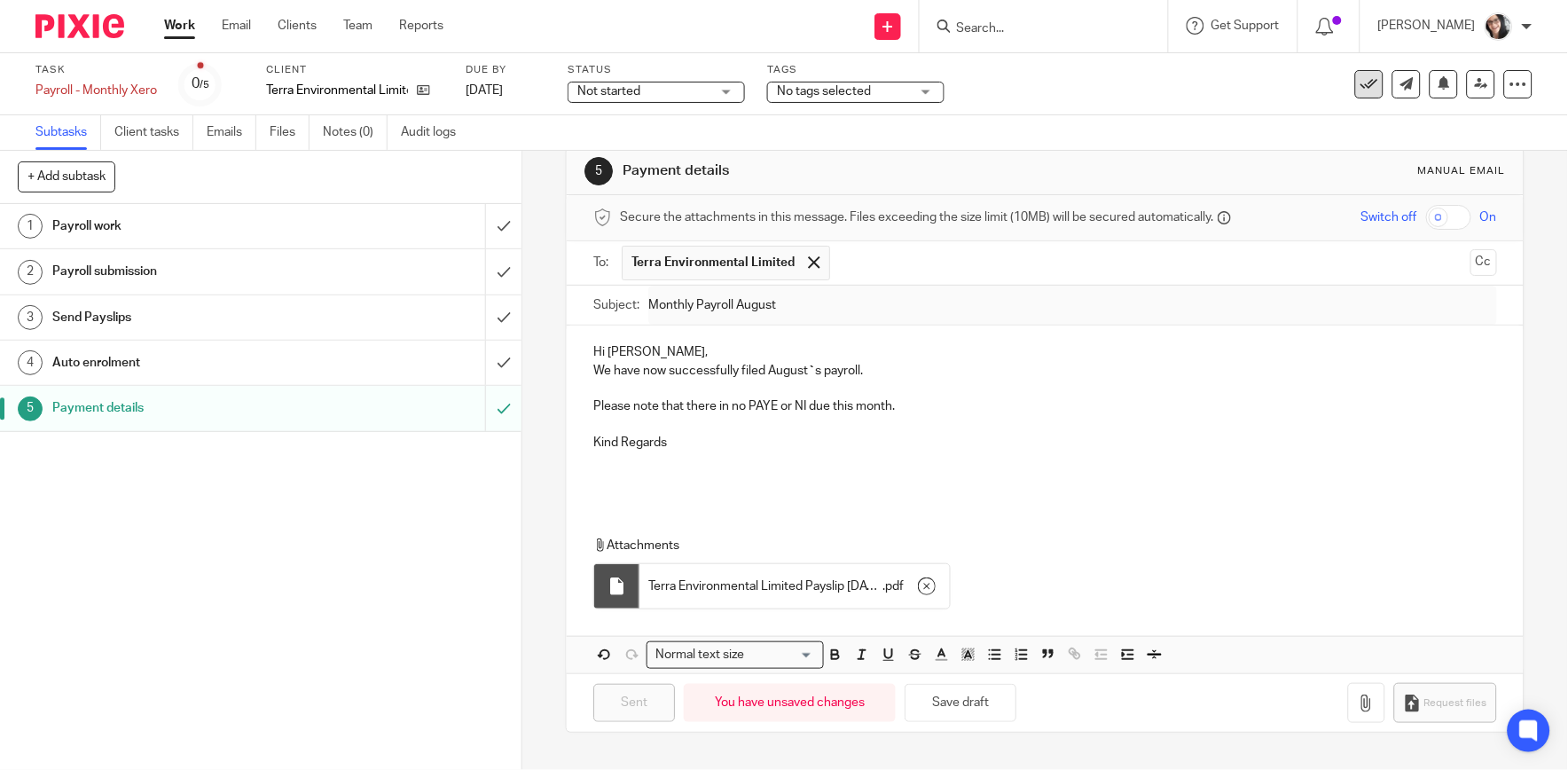
click at [1360, 78] on icon at bounding box center [1369, 84] width 18 height 18
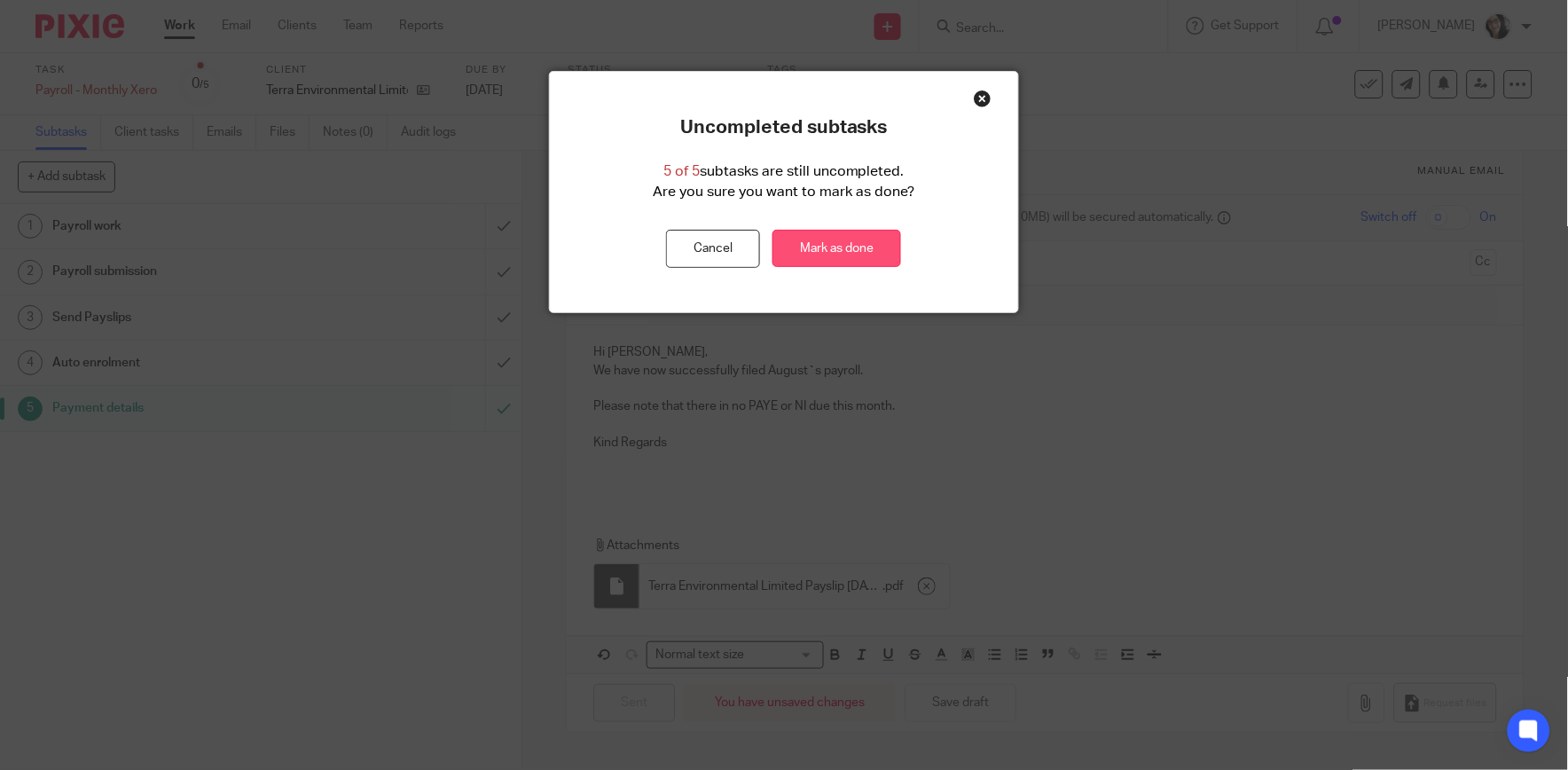
click at [869, 247] on link "Mark as done" at bounding box center [836, 249] width 129 height 38
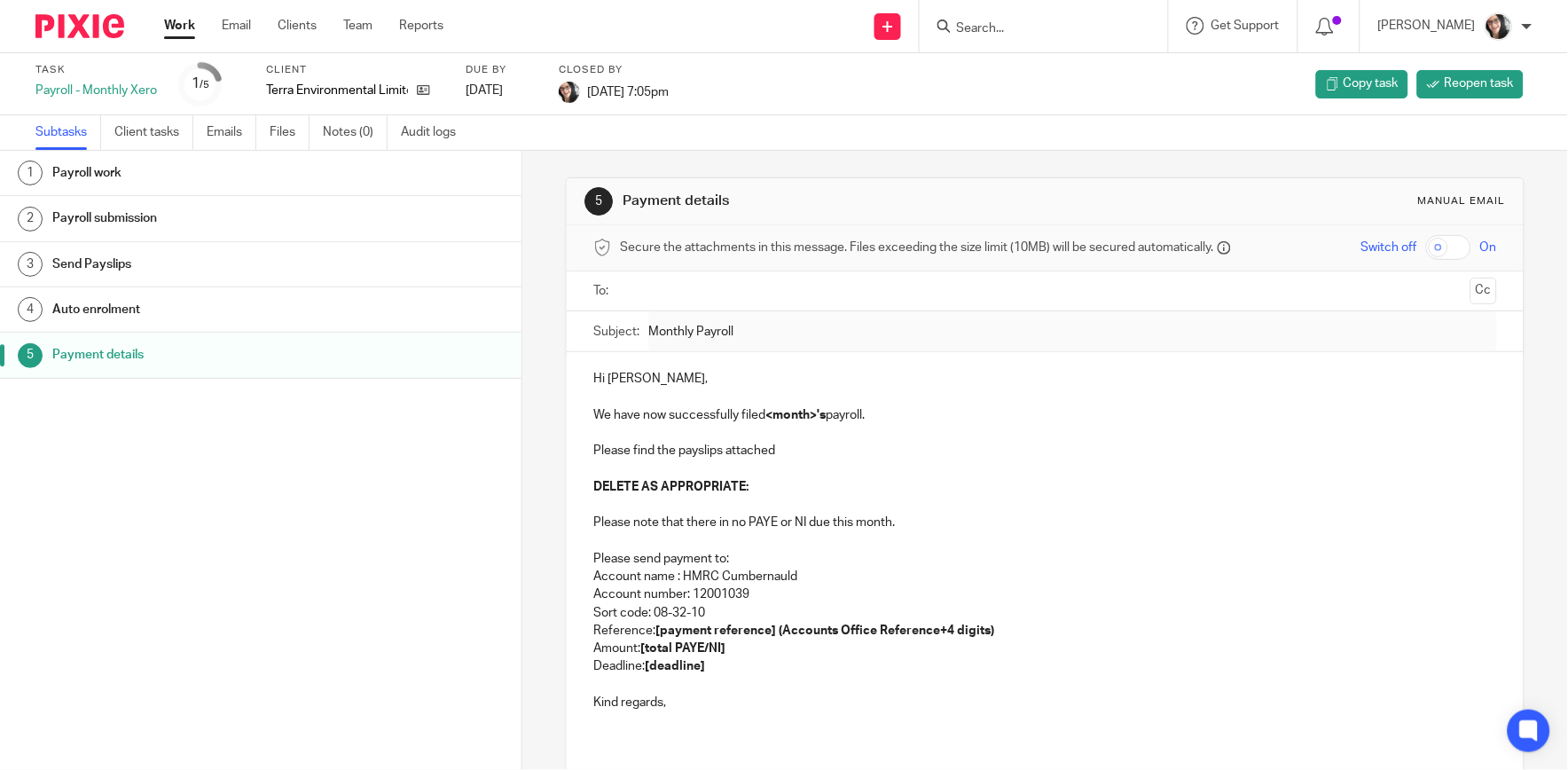
click at [185, 19] on link "Work" at bounding box center [179, 26] width 31 height 18
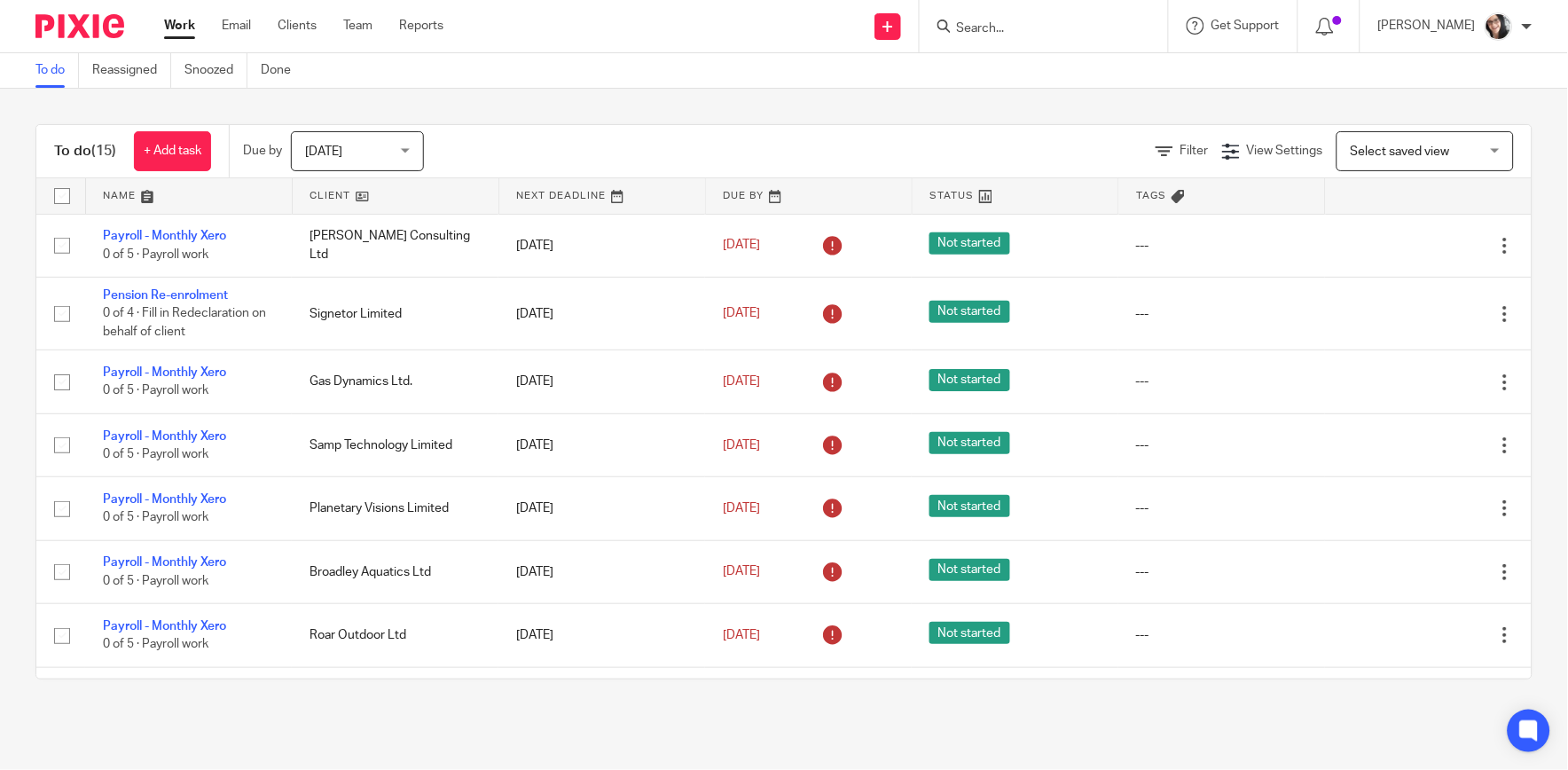
click at [315, 193] on link at bounding box center [395, 195] width 206 height 35
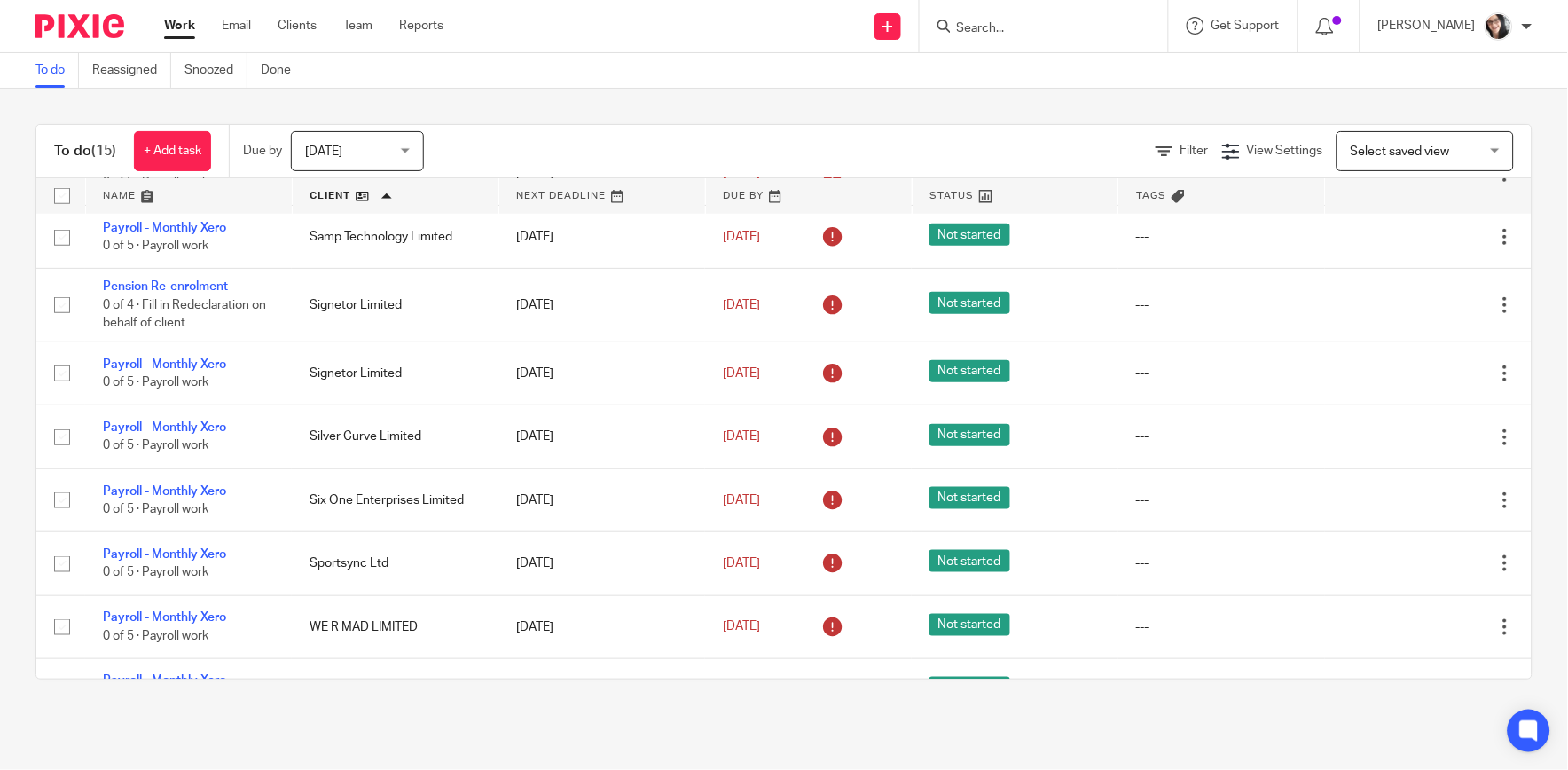
scroll to position [394, 0]
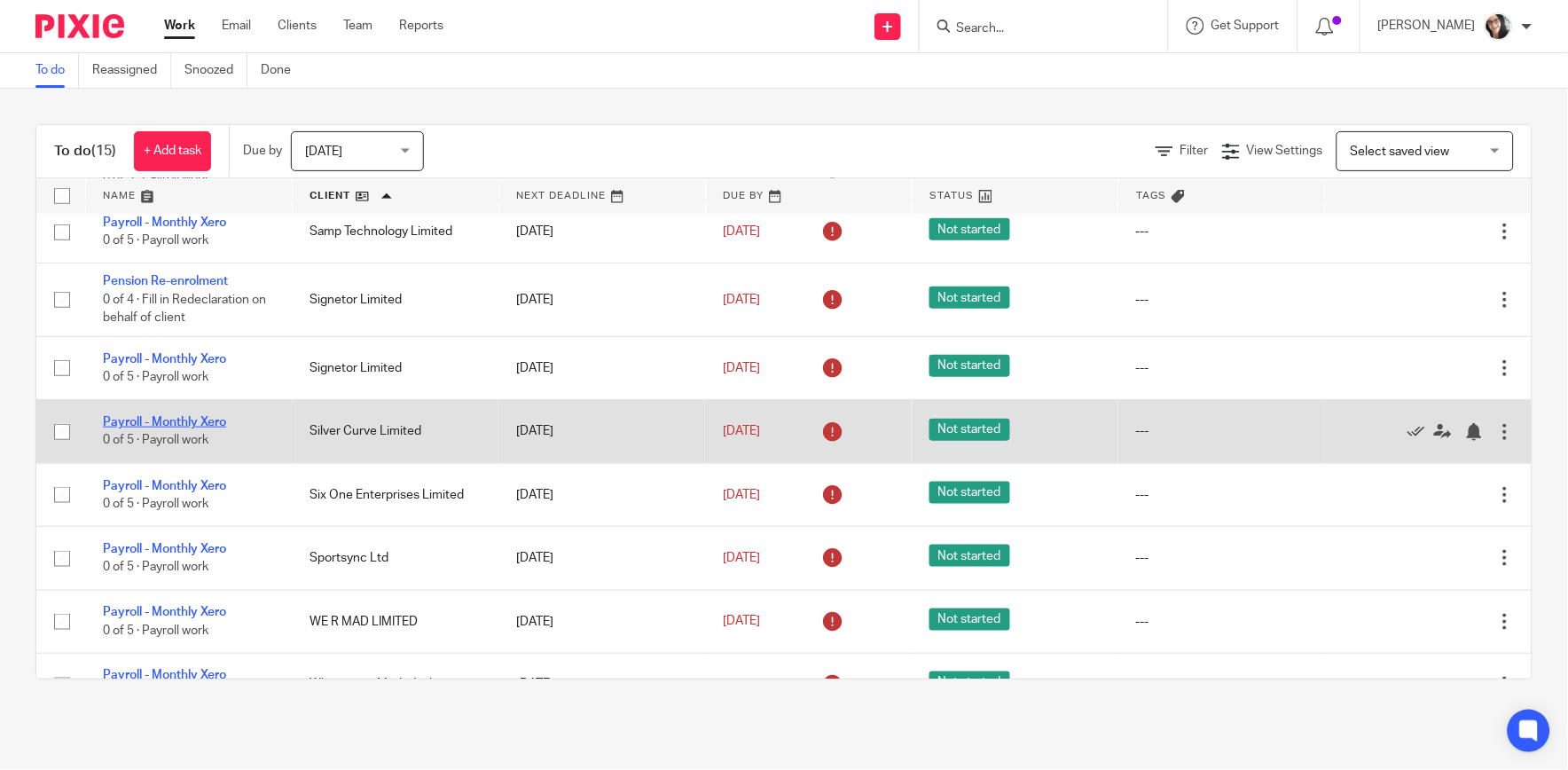
click at [167, 420] on link "Payroll - Monthly Xero" at bounding box center [164, 422] width 123 height 12
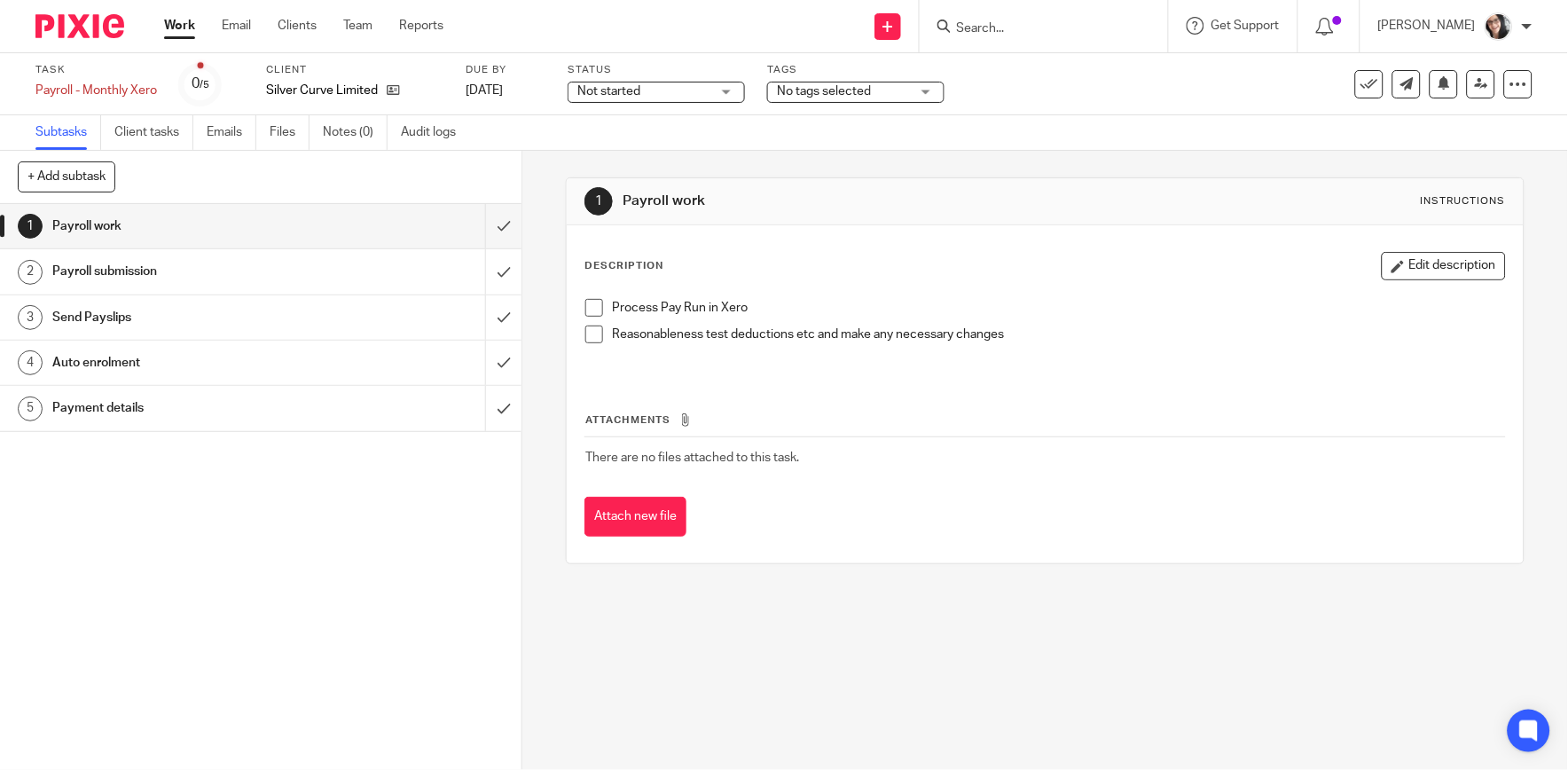
click at [110, 418] on h1 "Payment details" at bounding box center [191, 408] width 276 height 27
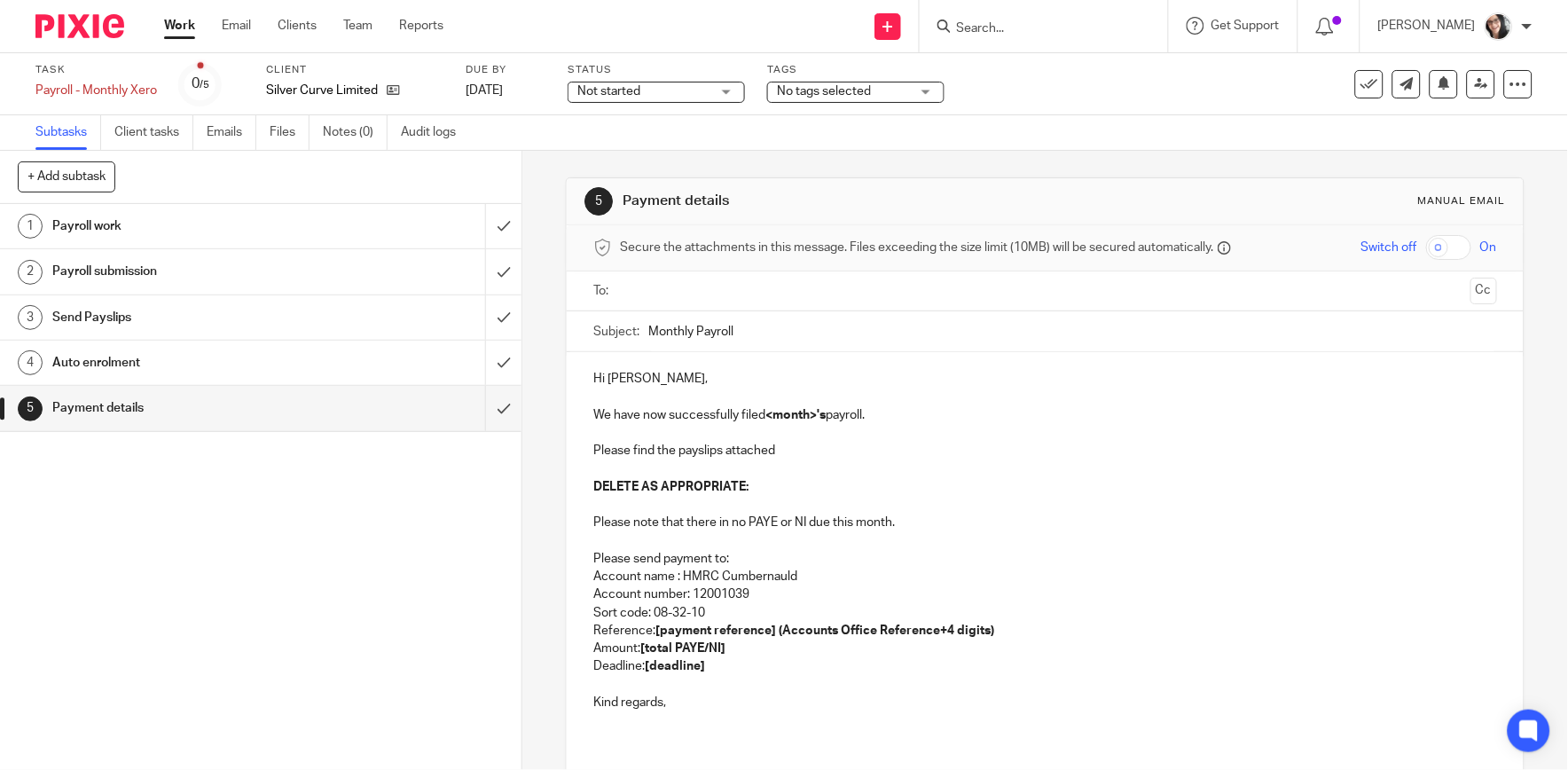
click at [791, 299] on input "text" at bounding box center [1044, 291] width 836 height 20
click at [804, 288] on input "text" at bounding box center [1119, 294] width 688 height 34
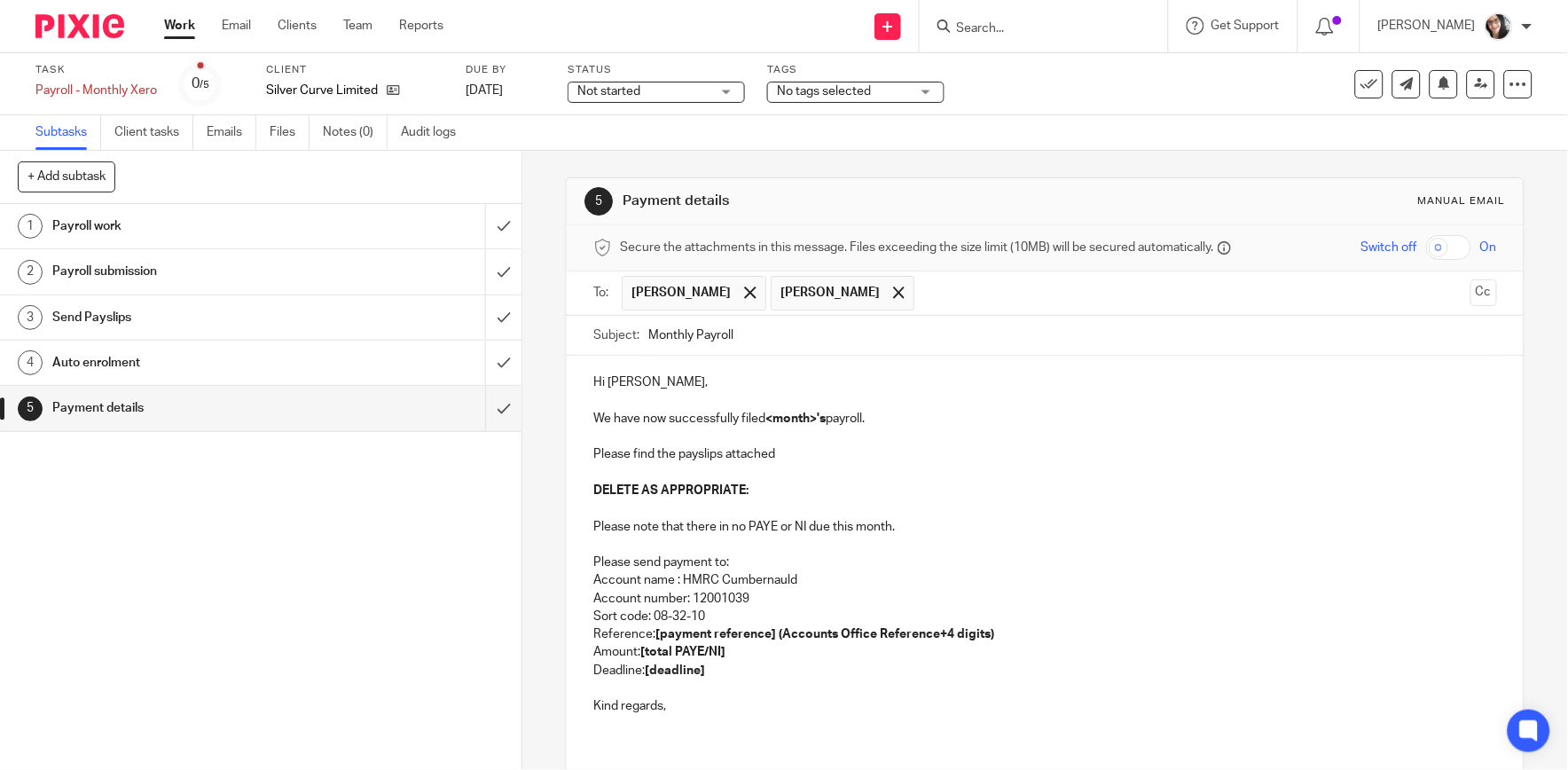
click at [770, 335] on input "Monthly Payroll" at bounding box center [1072, 335] width 848 height 40
type input "Monthly Payroll August"
click at [706, 384] on p "Hi [PERSON_NAME]," at bounding box center [1045, 382] width 903 height 18
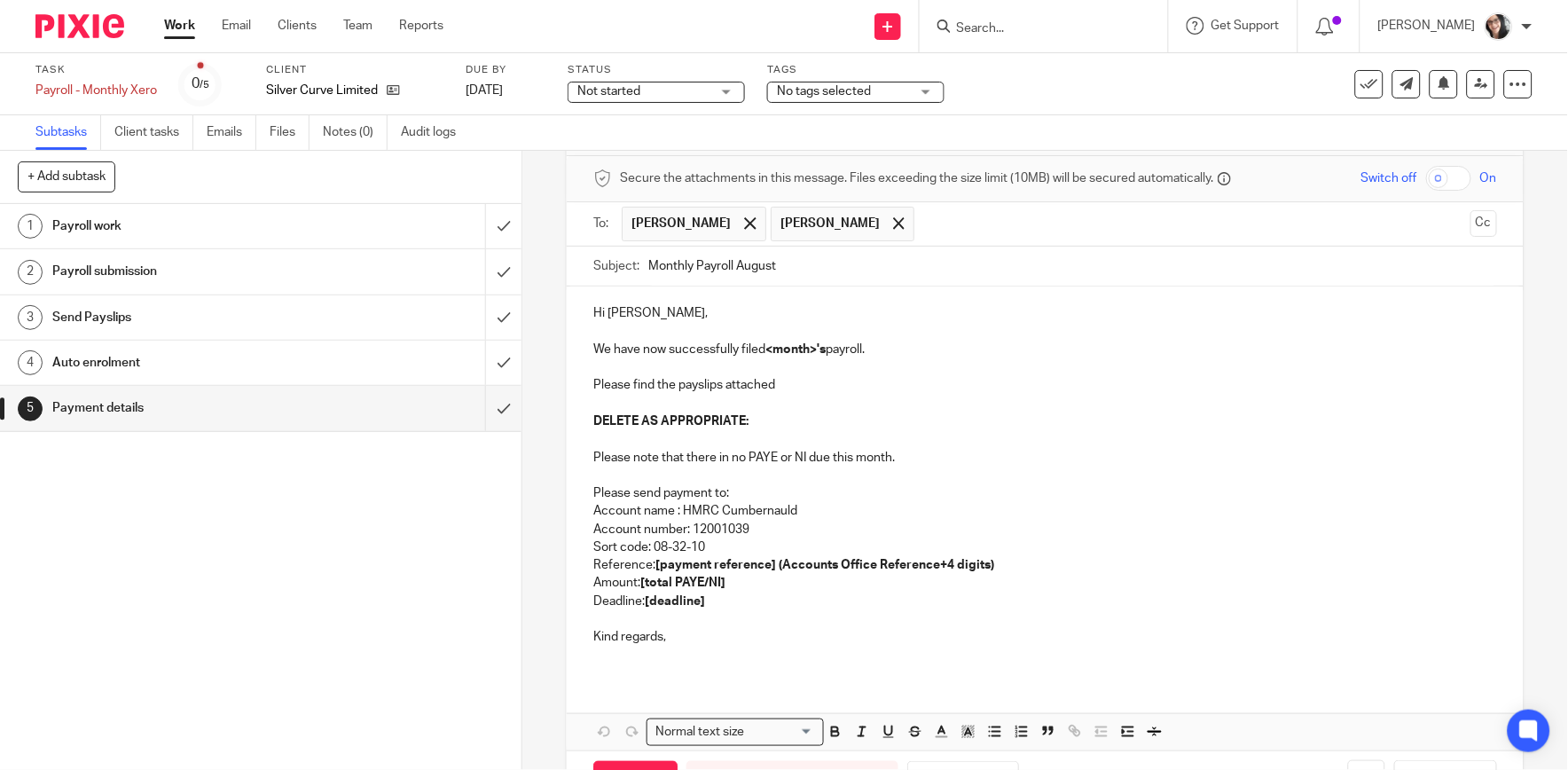
scroll to position [135, 0]
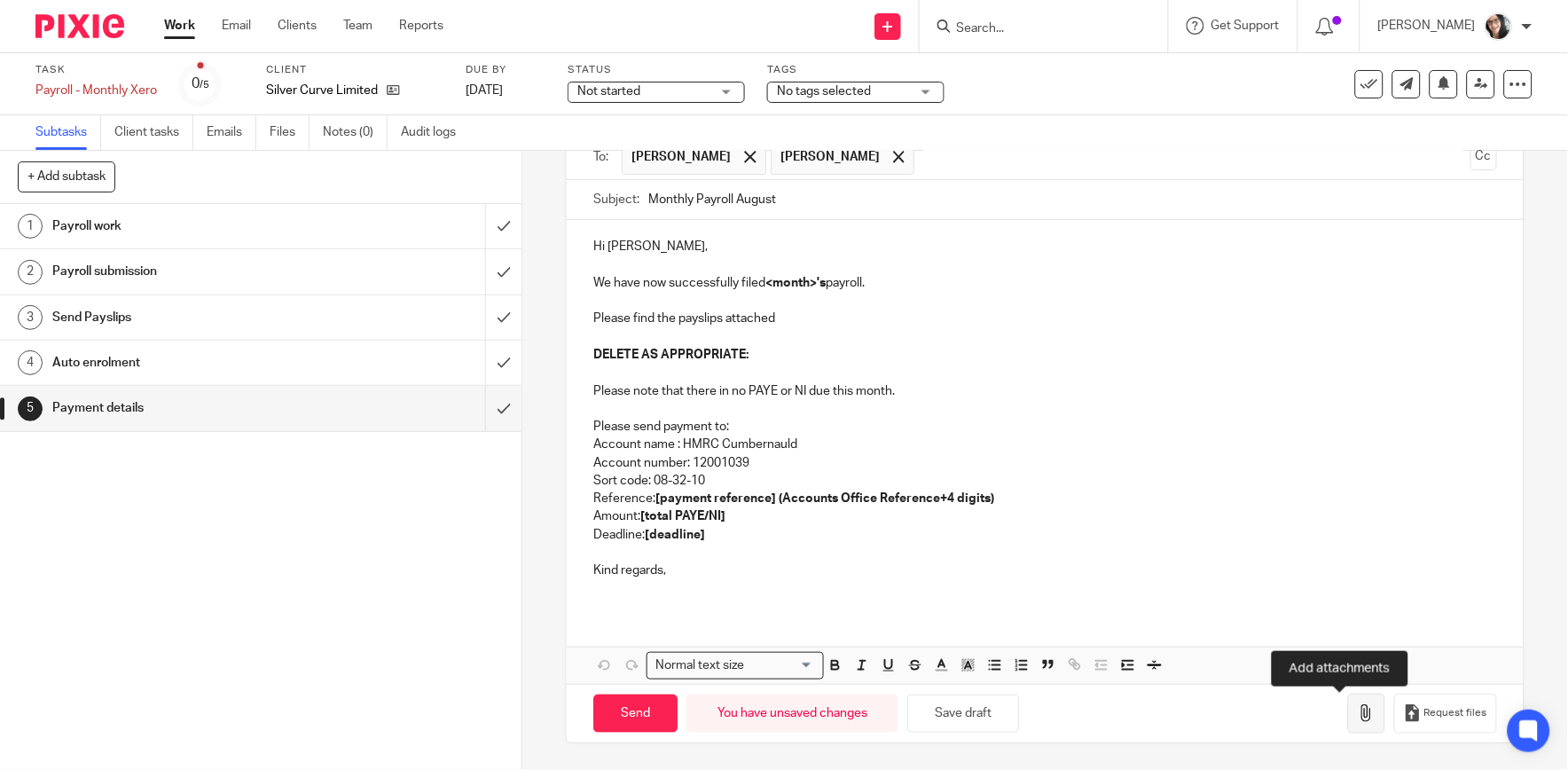
click at [1348, 719] on button "button" at bounding box center [1366, 714] width 37 height 40
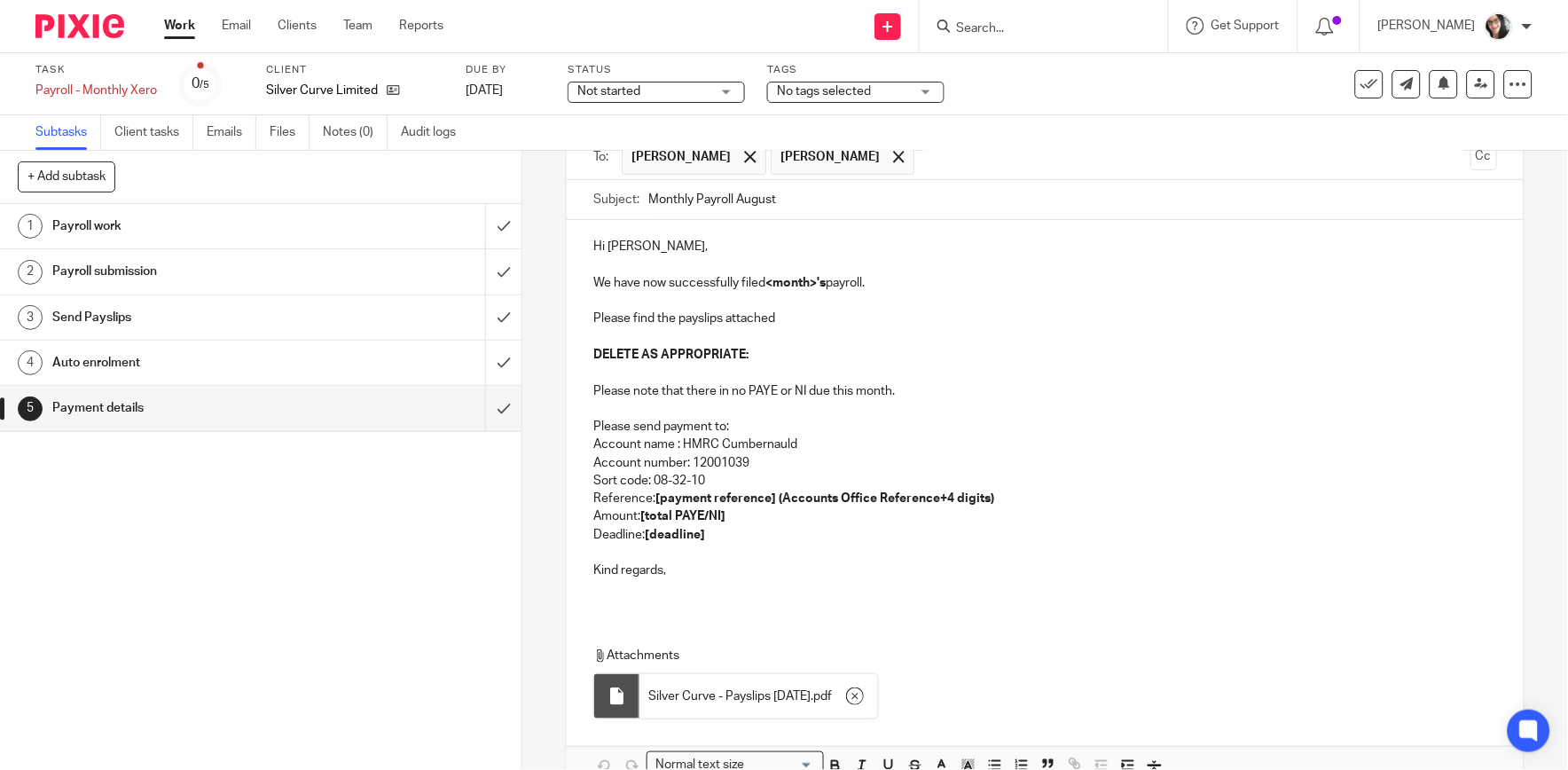
drag, startPoint x: 697, startPoint y: 614, endPoint x: 658, endPoint y: 597, distance: 42.5
click at [658, 597] on div "Hi [PERSON_NAME], We have now successfully filed <month>'s payroll. Please find…" at bounding box center [1045, 501] width 956 height 563
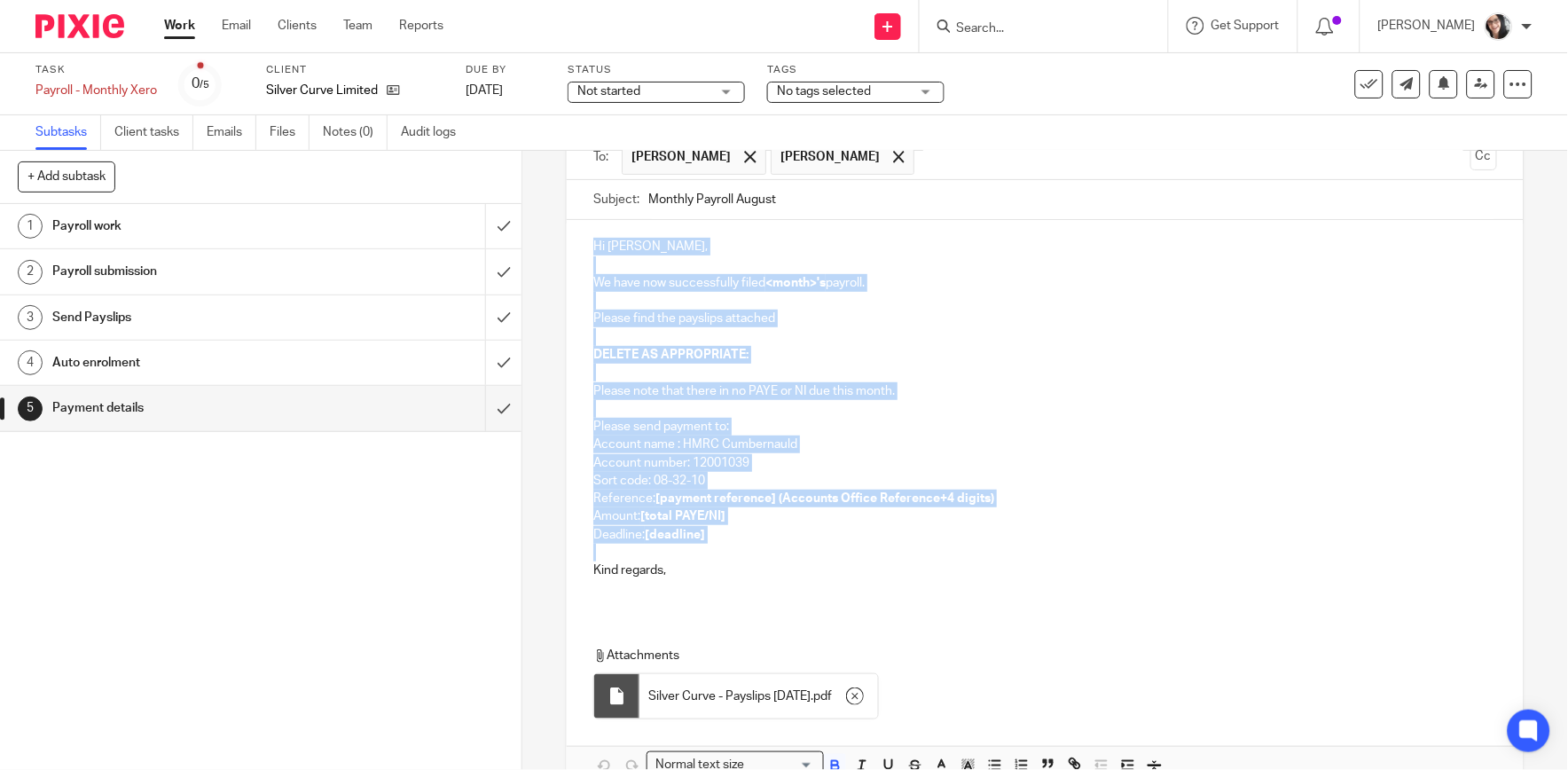
drag, startPoint x: 641, startPoint y: 536, endPoint x: 561, endPoint y: 243, distance: 303.7
click at [567, 243] on div "Hi Barry, We have now successfully filed <month>'s payroll. Please find the pay…" at bounding box center [1045, 415] width 956 height 391
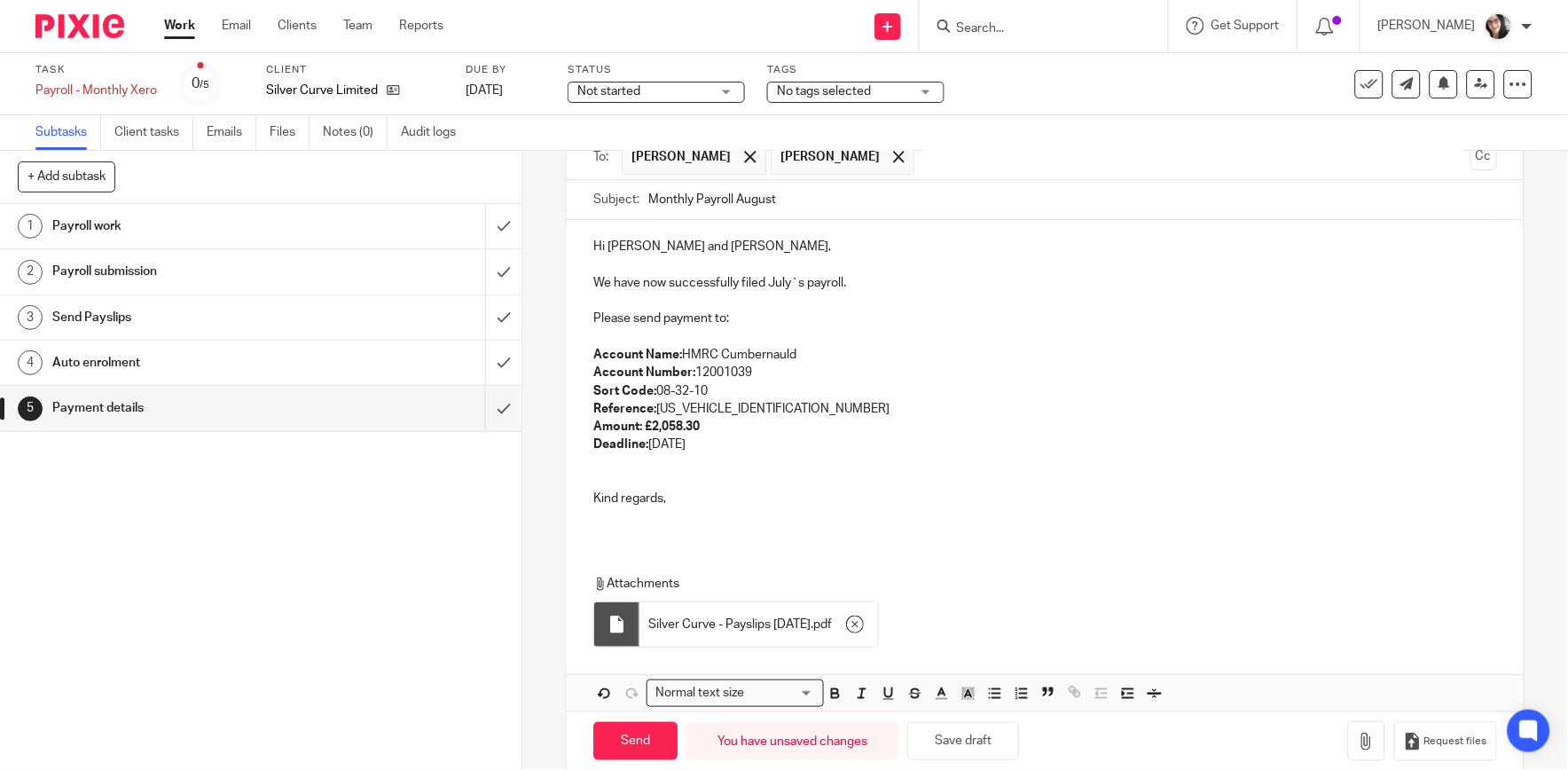
click at [776, 282] on p "We have now successfully filed July`s payroll." at bounding box center [1045, 283] width 903 height 18
click at [782, 408] on p "Account Name: HMRC Cumbernauld Account Number: 12001039 Sort Code: 08-32-10 Ref…" at bounding box center [1045, 400] width 903 height 109
click at [724, 448] on p "Account Name: HMRC Cumbernauld Account Number: 12001039 Sort Code: 08-32-10 Ref…" at bounding box center [1045, 400] width 903 height 109
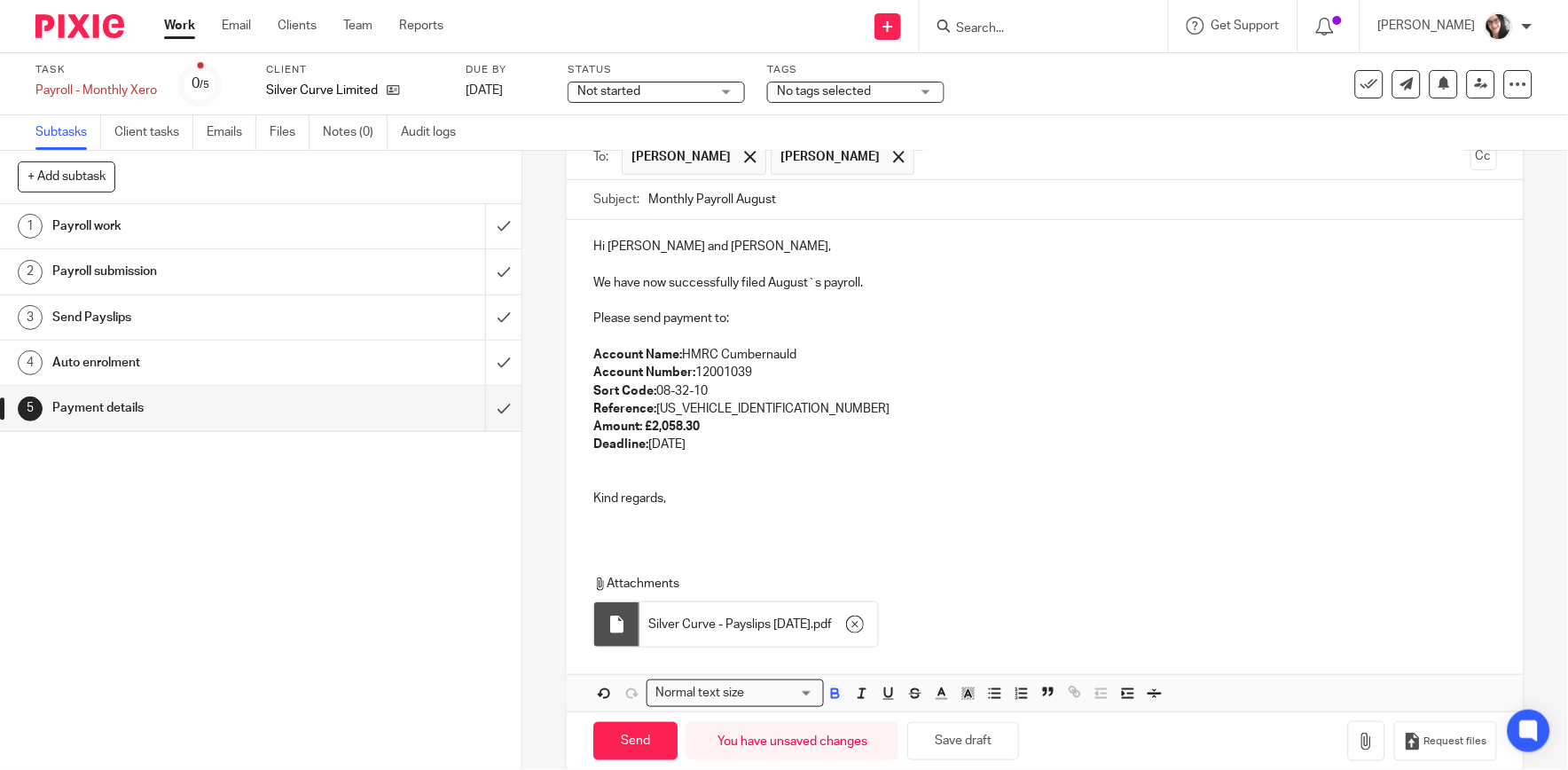
click at [692, 431] on strong "£2,058.30" at bounding box center [673, 426] width 55 height 12
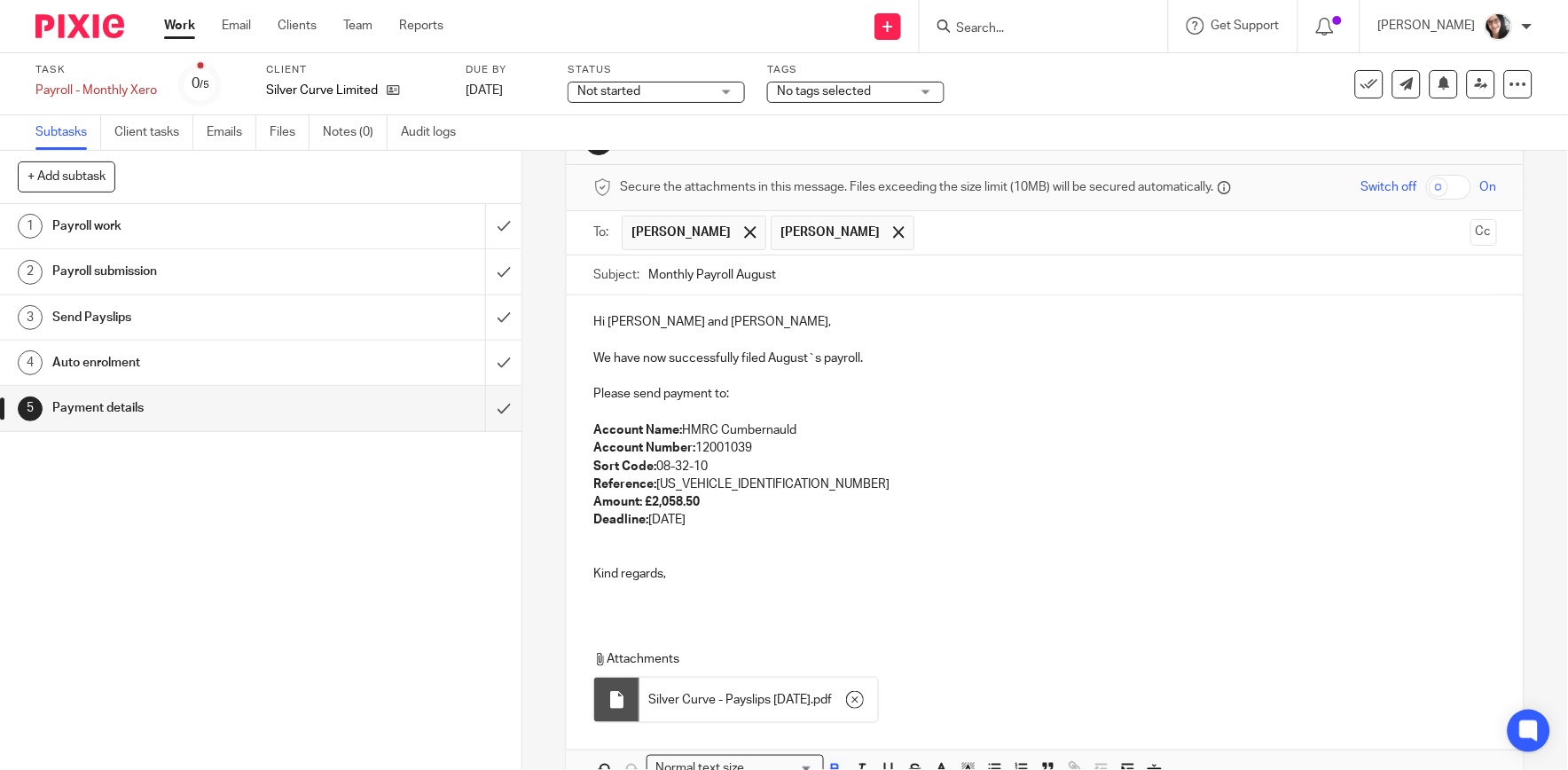
scroll to position [164, 0]
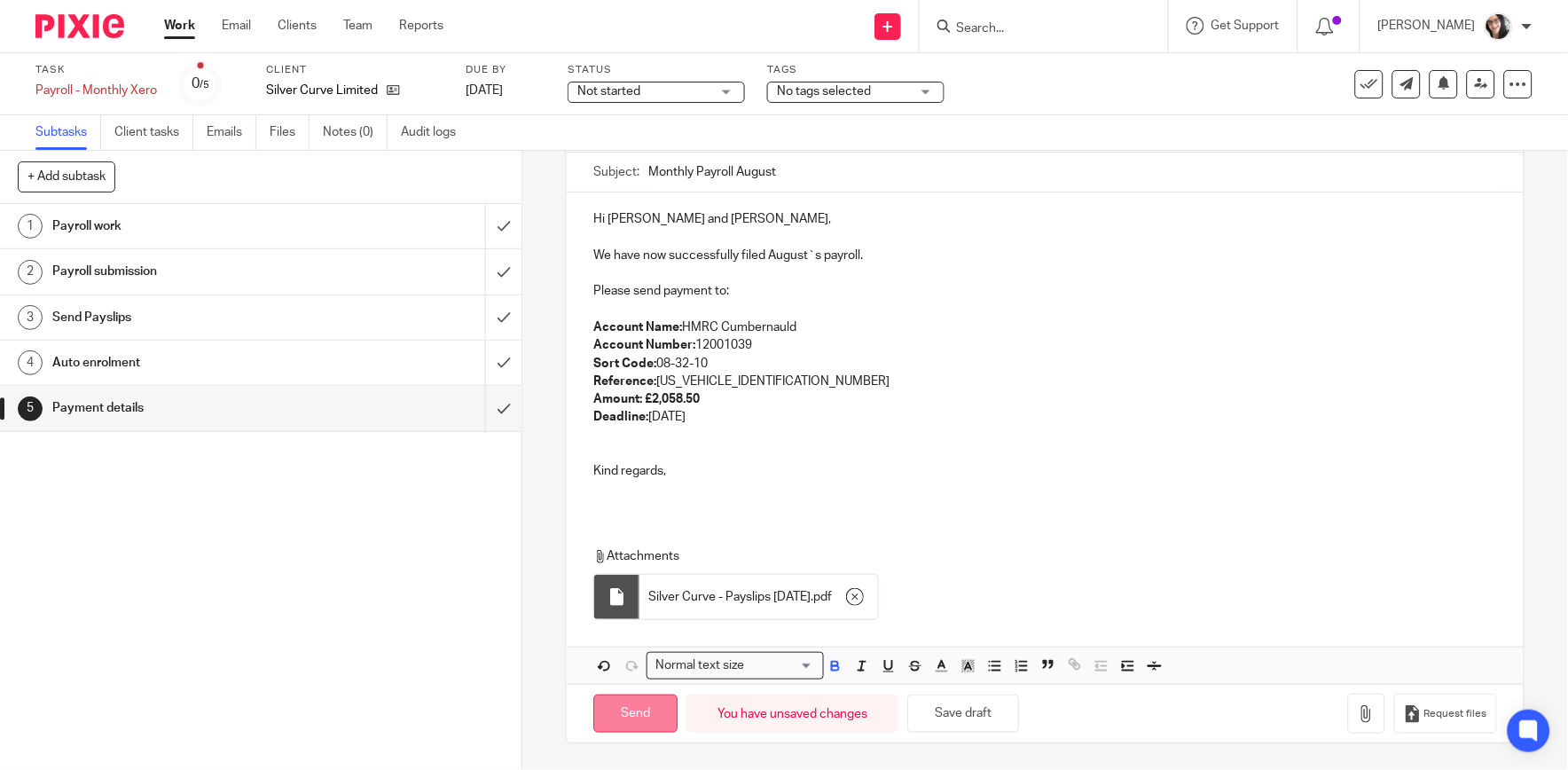
click at [642, 716] on input "Send" at bounding box center [635, 714] width 84 height 38
type input "Sent"
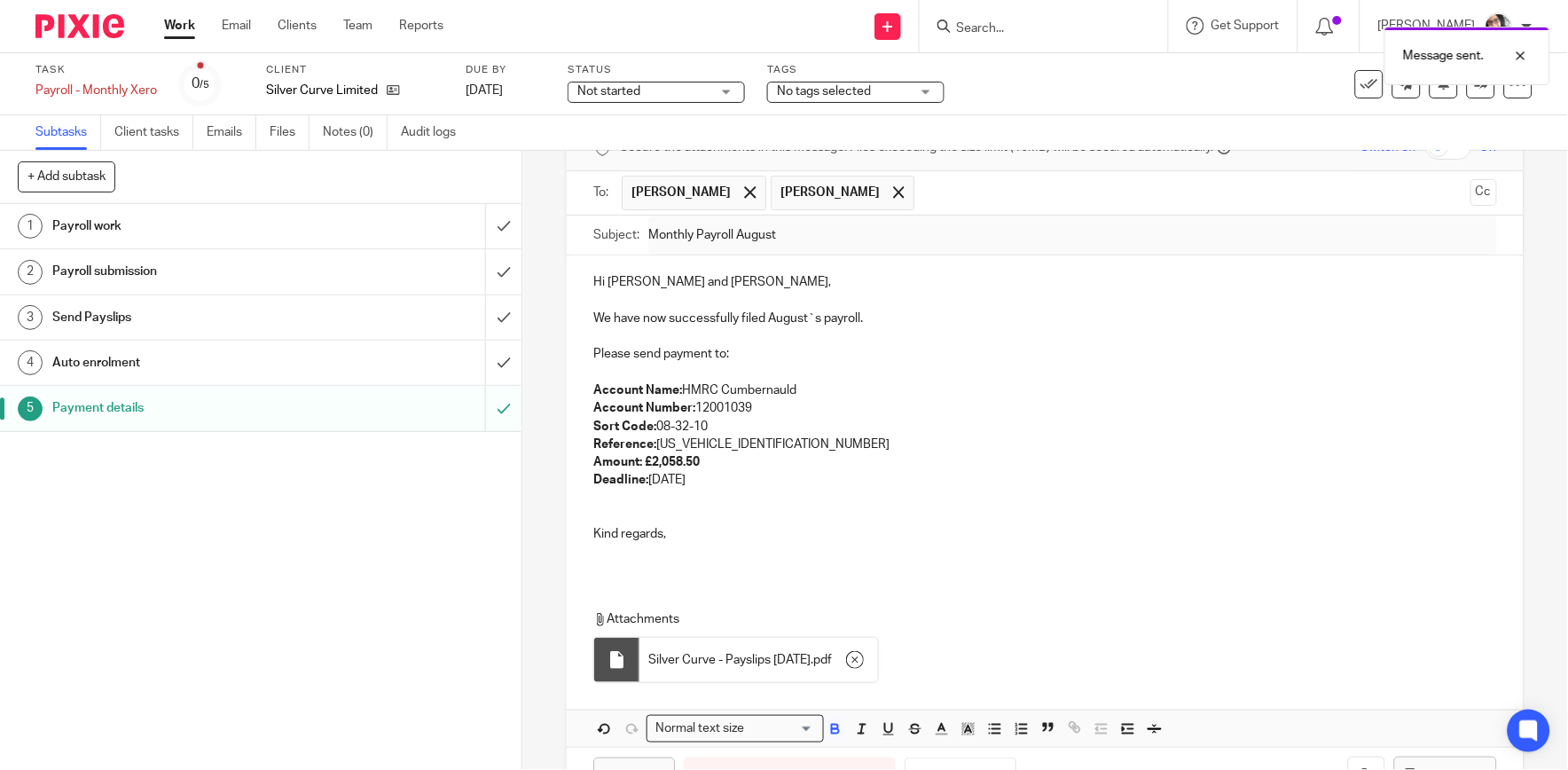
scroll to position [66, 0]
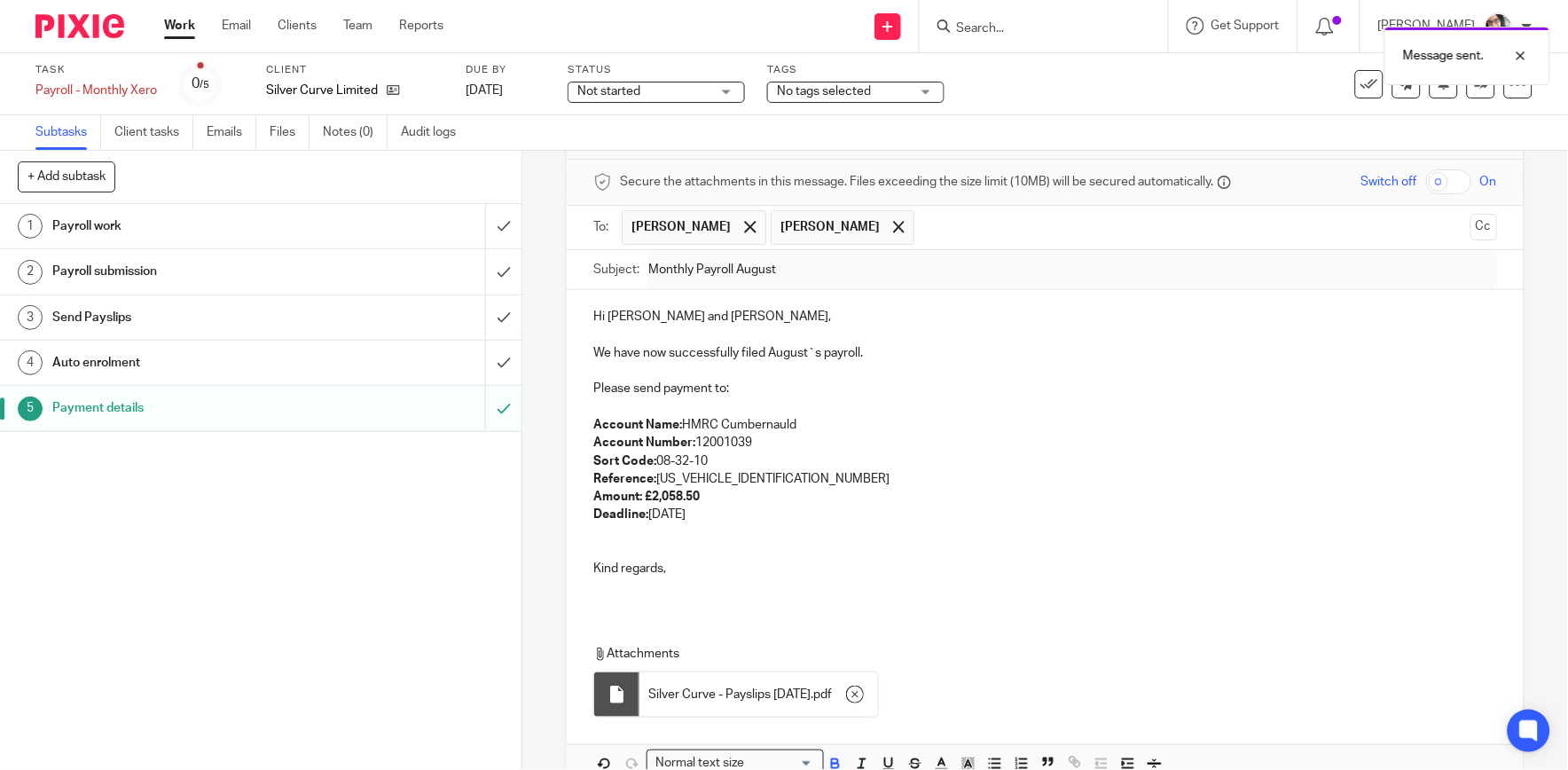
click at [1351, 83] on div "Message sent." at bounding box center [1167, 51] width 766 height 68
click at [1360, 85] on icon at bounding box center [1369, 84] width 18 height 18
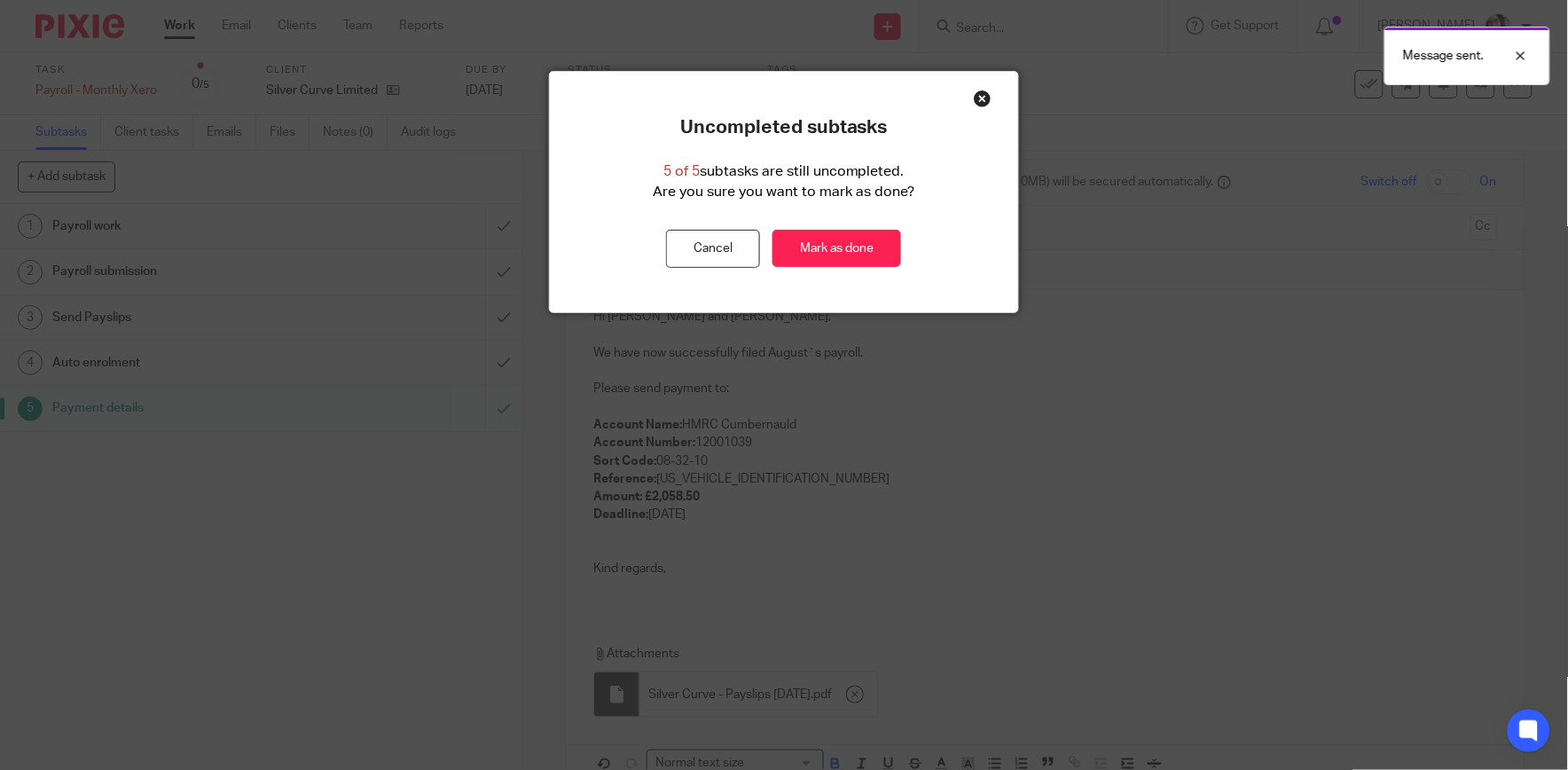
drag, startPoint x: 866, startPoint y: 241, endPoint x: 874, endPoint y: 224, distance: 18.8
click at [866, 241] on link "Mark as done" at bounding box center [836, 249] width 129 height 38
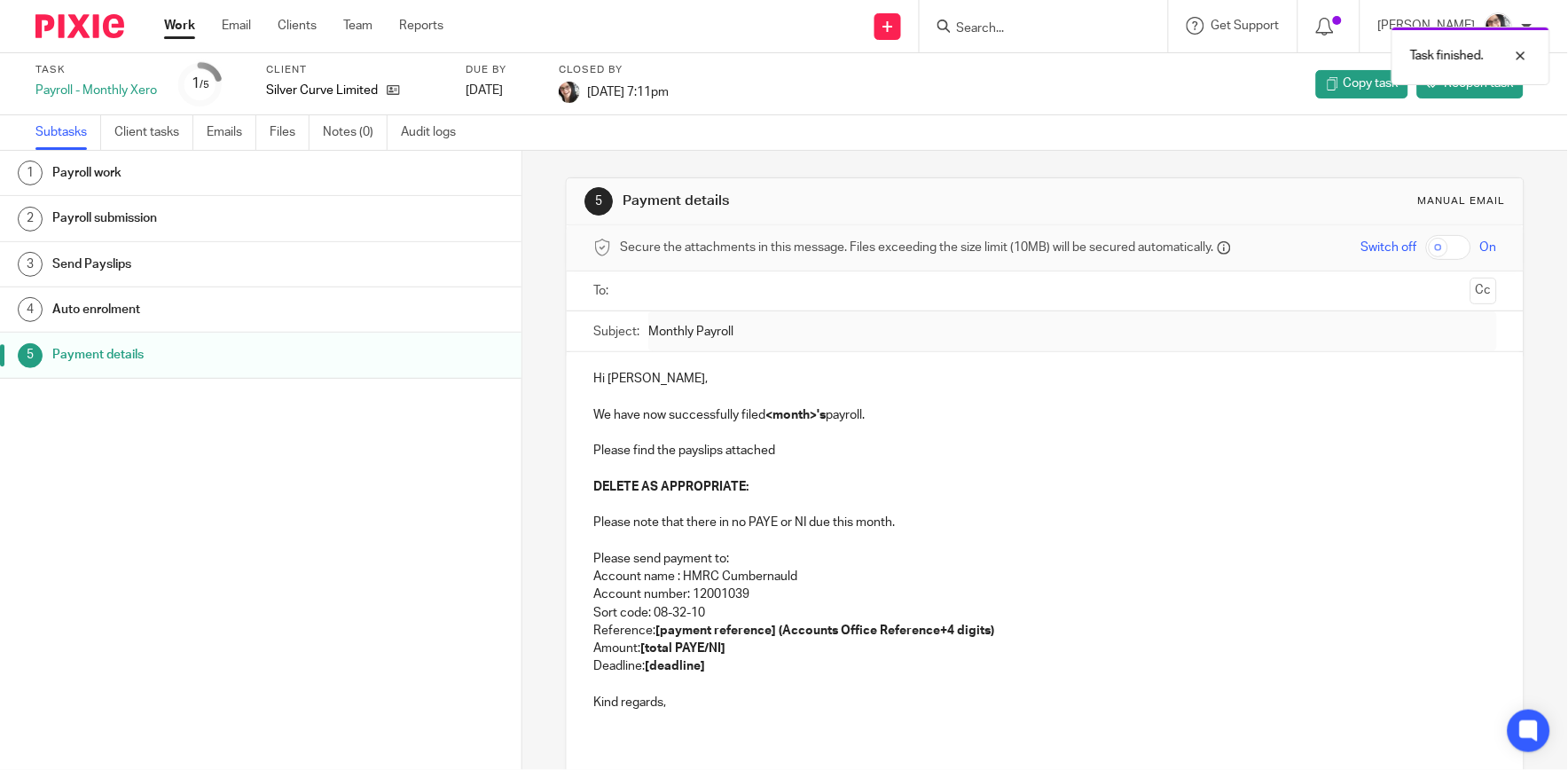
click at [191, 32] on link "Work" at bounding box center [179, 26] width 31 height 18
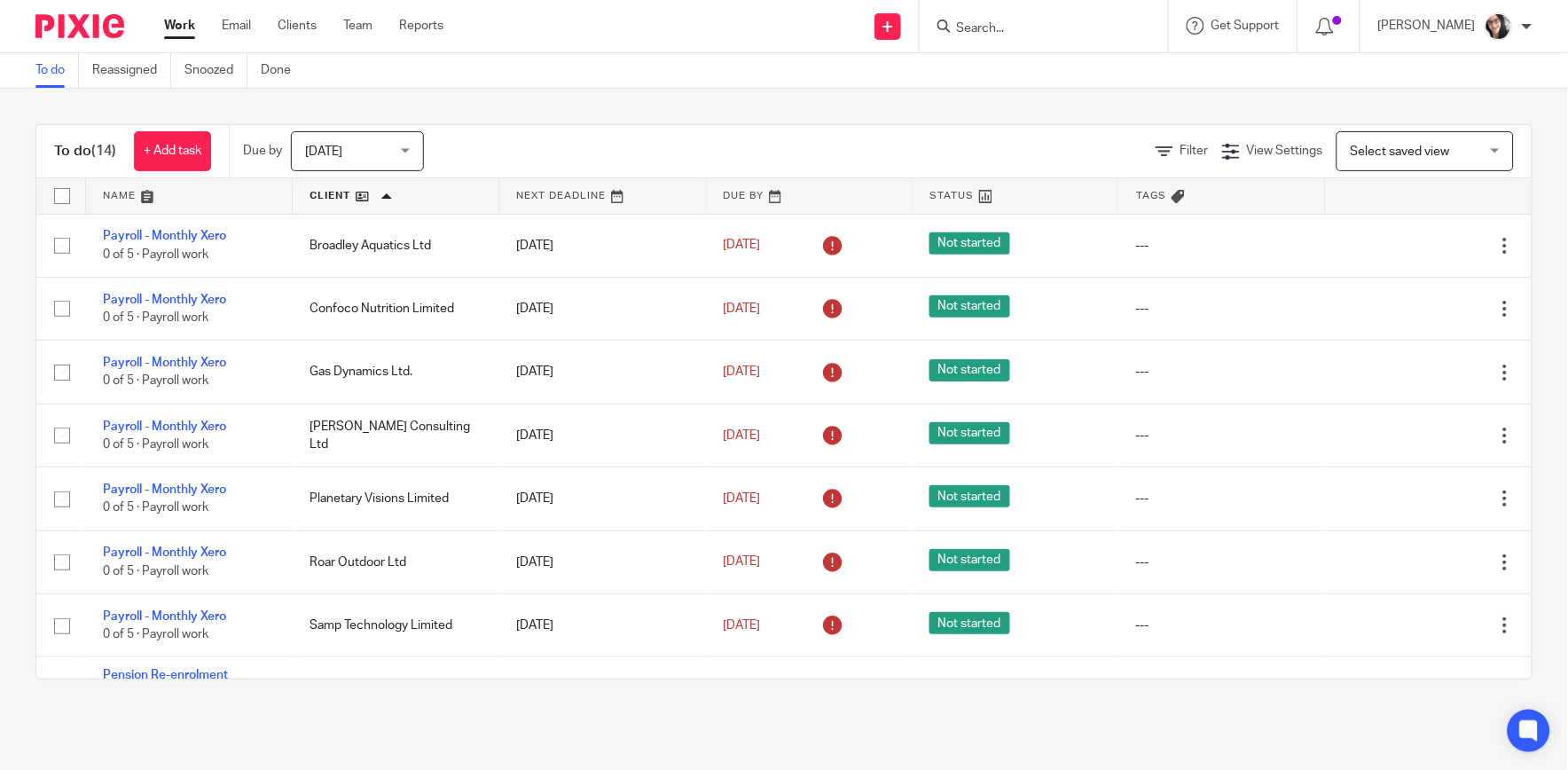
scroll to position [438, 0]
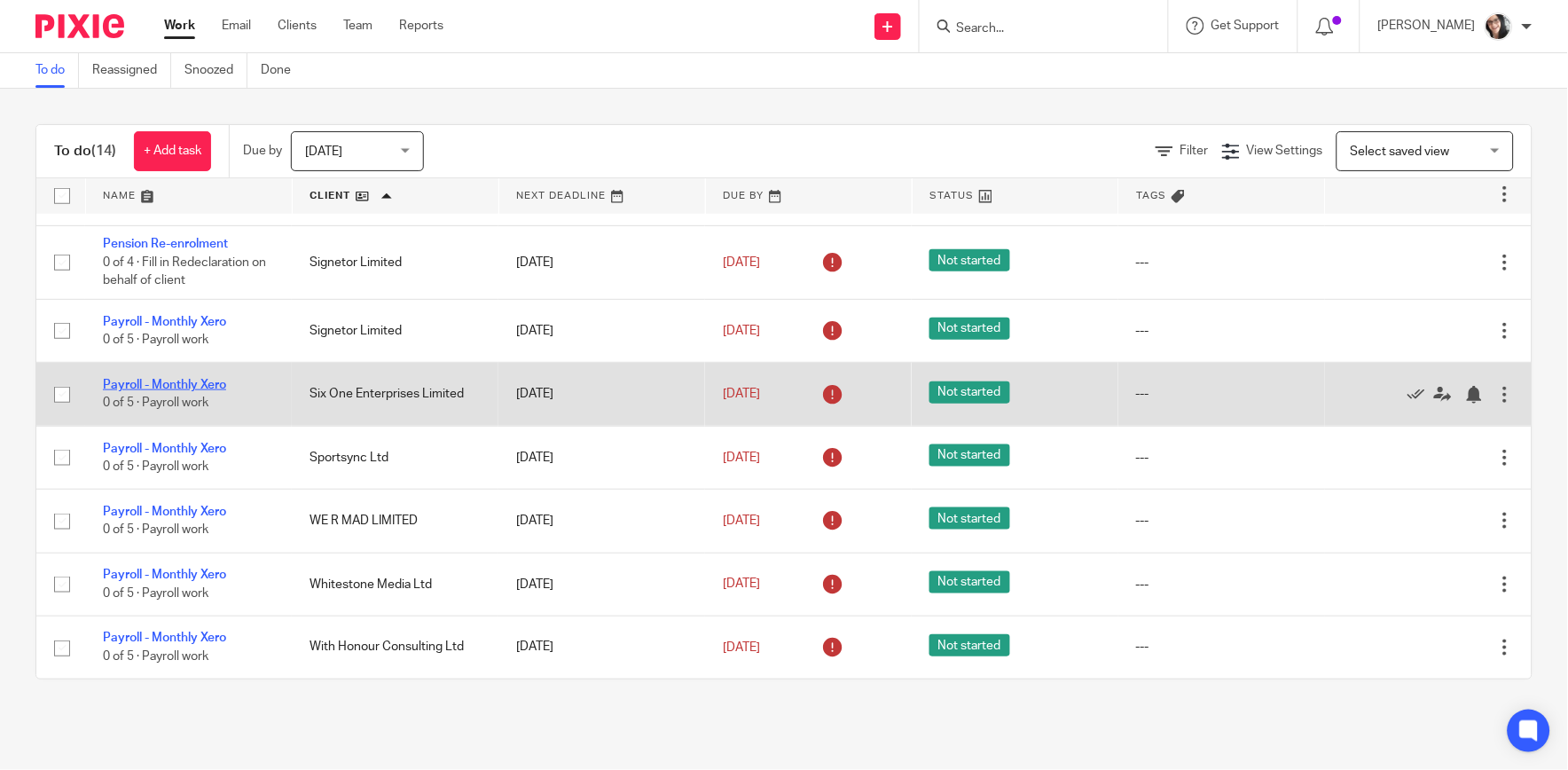
click at [162, 382] on link "Payroll - Monthly Xero" at bounding box center [164, 384] width 123 height 12
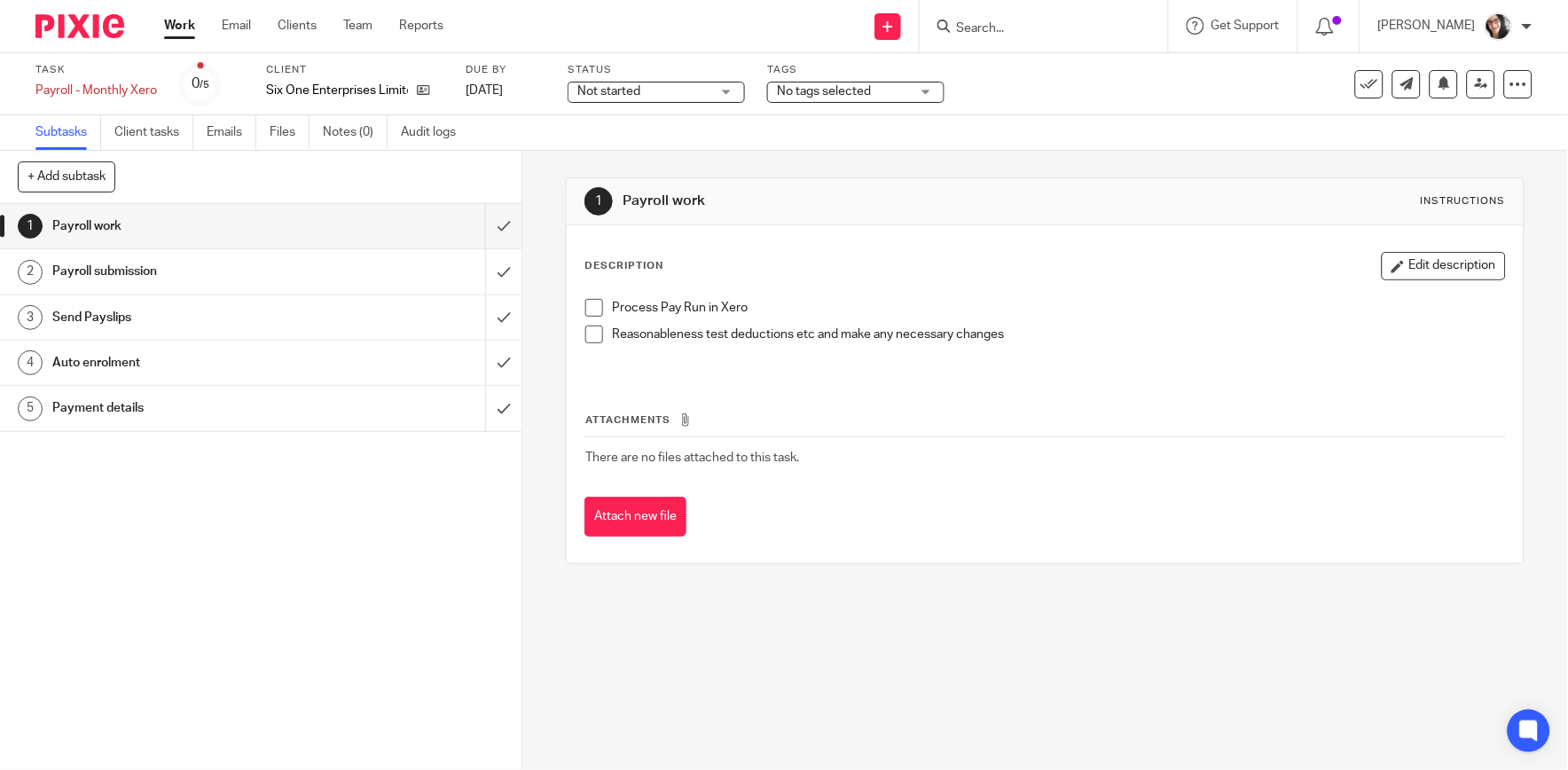
click at [137, 414] on h1 "Payment details" at bounding box center [191, 408] width 276 height 27
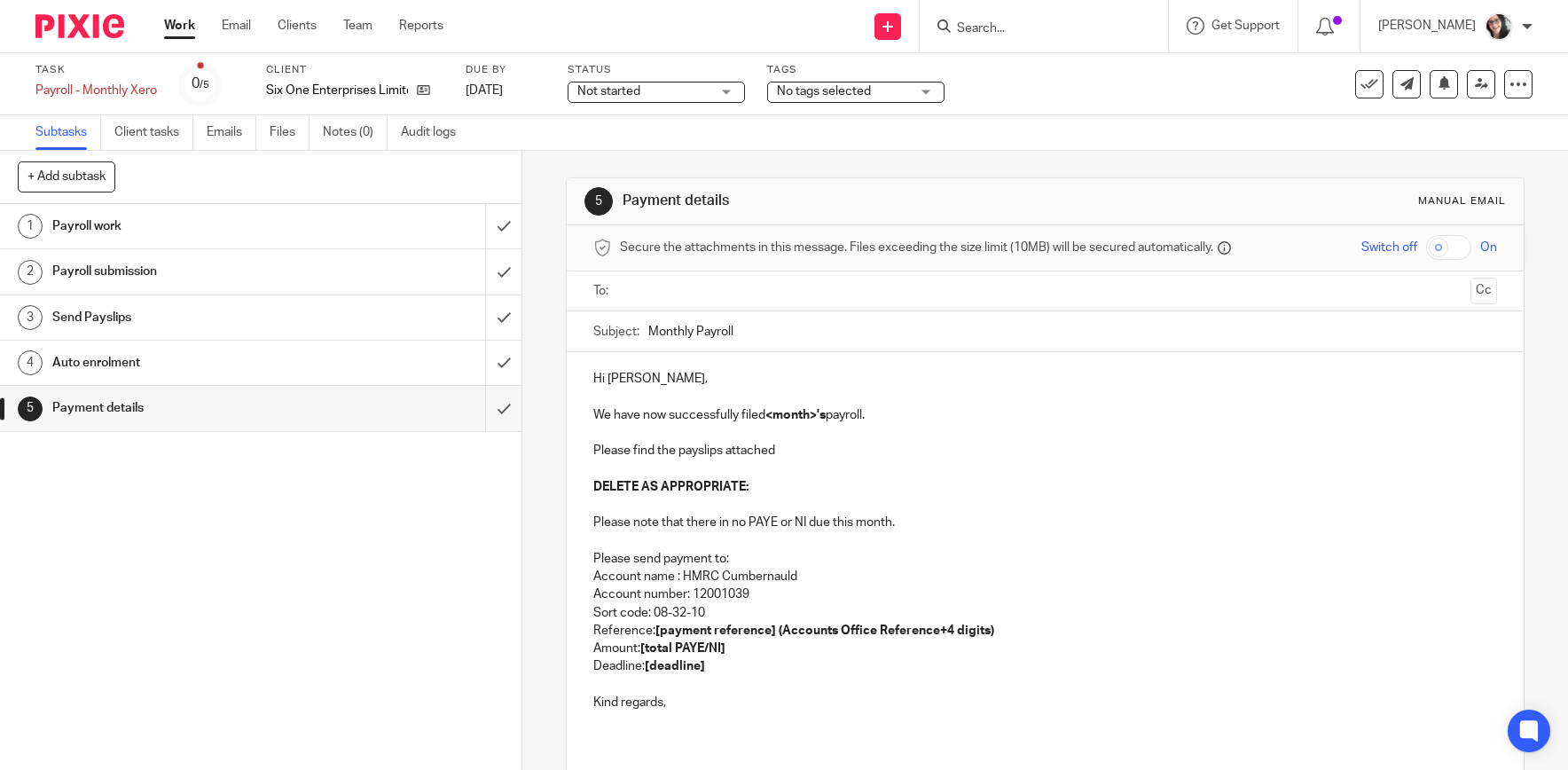
click at [685, 300] on input "text" at bounding box center [1044, 291] width 836 height 20
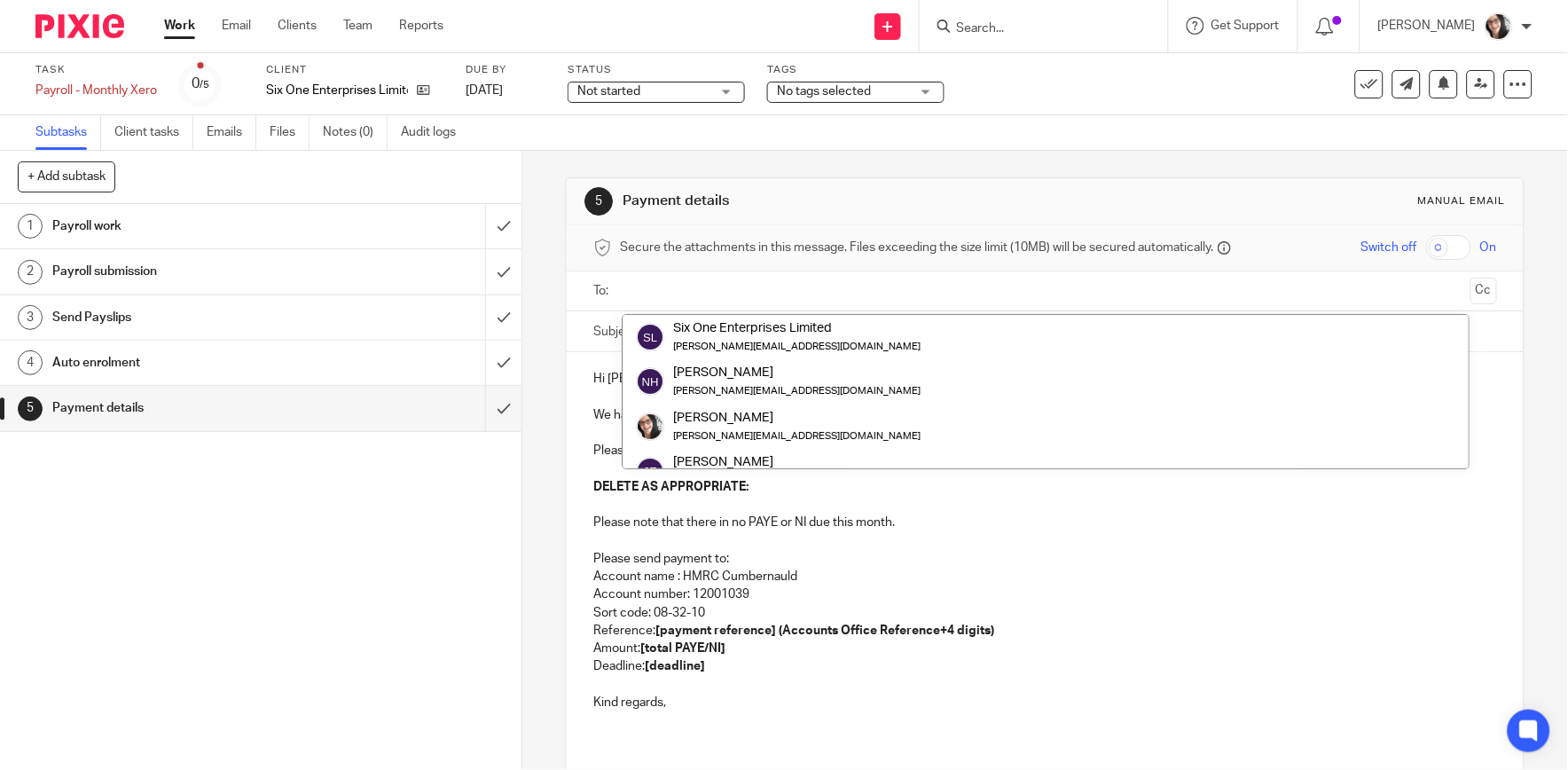
scroll to position [89, 0]
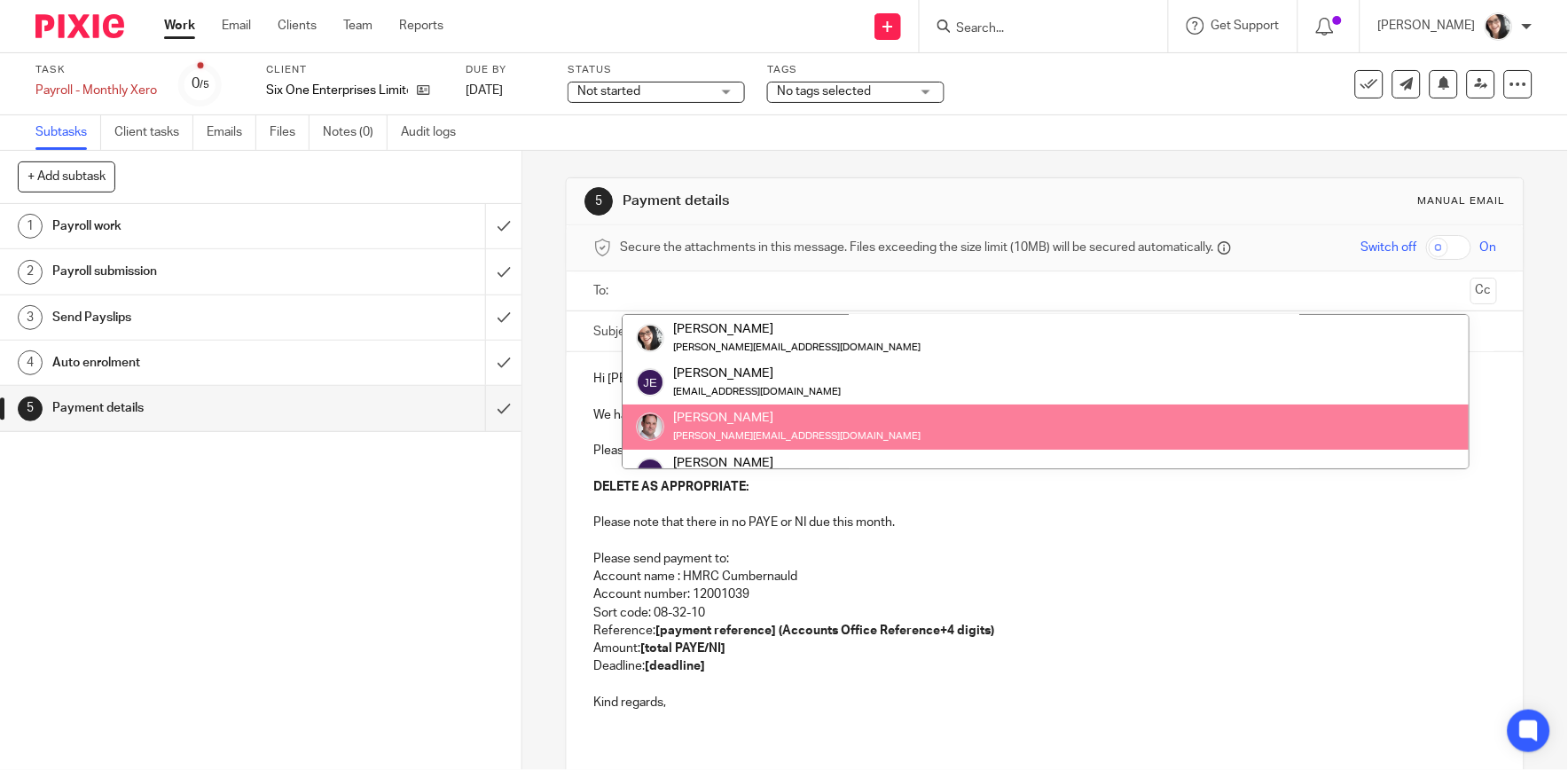
click at [719, 719] on p at bounding box center [1045, 720] width 903 height 18
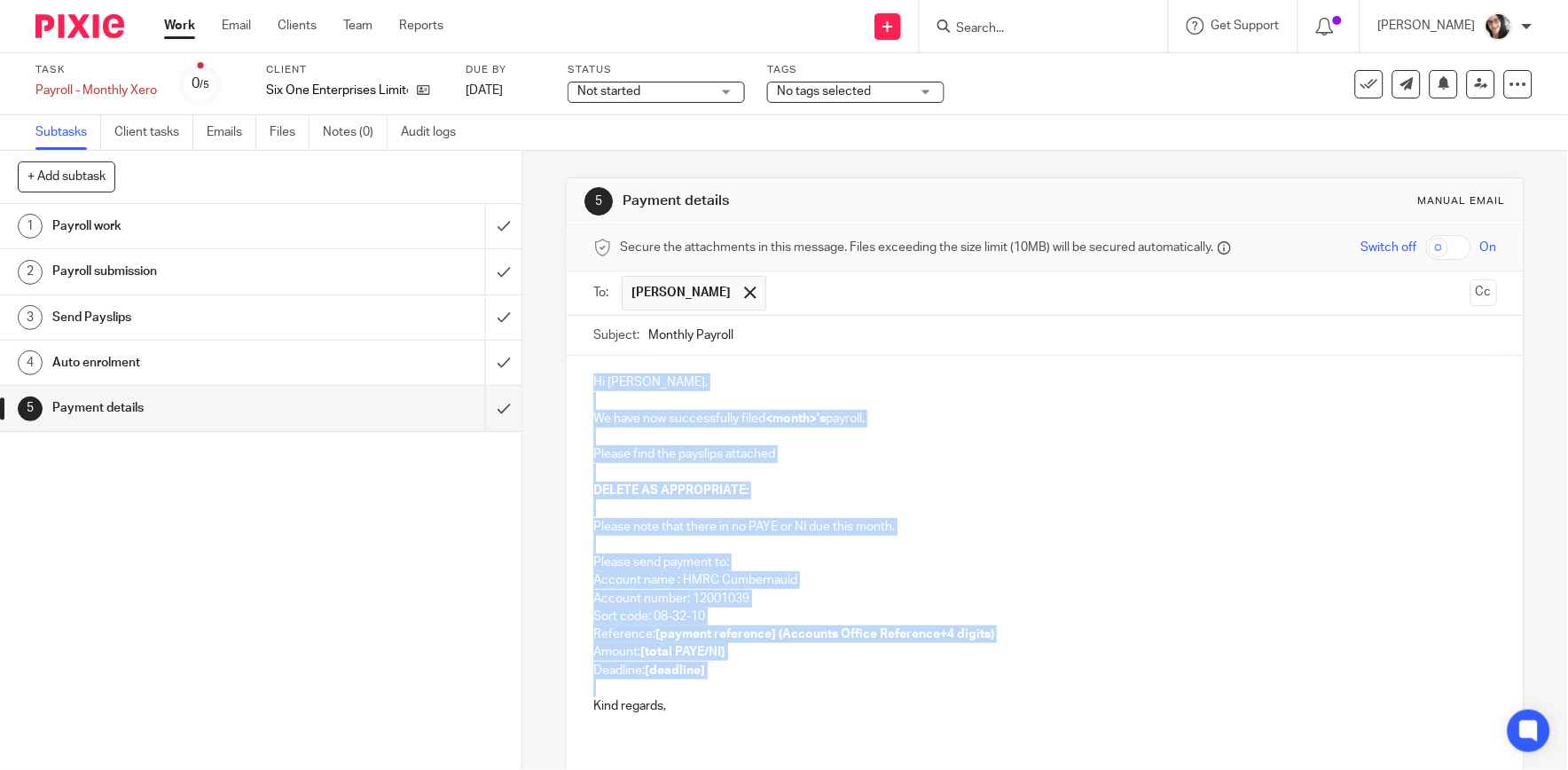
drag, startPoint x: 677, startPoint y: 685, endPoint x: 569, endPoint y: 379, distance: 324.5
click at [569, 379] on div "Hi [PERSON_NAME], We have now successfully filed <month>'s payroll. Please find…" at bounding box center [1045, 551] width 956 height 391
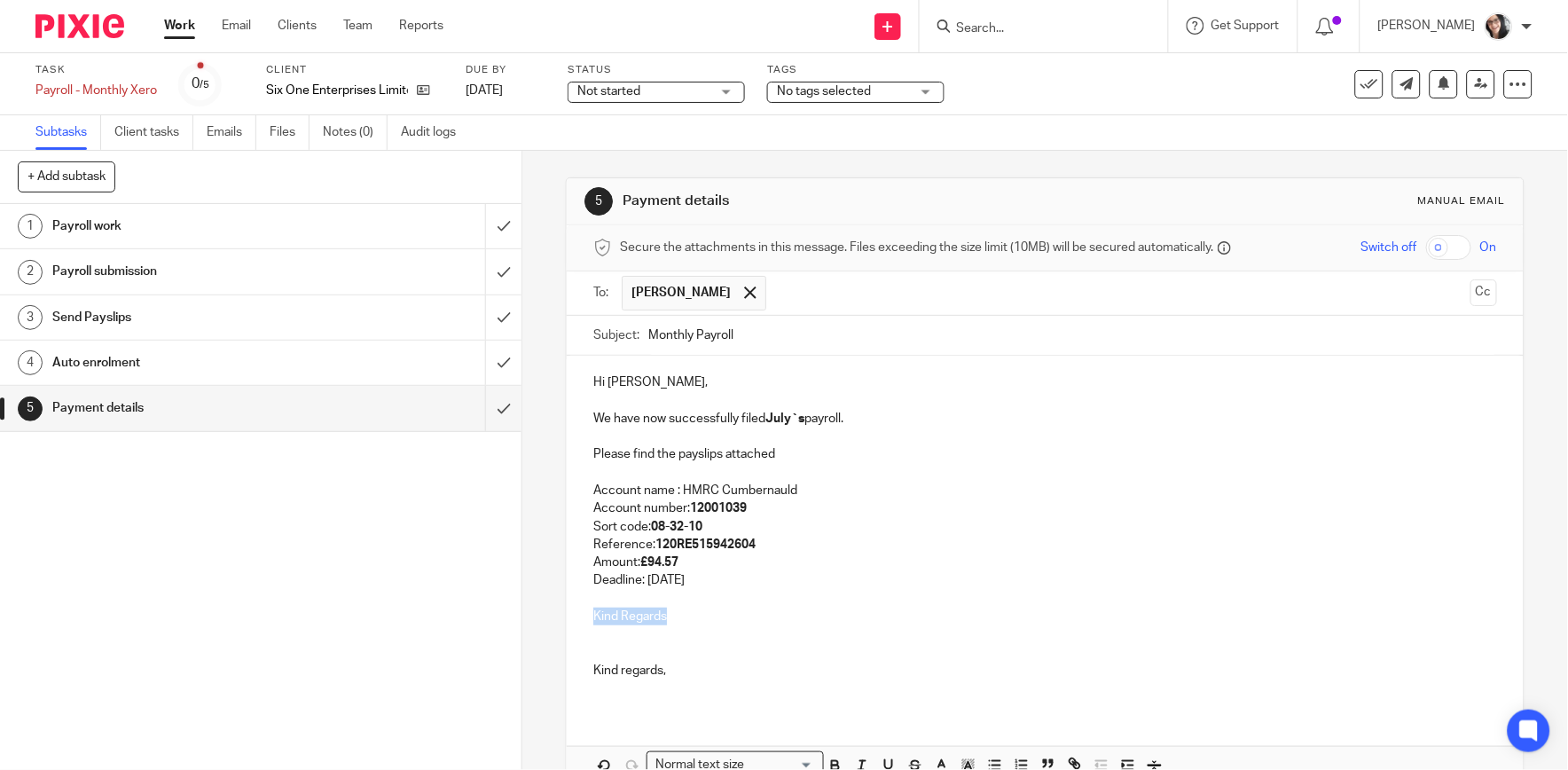
drag, startPoint x: 679, startPoint y: 622, endPoint x: 584, endPoint y: 622, distance: 95.0
click at [584, 622] on div "Hi [PERSON_NAME], We have now successfully filed July`s payroll. Please find th…" at bounding box center [1045, 533] width 956 height 355
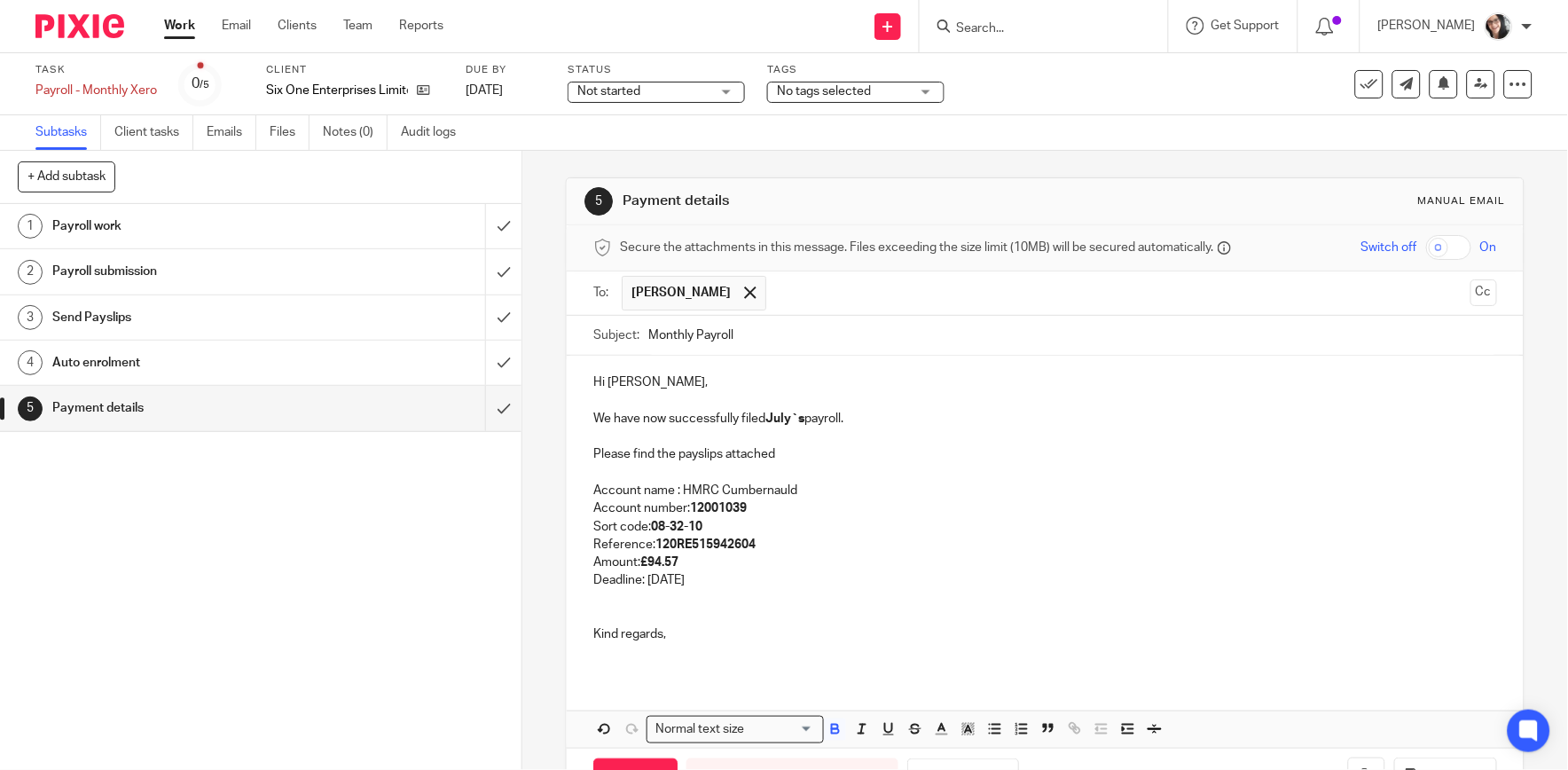
click at [776, 420] on strong "July`s" at bounding box center [784, 418] width 39 height 12
click at [754, 334] on input "Monthly Payroll" at bounding box center [1072, 335] width 848 height 40
type input "Monthly Payroll August"
click at [764, 548] on p "Reference: 120RE515942604" at bounding box center [1045, 544] width 903 height 18
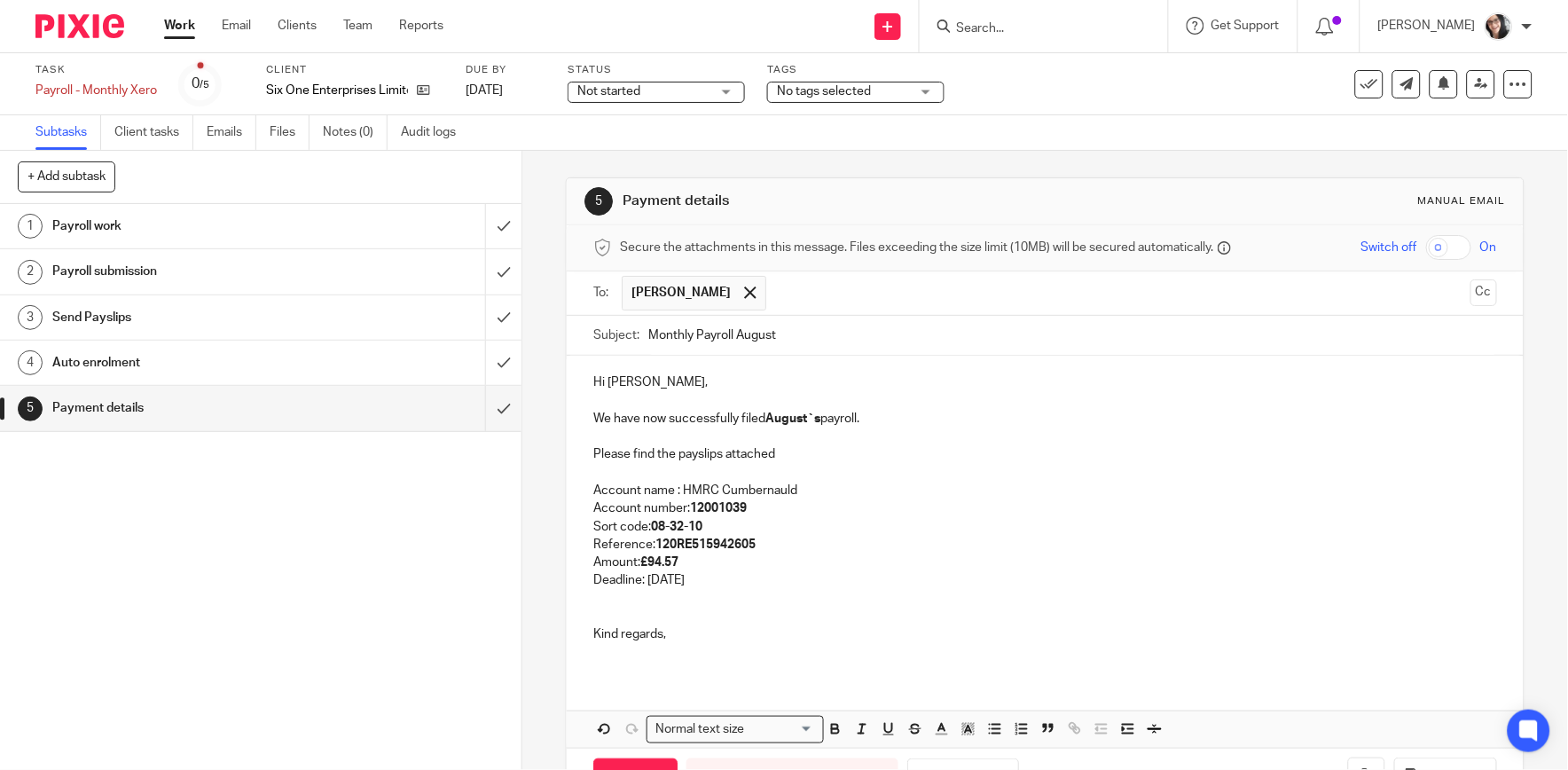
click at [696, 587] on p "Deadline: [DATE]" at bounding box center [1045, 580] width 903 height 18
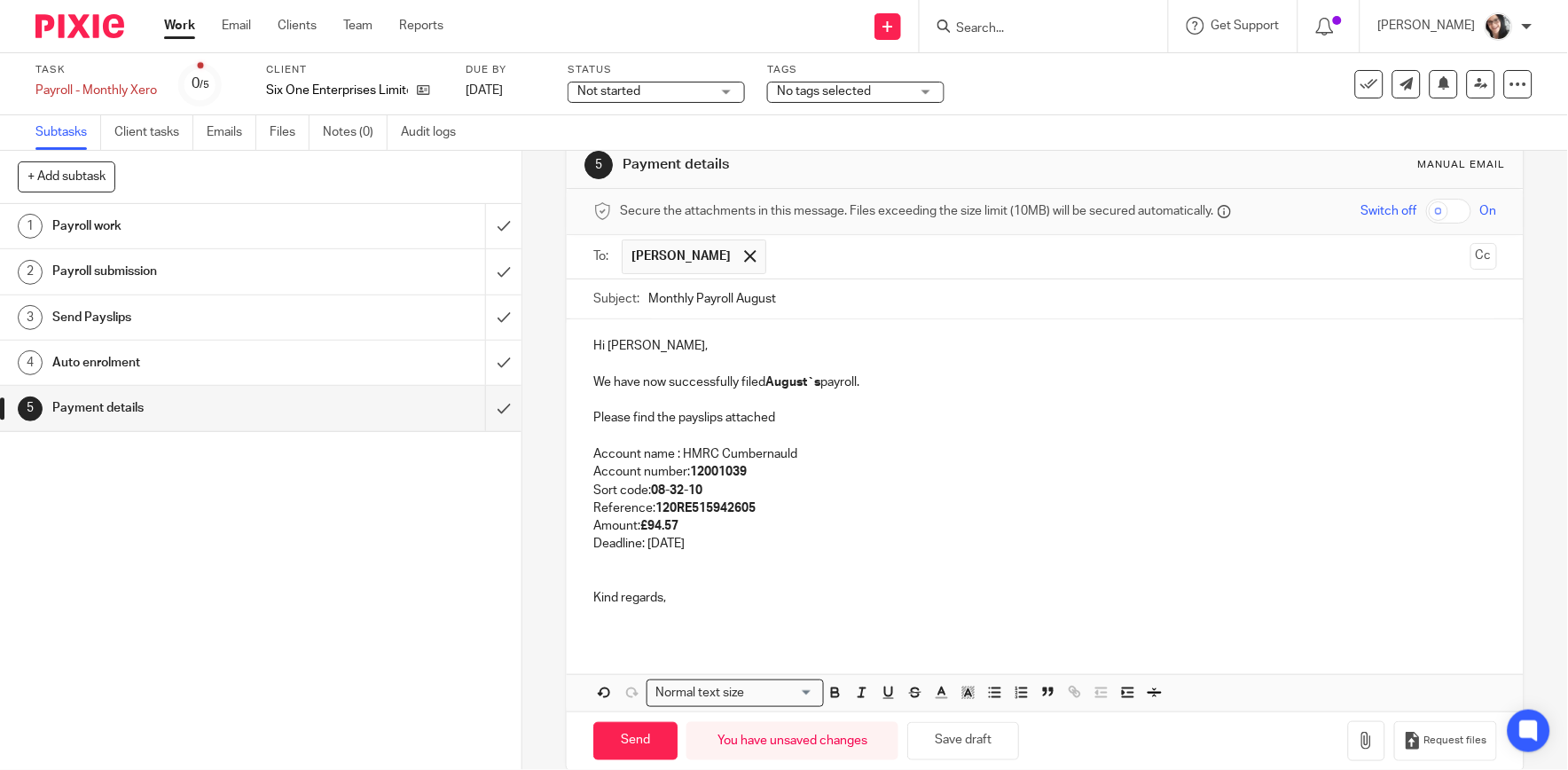
scroll to position [65, 0]
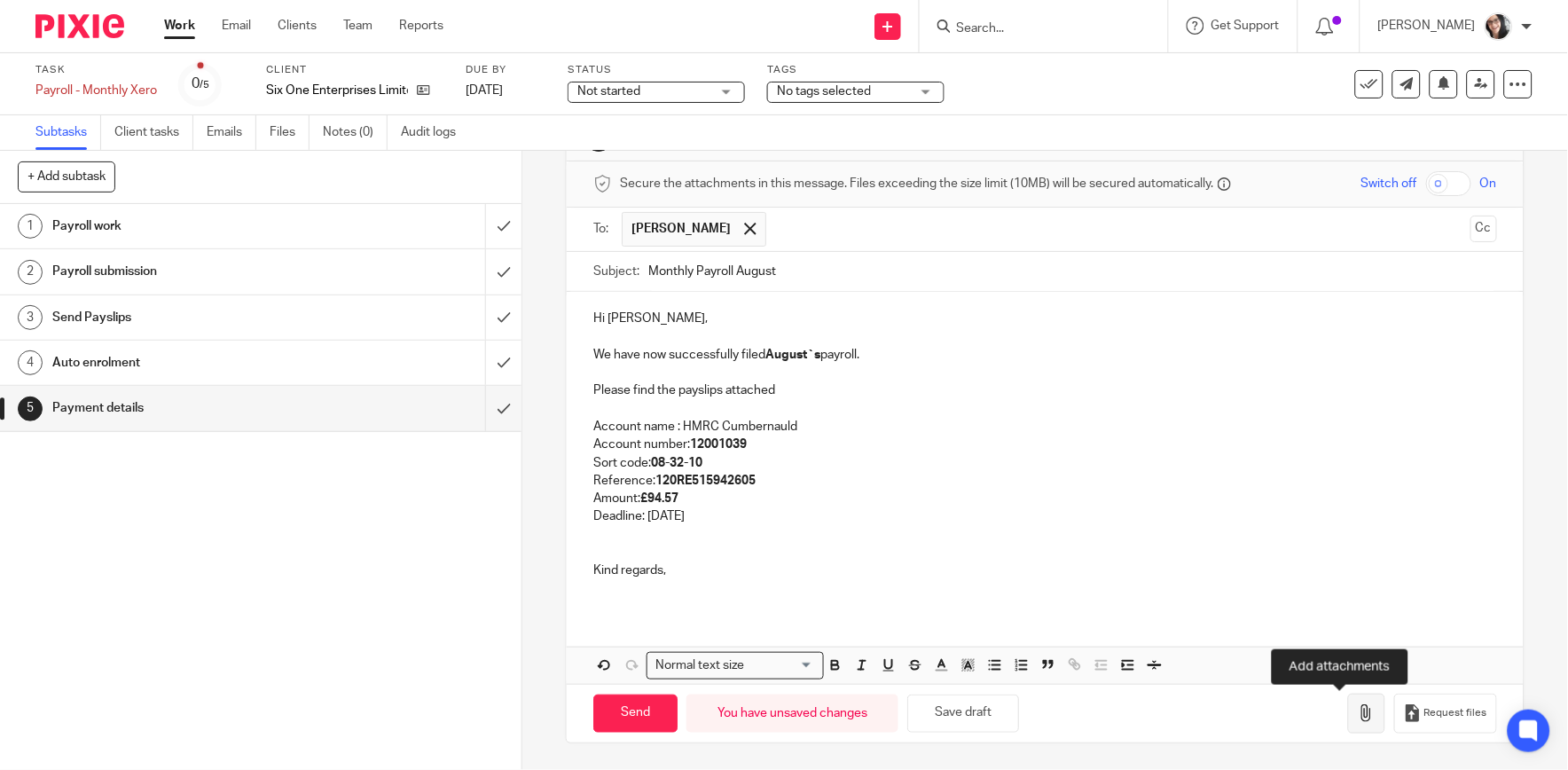
click at [1357, 715] on icon "button" at bounding box center [1366, 713] width 18 height 18
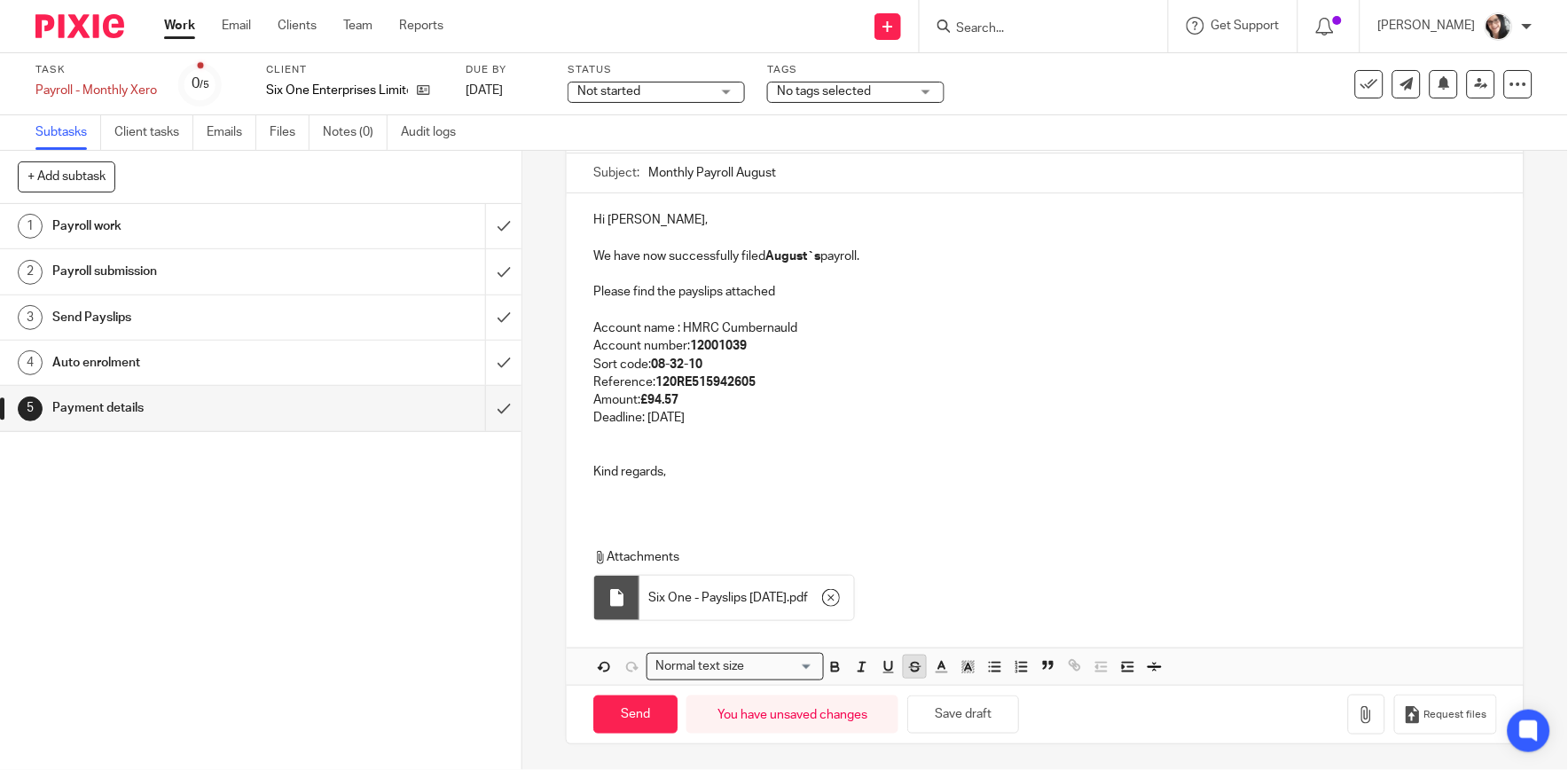
scroll to position [164, 0]
click at [648, 703] on input "Send" at bounding box center [635, 714] width 84 height 38
type input "Sent"
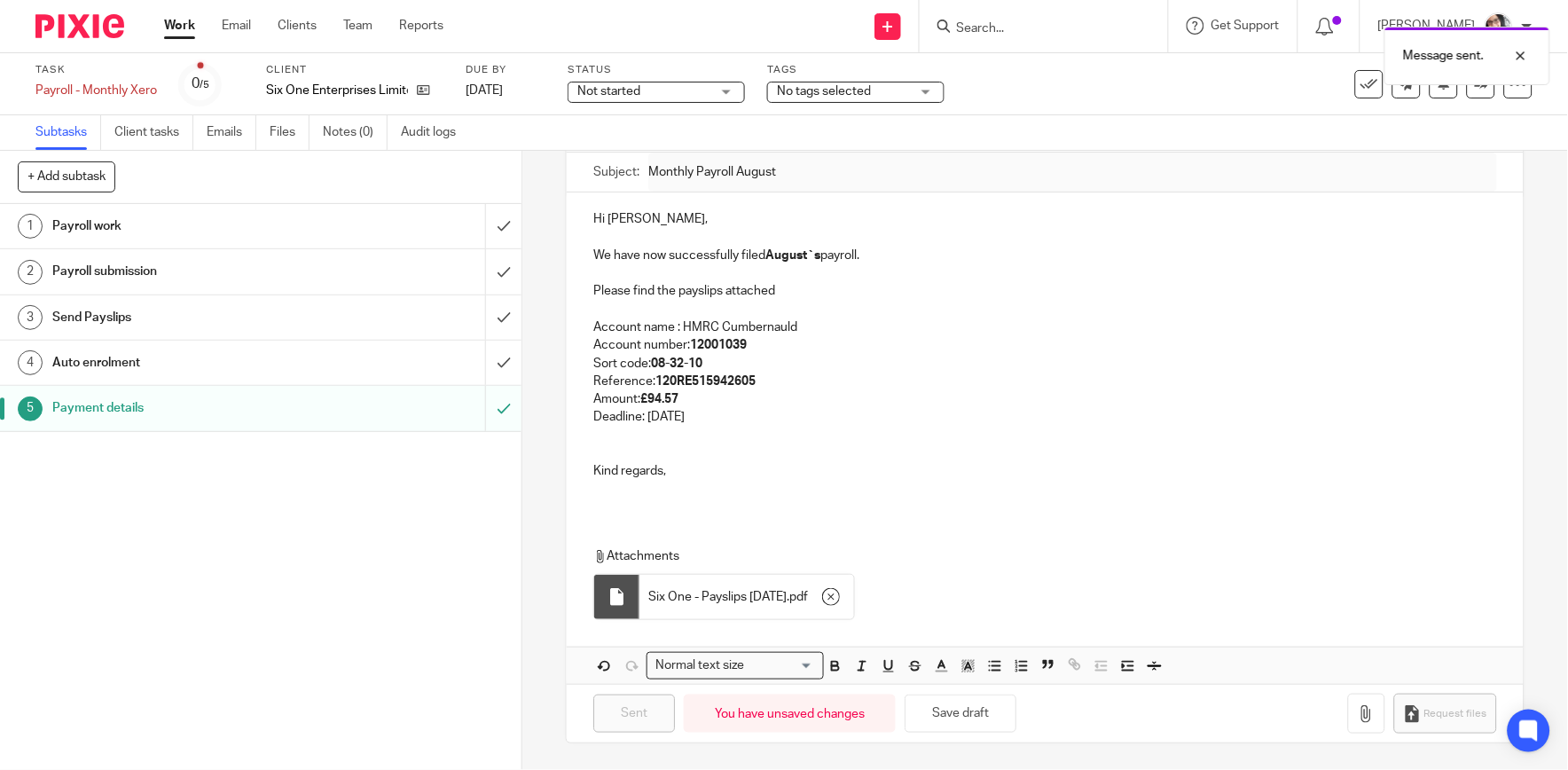
click at [1366, 81] on div "Message sent." at bounding box center [1167, 51] width 766 height 68
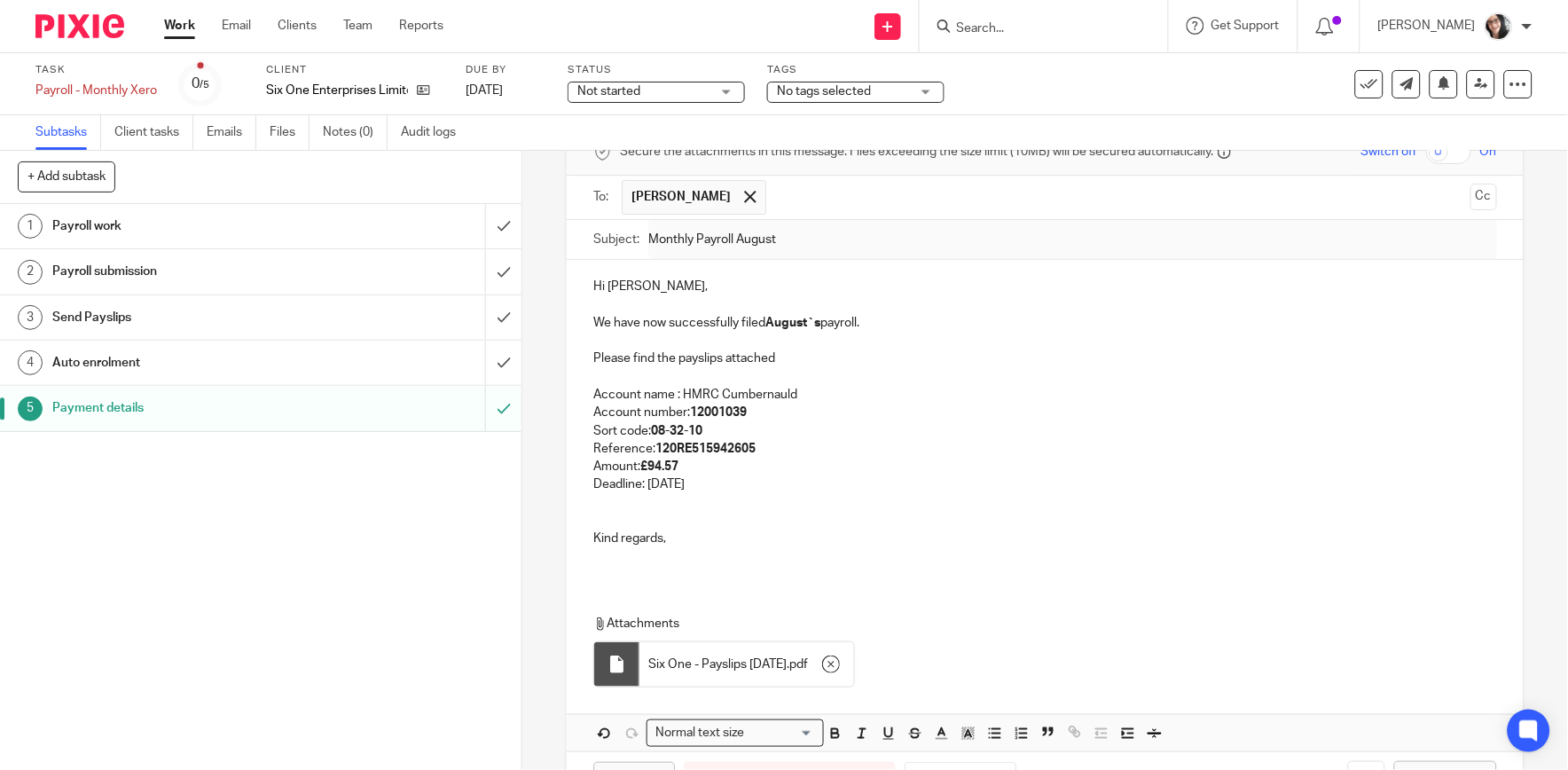
scroll to position [66, 0]
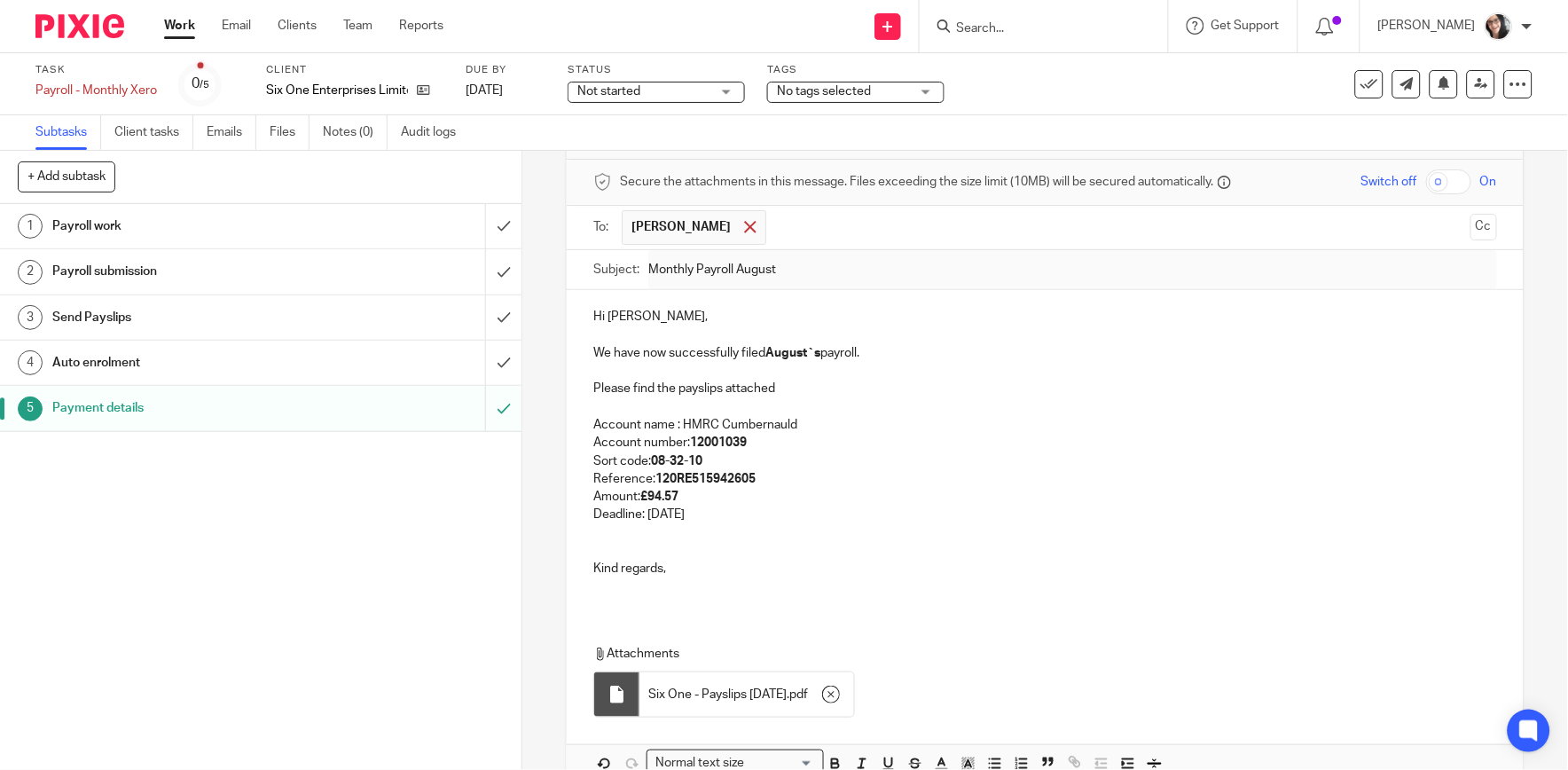
click at [739, 226] on div at bounding box center [749, 227] width 20 height 27
click at [725, 225] on input "text" at bounding box center [1044, 225] width 836 height 20
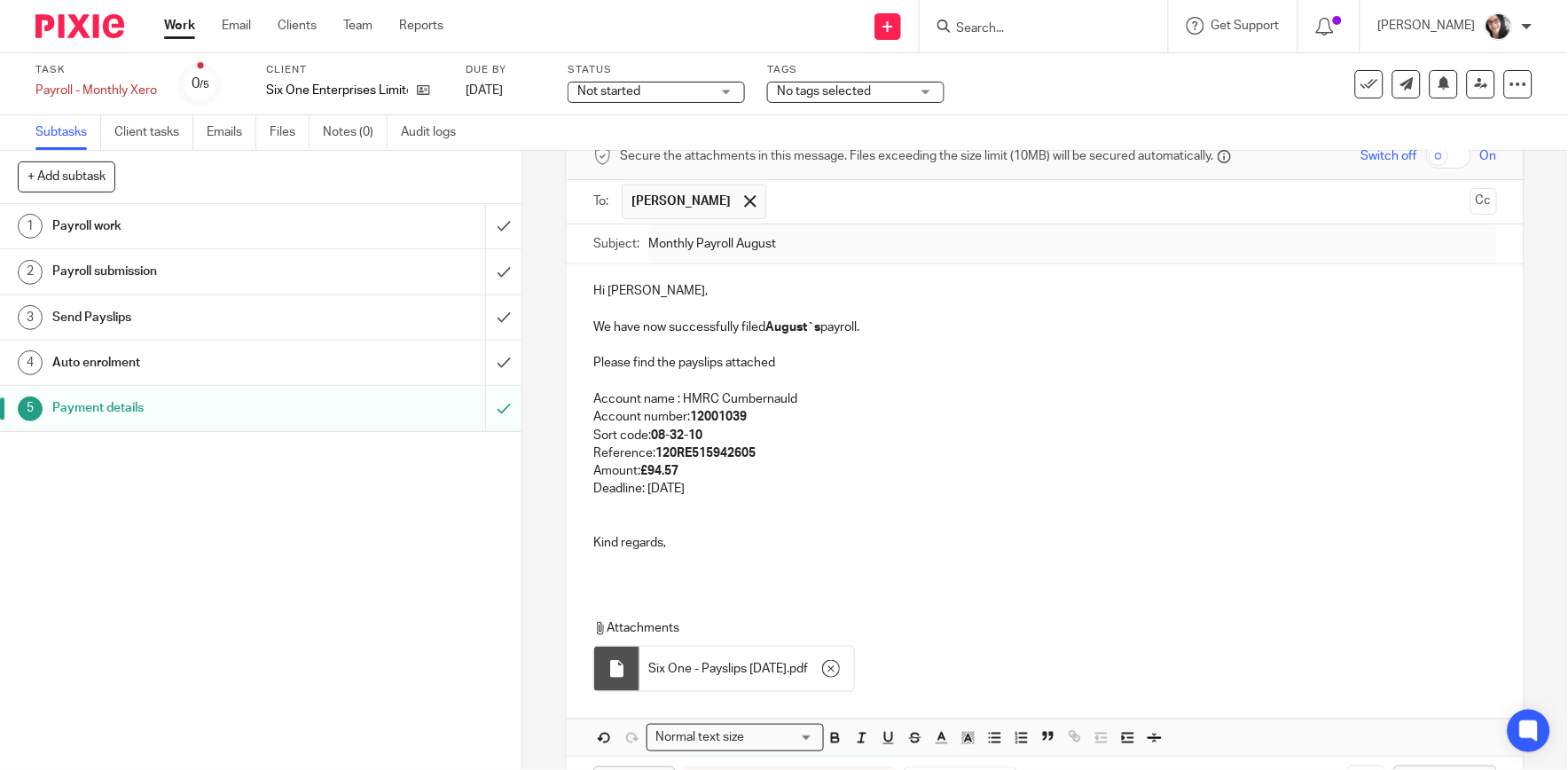
scroll to position [0, 0]
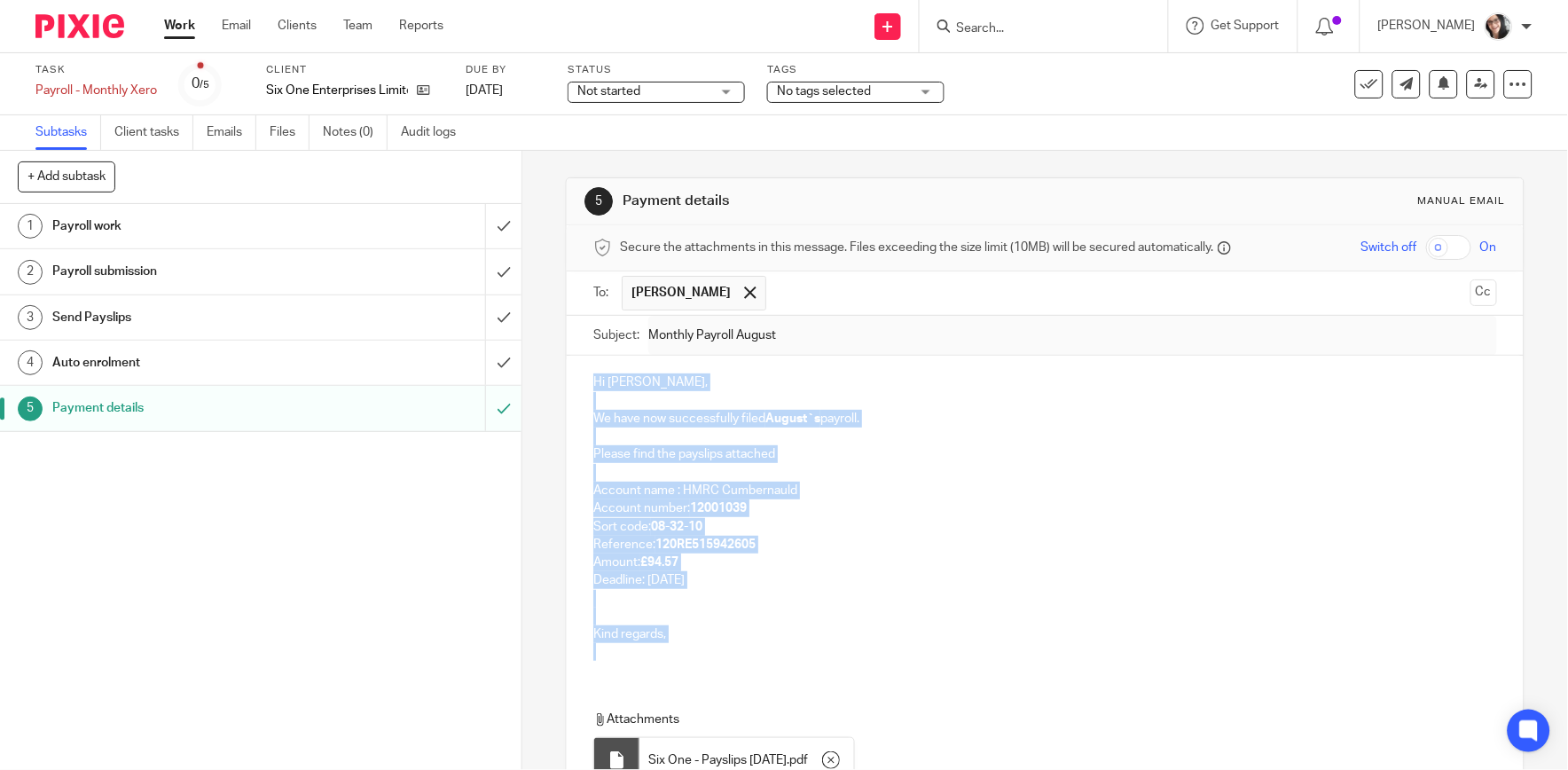
drag, startPoint x: 587, startPoint y: 378, endPoint x: 741, endPoint y: 679, distance: 338.1
click at [741, 679] on div "Hi [PERSON_NAME], We have now successfully filed August`s payroll. Please find …" at bounding box center [1045, 601] width 956 height 492
copy div "Hi [PERSON_NAME], We have now successfully filed August`s payroll. Please find …"
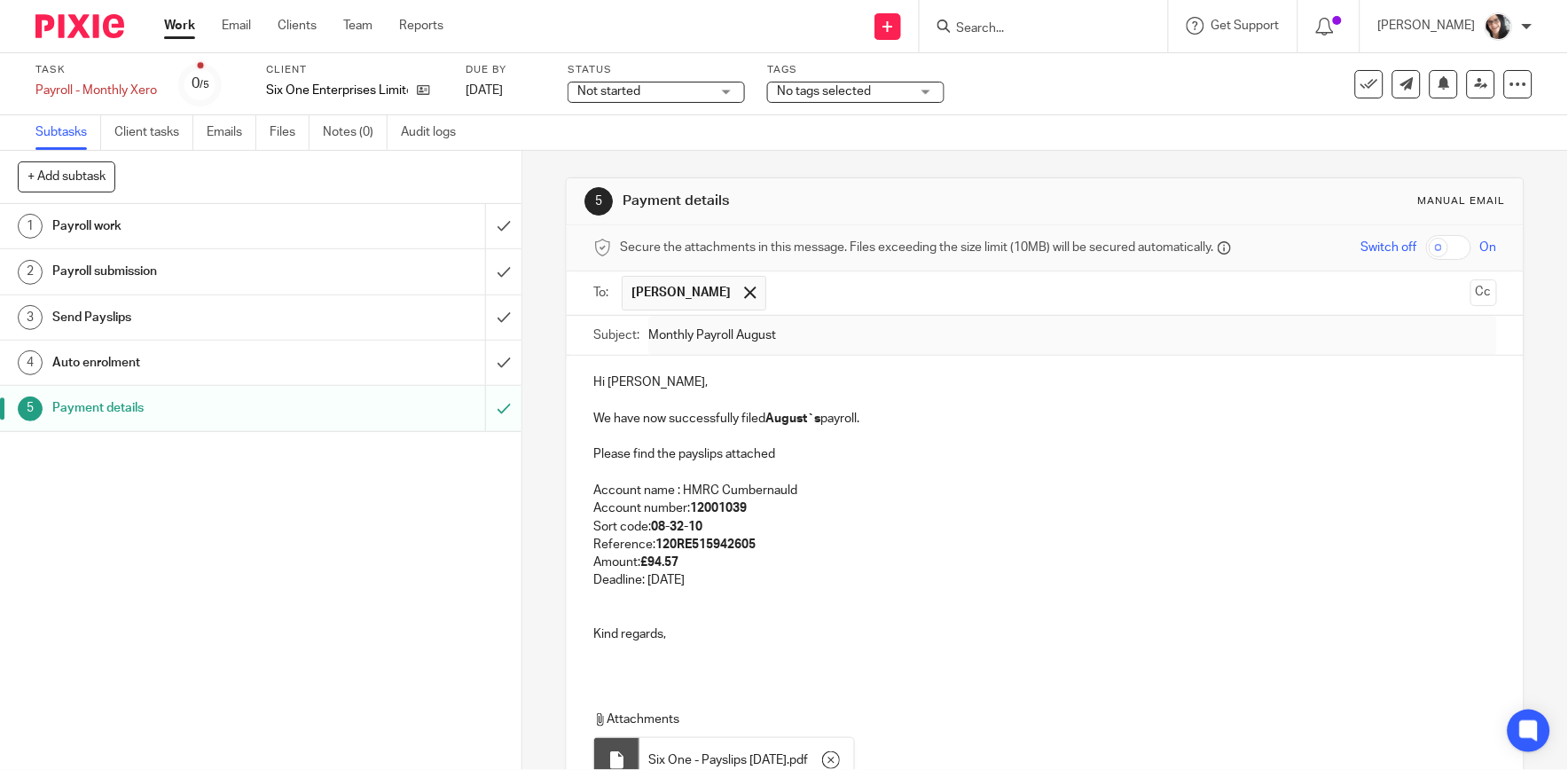
click at [640, 331] on div "Subject: Monthly Payroll August" at bounding box center [1045, 335] width 903 height 40
